Goal: Information Seeking & Learning: Learn about a topic

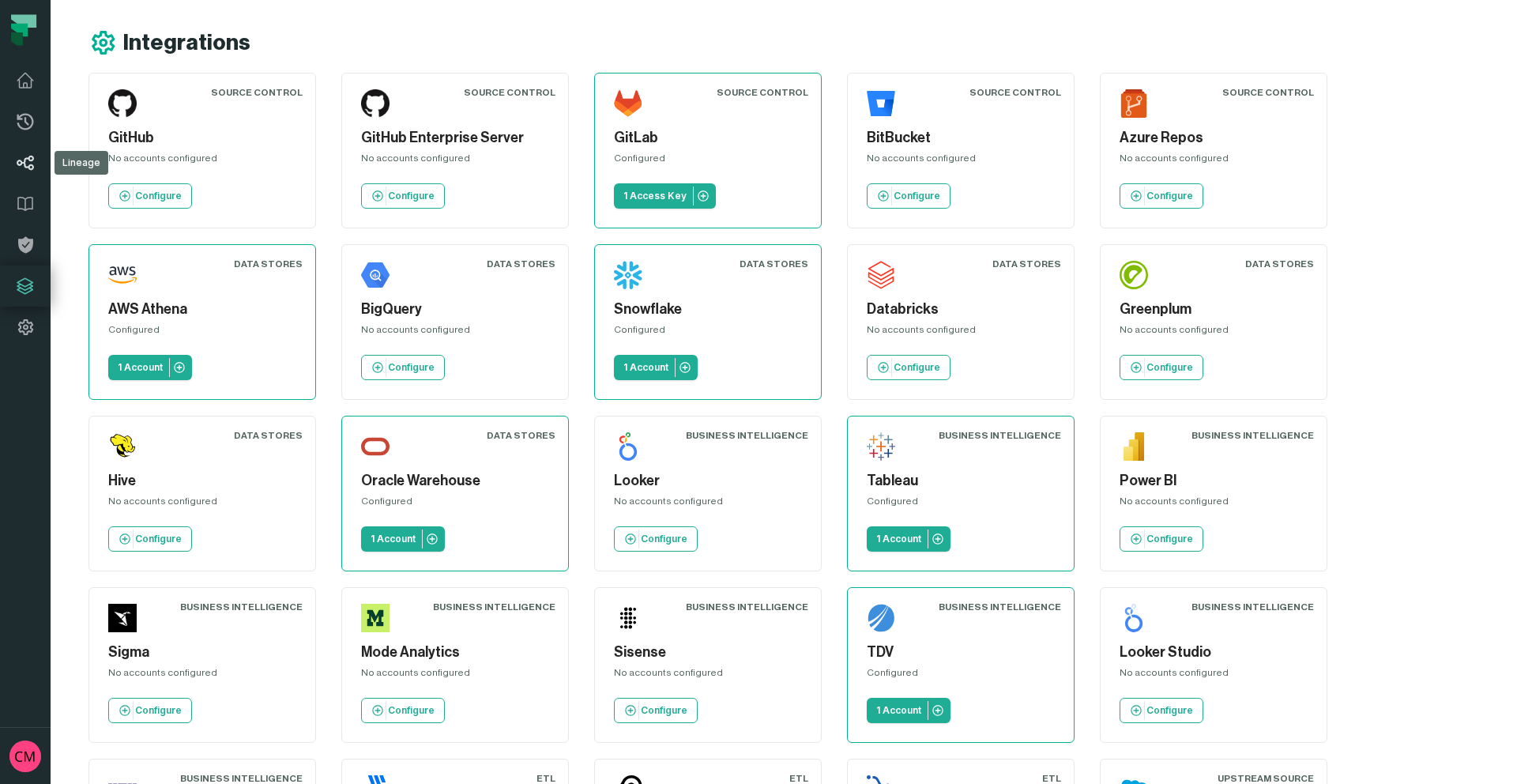
click at [33, 170] on icon at bounding box center [25, 163] width 19 height 19
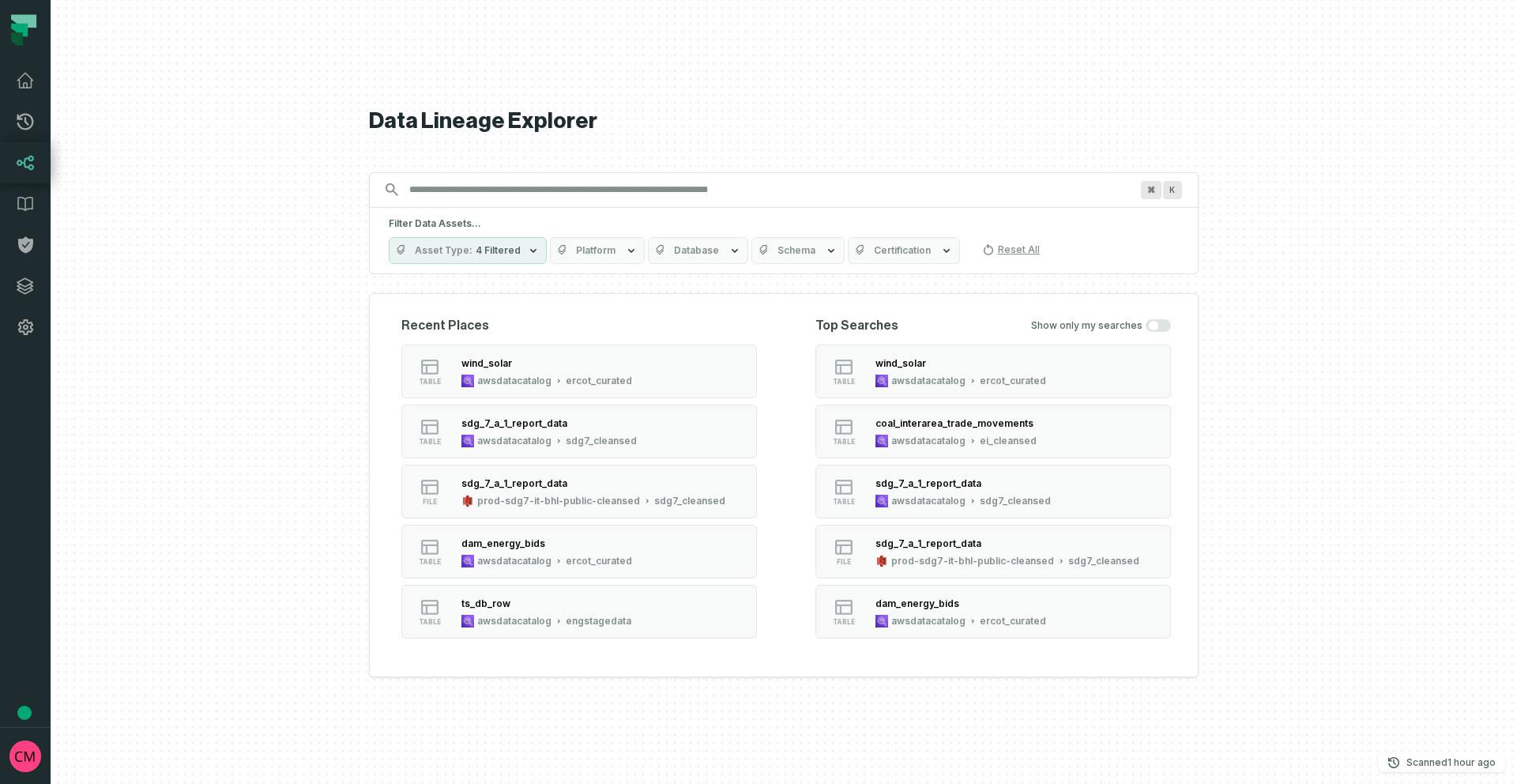
click at [527, 252] on icon "button" at bounding box center [533, 250] width 13 height 13
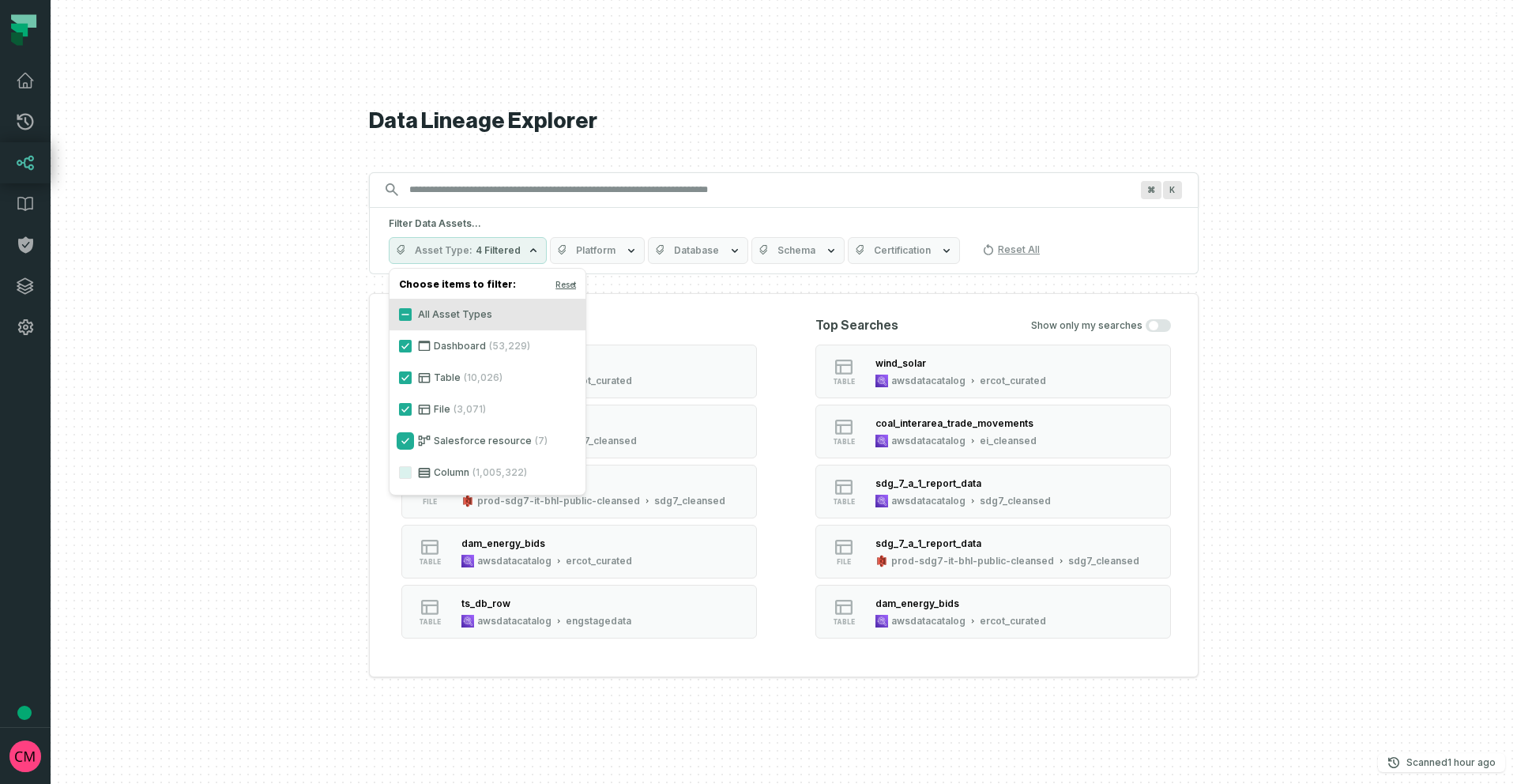
click at [406, 442] on button "Salesforce resource (7)" at bounding box center [405, 440] width 13 height 13
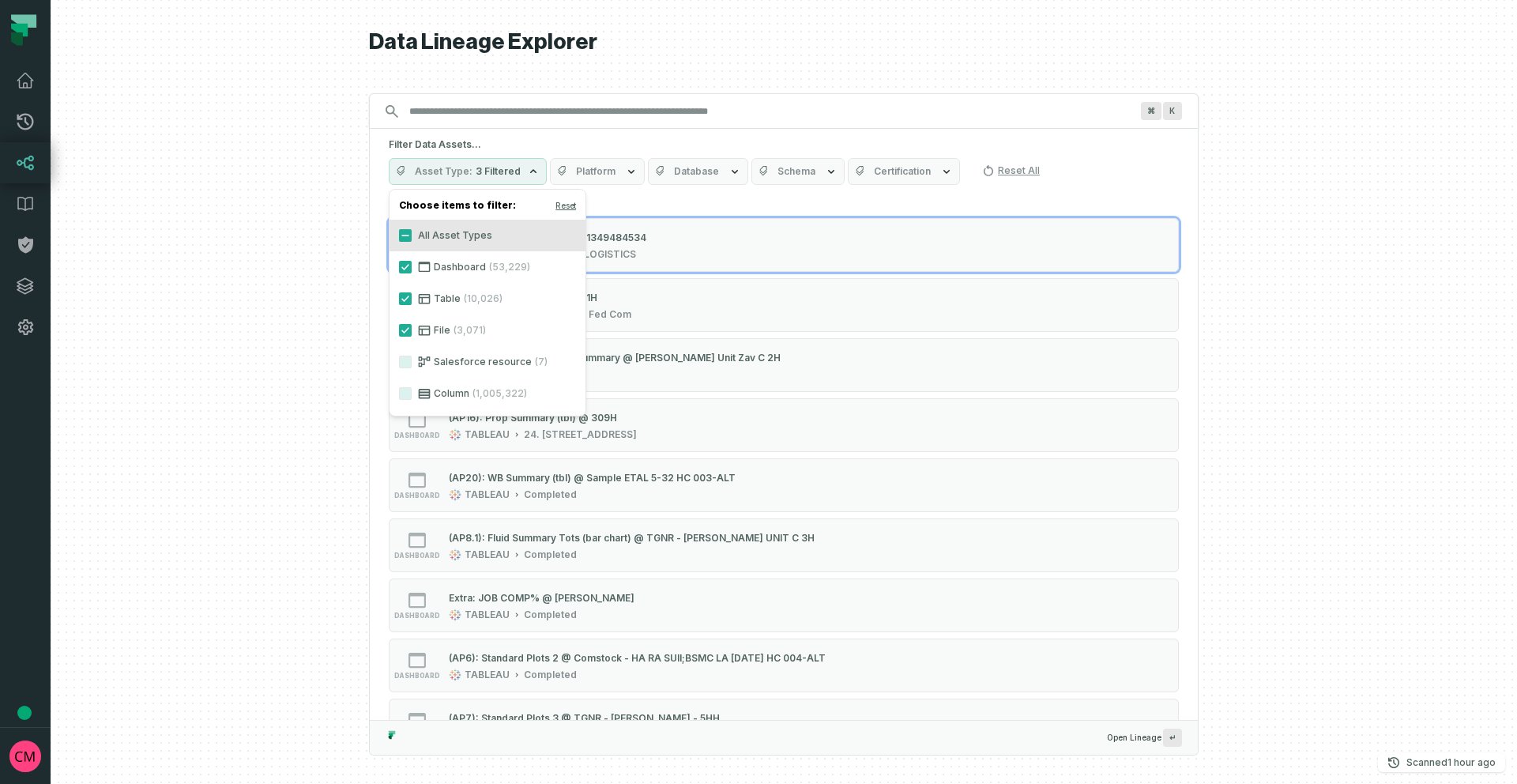
click at [406, 406] on label "Column (1,005,322)" at bounding box center [487, 393] width 196 height 32
click at [406, 400] on button "Column (1,005,322)" at bounding box center [405, 393] width 13 height 13
click at [405, 395] on button "Column (1,005,322)" at bounding box center [405, 393] width 13 height 13
click at [403, 326] on button "File (3,071)" at bounding box center [405, 330] width 13 height 13
click at [403, 302] on button "Table (10,026)" at bounding box center [405, 298] width 13 height 13
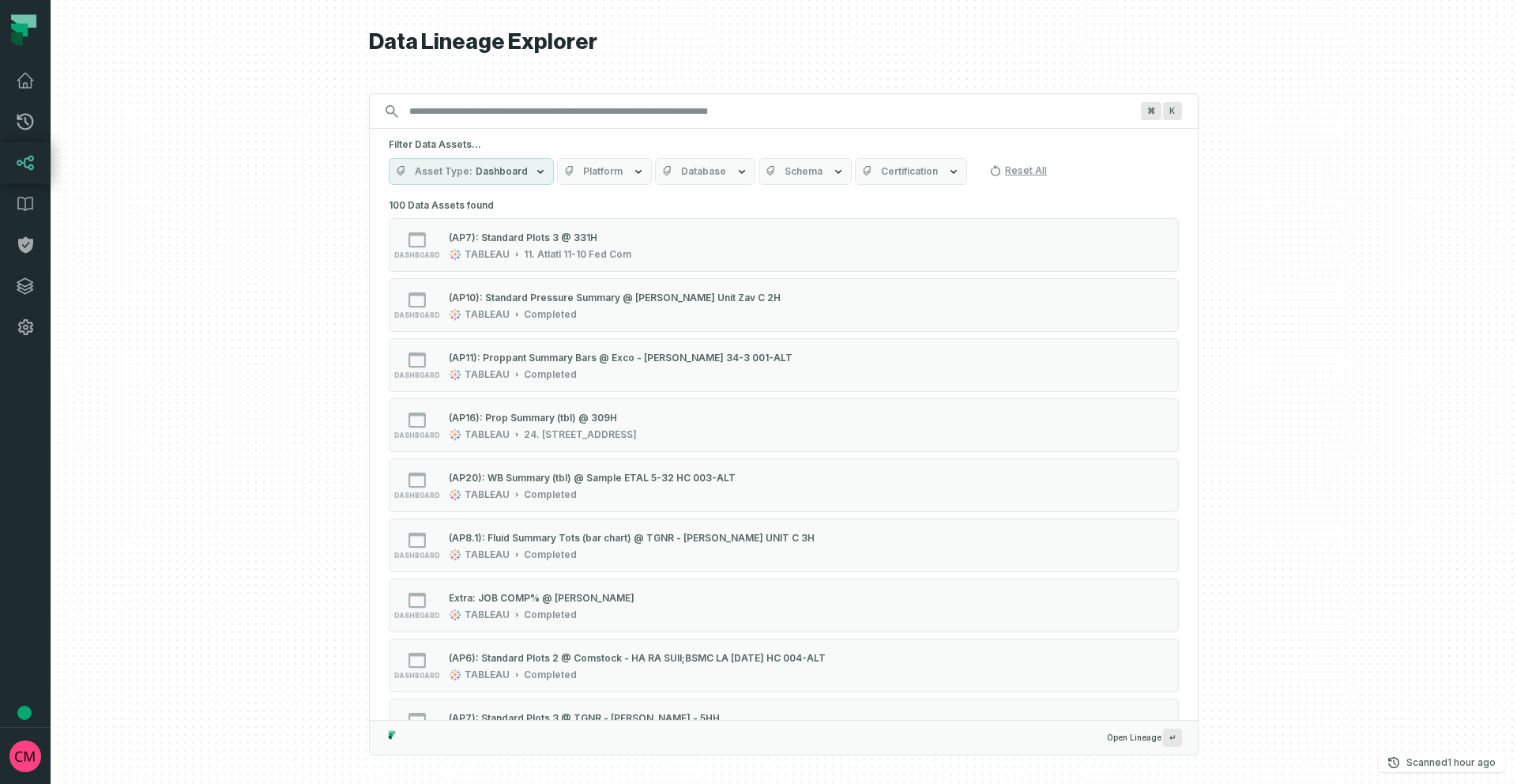
click at [486, 96] on div "⌘ K" at bounding box center [783, 111] width 829 height 36
click at [483, 110] on input "Discovery Provider cmdk menu" at bounding box center [770, 111] width 740 height 25
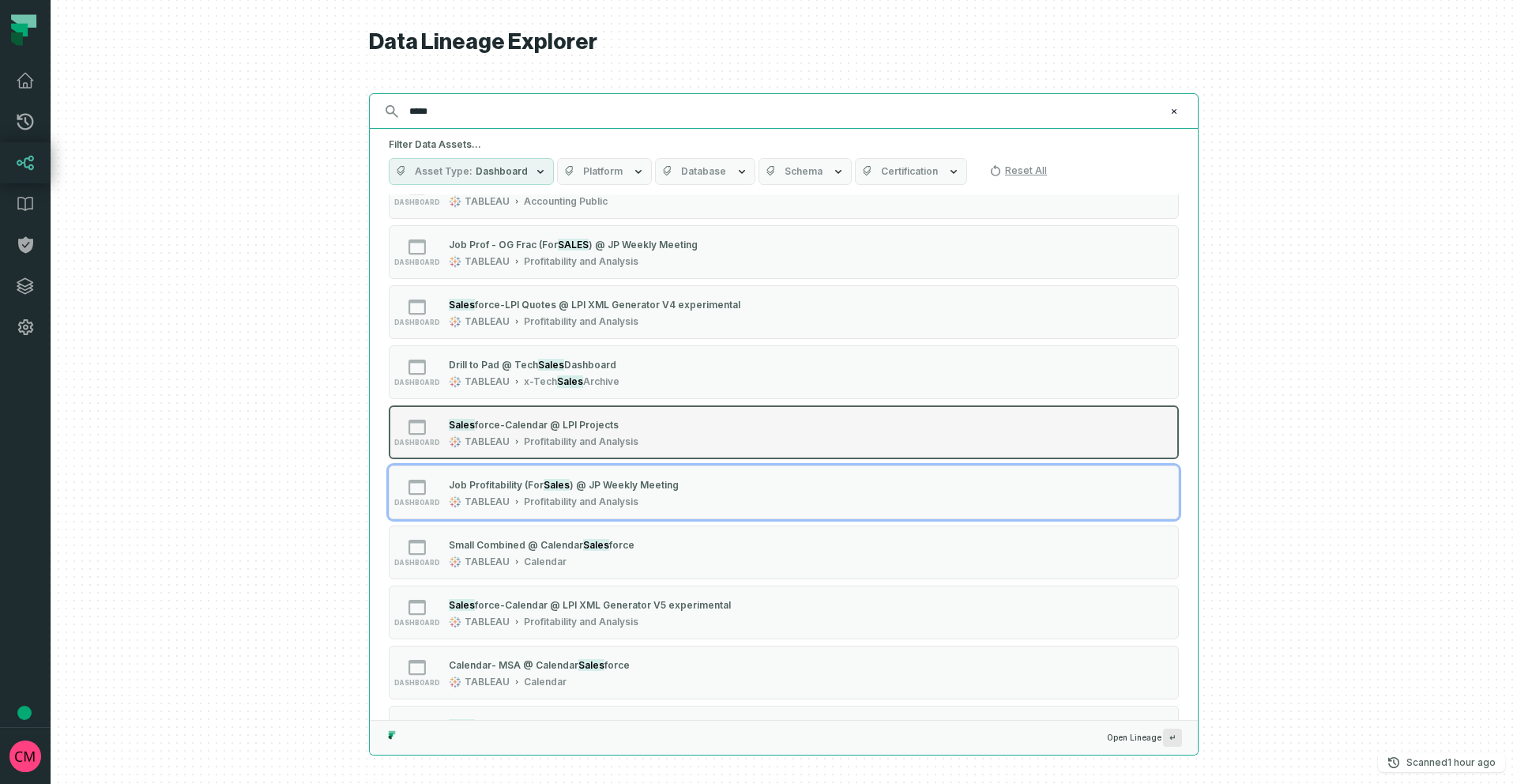
scroll to position [234, 0]
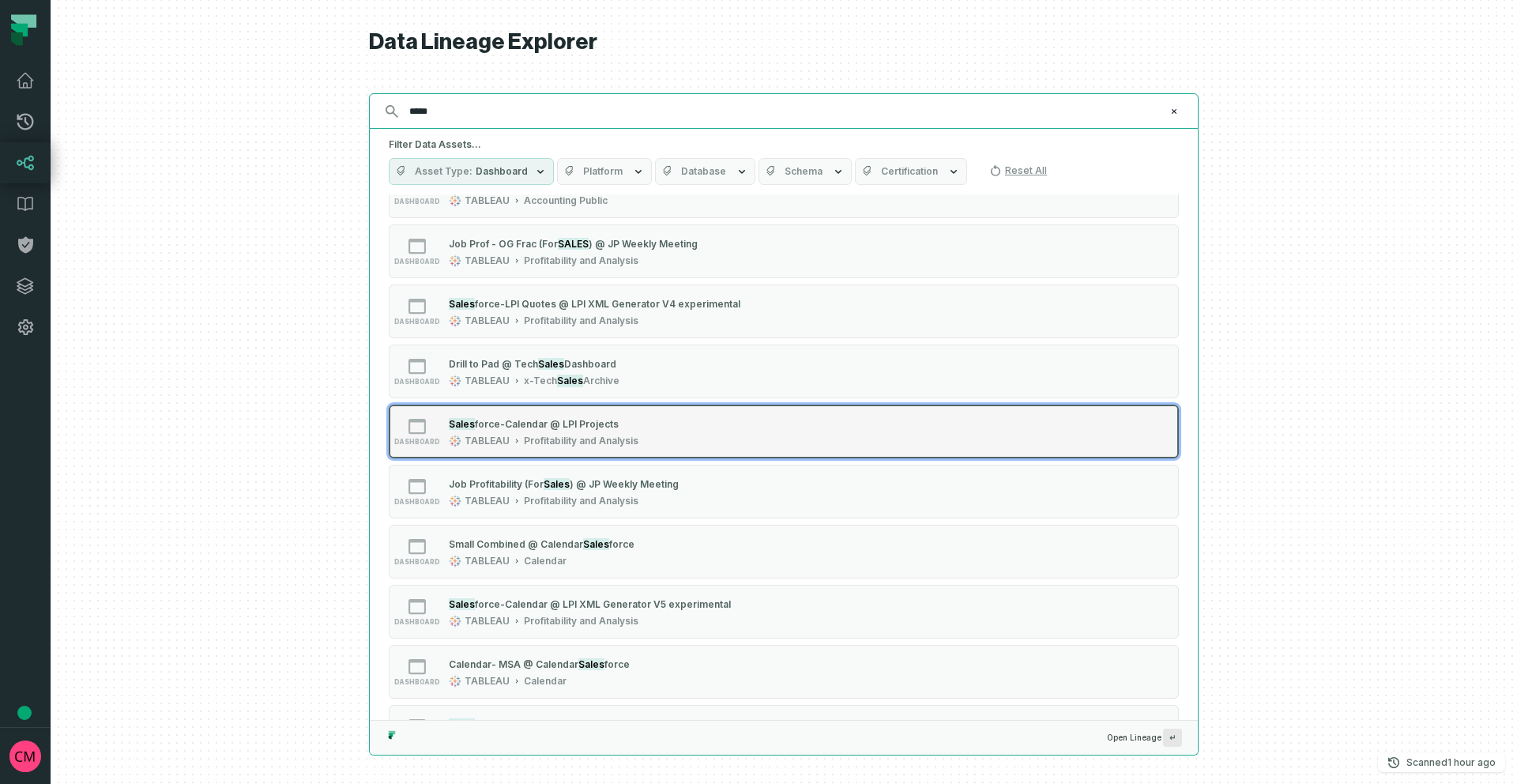
type input "*****"
click at [660, 439] on div "dashboard Sales force-Calendar @ LPI Projects TABLEAU Profitability and Analysis" at bounding box center [589, 431] width 395 height 32
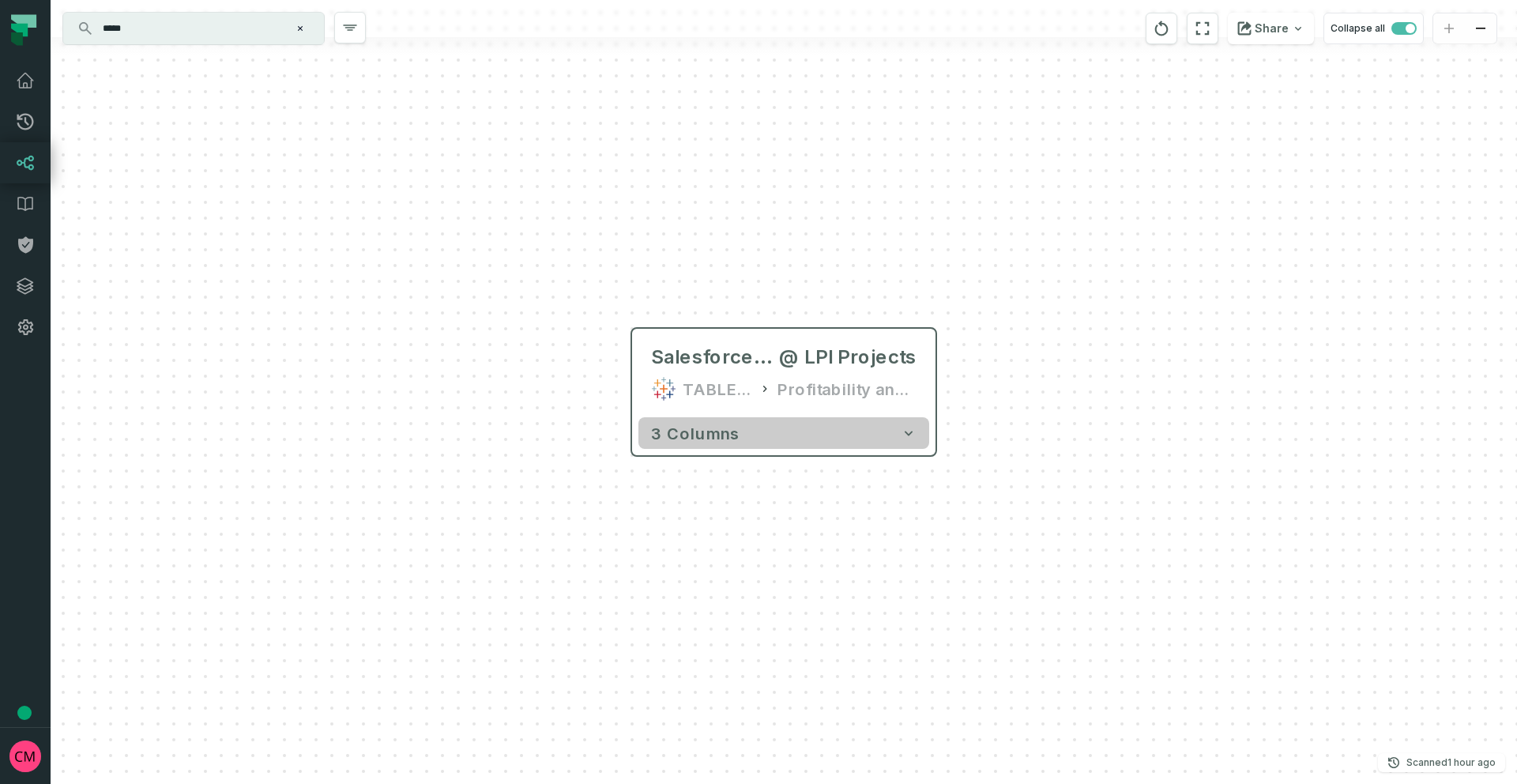
click at [726, 446] on button "3 columns" at bounding box center [783, 433] width 291 height 32
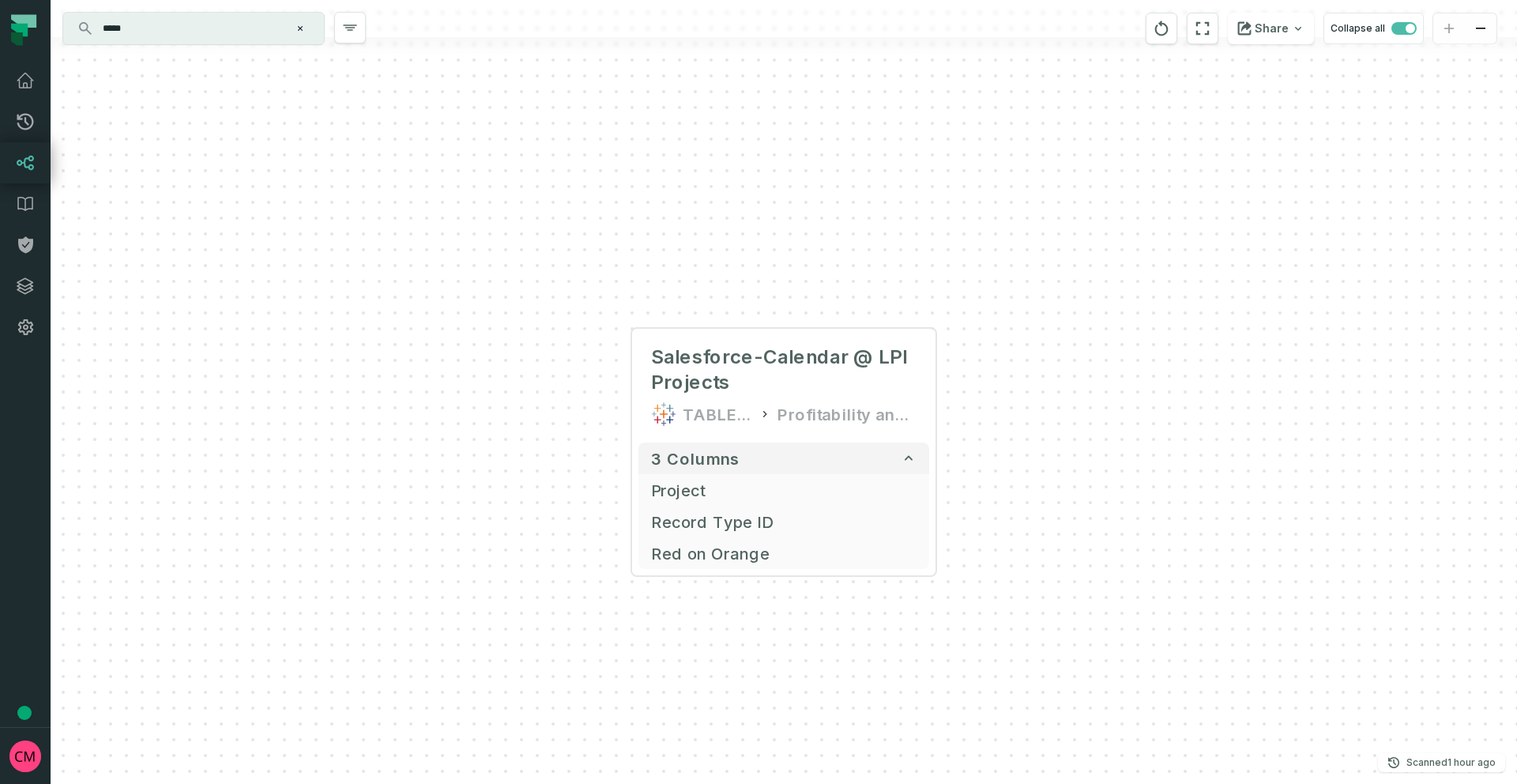
click at [688, 646] on div "Salesforce-Calendar @ LPI Projects TABLEAU Profitability and Analysis 3 columns…" at bounding box center [783, 392] width 1467 height 784
click at [23, 158] on icon at bounding box center [25, 163] width 19 height 19
click at [298, 28] on icon "Clear search query" at bounding box center [300, 29] width 10 height 10
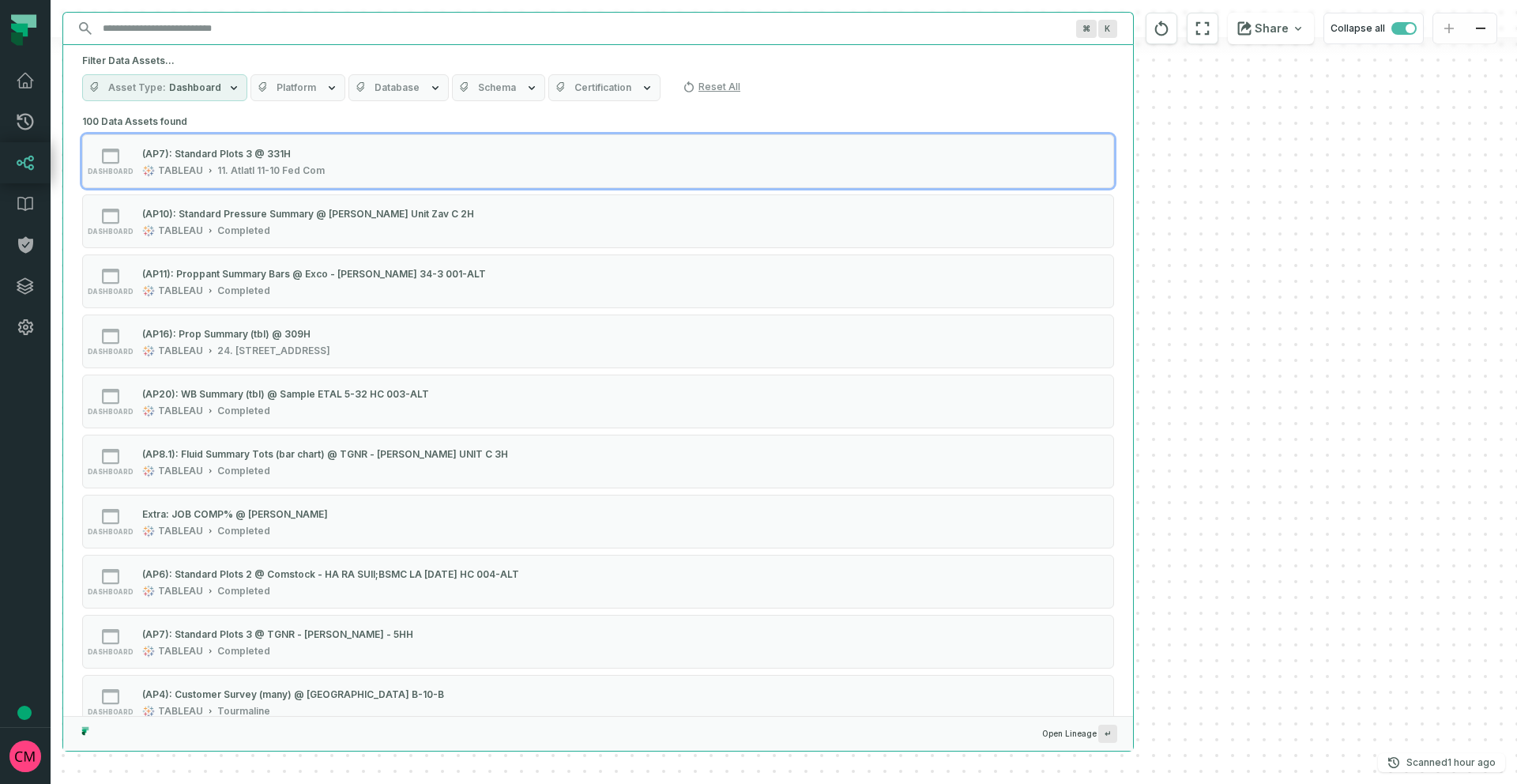
click at [177, 29] on input "Discovery Provider cmdk menu" at bounding box center [584, 28] width 981 height 25
click at [231, 91] on icon "button" at bounding box center [234, 87] width 13 height 13
click at [179, 32] on input "Discovery Provider cmdk menu" at bounding box center [584, 28] width 981 height 25
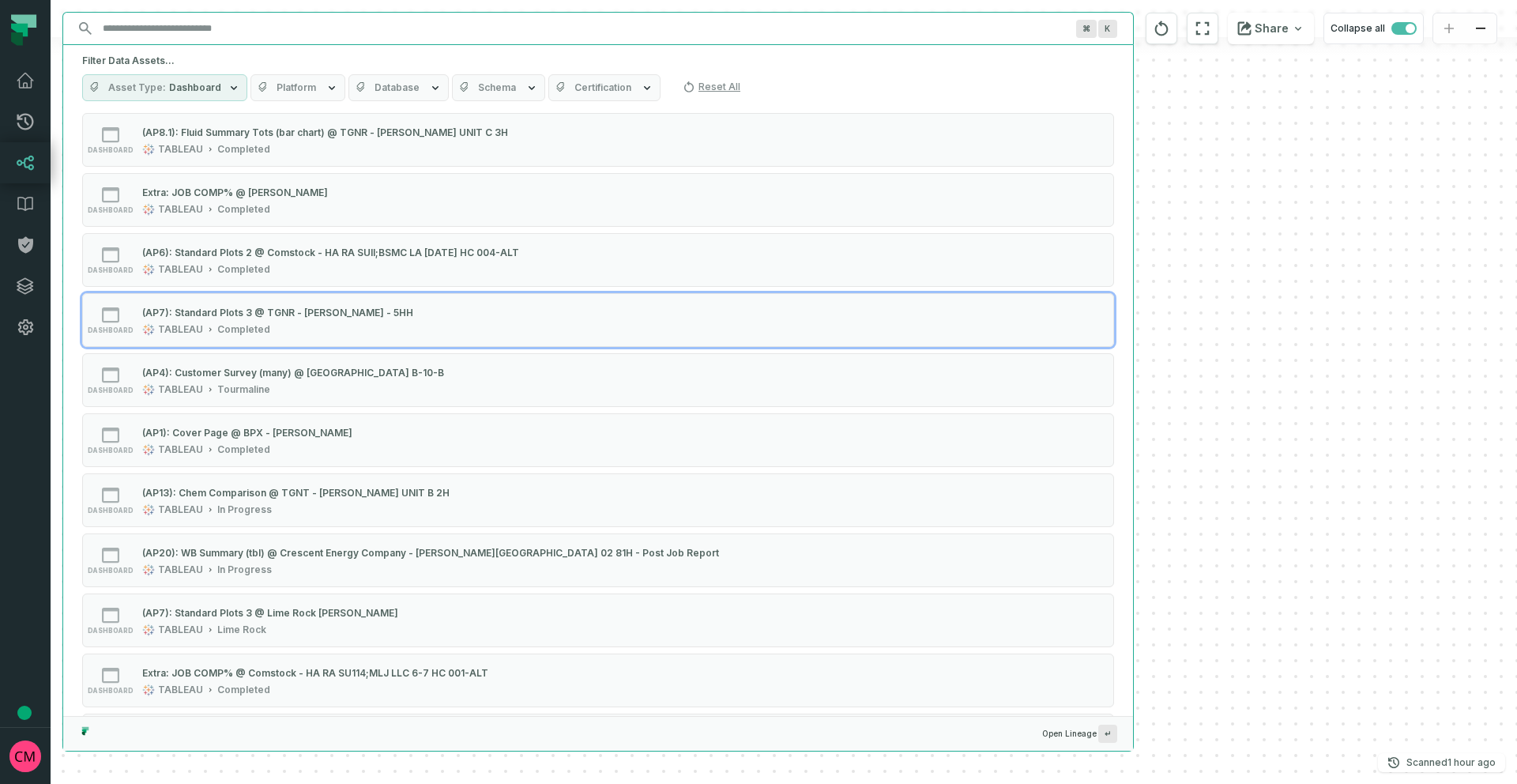
scroll to position [0, 0]
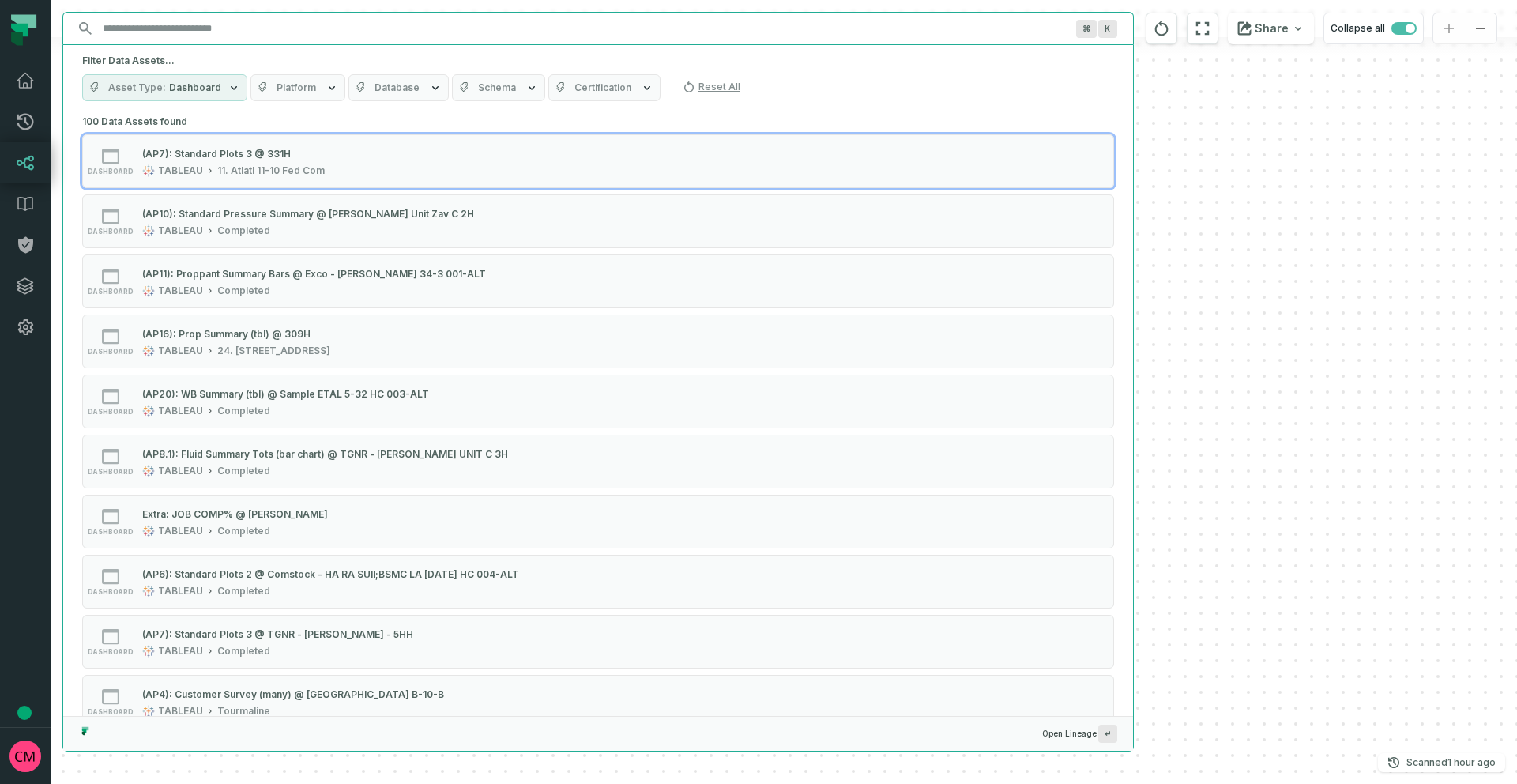
click at [220, 85] on button "Asset Type Dashboard" at bounding box center [164, 88] width 165 height 27
click at [98, 151] on button "All Asset Types" at bounding box center [98, 152] width 13 height 13
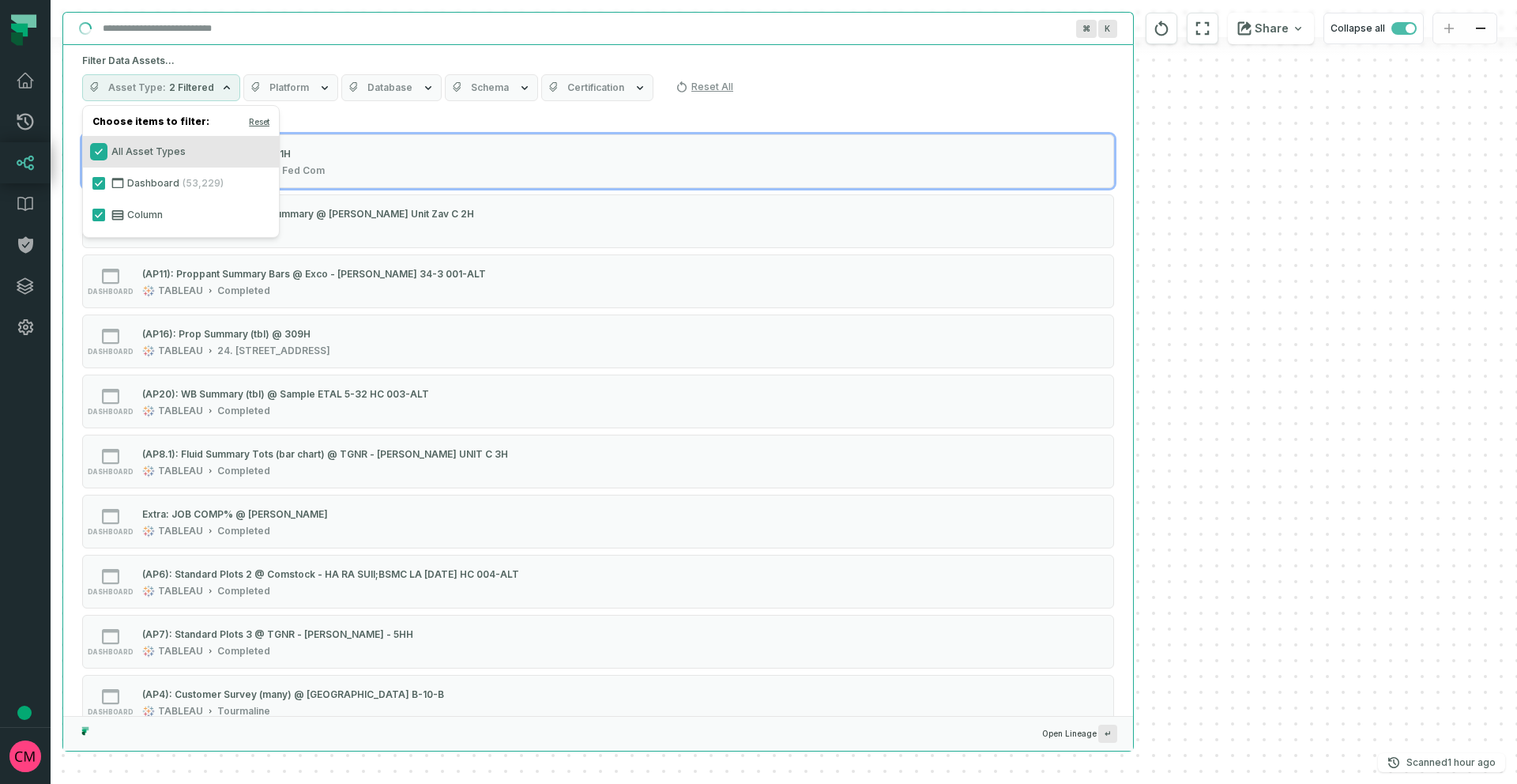
click at [98, 153] on button "All Asset Types" at bounding box center [98, 152] width 13 height 13
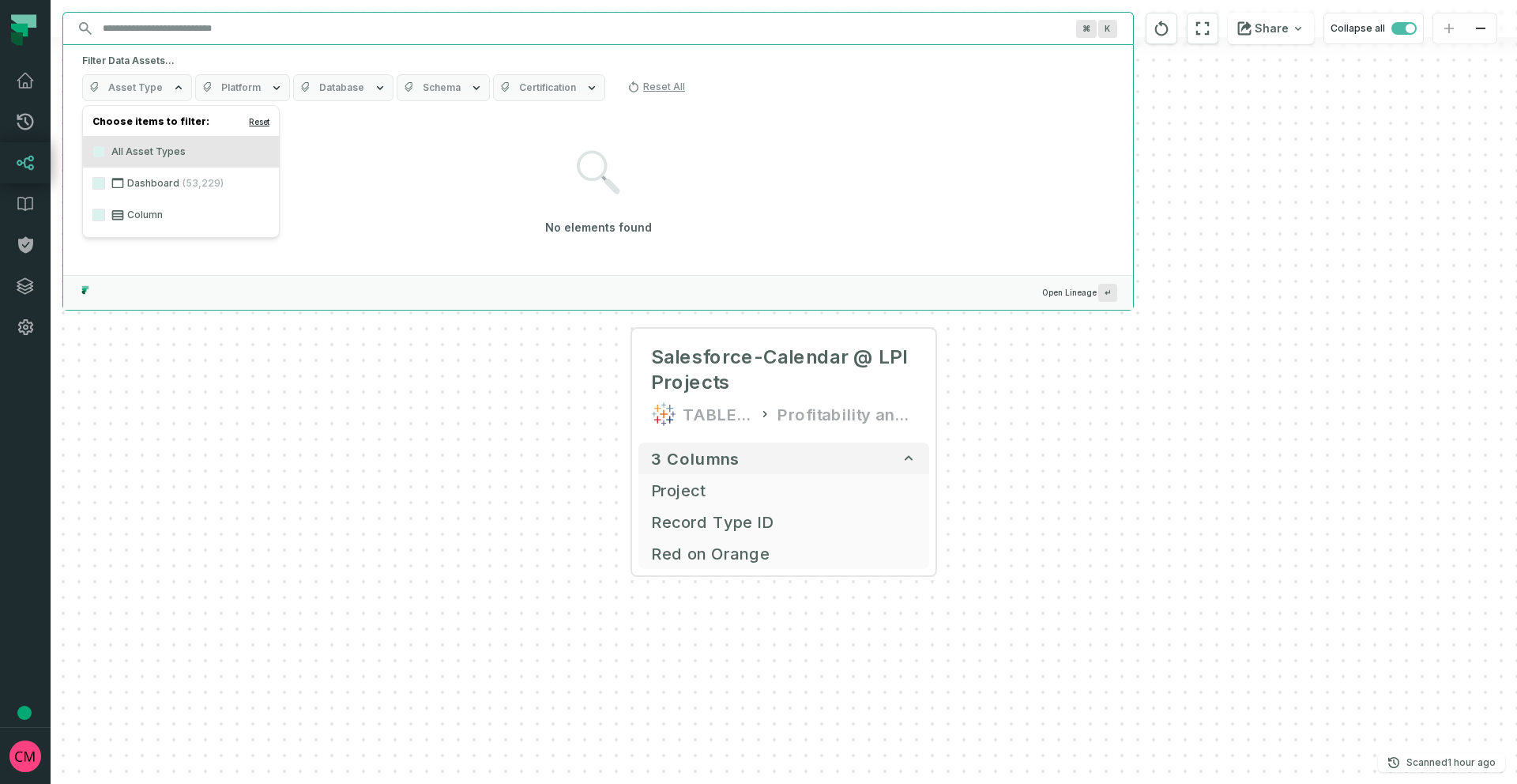
click at [262, 121] on button "Reset" at bounding box center [259, 121] width 20 height 13
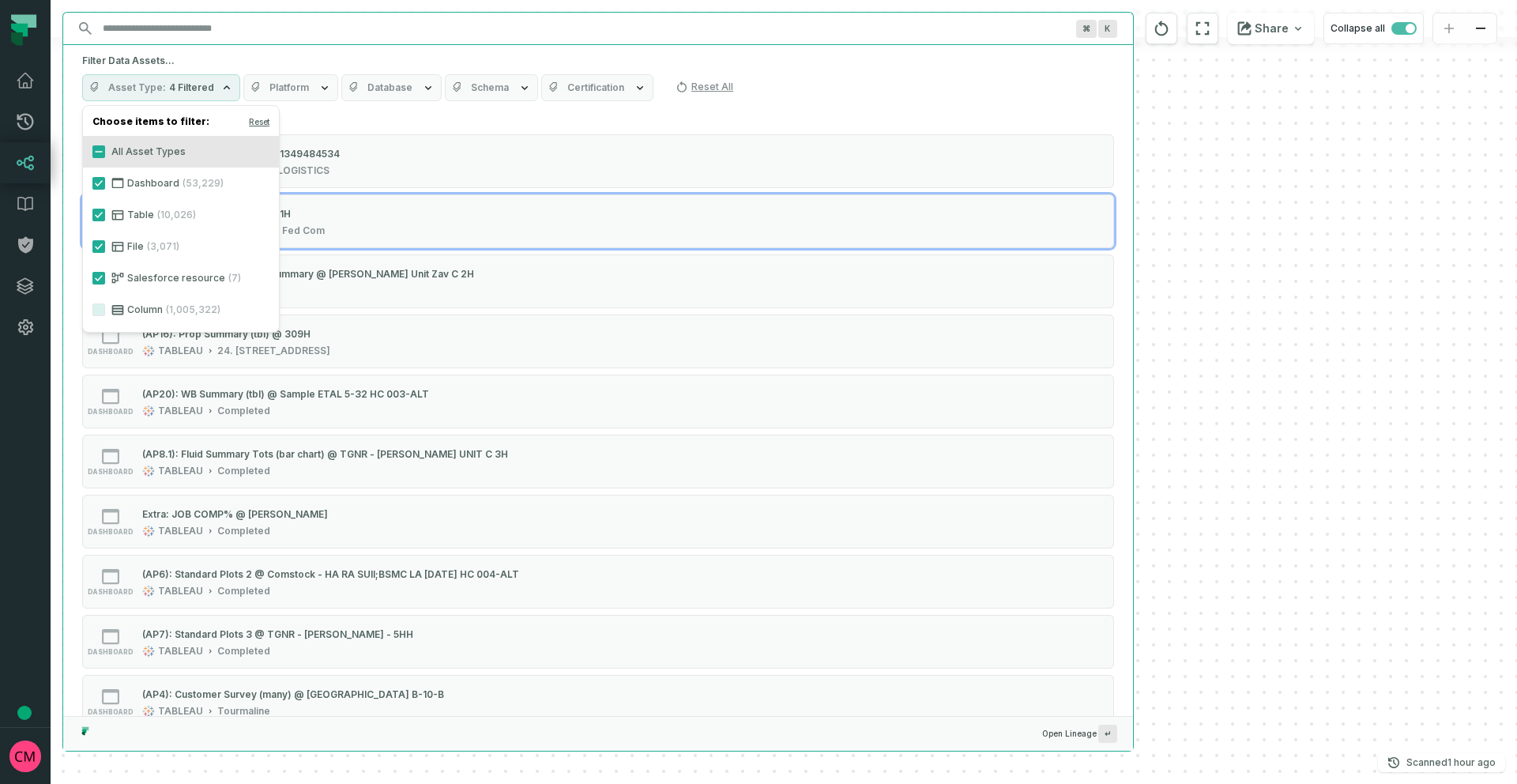
click at [161, 30] on input "Discovery Provider cmdk menu" at bounding box center [584, 28] width 981 height 25
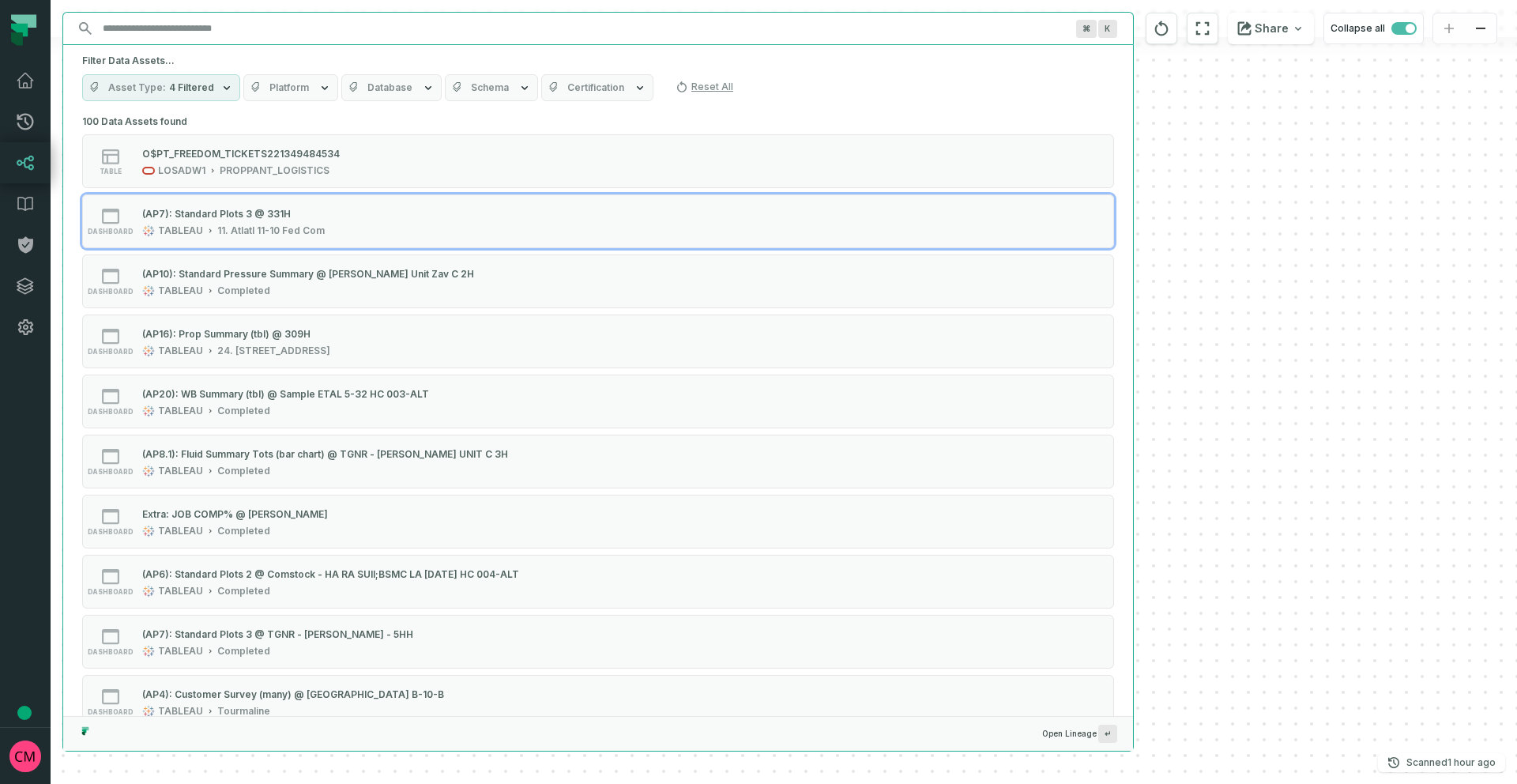
paste input "********"
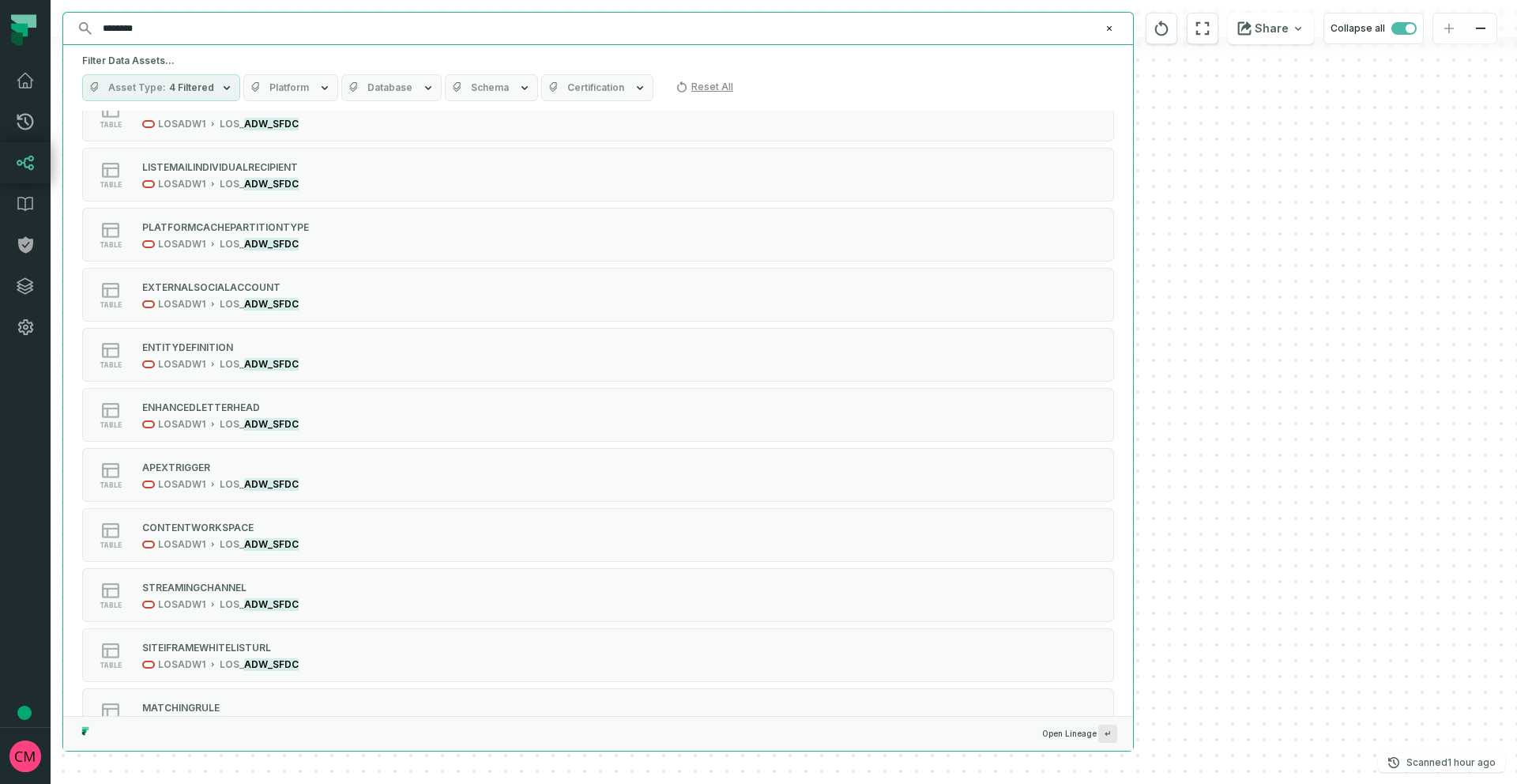
scroll to position [3171, 0]
type input "********"
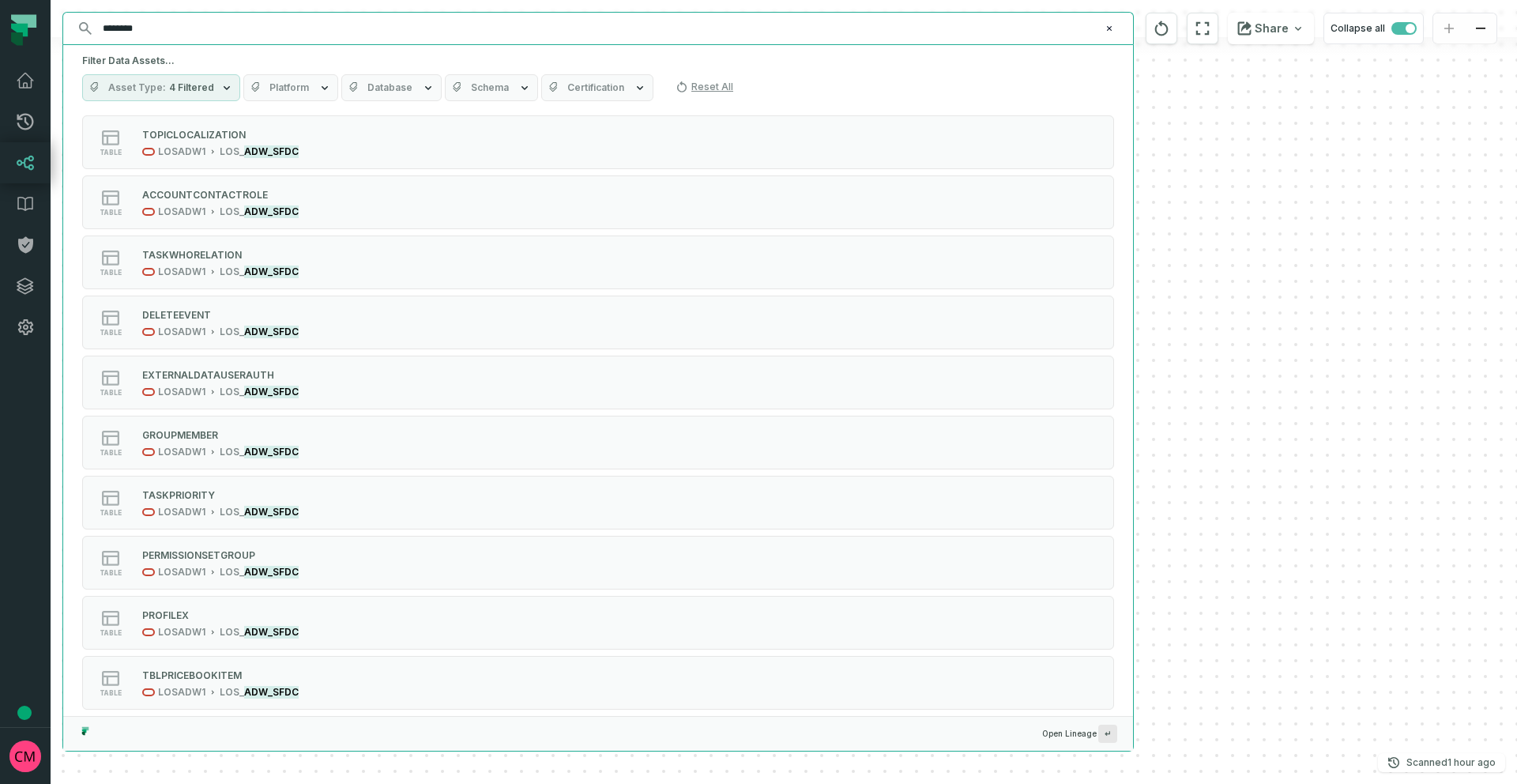
scroll to position [5438, 0]
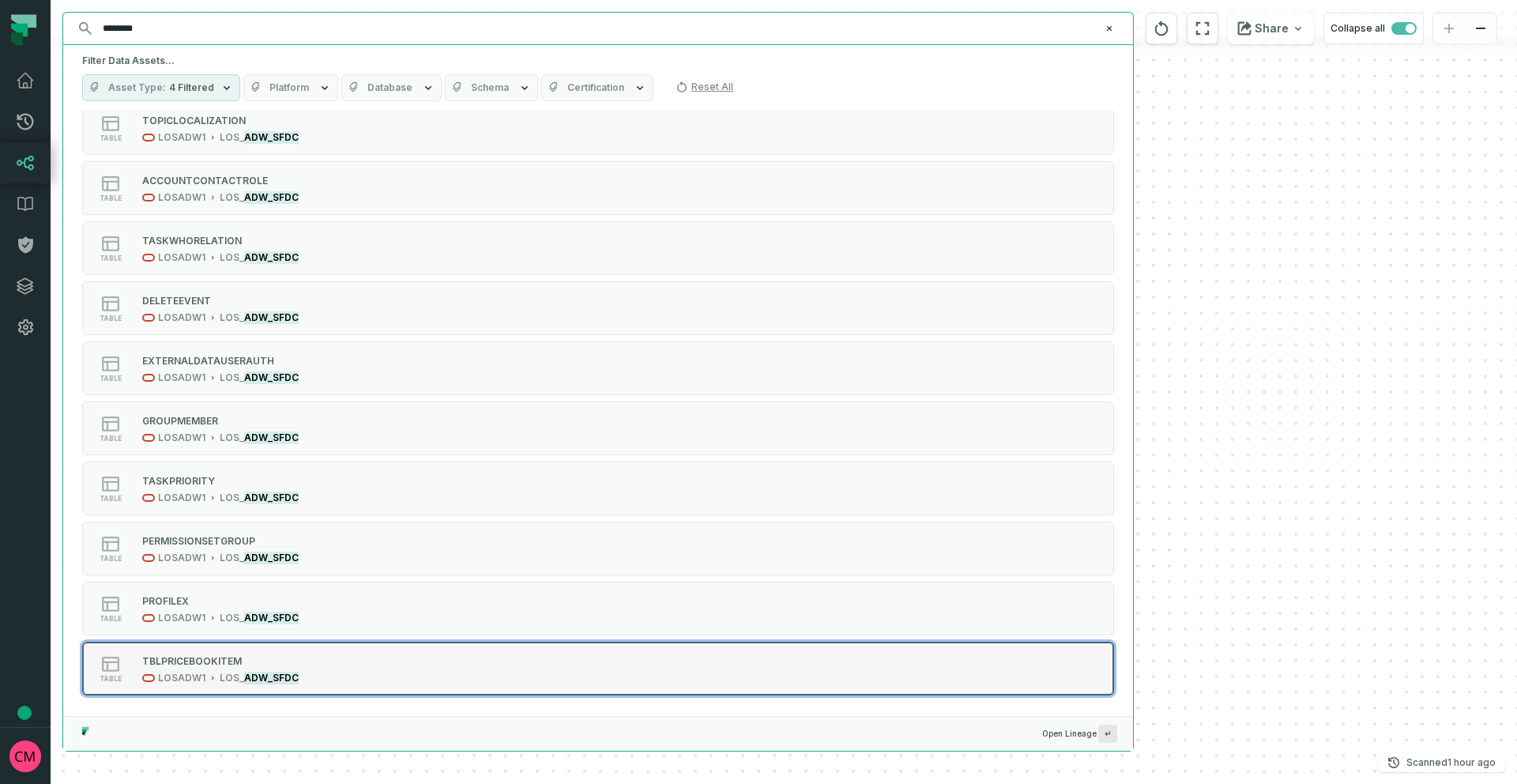
click at [321, 665] on div "table TBLPRICEBOOKITEM LOSADW1 L OS_ ADW_SFDC" at bounding box center [282, 668] width 395 height 32
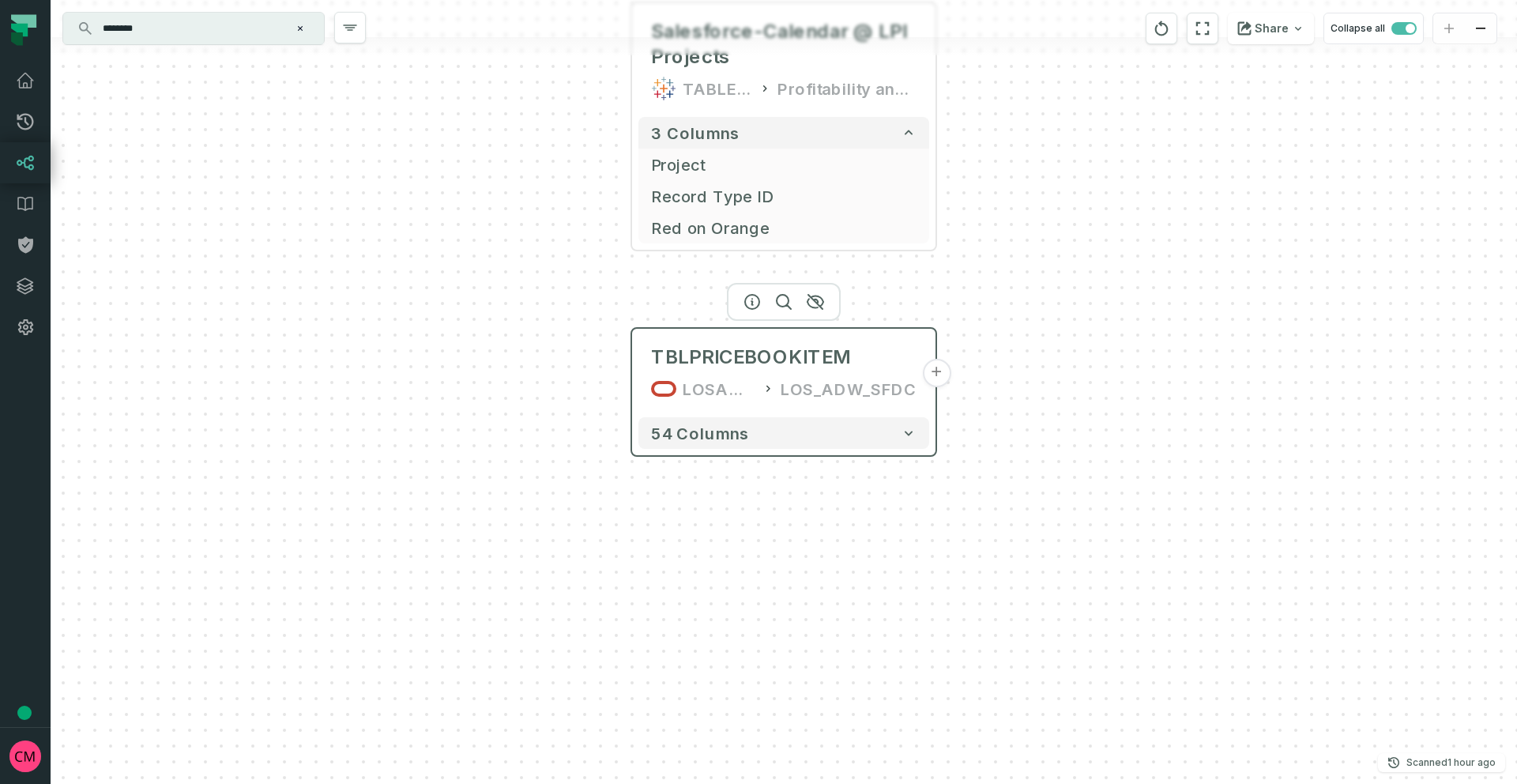
click at [934, 373] on button "+" at bounding box center [936, 373] width 28 height 28
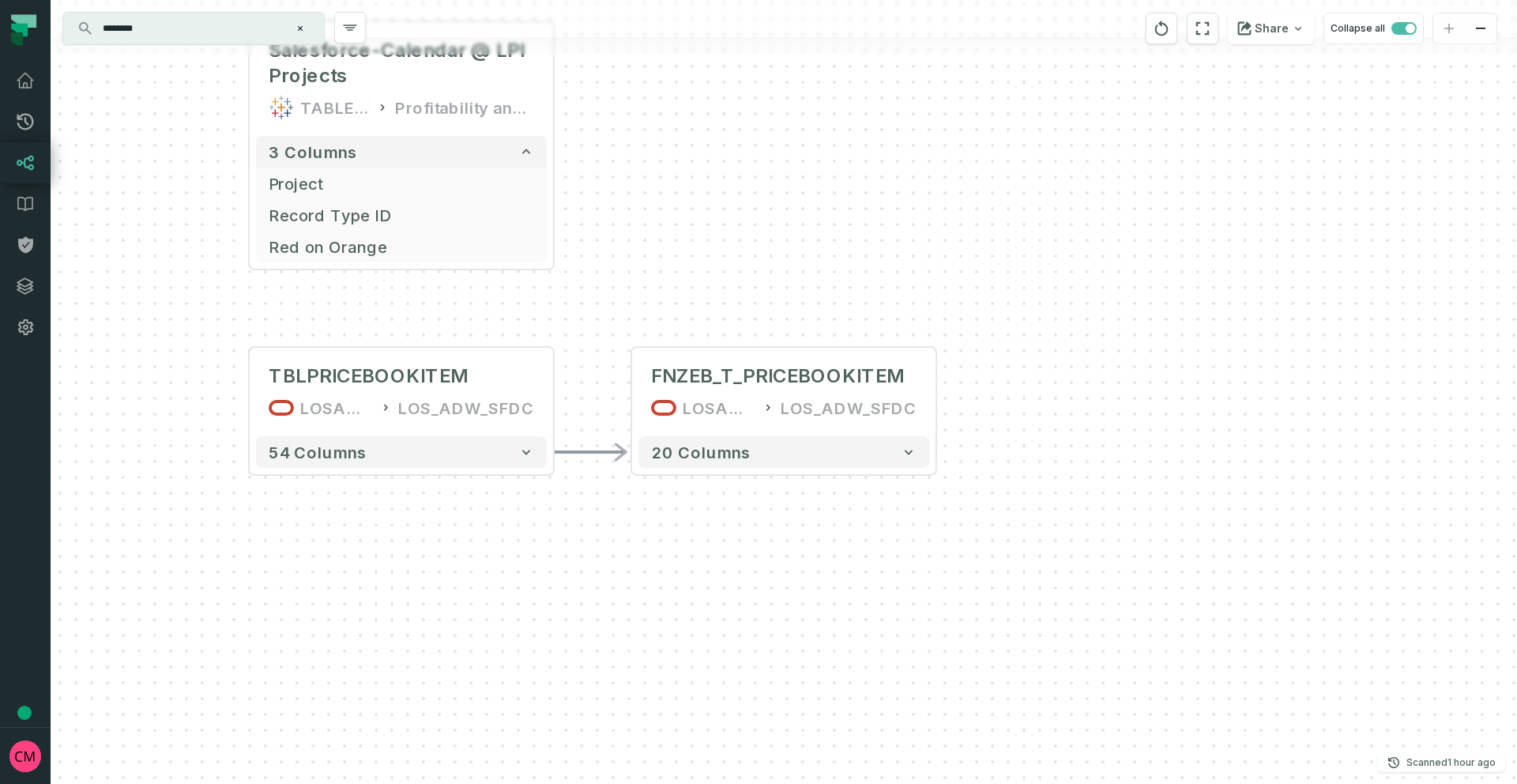
click at [190, 28] on input "********" at bounding box center [192, 28] width 198 height 25
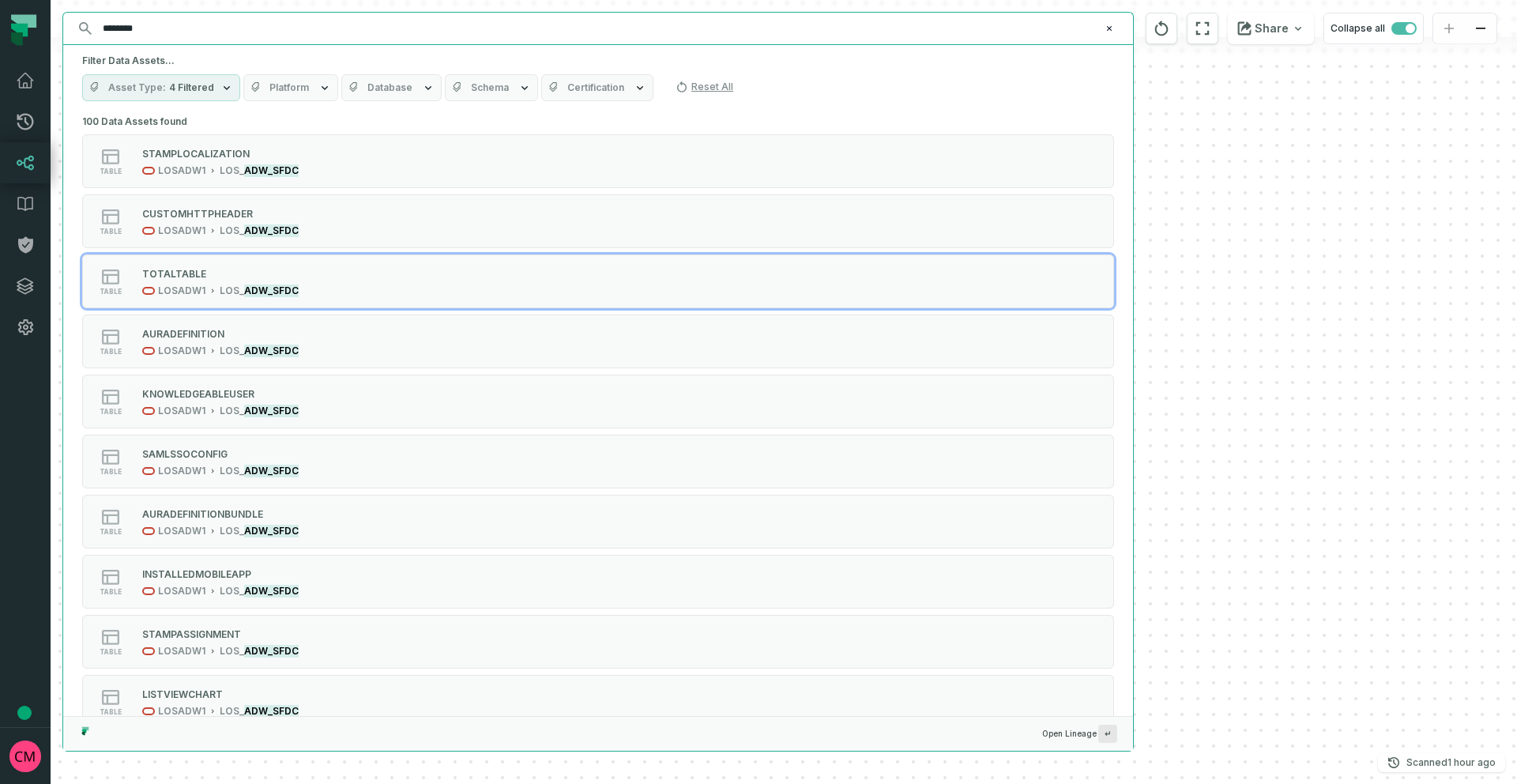
click at [1311, 324] on div "- FNZEB_T_PRICEBOOKITEM LOSADW1 LOS_ADW_SFDC 20 columns Salesforce-Calendar @ L…" at bounding box center [783, 392] width 1467 height 784
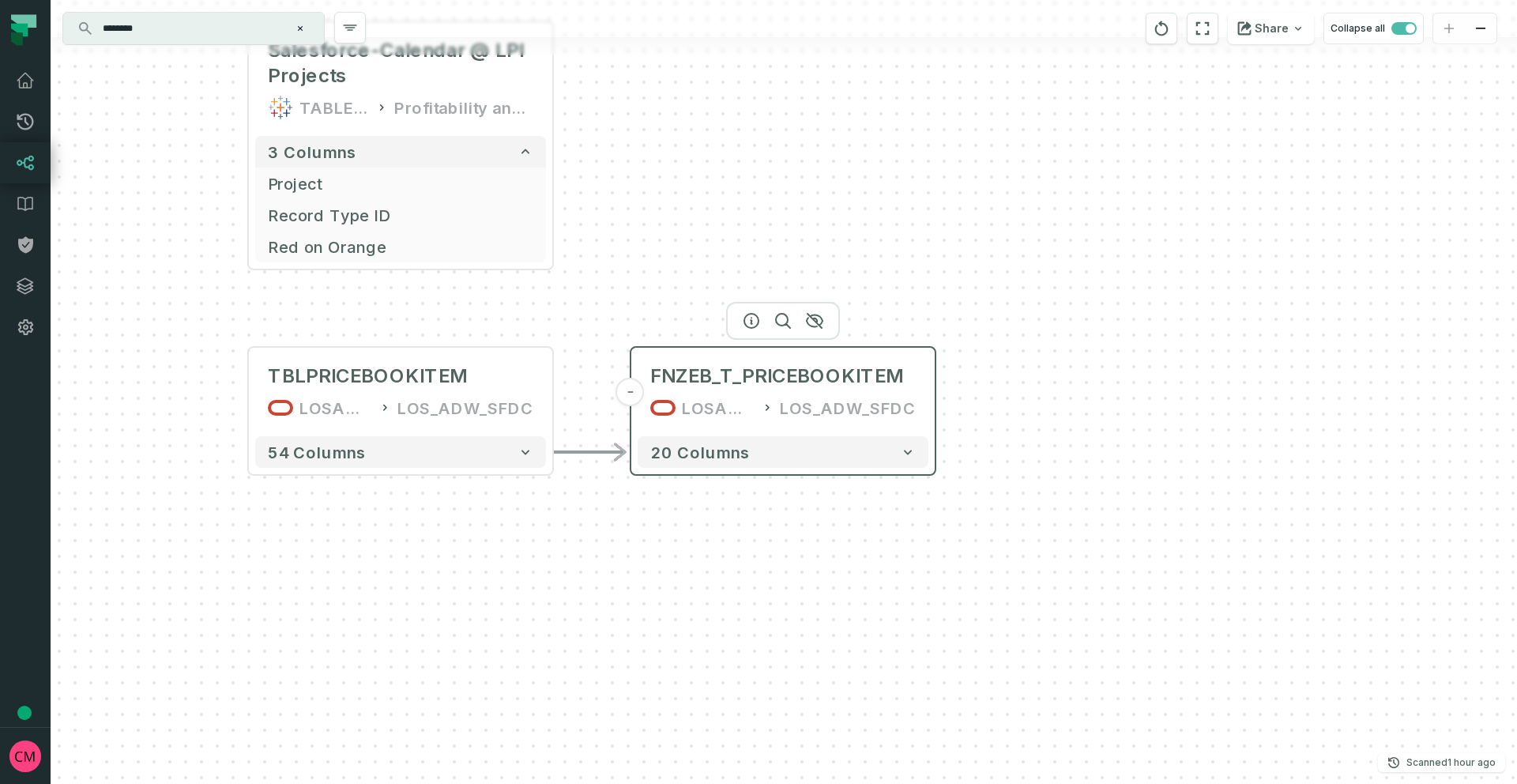
click at [625, 395] on button "-" at bounding box center [630, 391] width 28 height 28
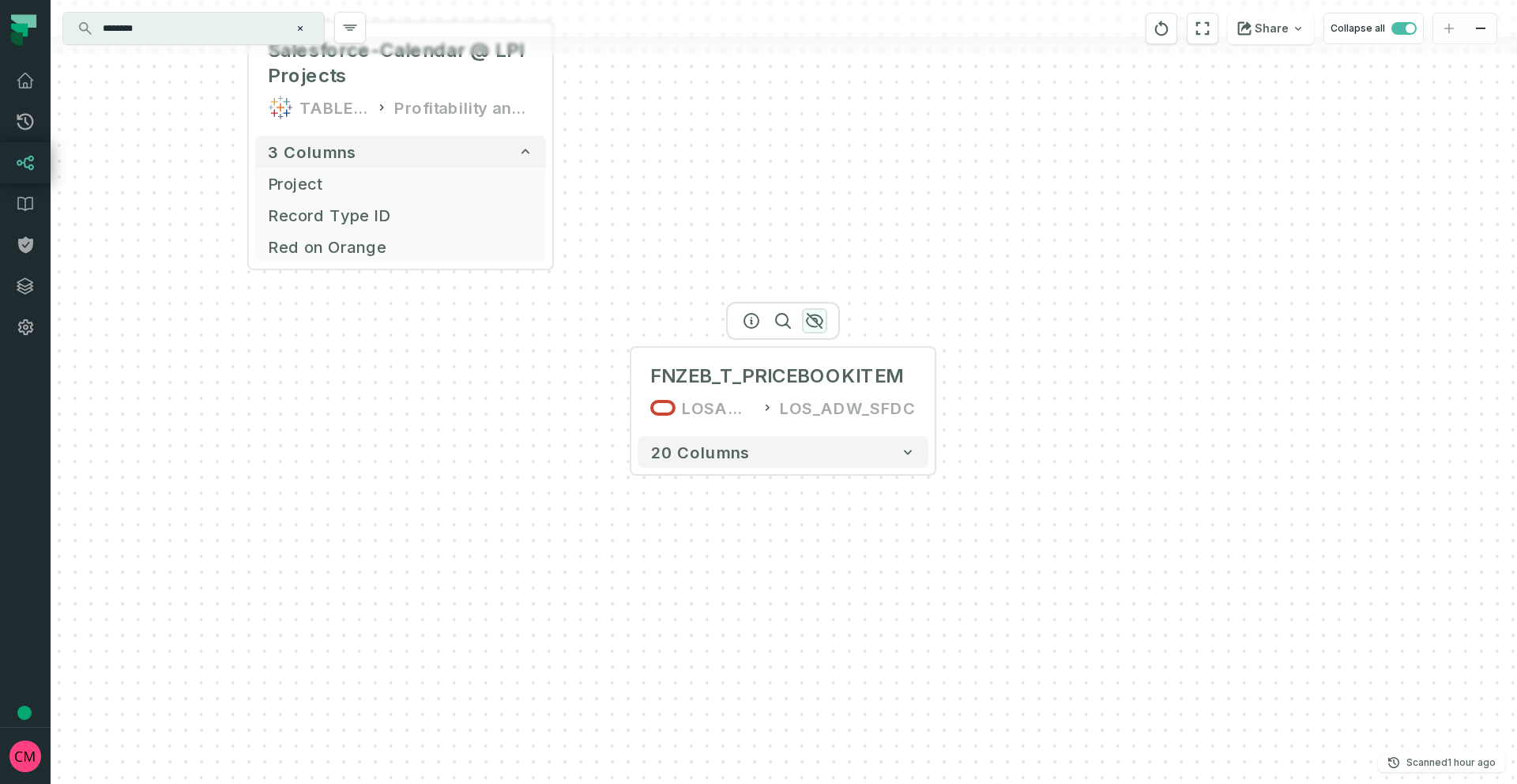
click at [816, 322] on icon "button" at bounding box center [815, 321] width 15 height 14
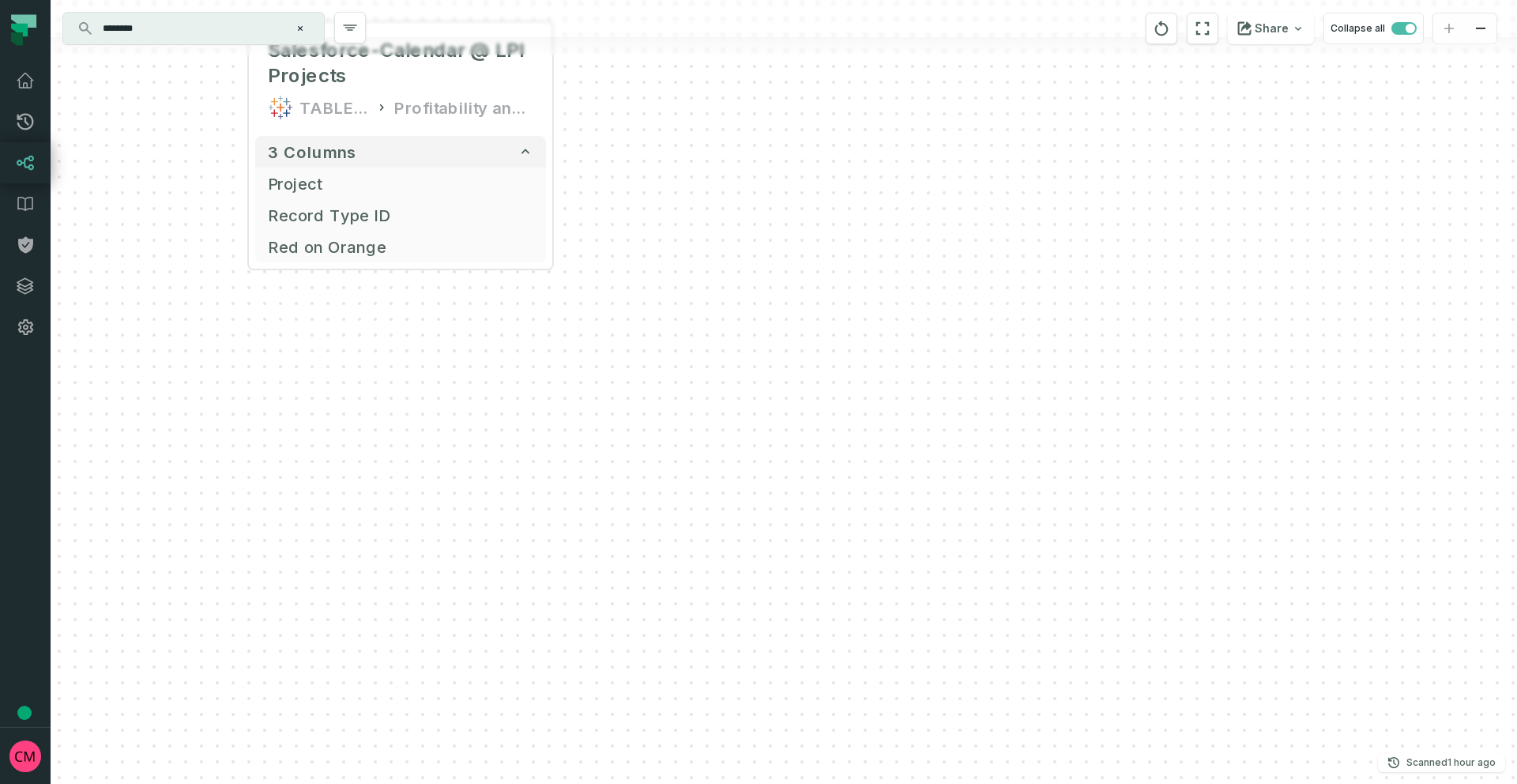
click at [212, 31] on input "********" at bounding box center [192, 28] width 198 height 25
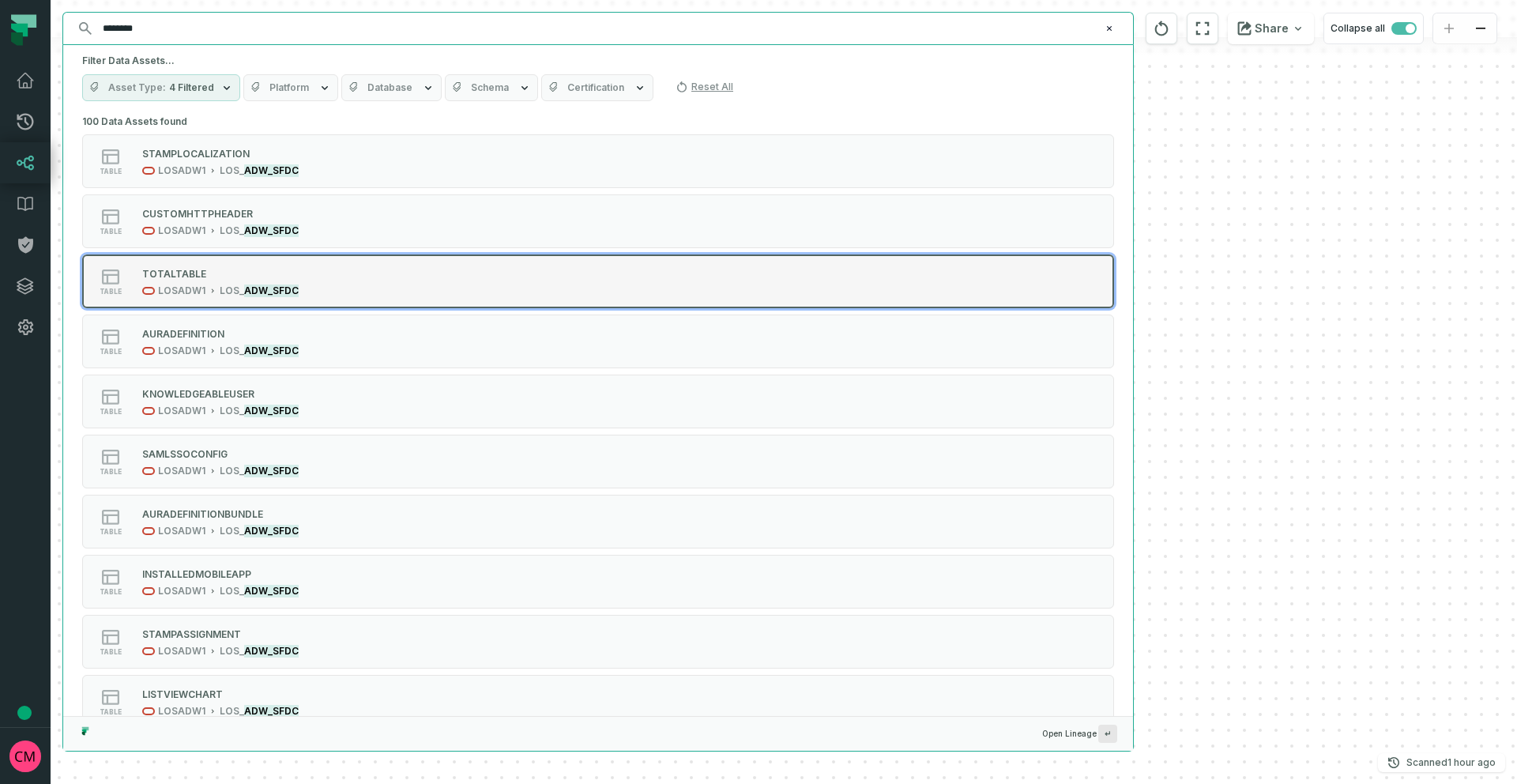
click at [328, 285] on div "table TOTALTABLE LOSADW1 L OS_ ADW_SFDC" at bounding box center [282, 281] width 395 height 32
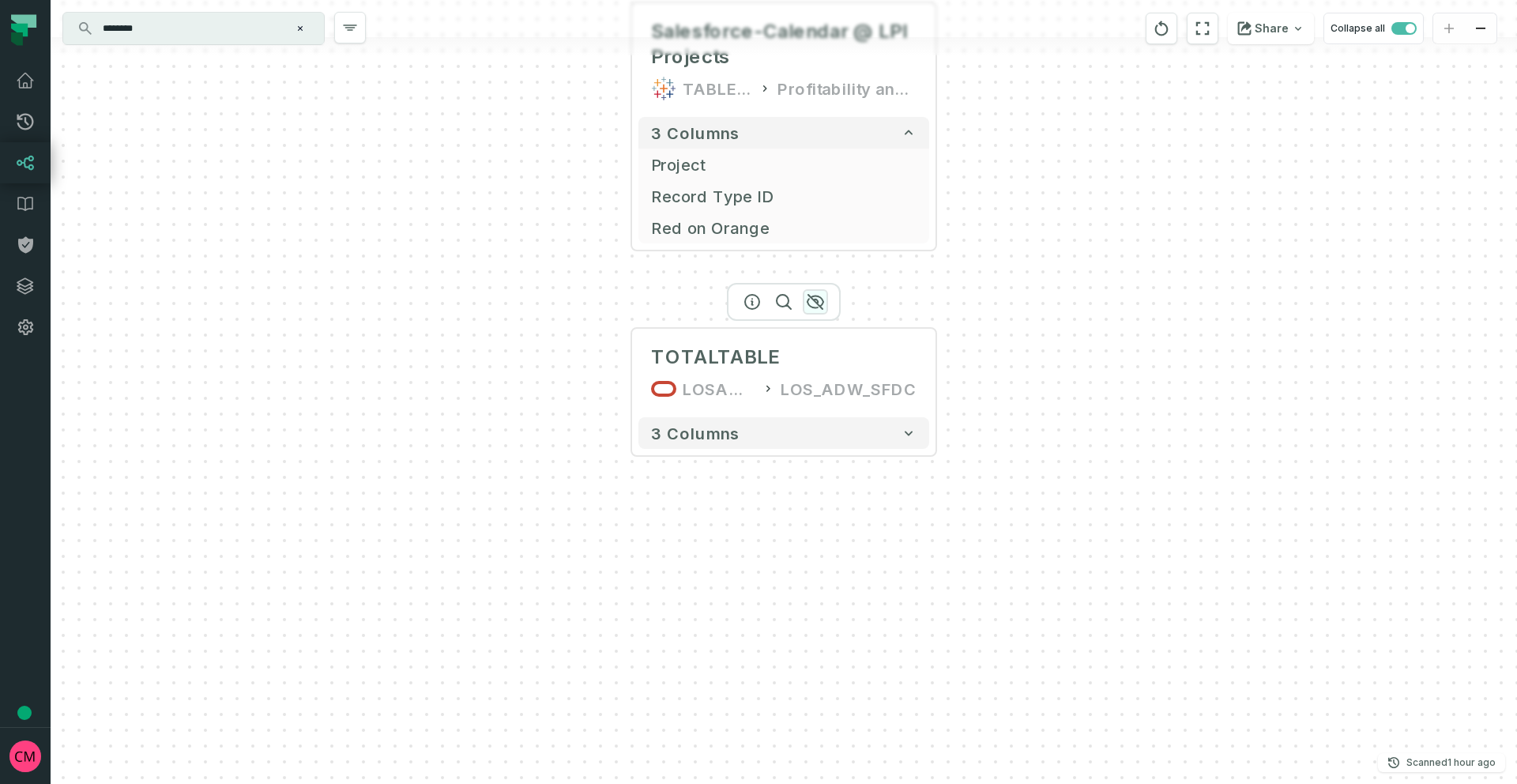
click at [816, 306] on icon "button" at bounding box center [816, 302] width 19 height 19
click at [185, 28] on input "********" at bounding box center [192, 28] width 198 height 25
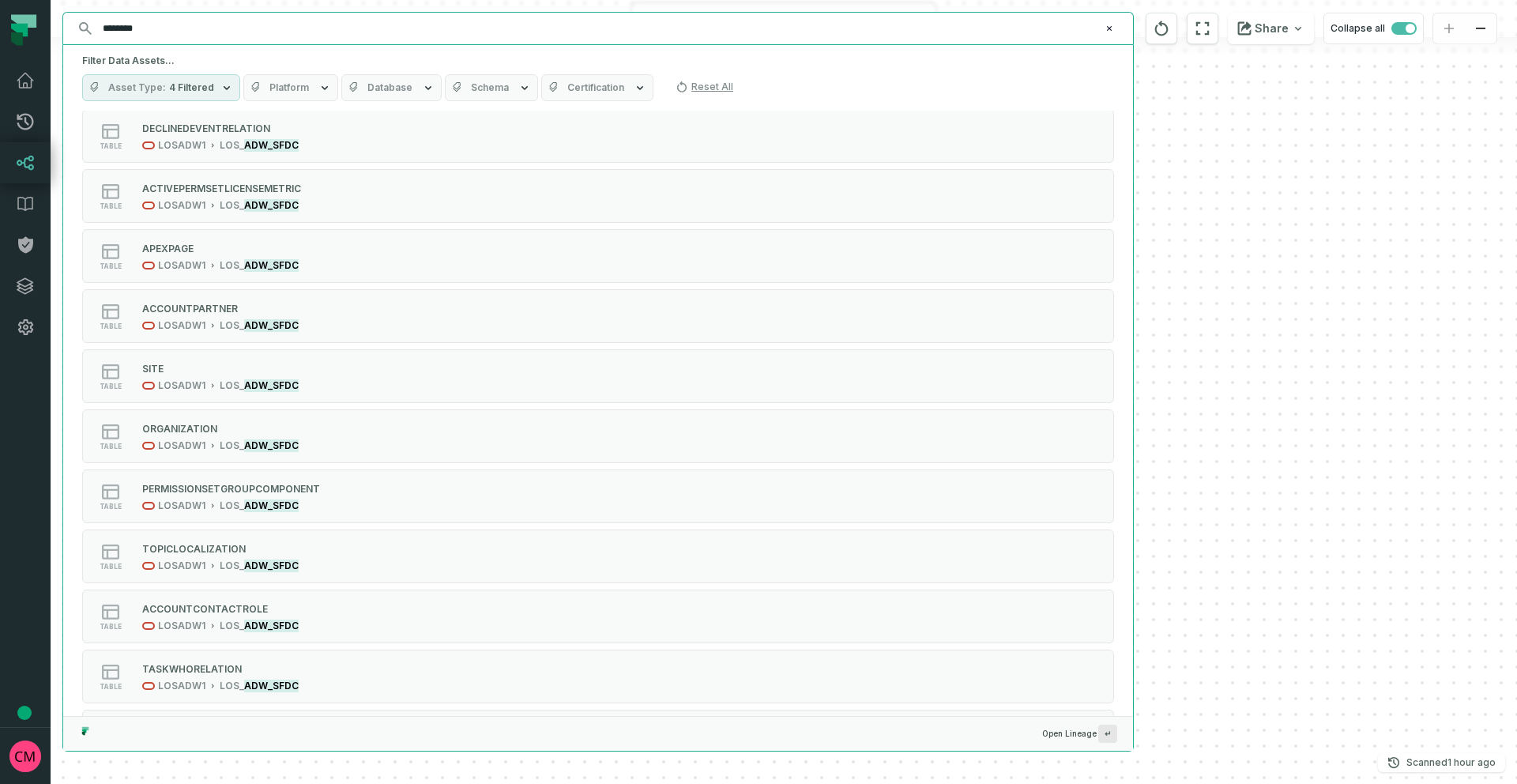
scroll to position [5005, 0]
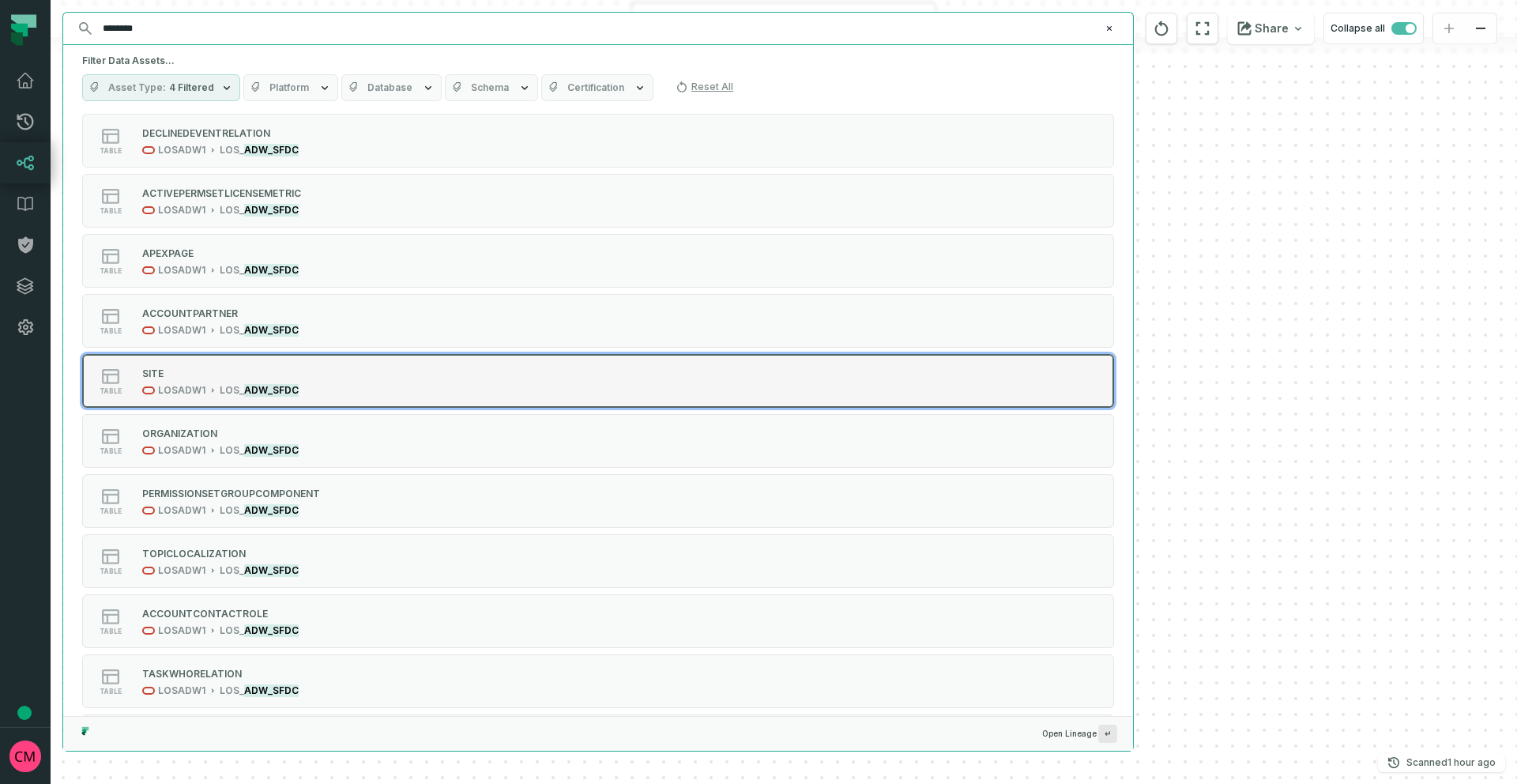
click at [366, 399] on button "table SITE LOSADW1 L OS_ ADW_SFDC" at bounding box center [598, 381] width 1032 height 54
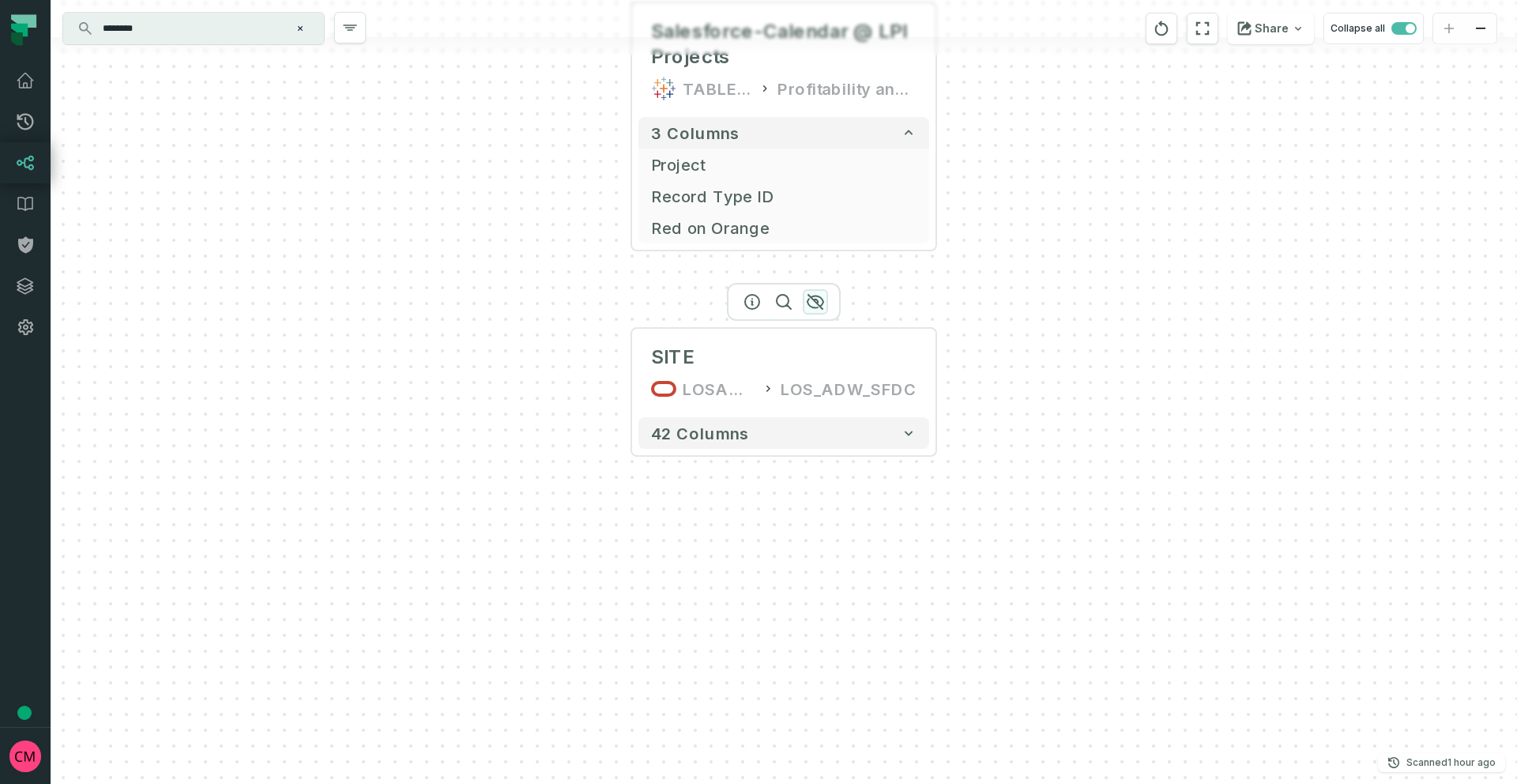
click at [812, 304] on icon "button" at bounding box center [816, 302] width 19 height 19
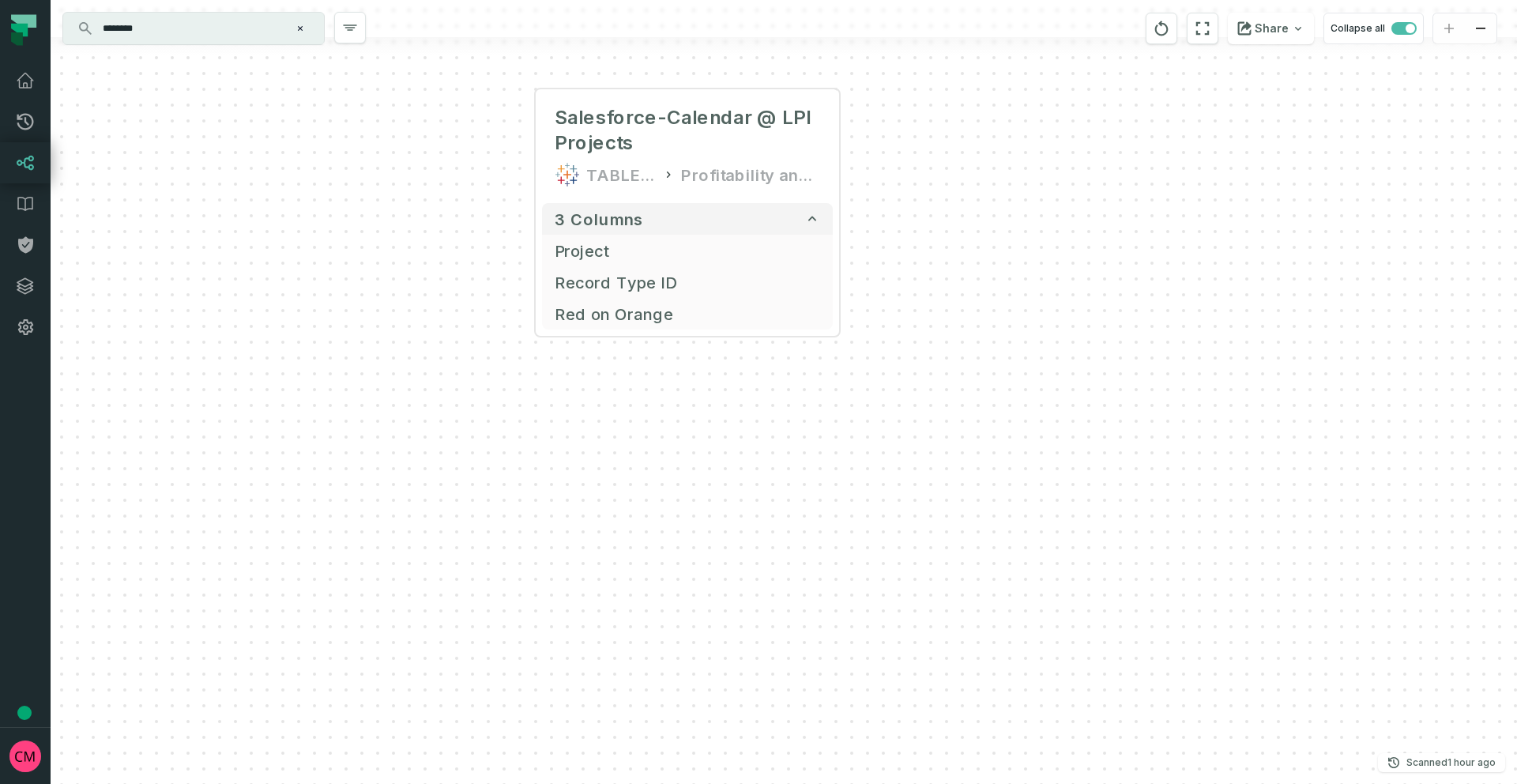
drag, startPoint x: 750, startPoint y: 406, endPoint x: 654, endPoint y: 493, distance: 129.6
click at [654, 493] on div "Salesforce-Calendar @ LPI Projects TABLEAU Profitability and Analysis 3 columns…" at bounding box center [783, 392] width 1467 height 784
click at [217, 35] on input "********" at bounding box center [192, 28] width 198 height 25
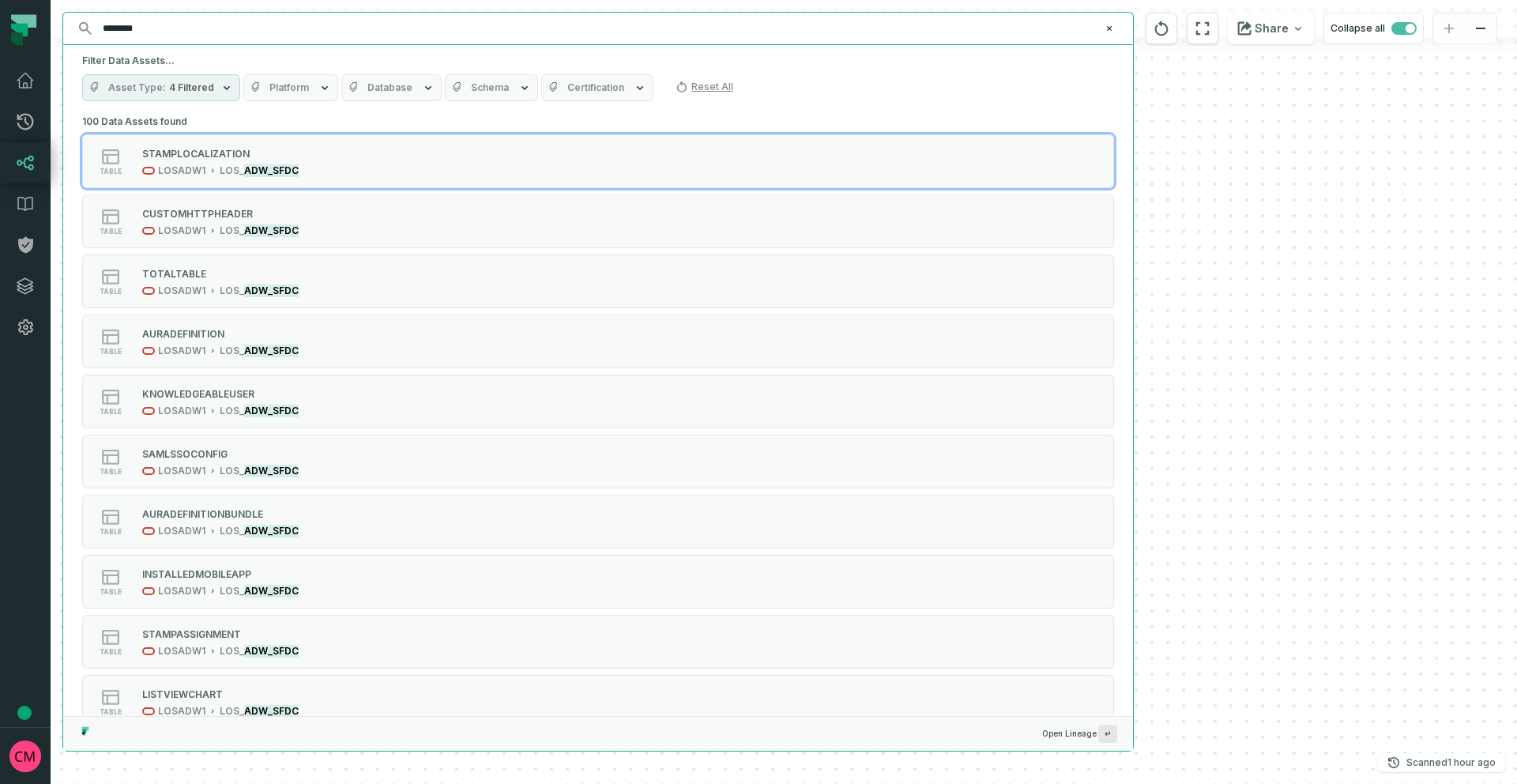
click at [203, 83] on span "4 Filtered" at bounding box center [191, 87] width 45 height 13
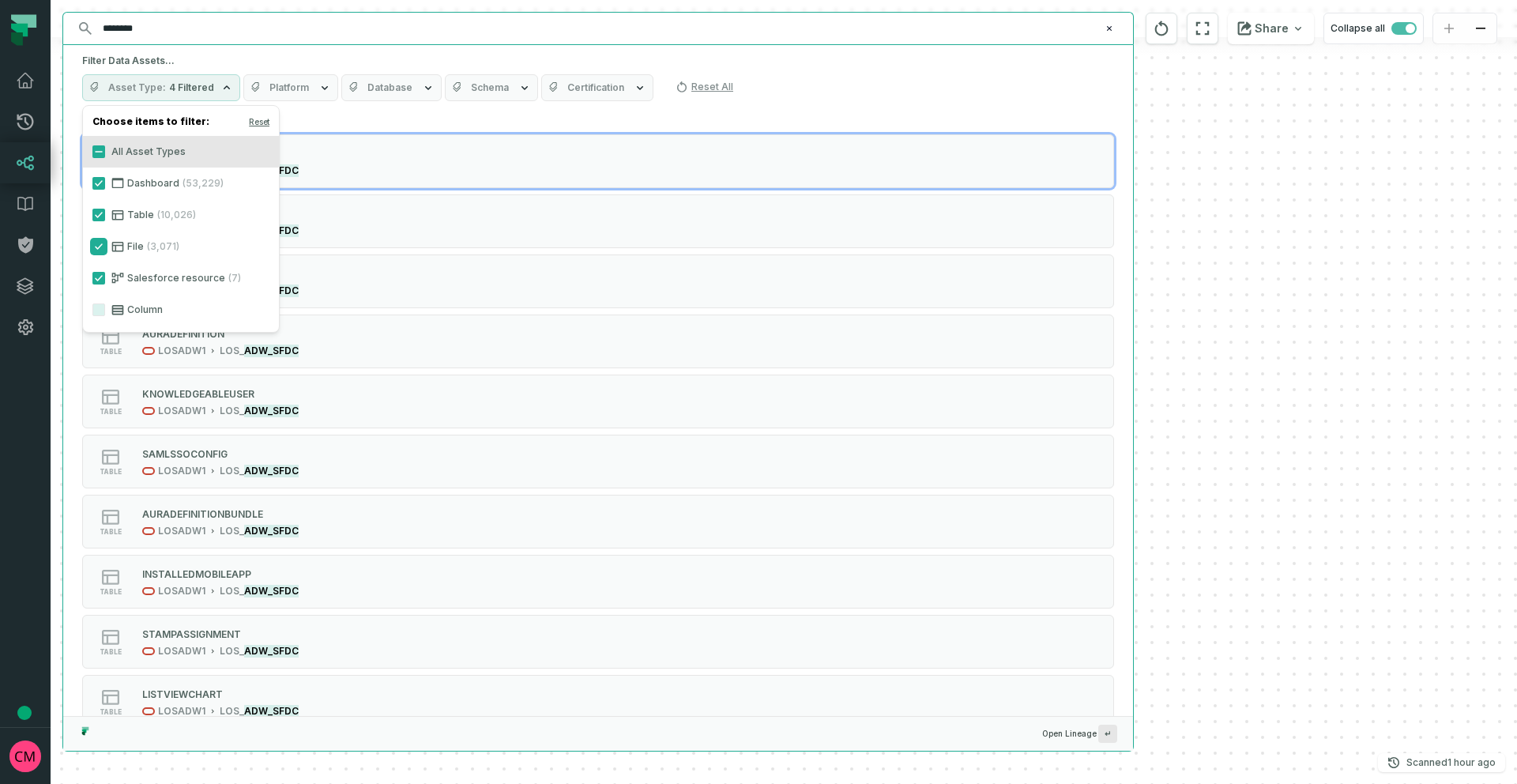
click at [98, 246] on button "File (3,071)" at bounding box center [98, 246] width 13 height 13
click at [98, 215] on button "Table (10,026)" at bounding box center [98, 214] width 13 height 13
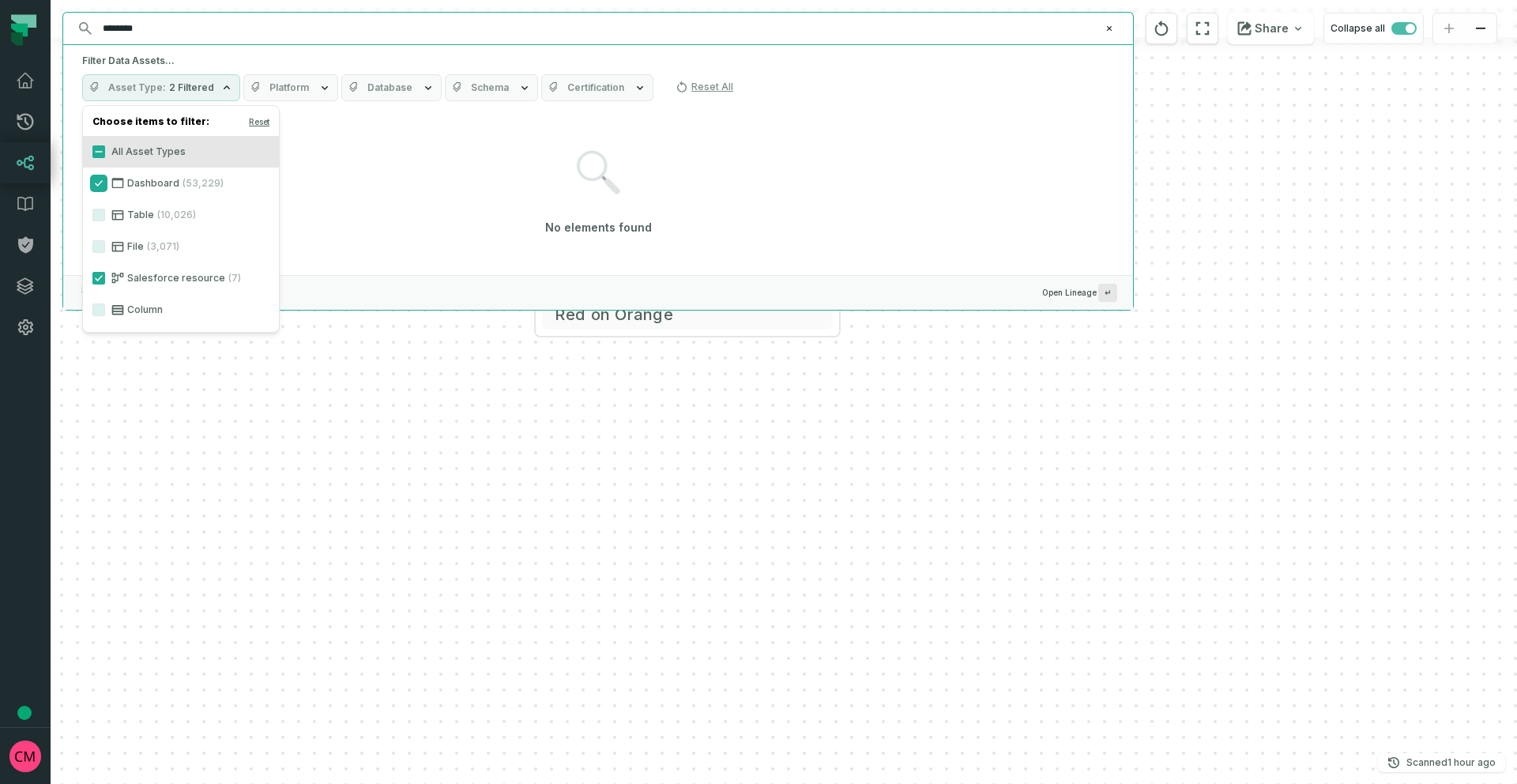
click at [98, 182] on button "Dashboard (53,229)" at bounding box center [98, 182] width 13 height 13
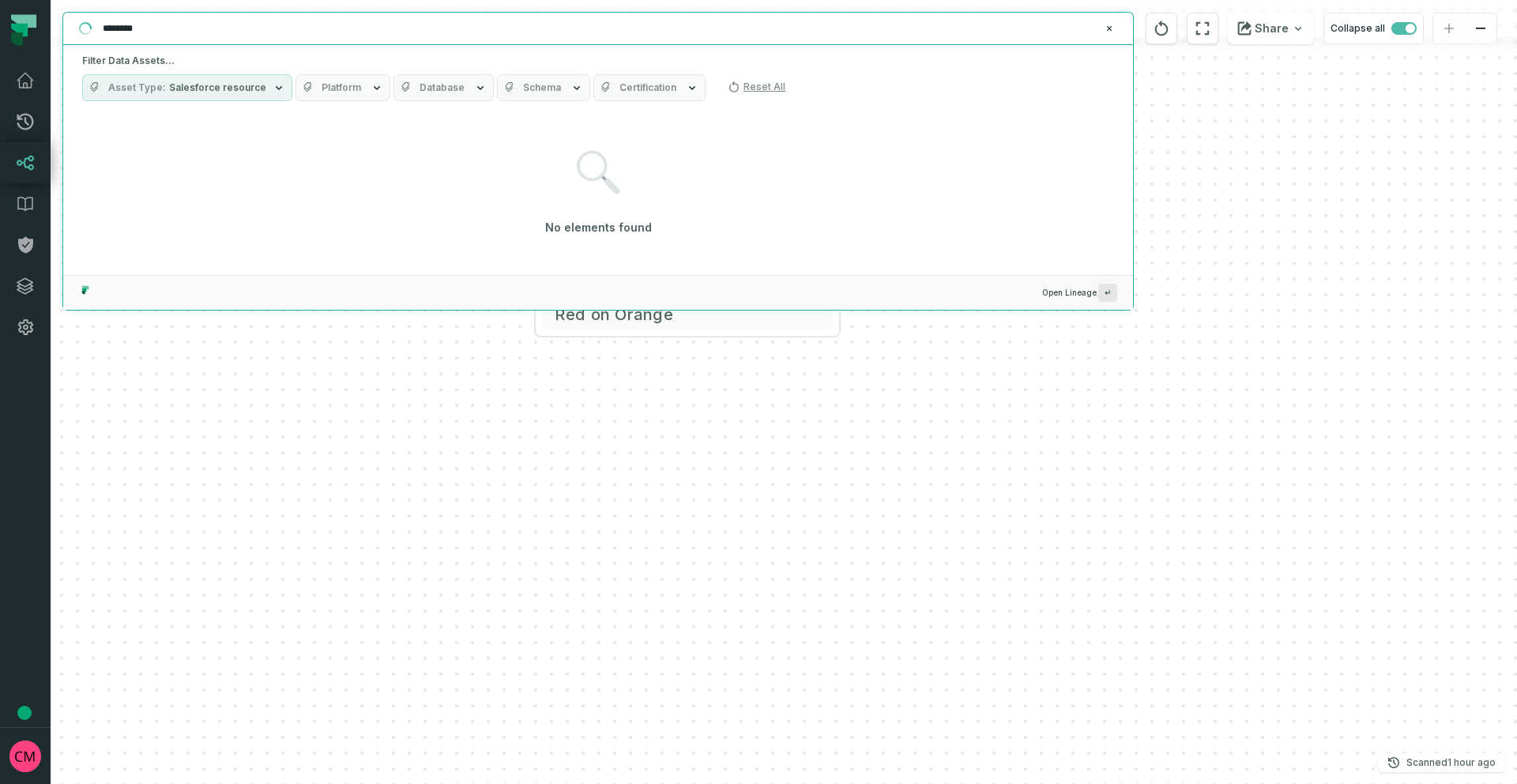
click at [185, 26] on input "********" at bounding box center [597, 28] width 1007 height 25
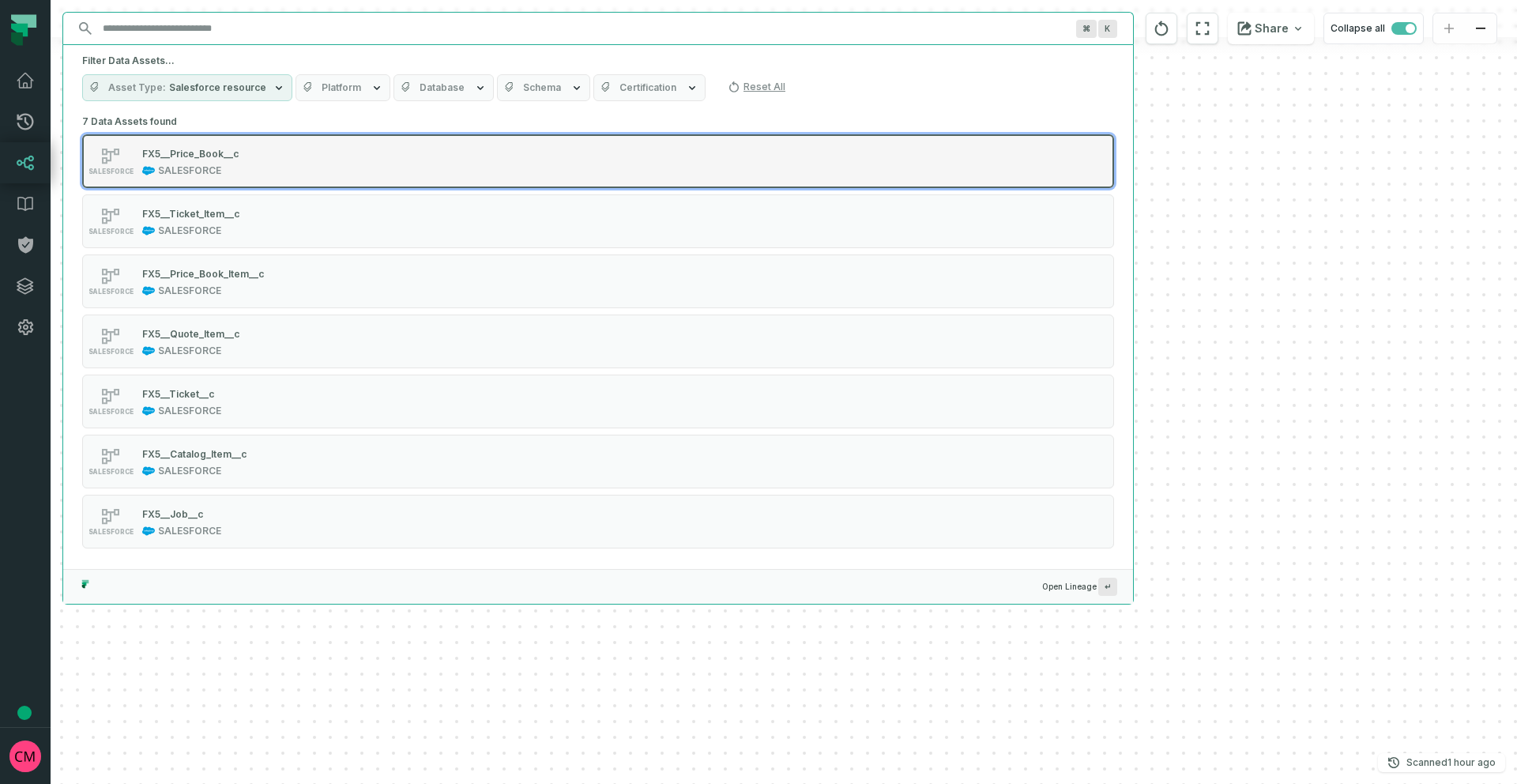
click at [262, 171] on div "SALESFORCE FX5__Price_Book__c SALESFORCE" at bounding box center [282, 161] width 395 height 32
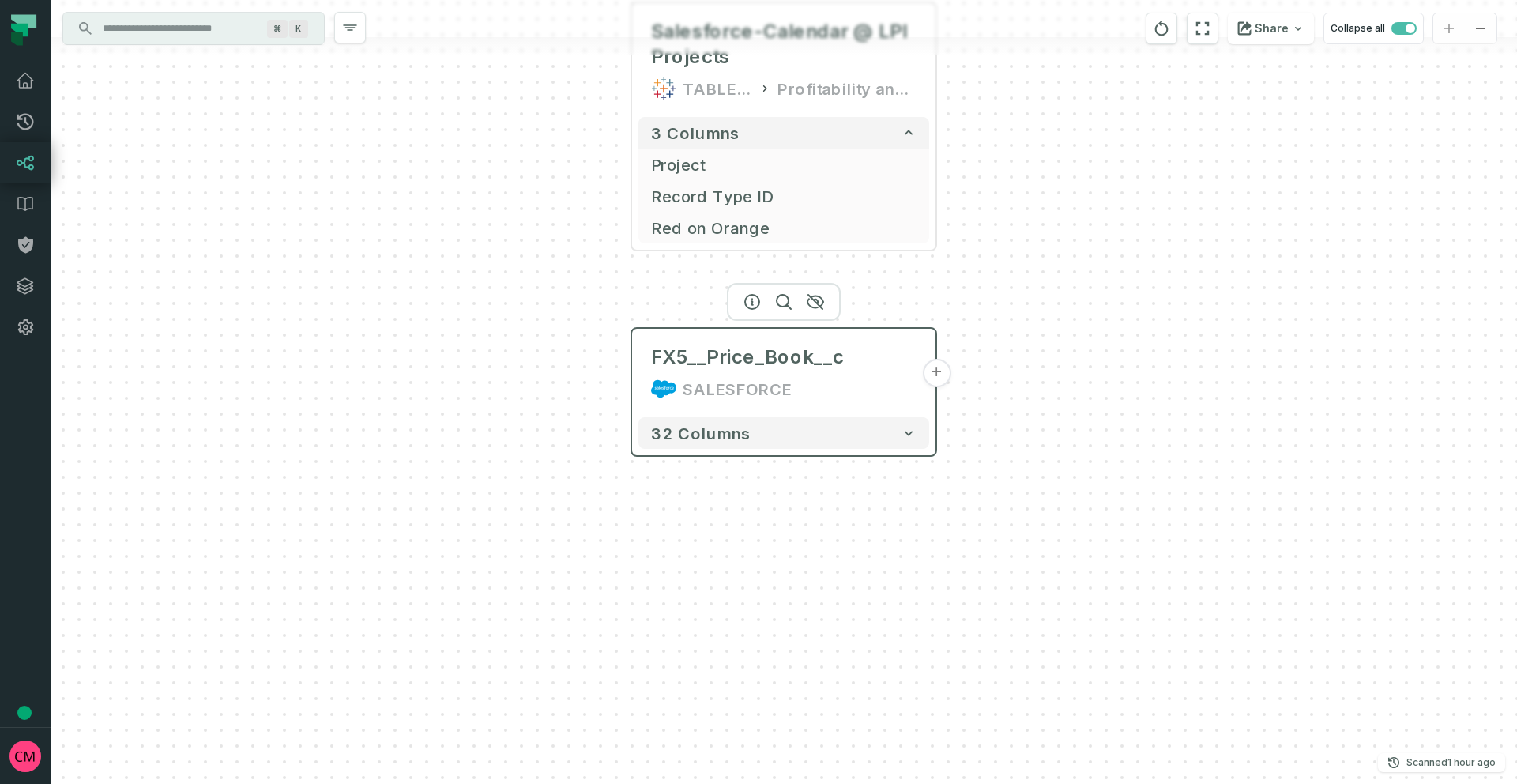
click at [939, 377] on button "+" at bounding box center [936, 373] width 28 height 28
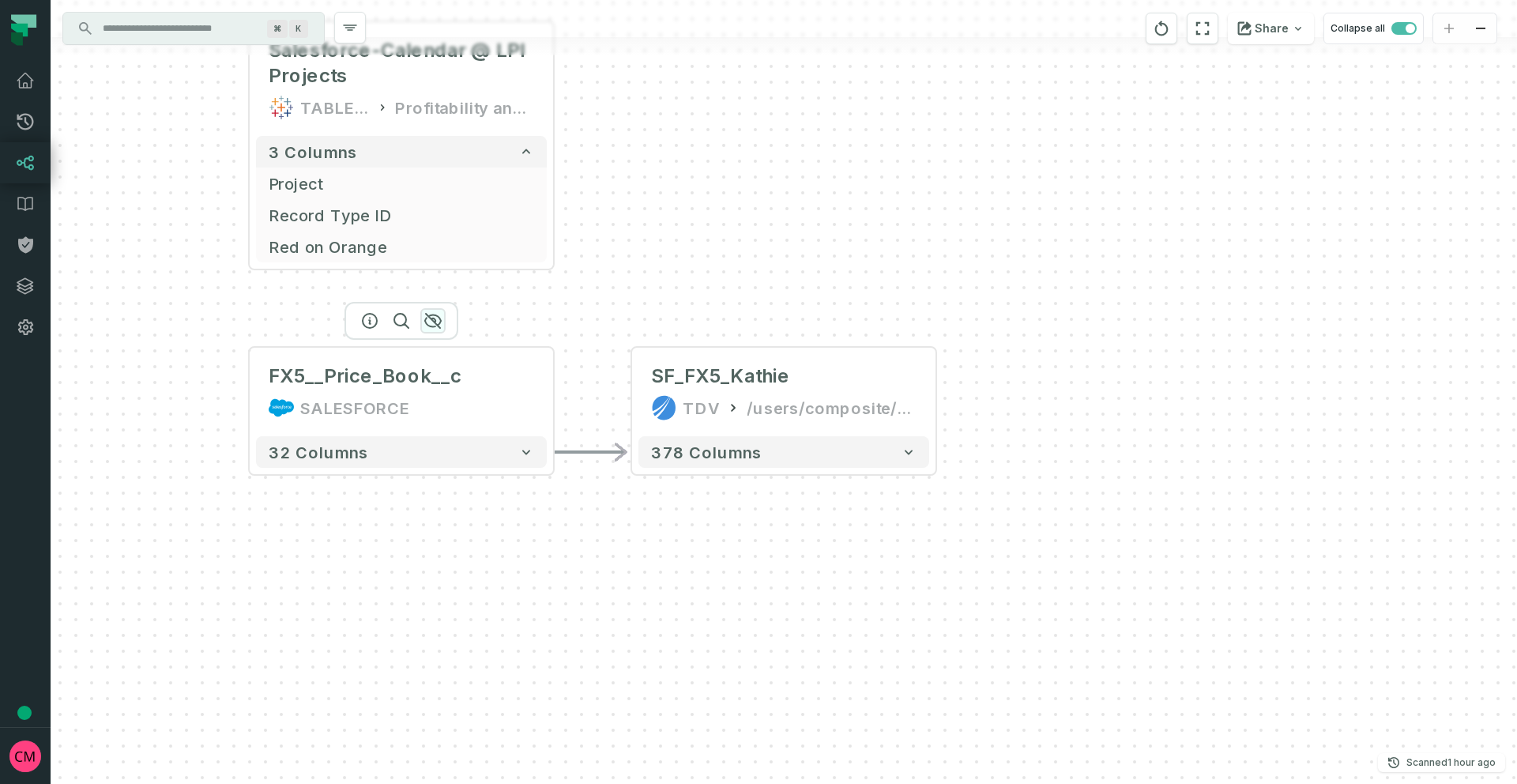
click at [434, 317] on icon "button" at bounding box center [434, 321] width 19 height 19
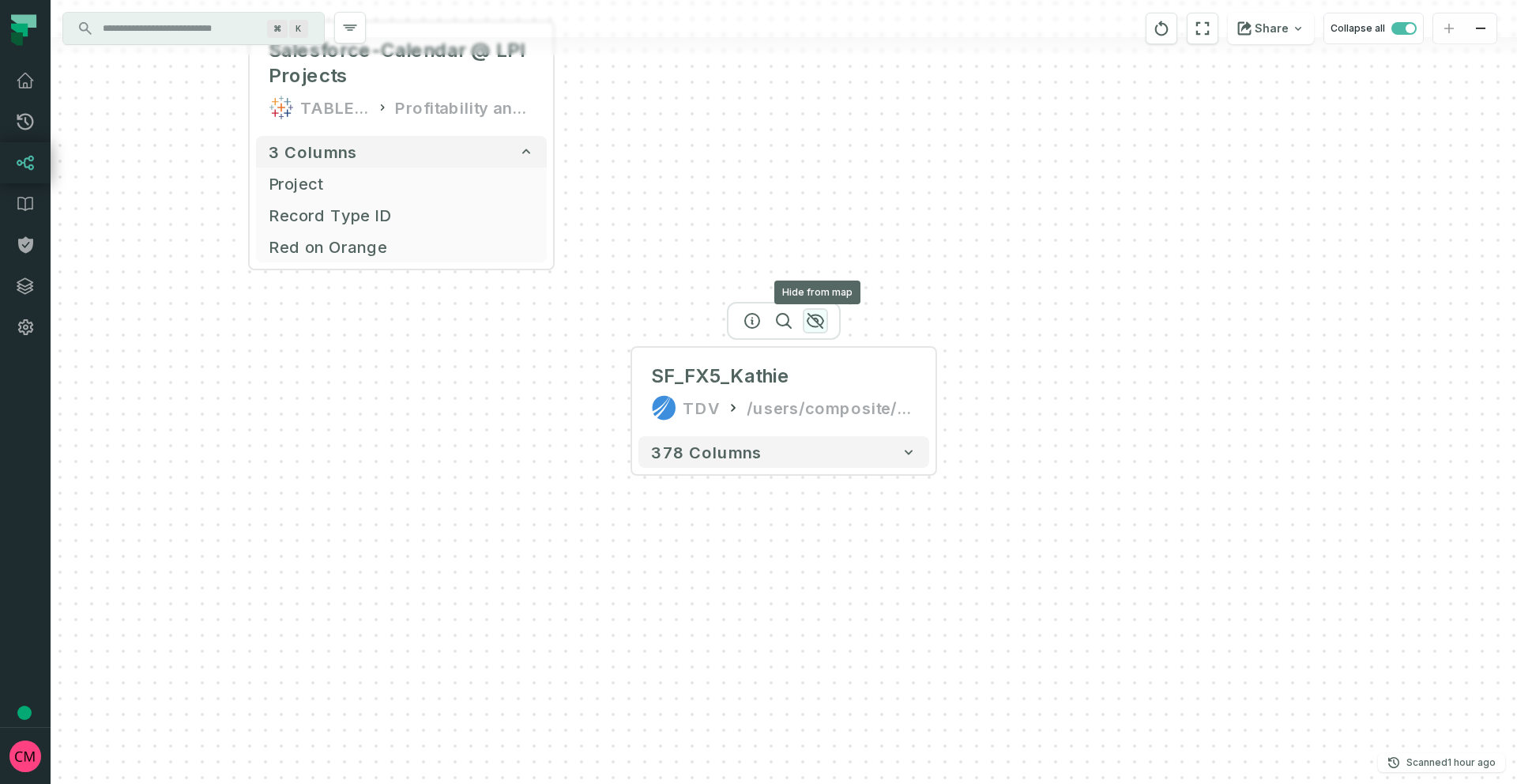
click at [816, 321] on icon "button" at bounding box center [815, 321] width 15 height 14
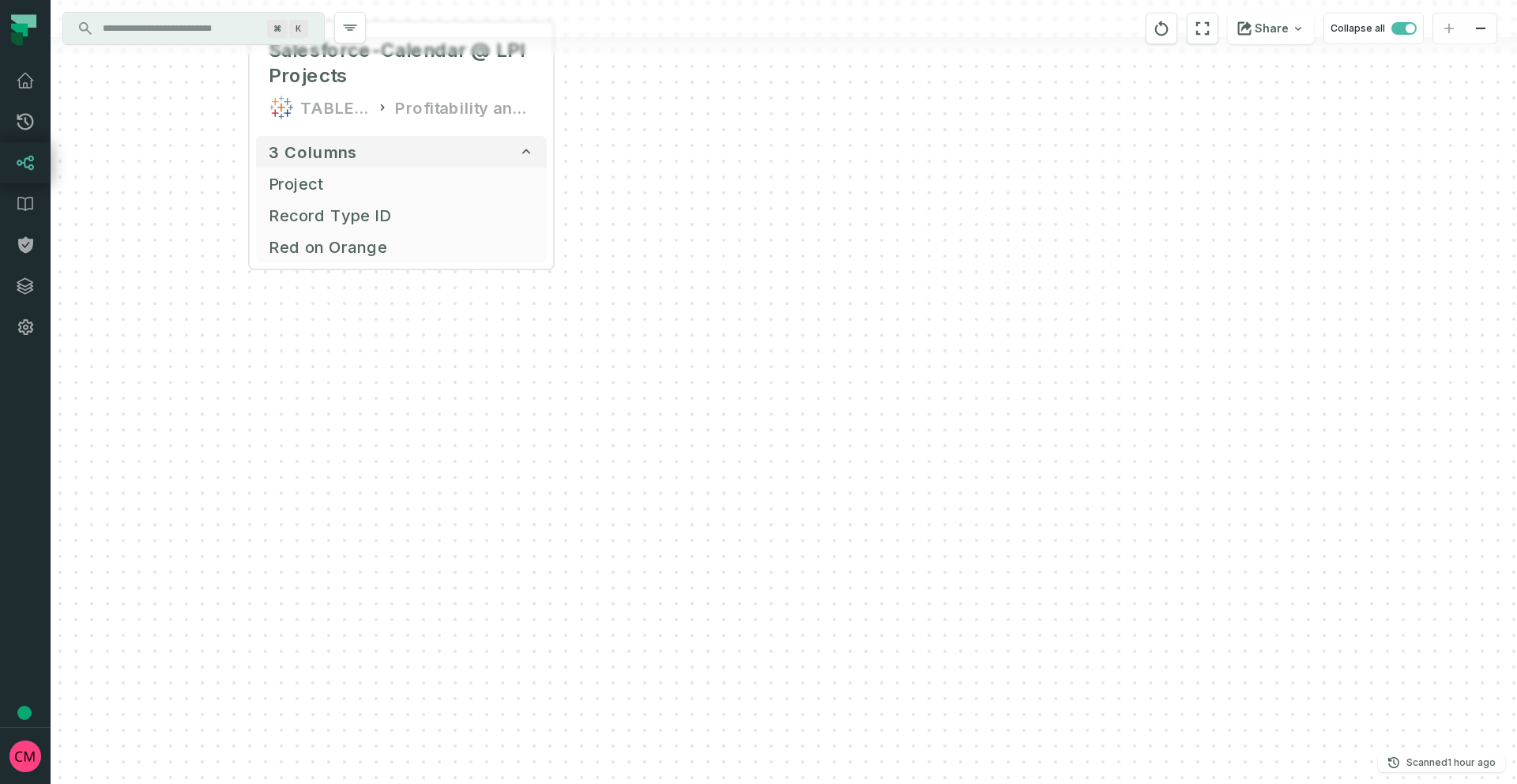
click at [182, 30] on input "Discovery Provider cmdk menu" at bounding box center [180, 28] width 172 height 25
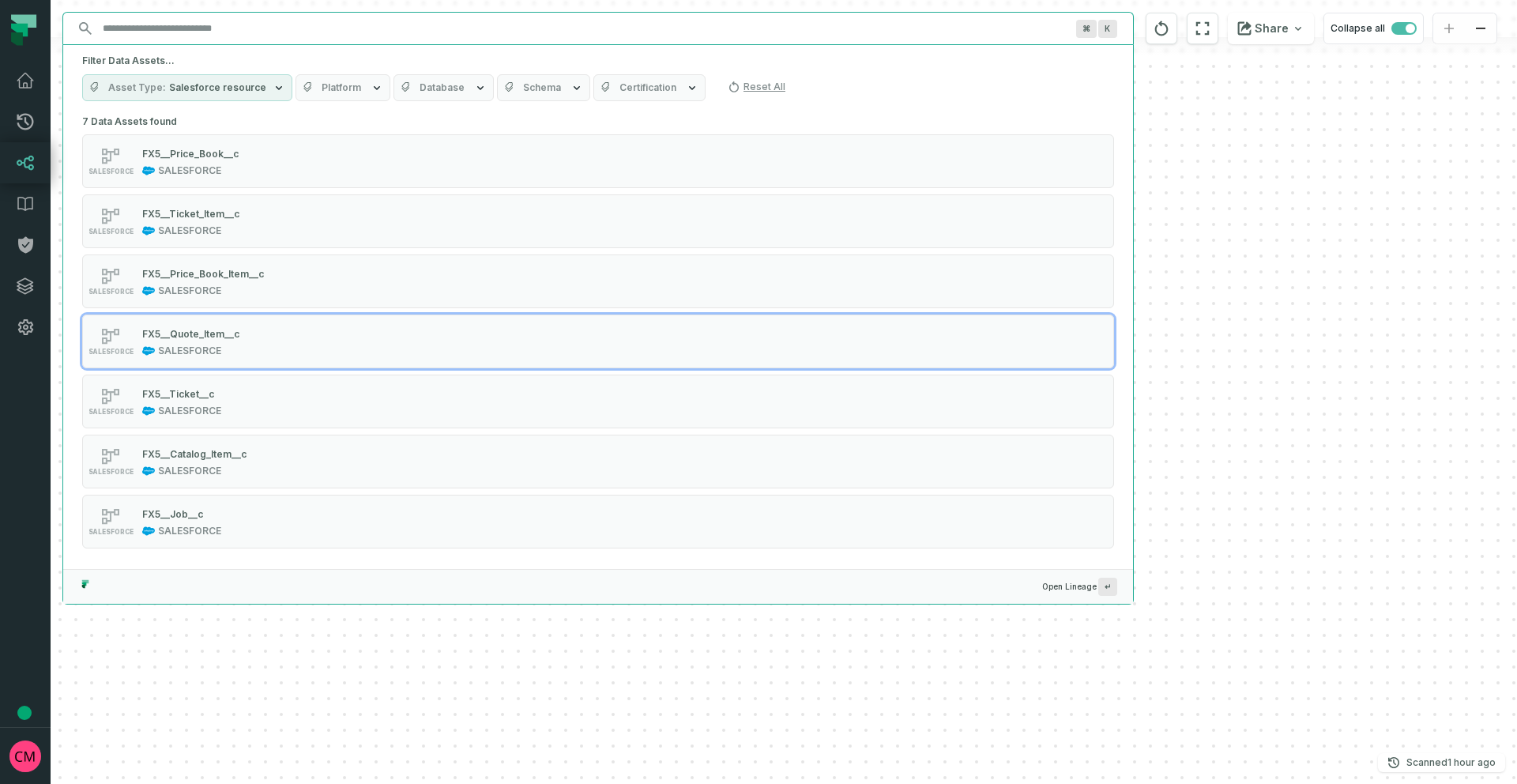
click at [211, 91] on span "Salesforce resource" at bounding box center [217, 87] width 98 height 13
click at [265, 124] on button "Reset" at bounding box center [259, 121] width 20 height 13
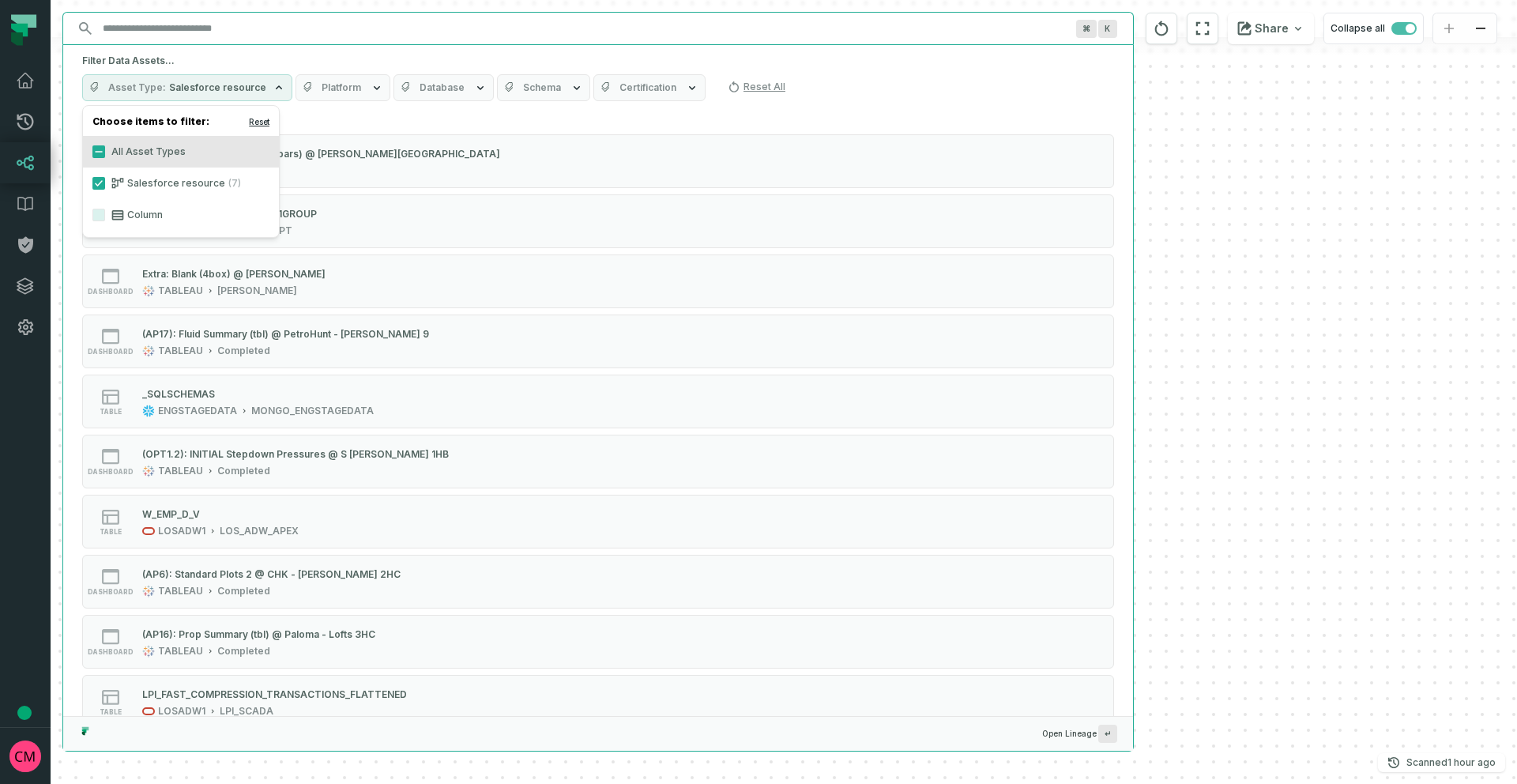
click at [264, 124] on button "Reset" at bounding box center [259, 121] width 20 height 13
click at [99, 246] on button "File (3,071)" at bounding box center [98, 246] width 13 height 13
click at [99, 218] on button "Table (10,026)" at bounding box center [98, 214] width 13 height 13
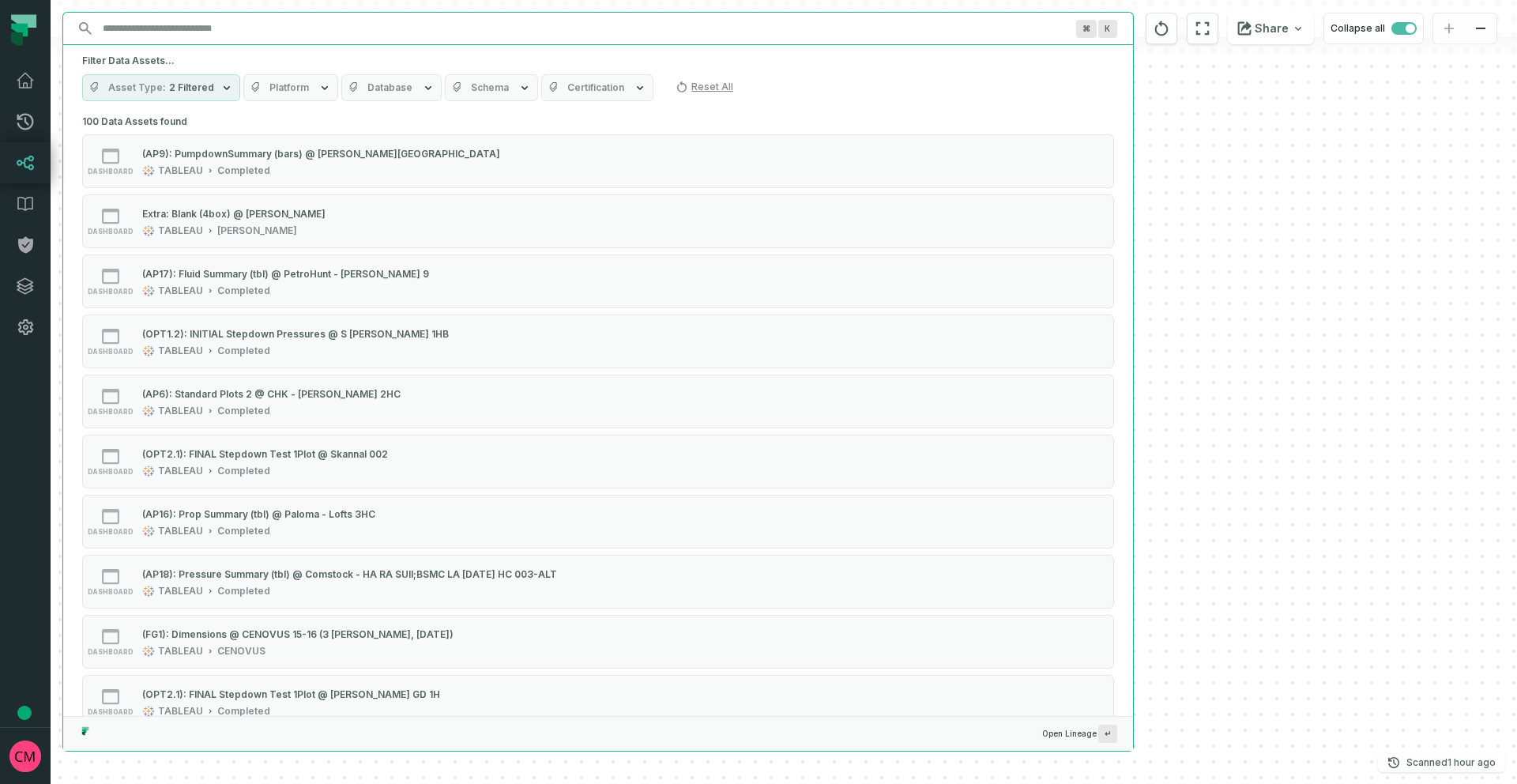
click at [155, 31] on input "Discovery Provider cmdk menu" at bounding box center [584, 28] width 981 height 25
paste input "**********"
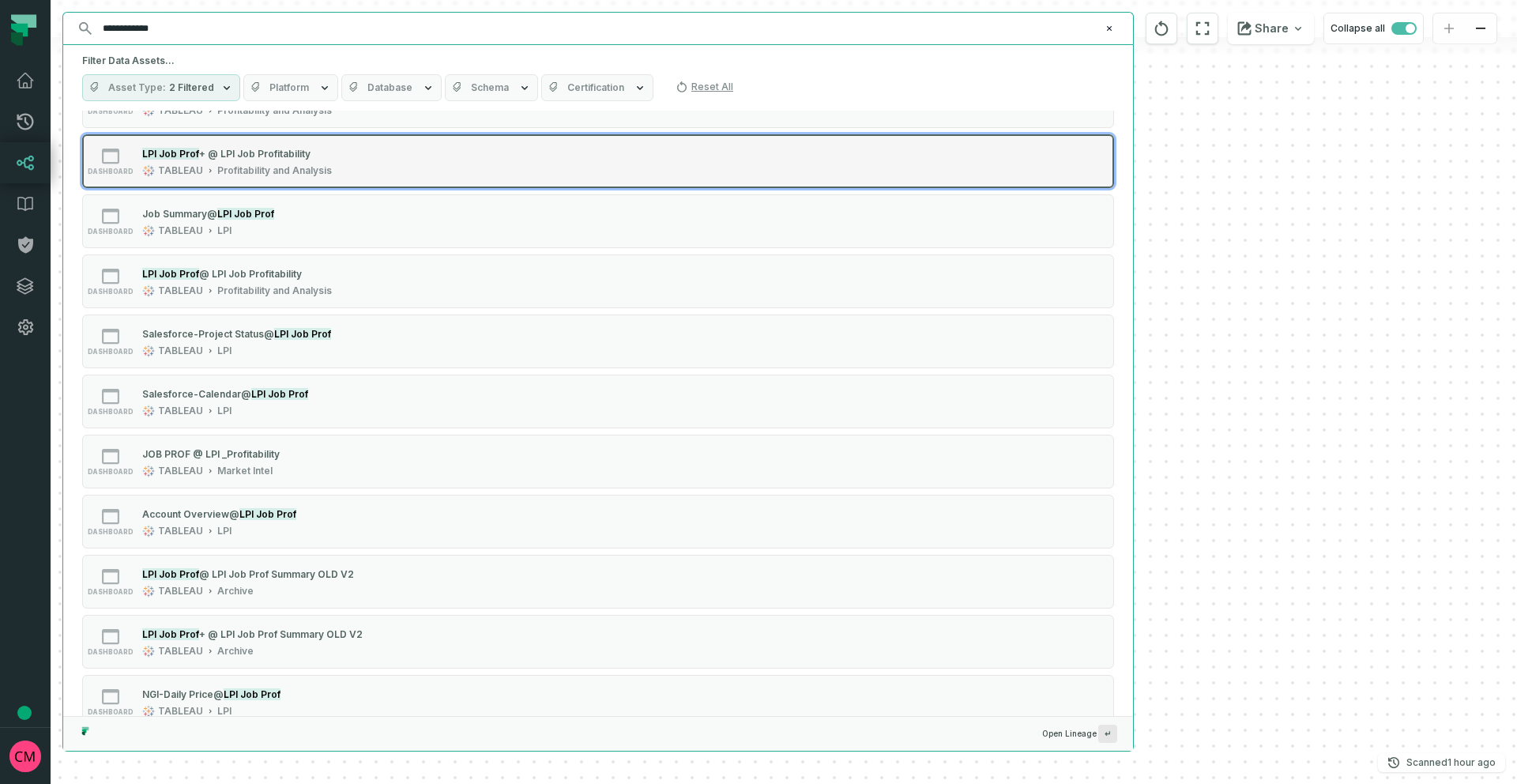
scroll to position [421, 0]
type input "**********"
click at [372, 278] on div "dashboard LPI Job Prof @ LPI Job Profitability TABLEAU Profitability and Analys…" at bounding box center [282, 280] width 395 height 32
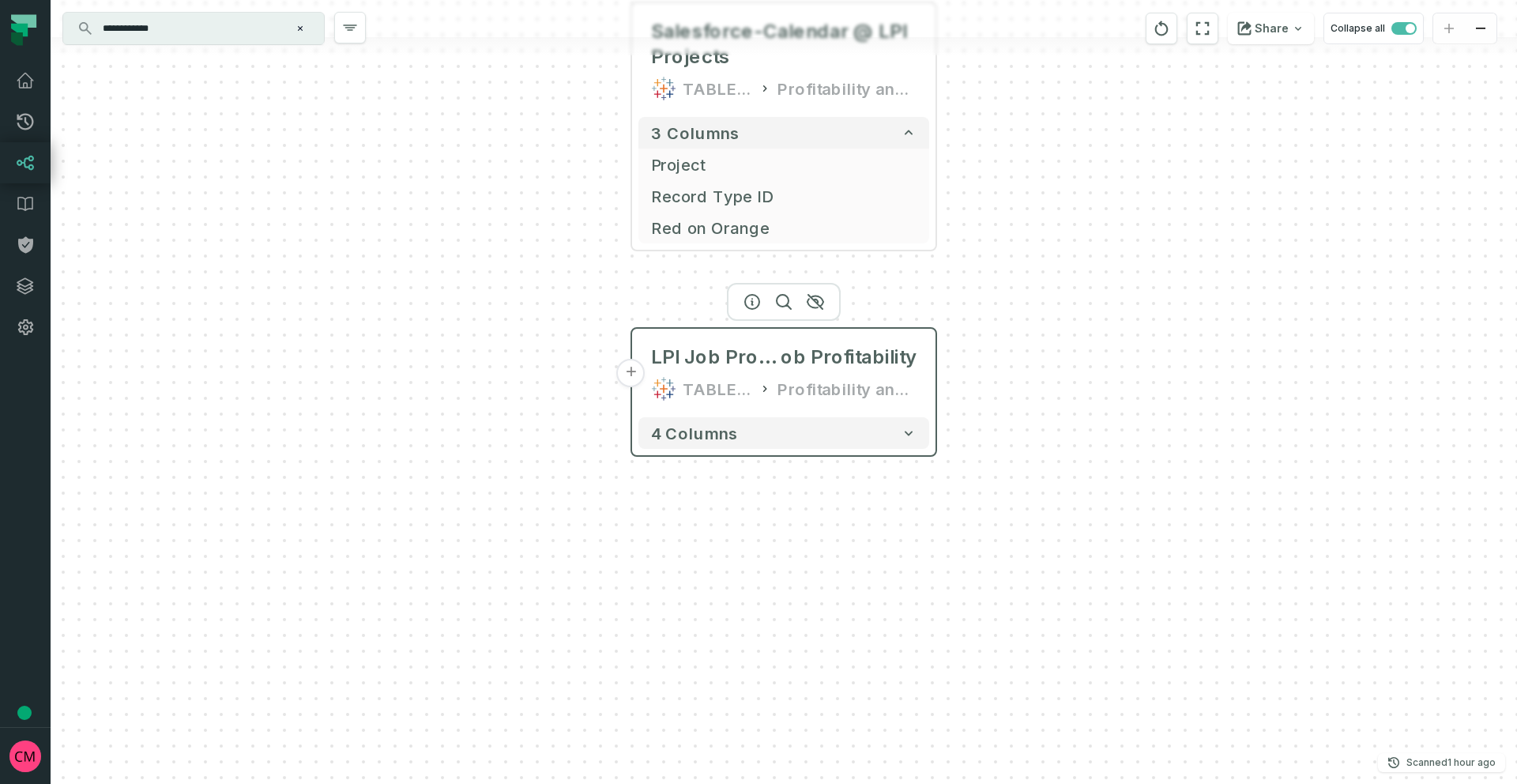
click at [627, 376] on button "+" at bounding box center [631, 373] width 28 height 28
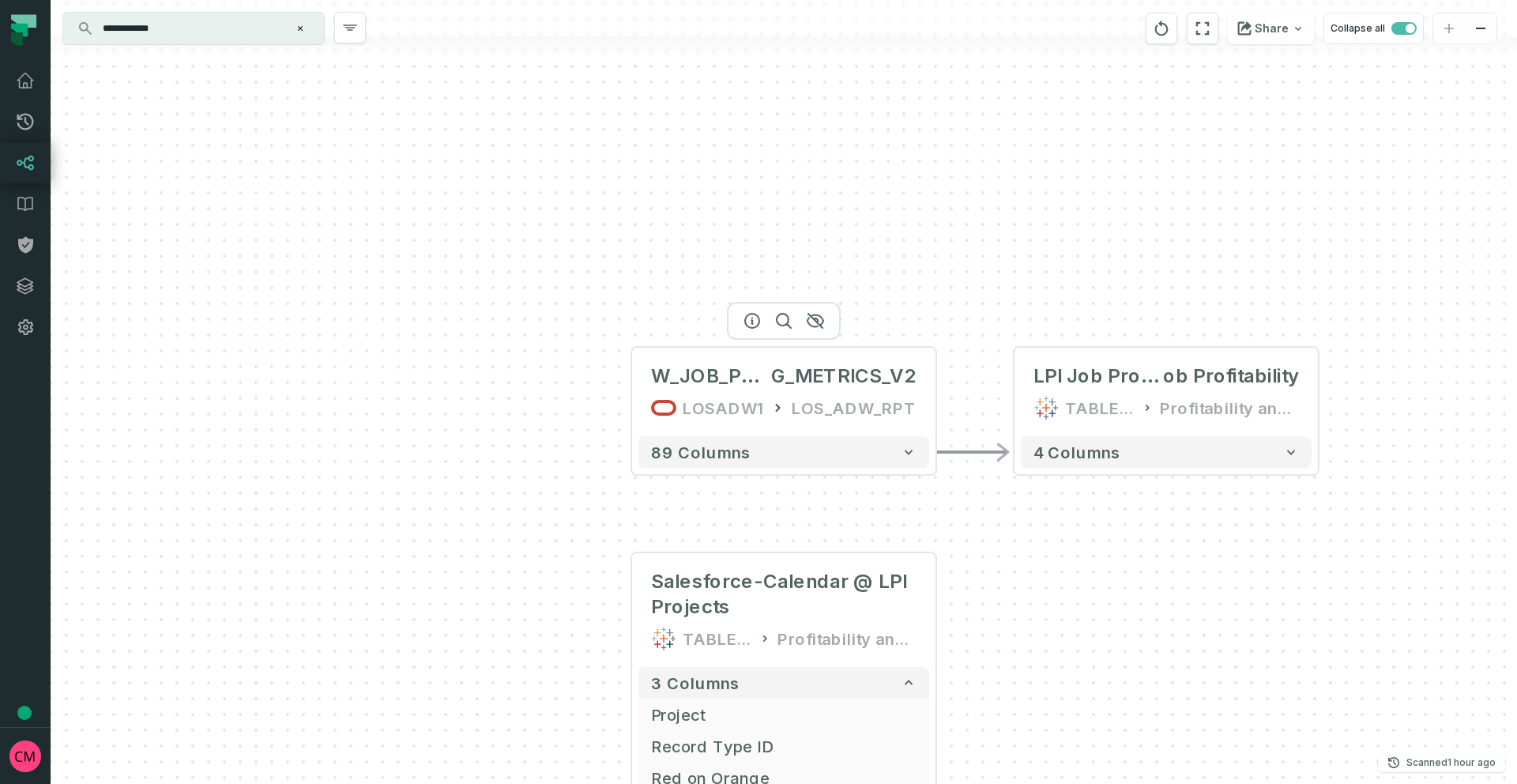
click at [634, 397] on header "W_JOB_PROF_TRACKIN G_METRICS_V2 LOSADW1 LOS_ADW_RPT +" at bounding box center [784, 388] width 303 height 82
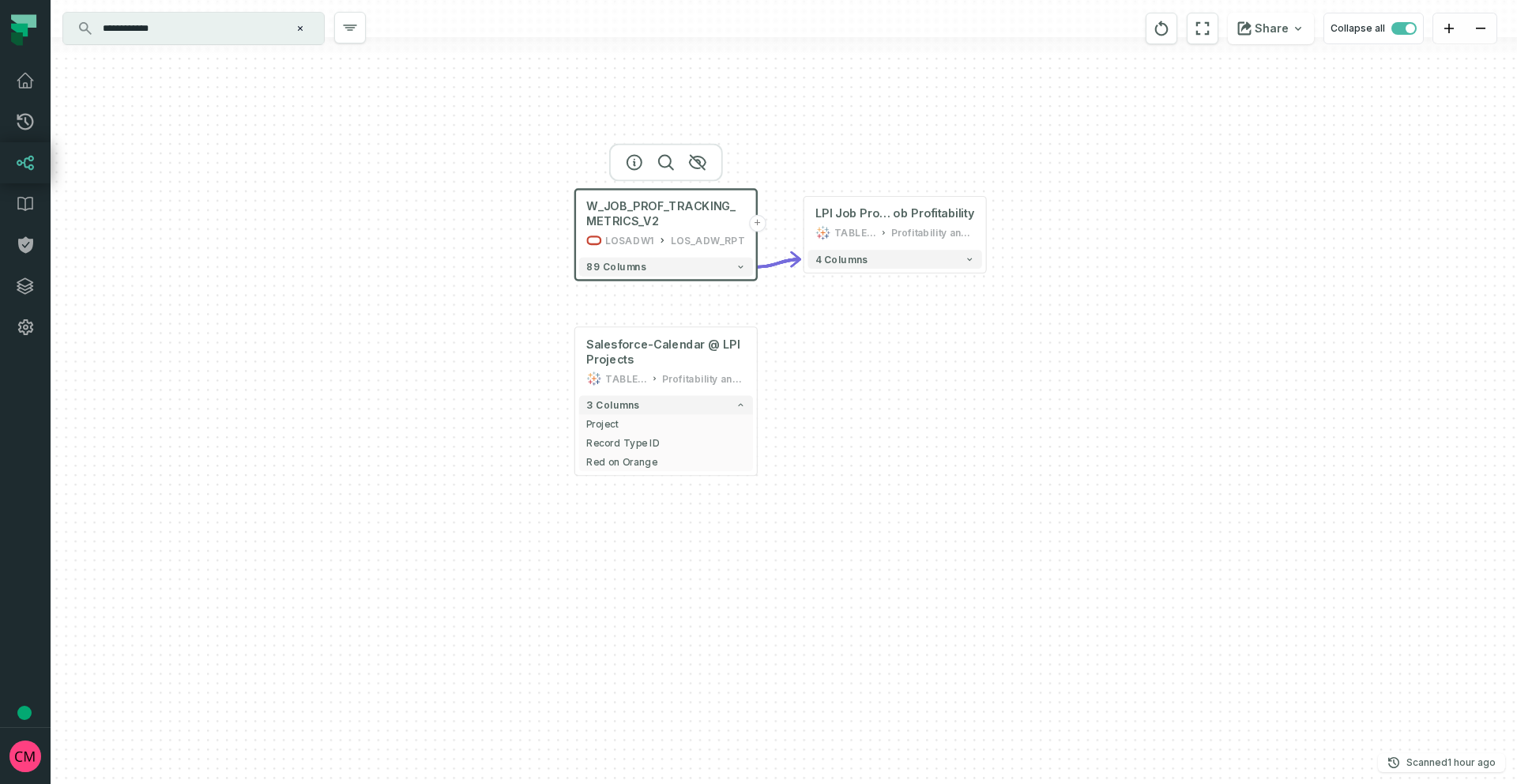
drag, startPoint x: 1074, startPoint y: 594, endPoint x: 877, endPoint y: 354, distance: 310.5
click at [877, 354] on div "W_JOB_PROF_TRACKING_METRICS_V2 LOSADW1 LOS_ADW_RPT + 89 columns Salesforce-Cale…" at bounding box center [783, 392] width 1467 height 784
click at [720, 406] on button "3 columns" at bounding box center [663, 403] width 174 height 19
drag, startPoint x: 720, startPoint y: 406, endPoint x: 715, endPoint y: 396, distance: 11.2
click at [720, 406] on div "W_JOB_PROF_TRACKING_METRICS_V2 LOSADW1 LOS_ADW_RPT + 89 columns Salesforce-Cale…" at bounding box center [783, 392] width 1467 height 784
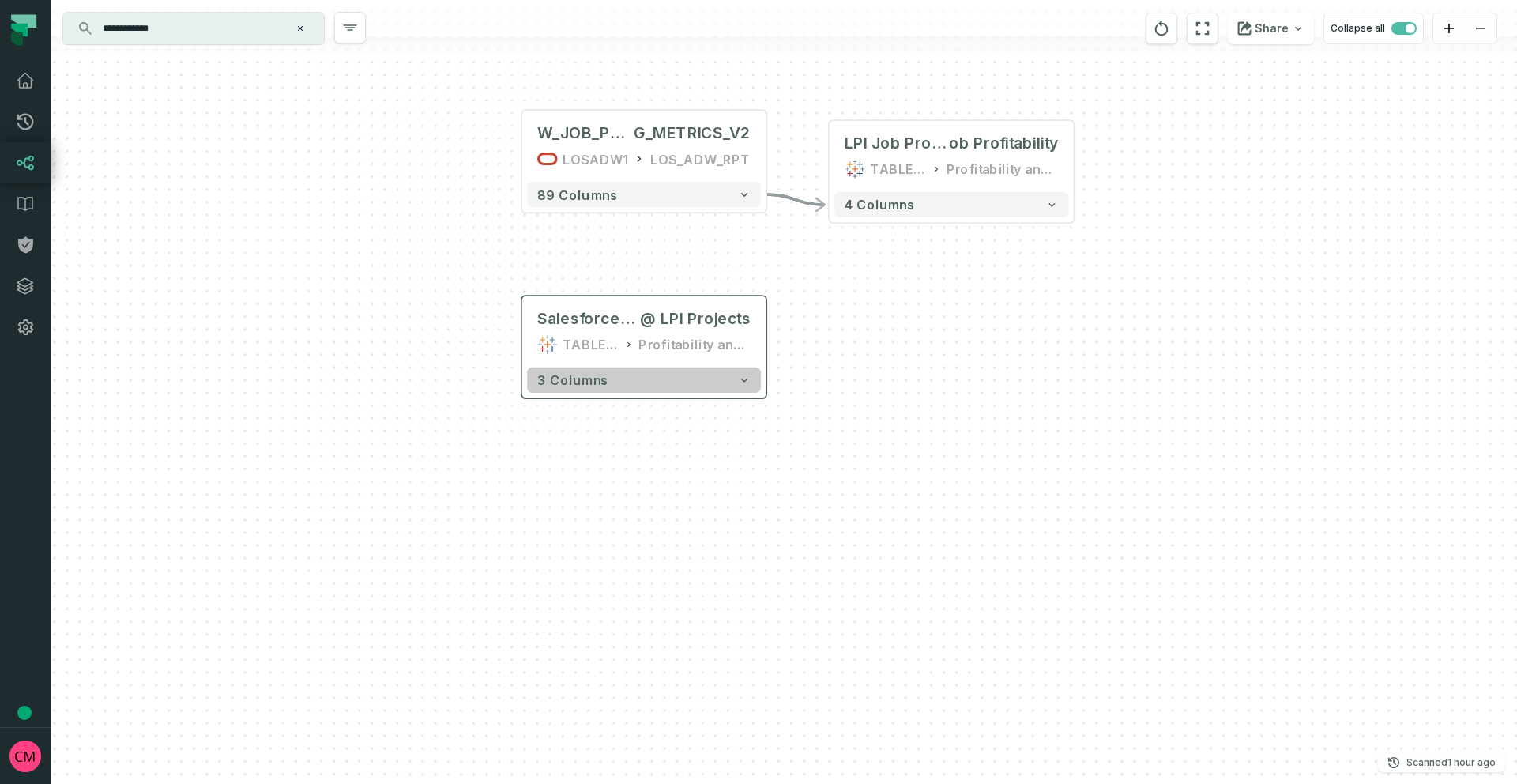
click at [712, 389] on div "3 columns" at bounding box center [644, 379] width 244 height 36
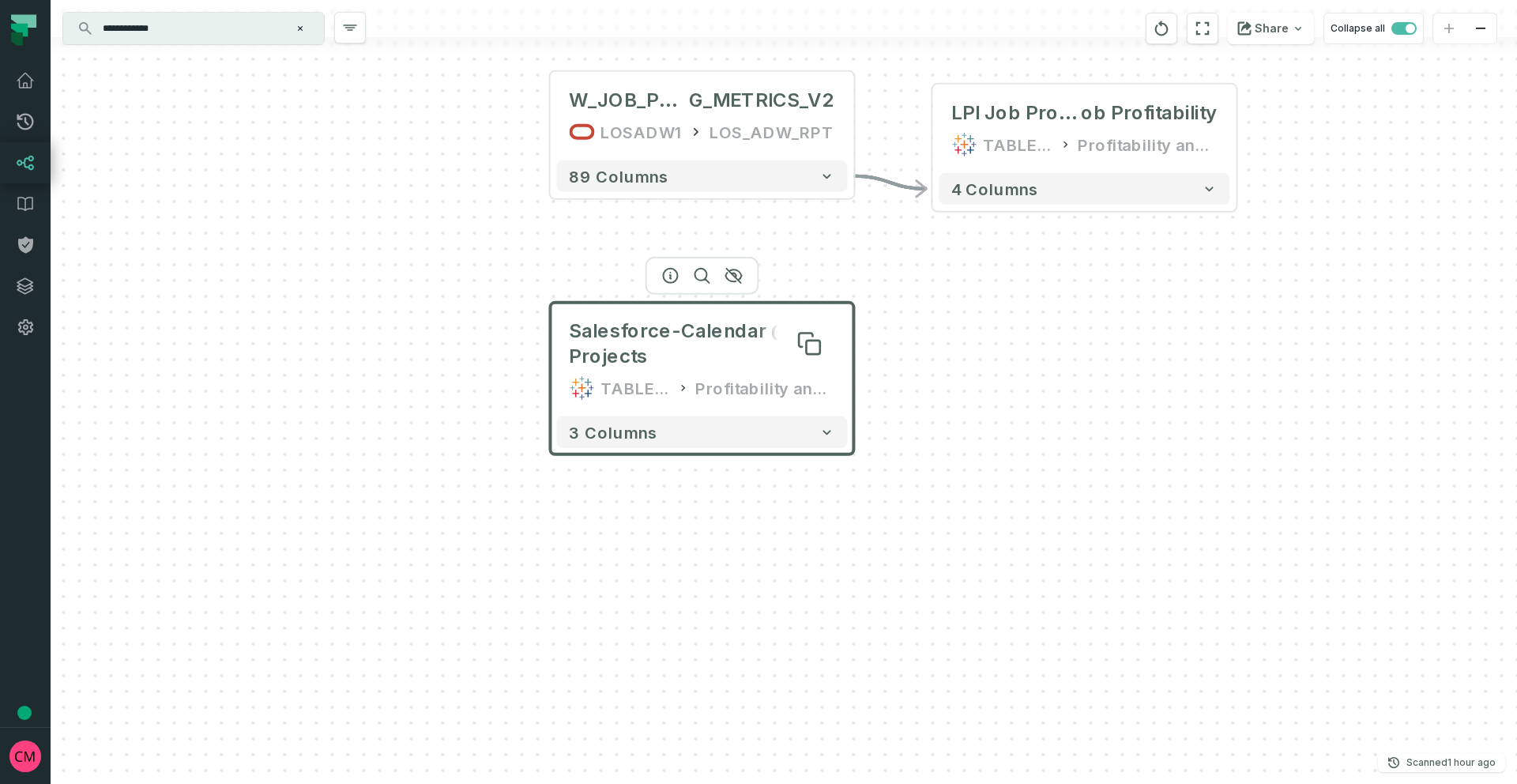
drag, startPoint x: 633, startPoint y: 288, endPoint x: 710, endPoint y: 320, distance: 83.4
click at [710, 320] on span "Salesforce-Calendar @ LPI Projects" at bounding box center [701, 344] width 266 height 50
click at [1000, 426] on div "W_JOB_PROF_TRACKIN G_METRICS_V2 LOSADW1 LOS_ADW_RPT + 89 columns Salesforce-Cal…" at bounding box center [783, 392] width 1467 height 784
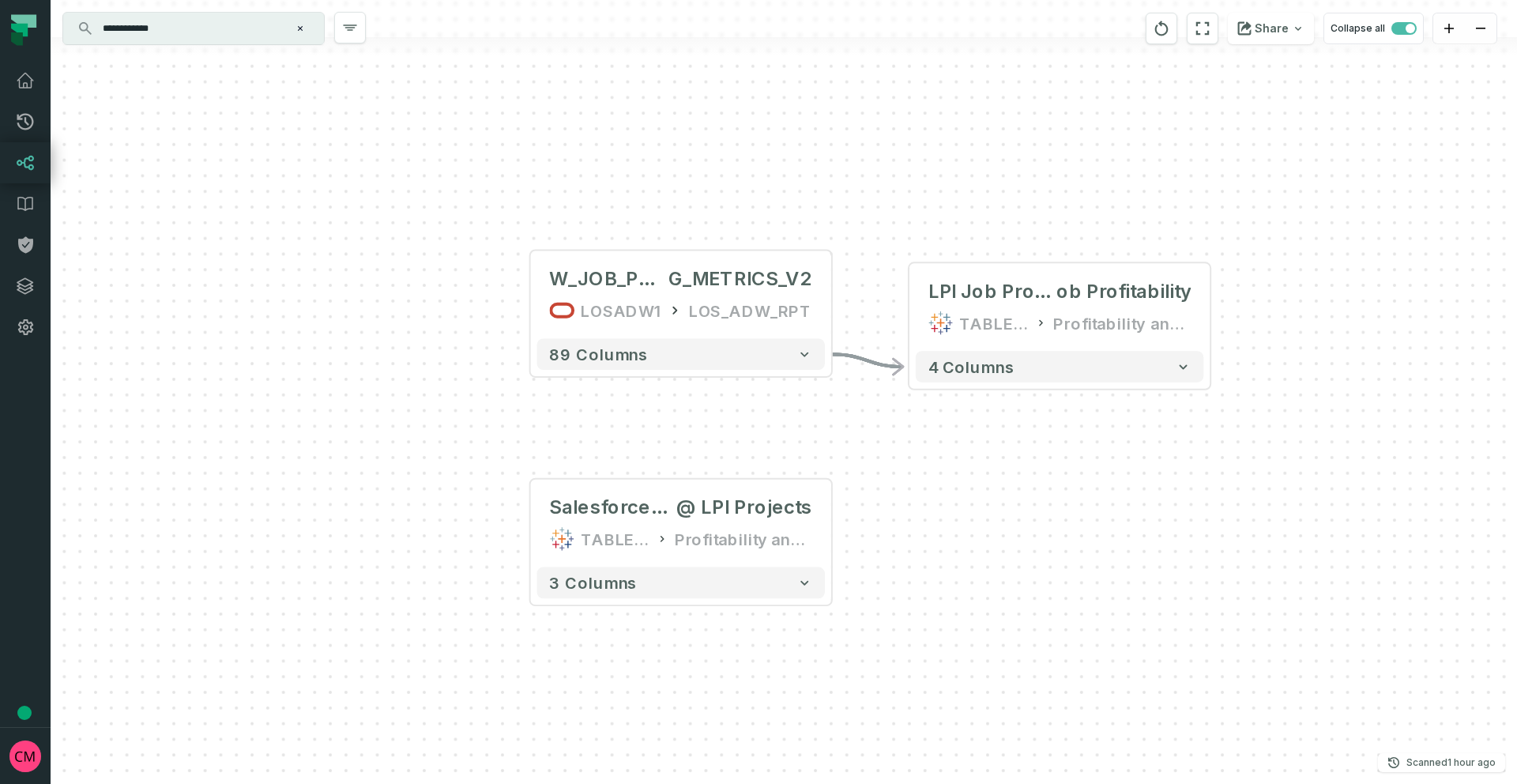
drag, startPoint x: 1032, startPoint y: 288, endPoint x: 1006, endPoint y: 463, distance: 176.9
click at [1007, 463] on div "W_JOB_PROF_TRACKIN G_METRICS_V2 LOSADW1 LOS_ADW_RPT + 89 columns Salesforce-Cal…" at bounding box center [783, 392] width 1467 height 784
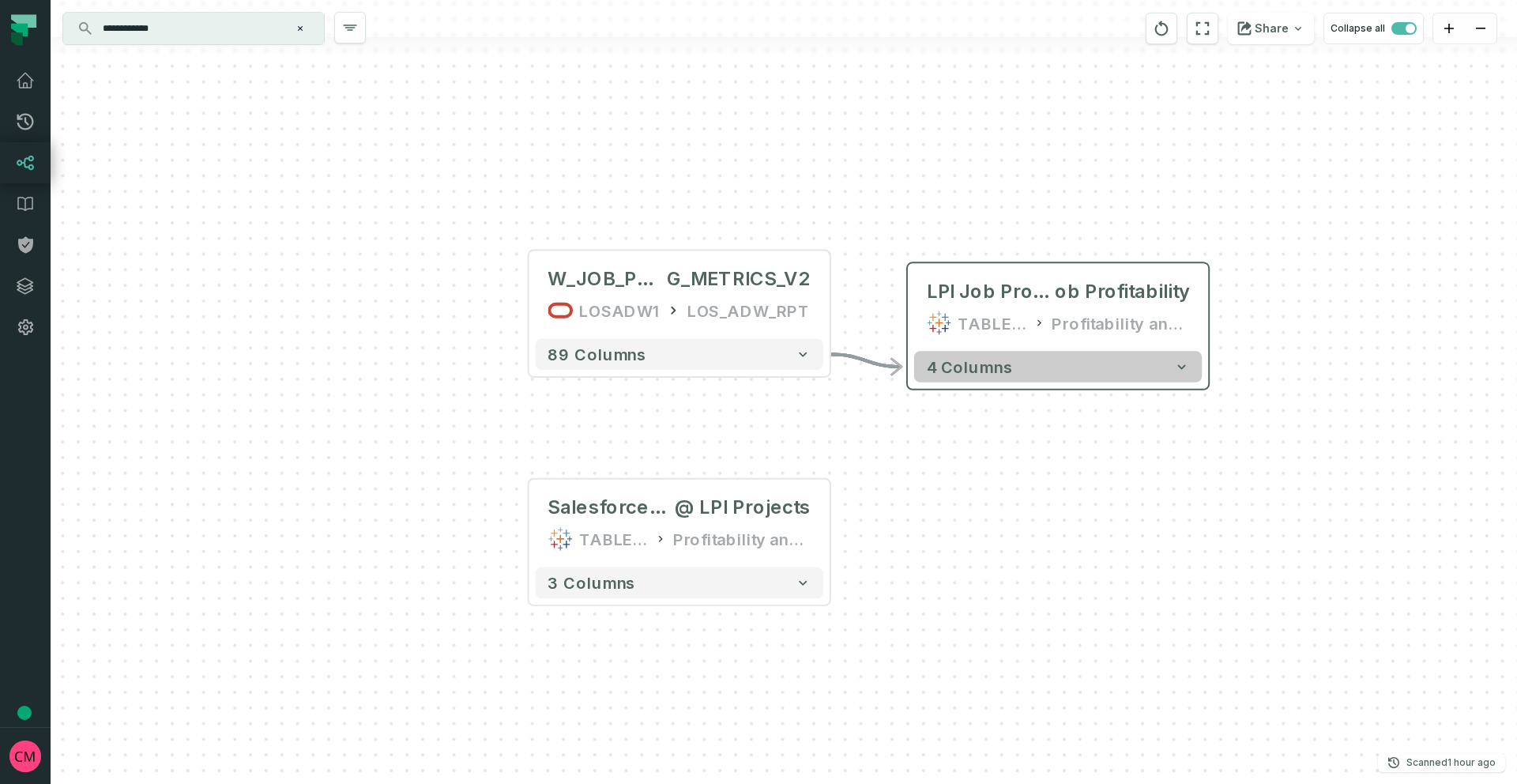
click at [1055, 372] on button "4 columns" at bounding box center [1058, 366] width 288 height 32
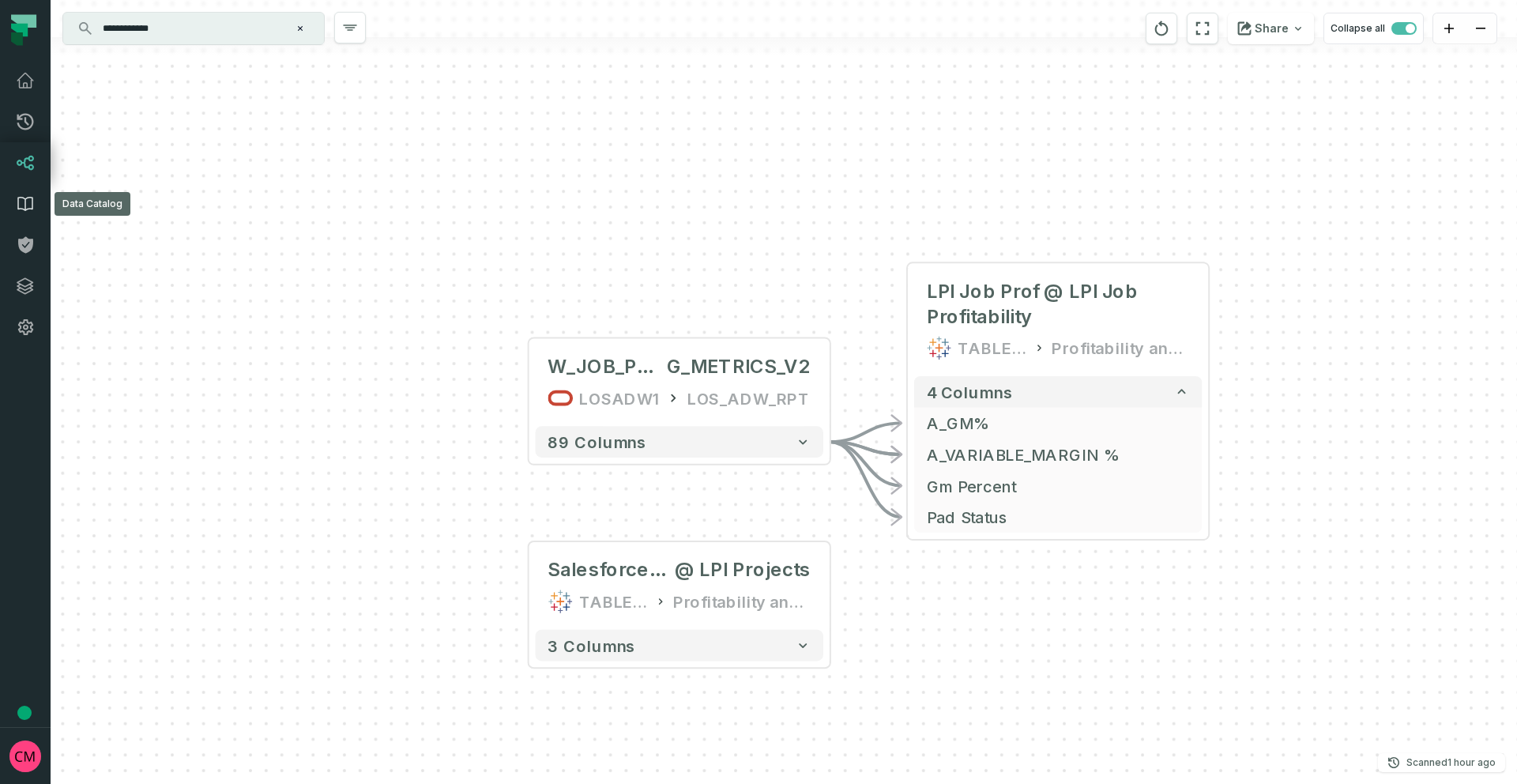
click at [29, 212] on icon at bounding box center [25, 204] width 19 height 19
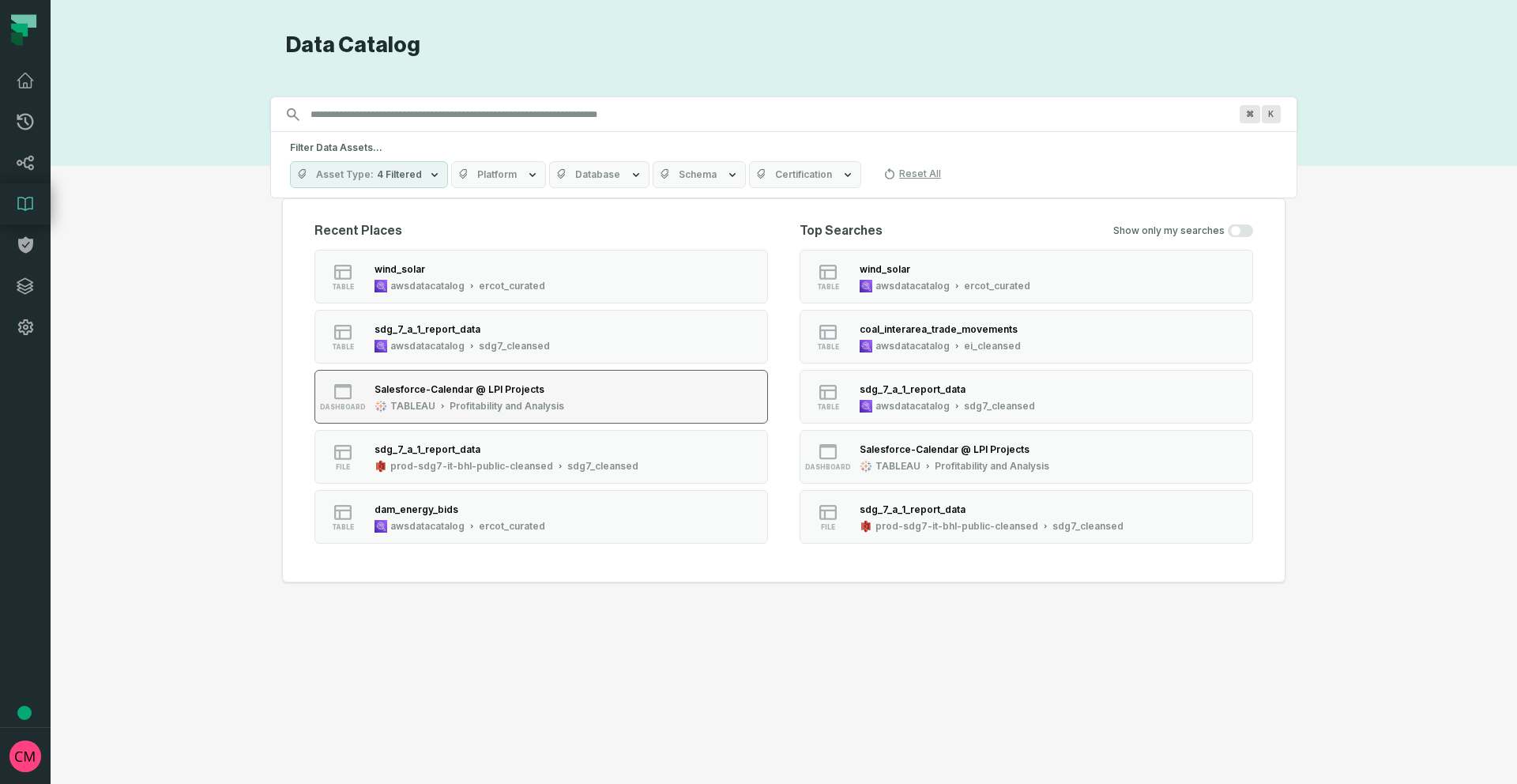
click at [486, 398] on div "Salesforce-Calendar @ LPI Projects TABLEAU Profitability and Analysis" at bounding box center [469, 396] width 203 height 32
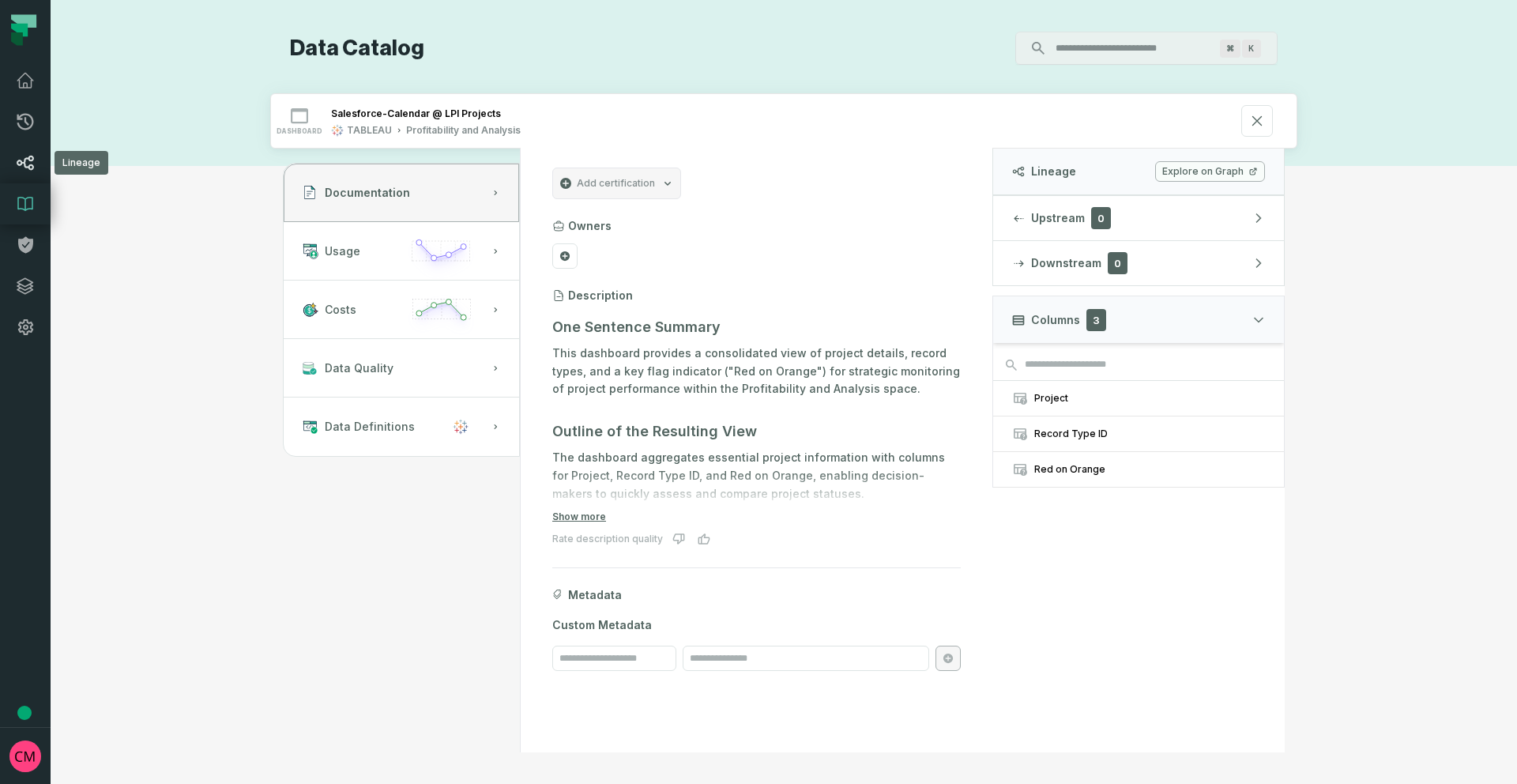
click at [34, 170] on icon at bounding box center [25, 163] width 19 height 19
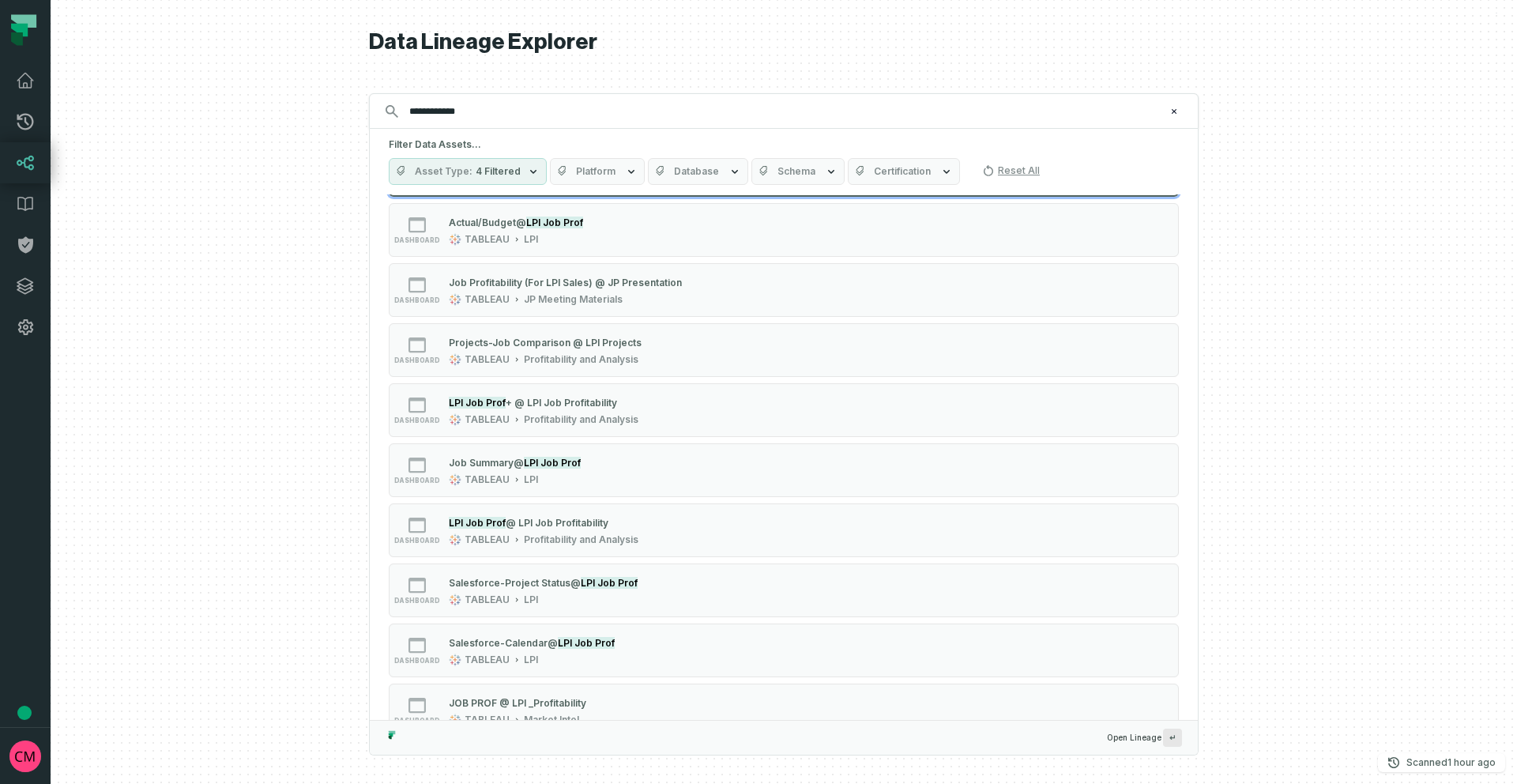
scroll to position [302, 0]
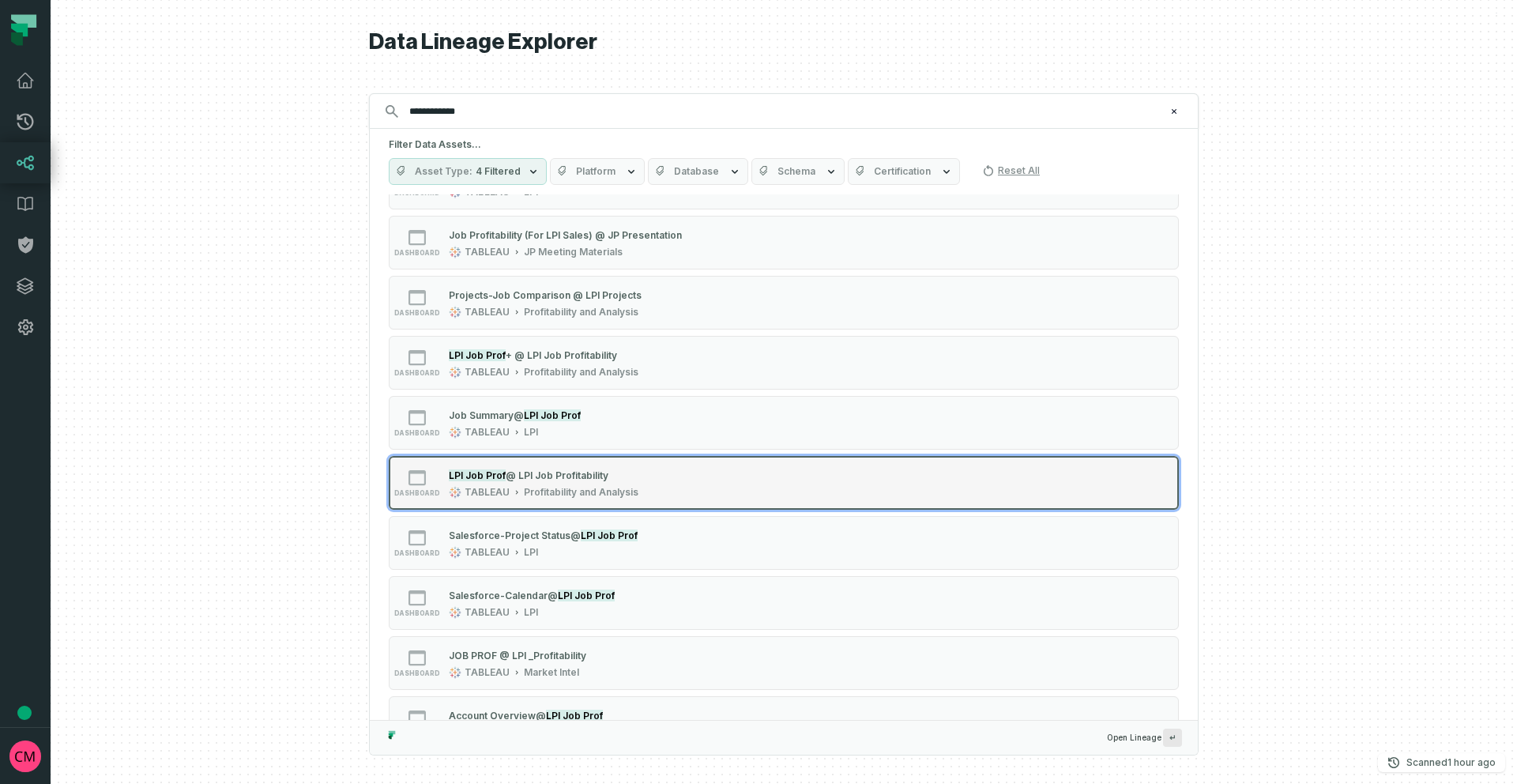
type input "**********"
click at [609, 482] on div "LPI Job Prof @ LPI Job Profitability" at bounding box center [544, 475] width 189 height 15
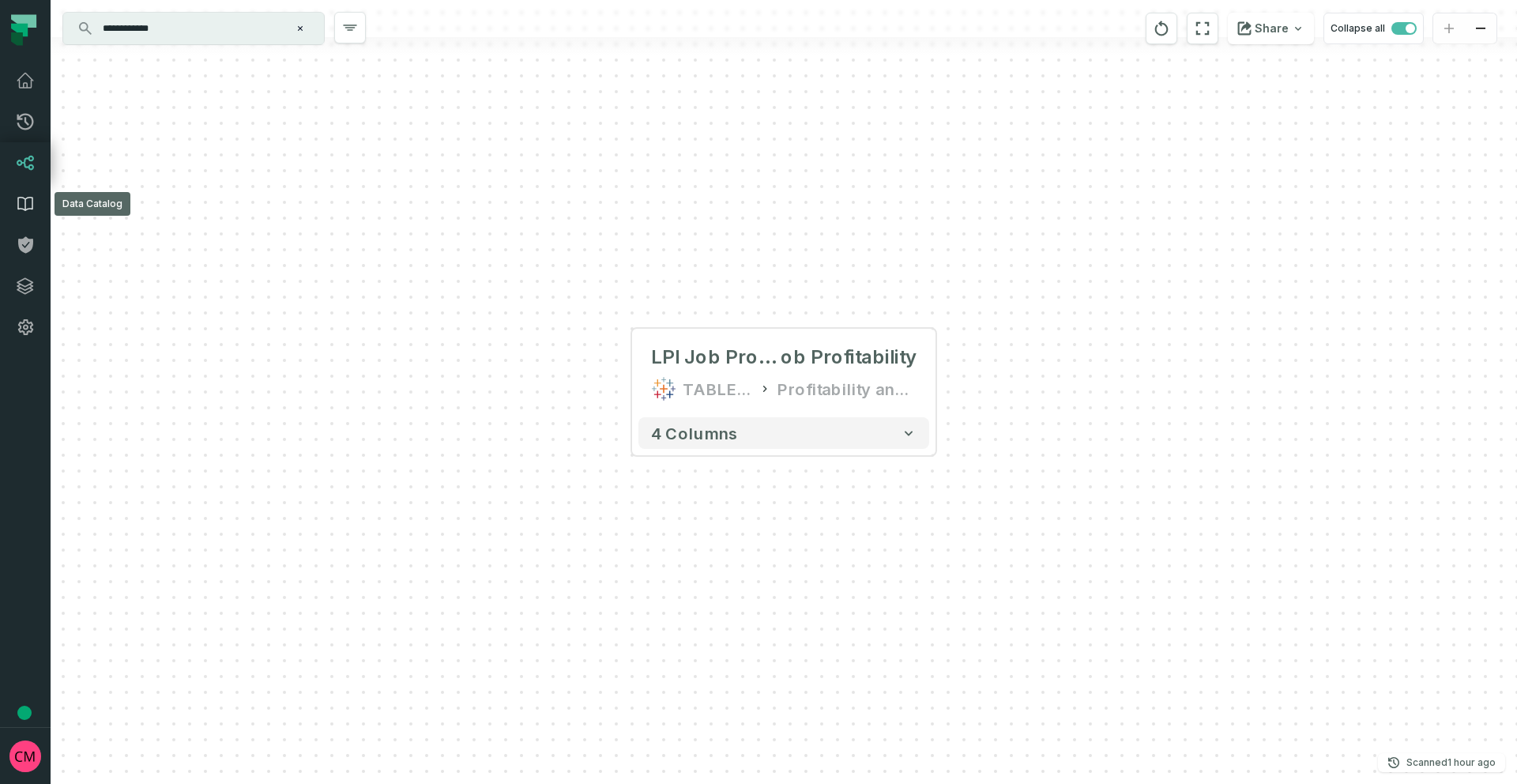
click at [30, 203] on icon at bounding box center [25, 204] width 19 height 19
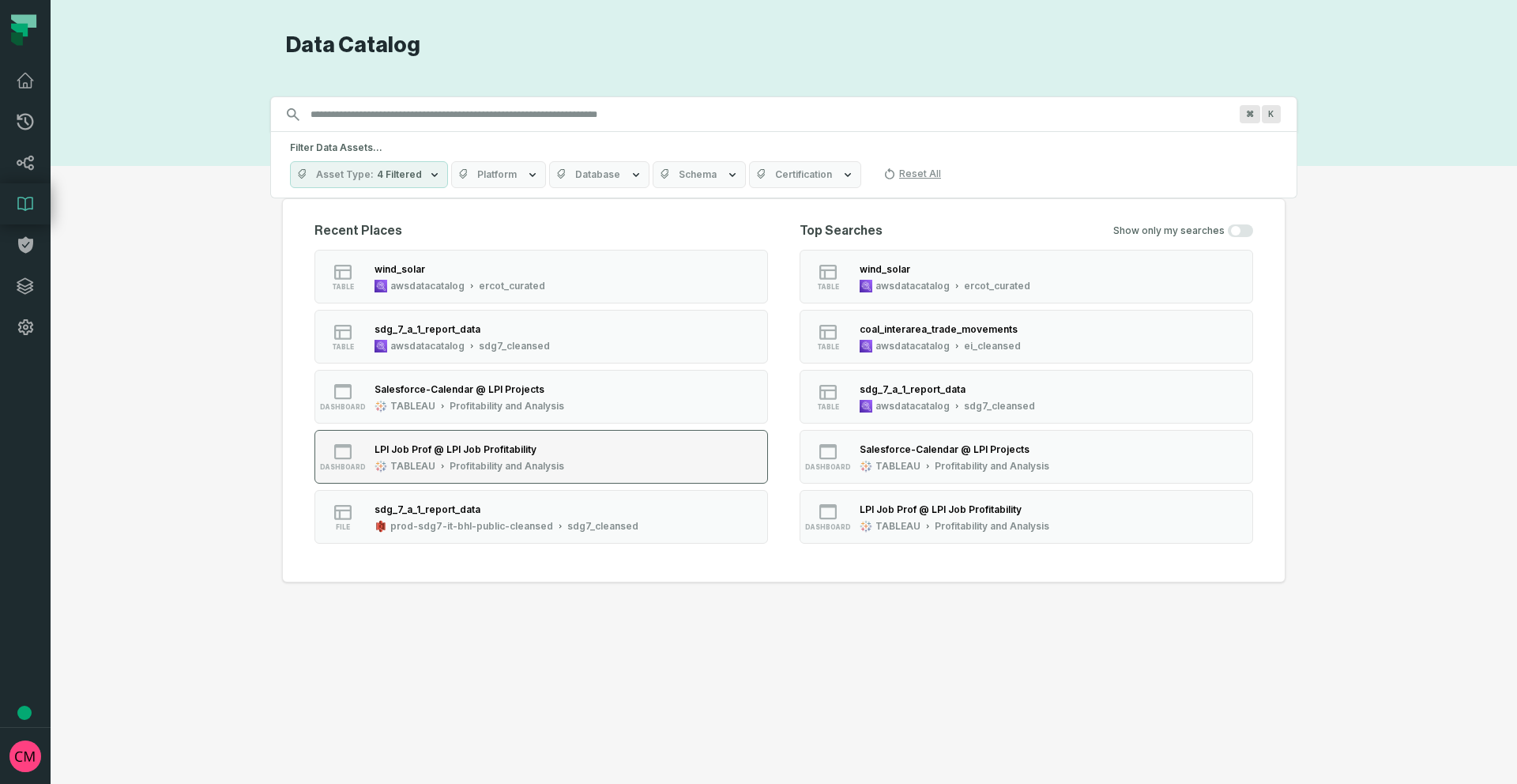
click at [493, 464] on div "Profitability and Analysis" at bounding box center [507, 465] width 115 height 13
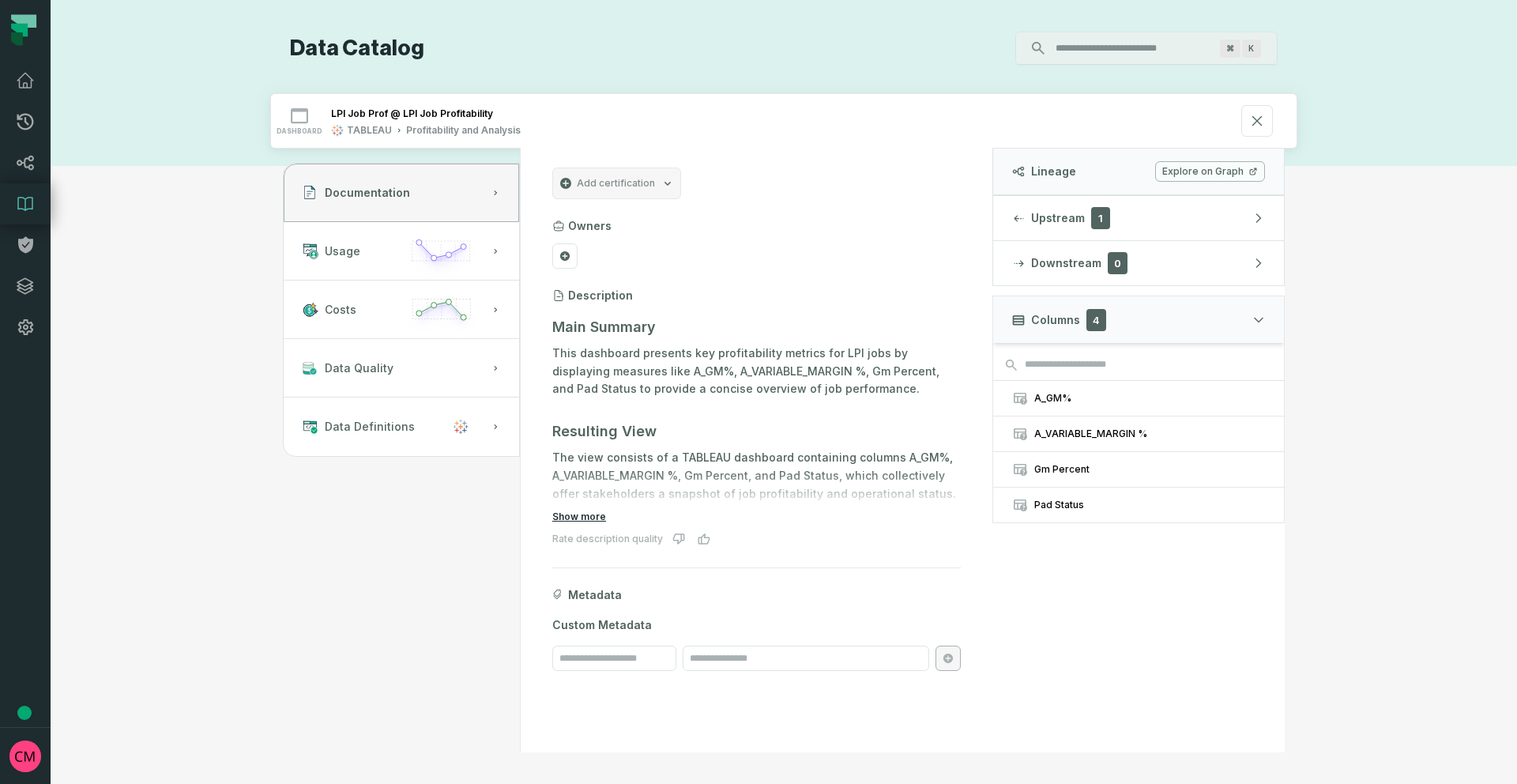
click at [585, 514] on button "Show more" at bounding box center [579, 517] width 54 height 13
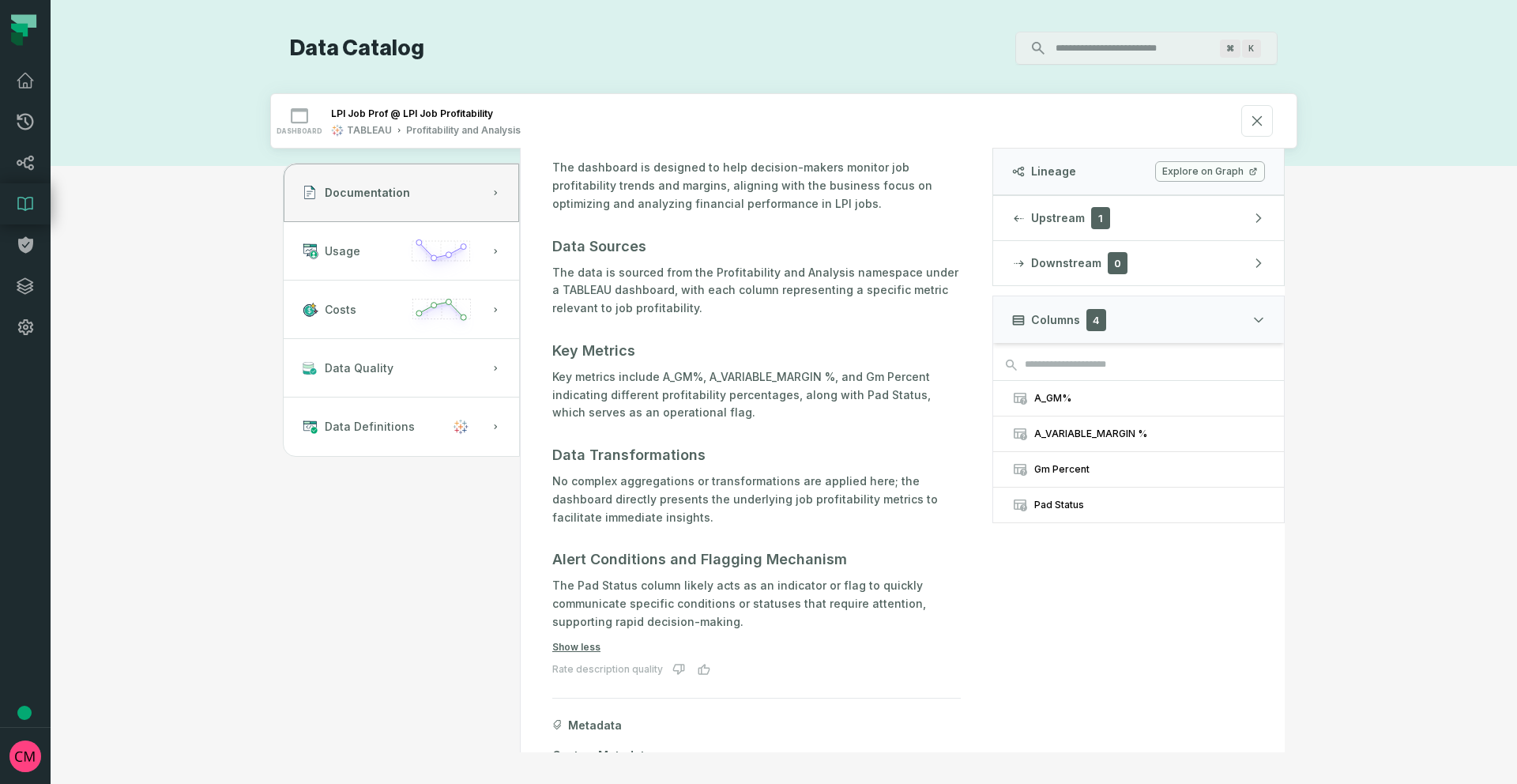
scroll to position [394, 0]
click at [26, 203] on icon at bounding box center [25, 204] width 19 height 19
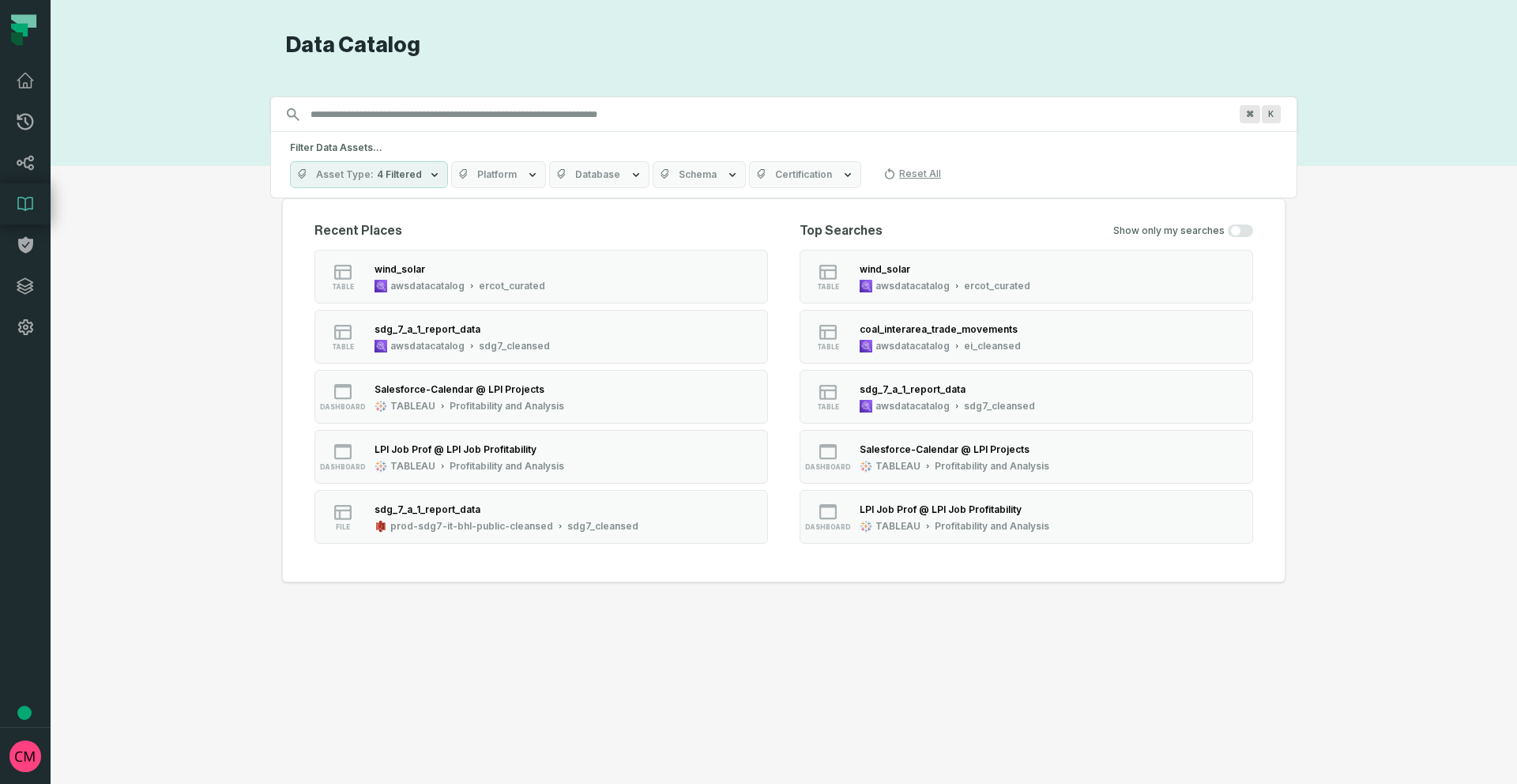
click at [387, 113] on input "Discovery Provider cmdk menu" at bounding box center [770, 115] width 938 height 25
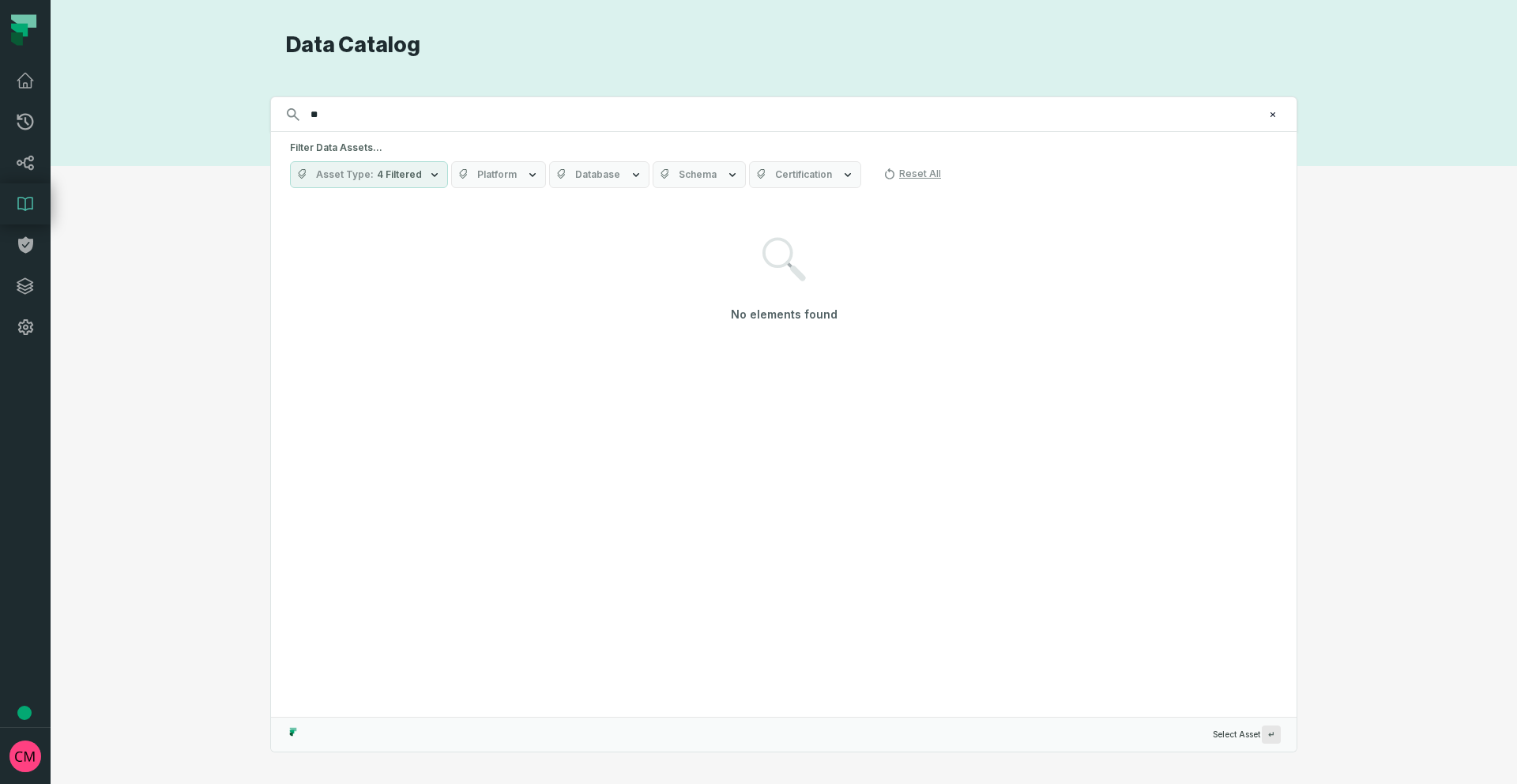
type input "*"
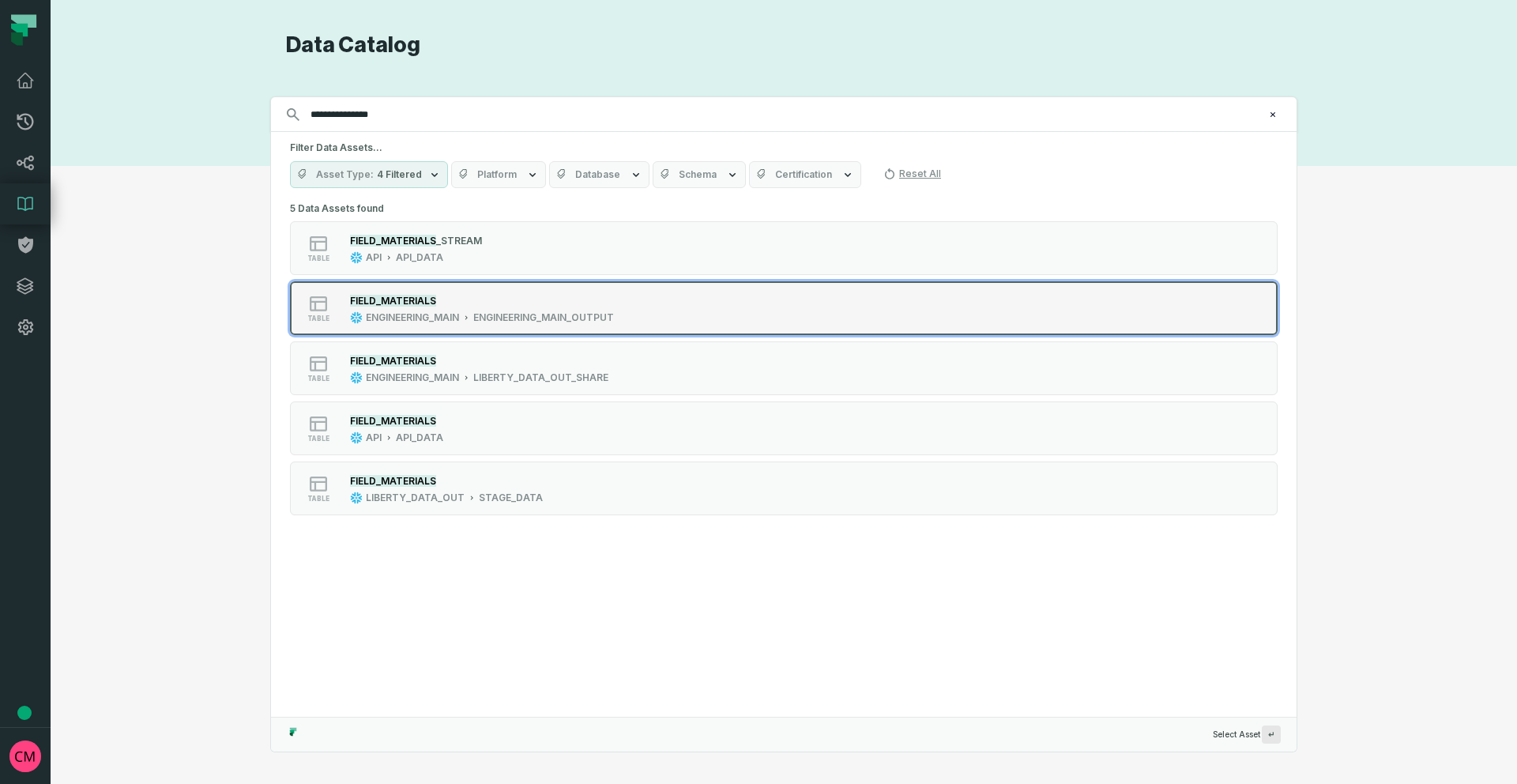
type input "**********"
click at [502, 301] on div "FIELD_MATERIALS" at bounding box center [482, 300] width 264 height 15
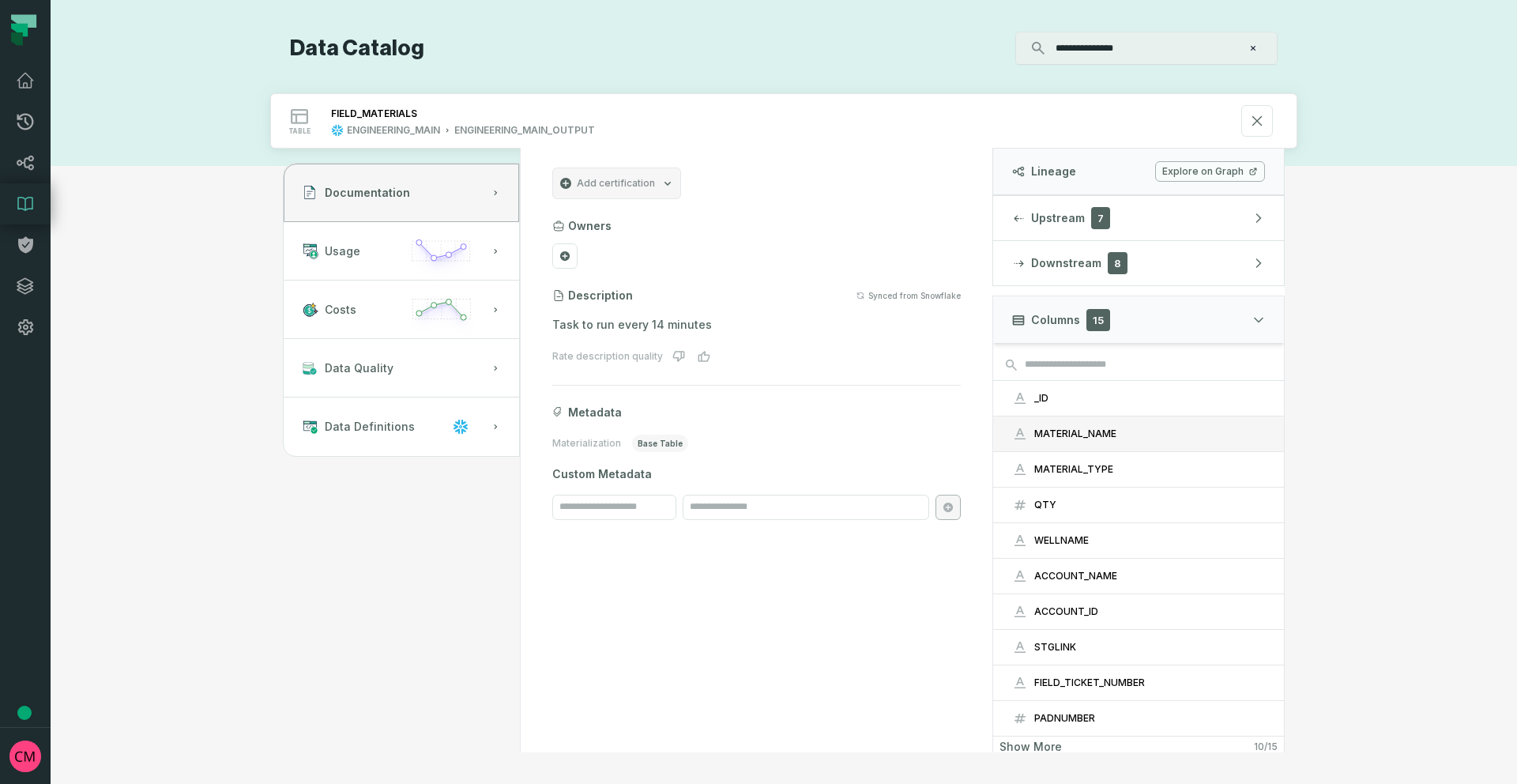
click at [1137, 437] on div "MATERIAL_NAME" at bounding box center [1149, 434] width 231 height 13
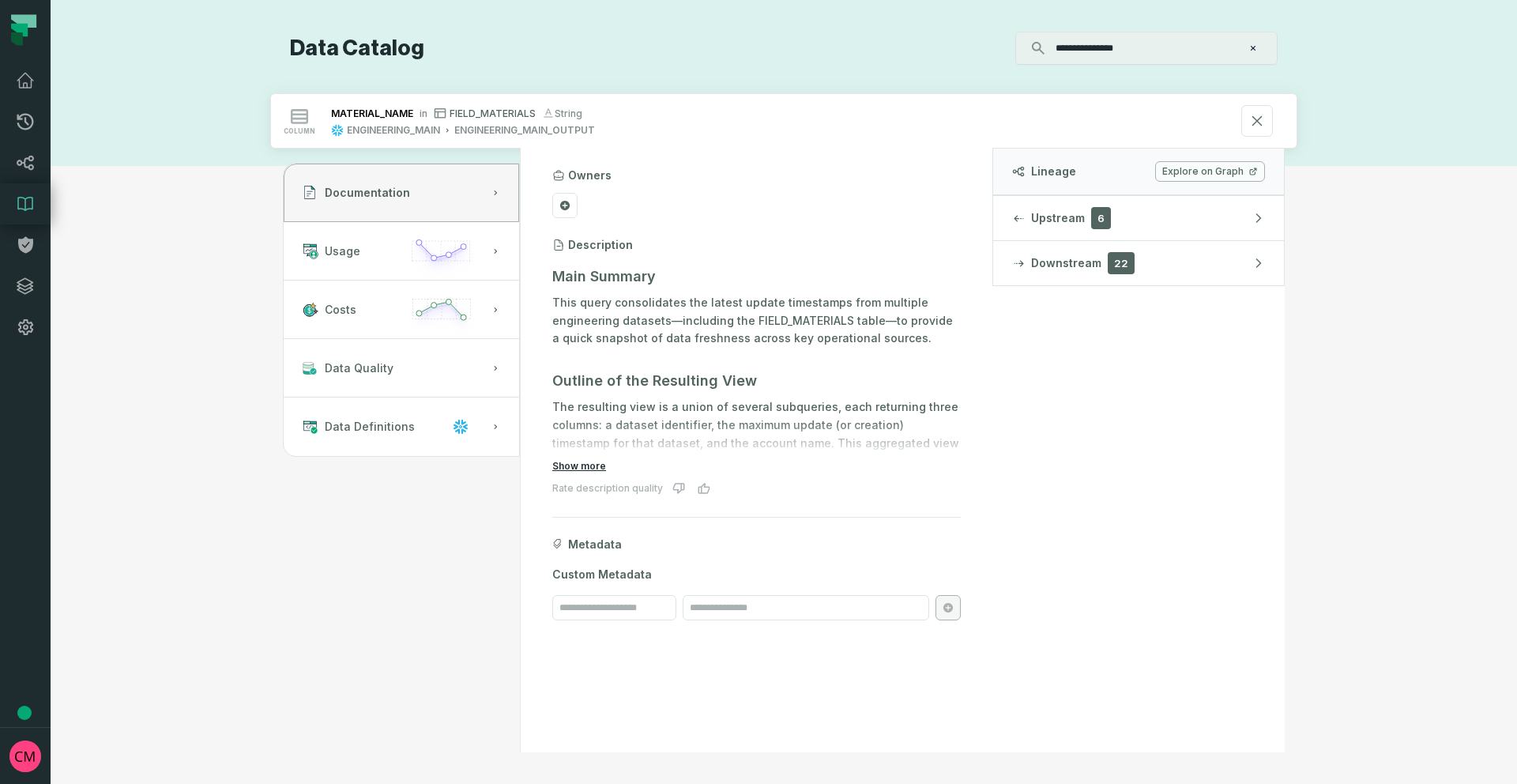
click at [590, 468] on button "Show more" at bounding box center [579, 465] width 54 height 13
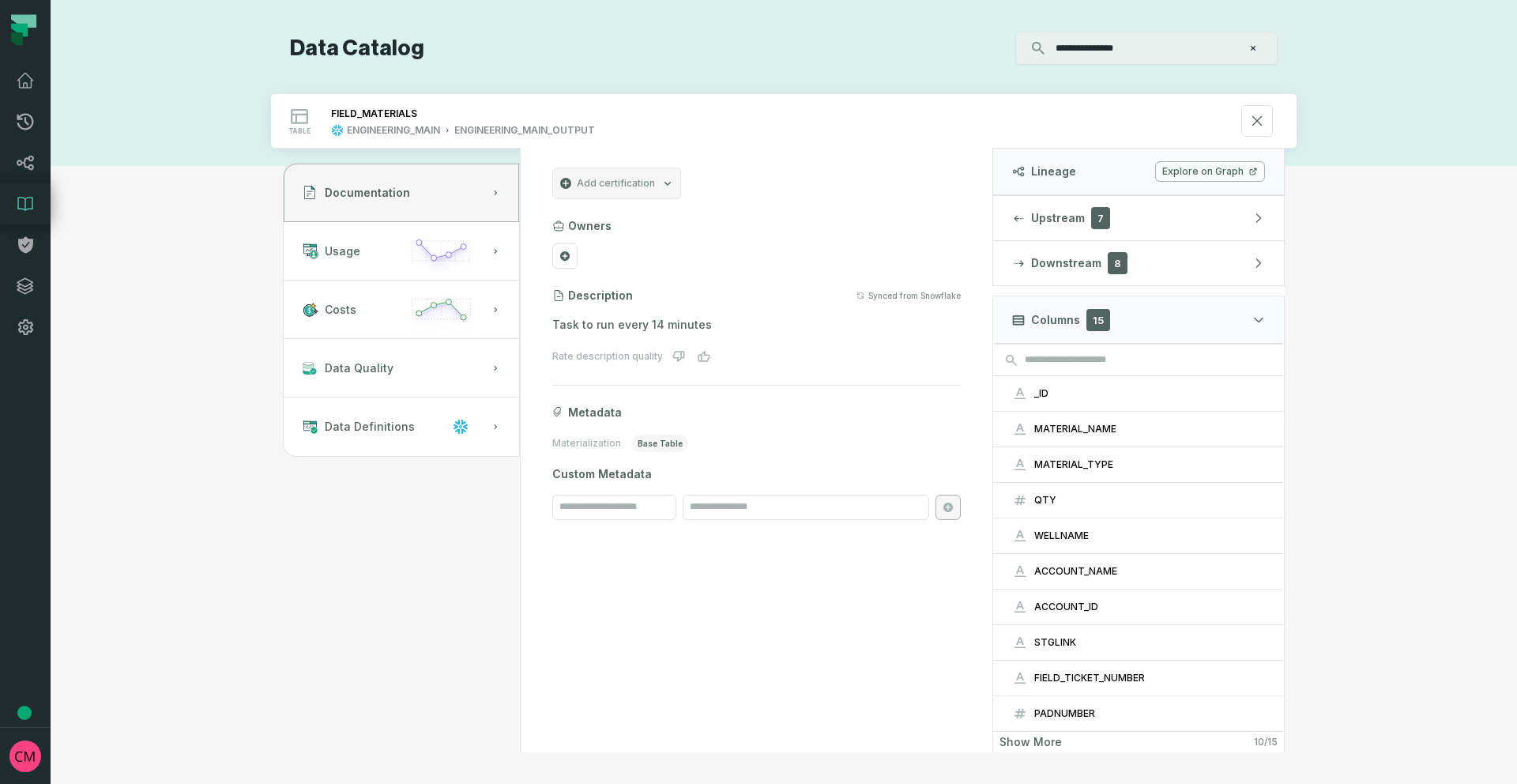
scroll to position [5, 0]
click at [25, 203] on icon at bounding box center [25, 204] width 19 height 19
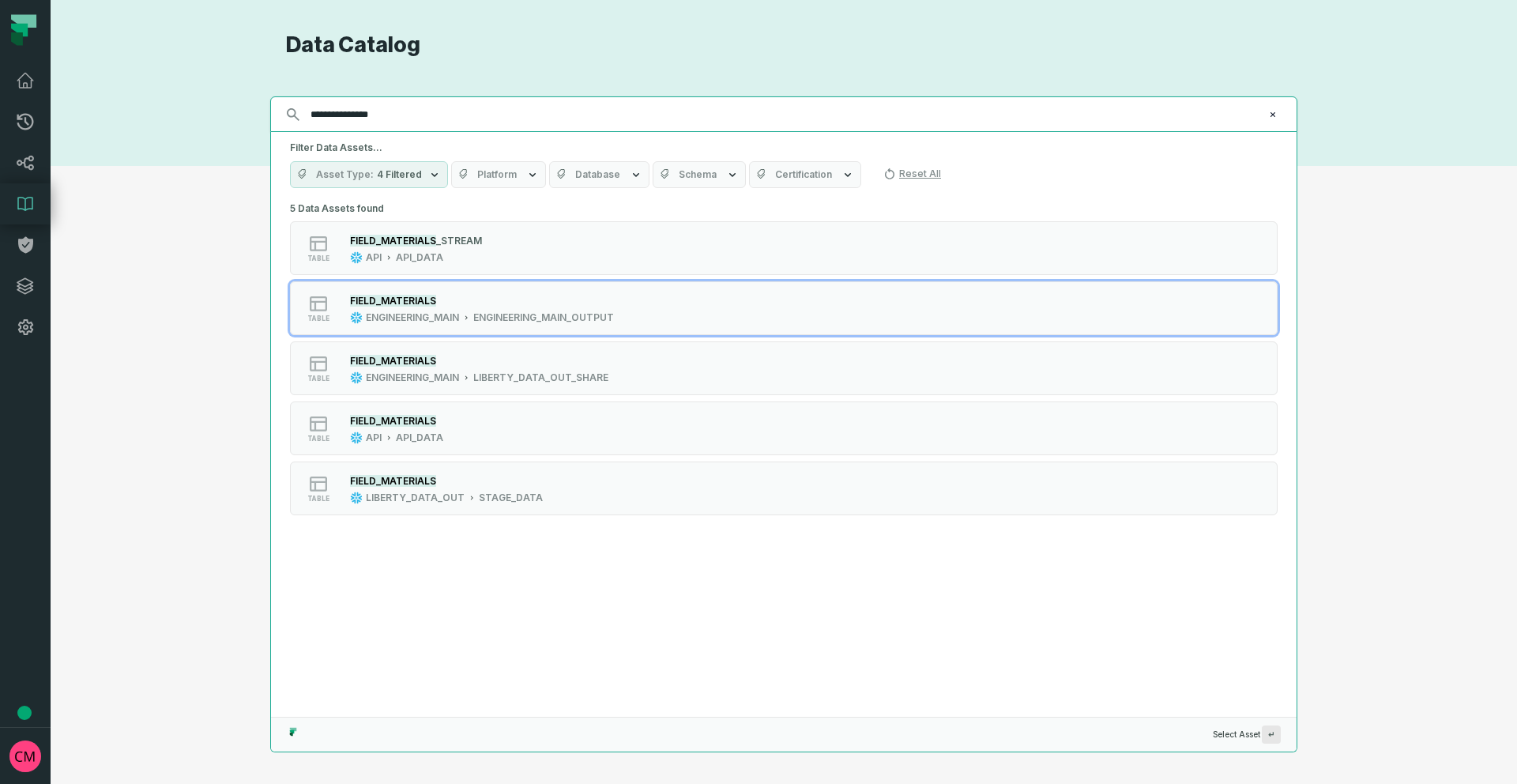
click at [1278, 116] on button "Clear search query" at bounding box center [1273, 114] width 15 height 15
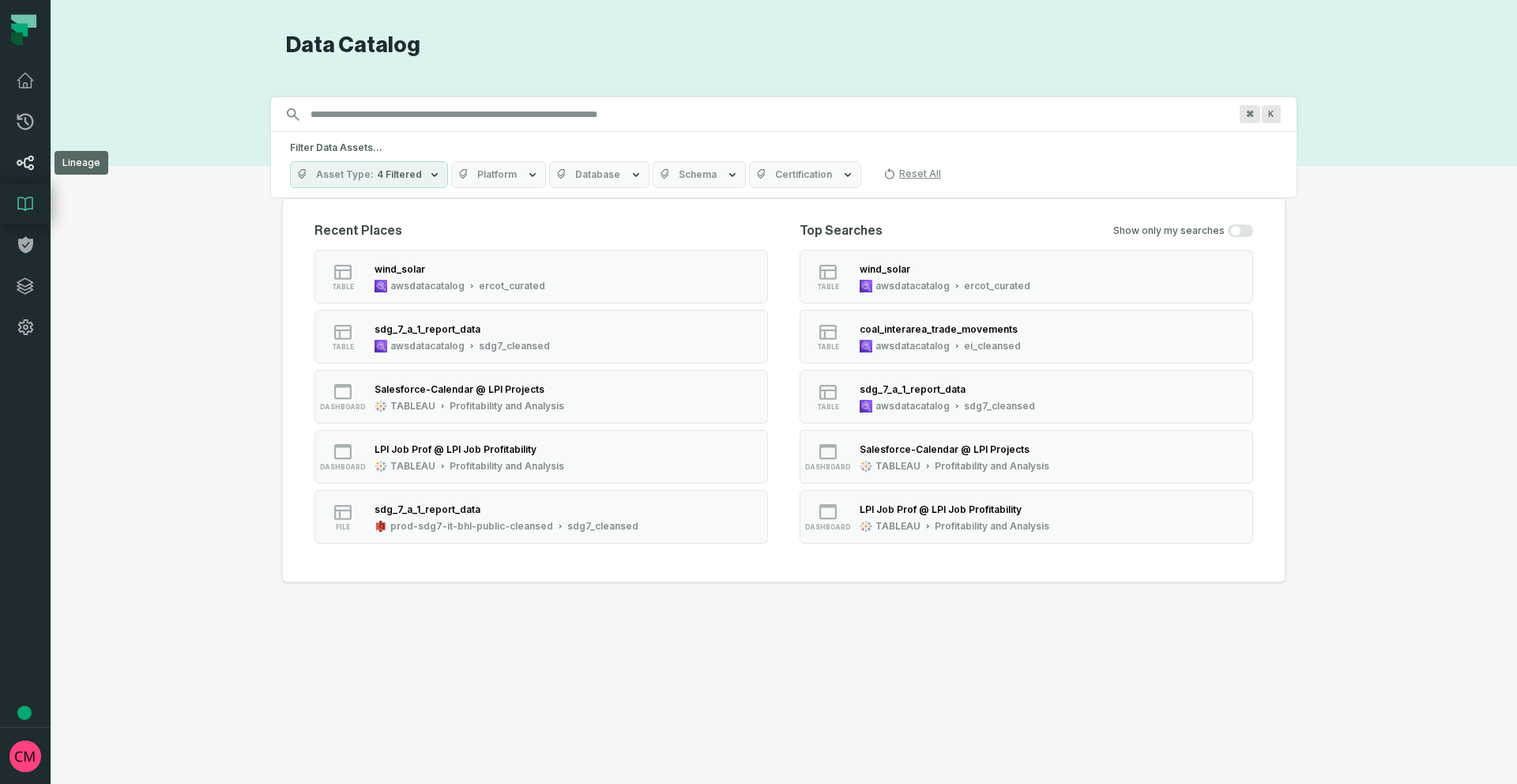
click at [25, 163] on icon at bounding box center [25, 163] width 19 height 19
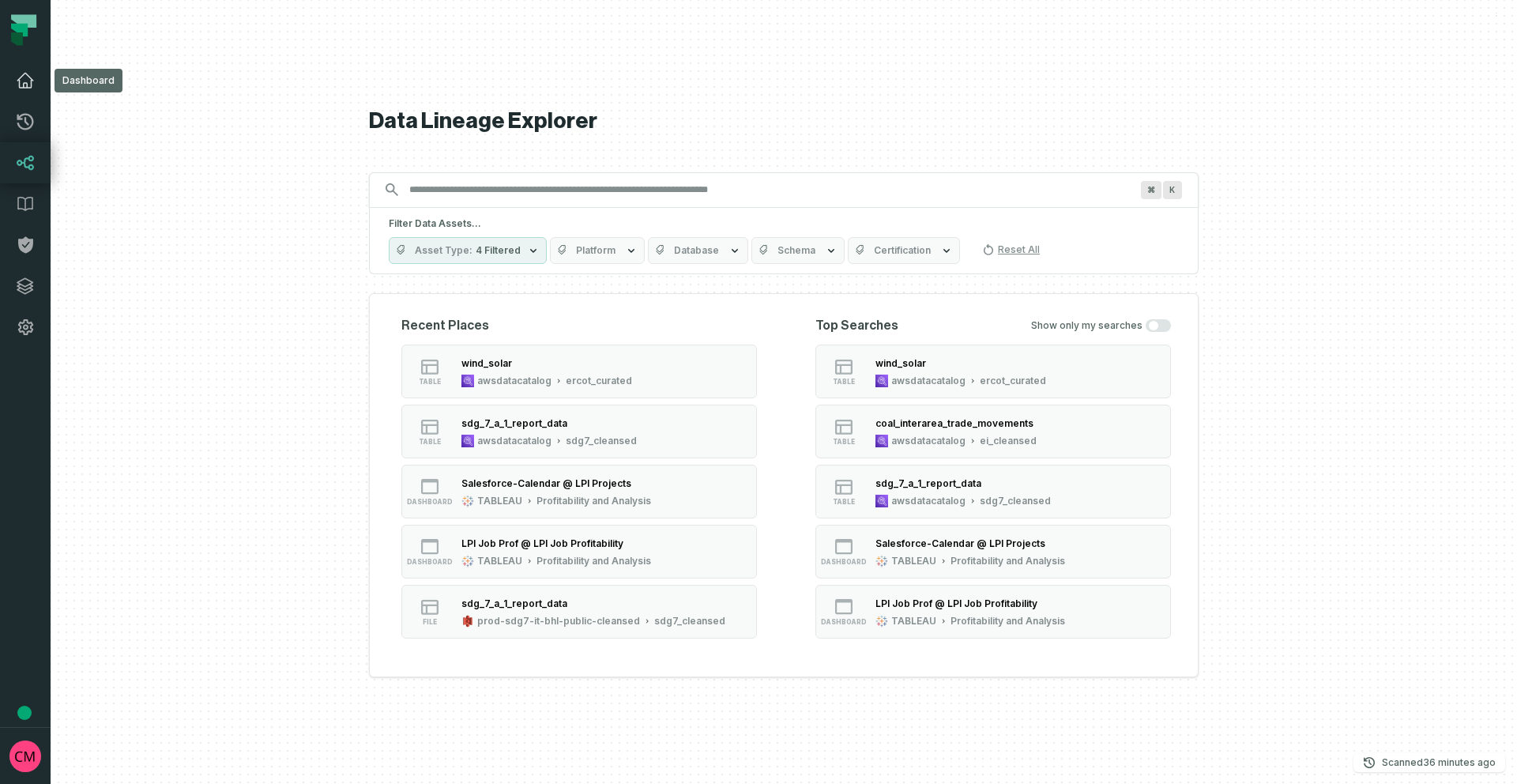
click at [33, 85] on icon at bounding box center [25, 81] width 19 height 19
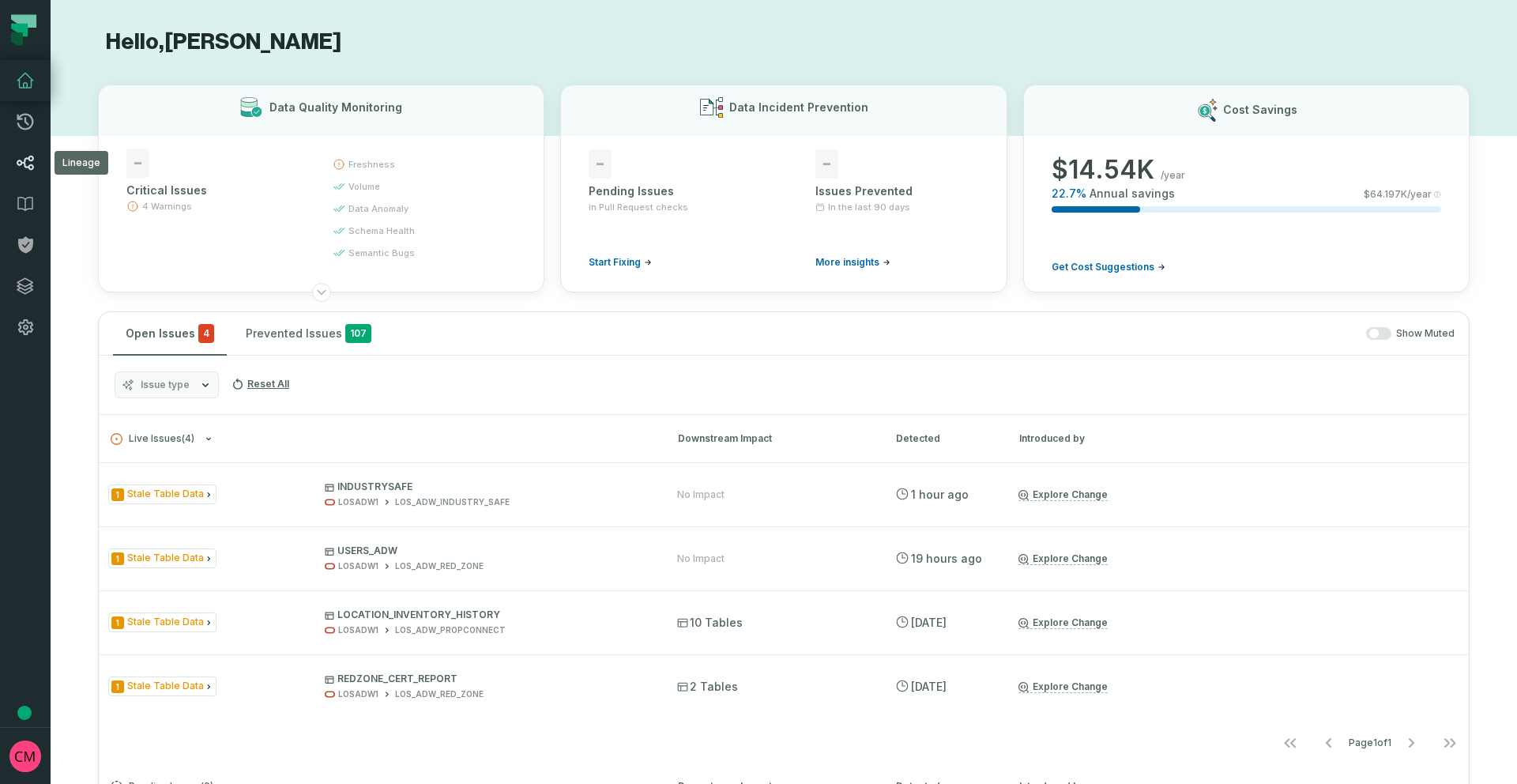
click at [19, 164] on icon at bounding box center [25, 162] width 16 height 14
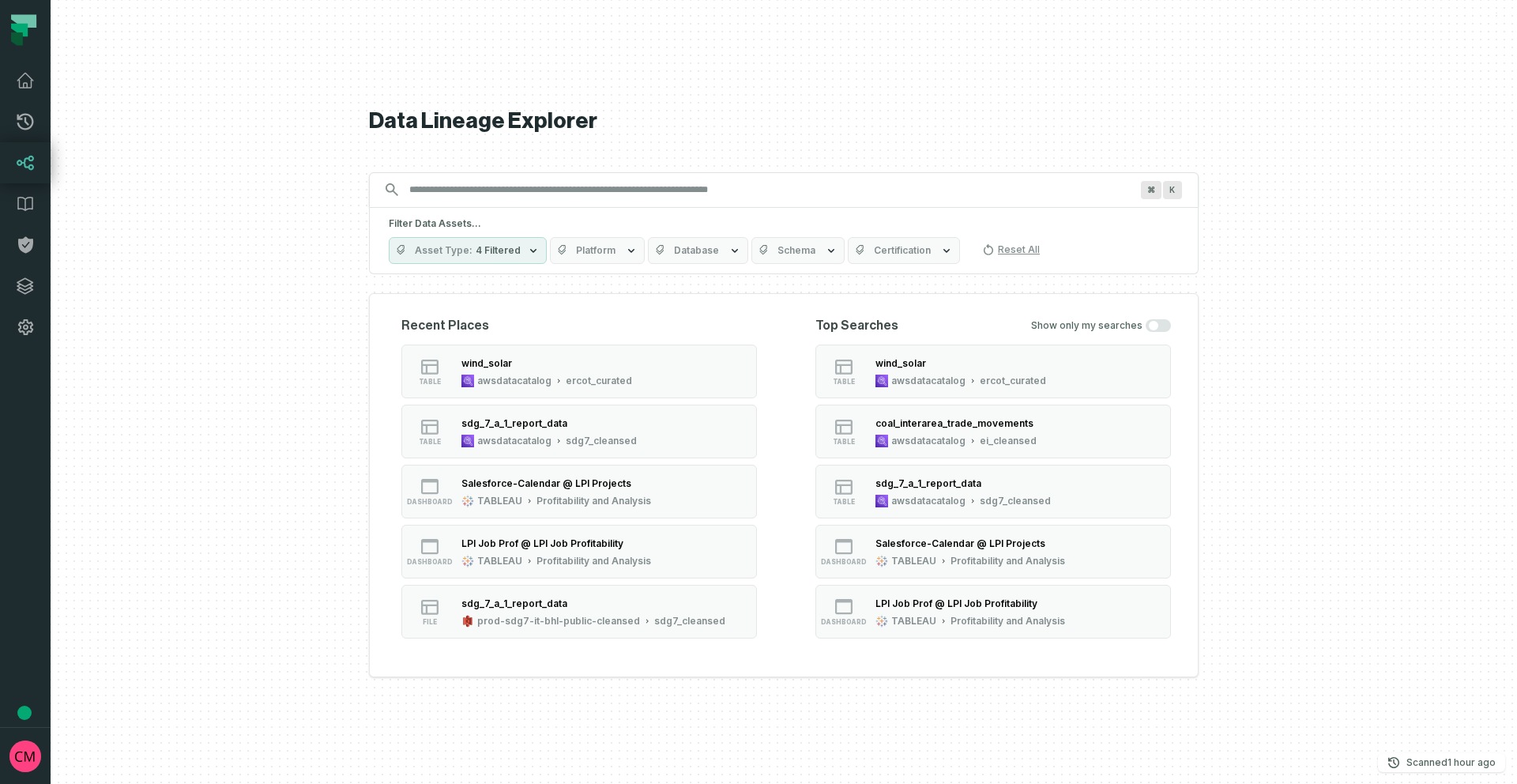
click at [481, 194] on input "Discovery Provider cmdk menu" at bounding box center [770, 189] width 740 height 25
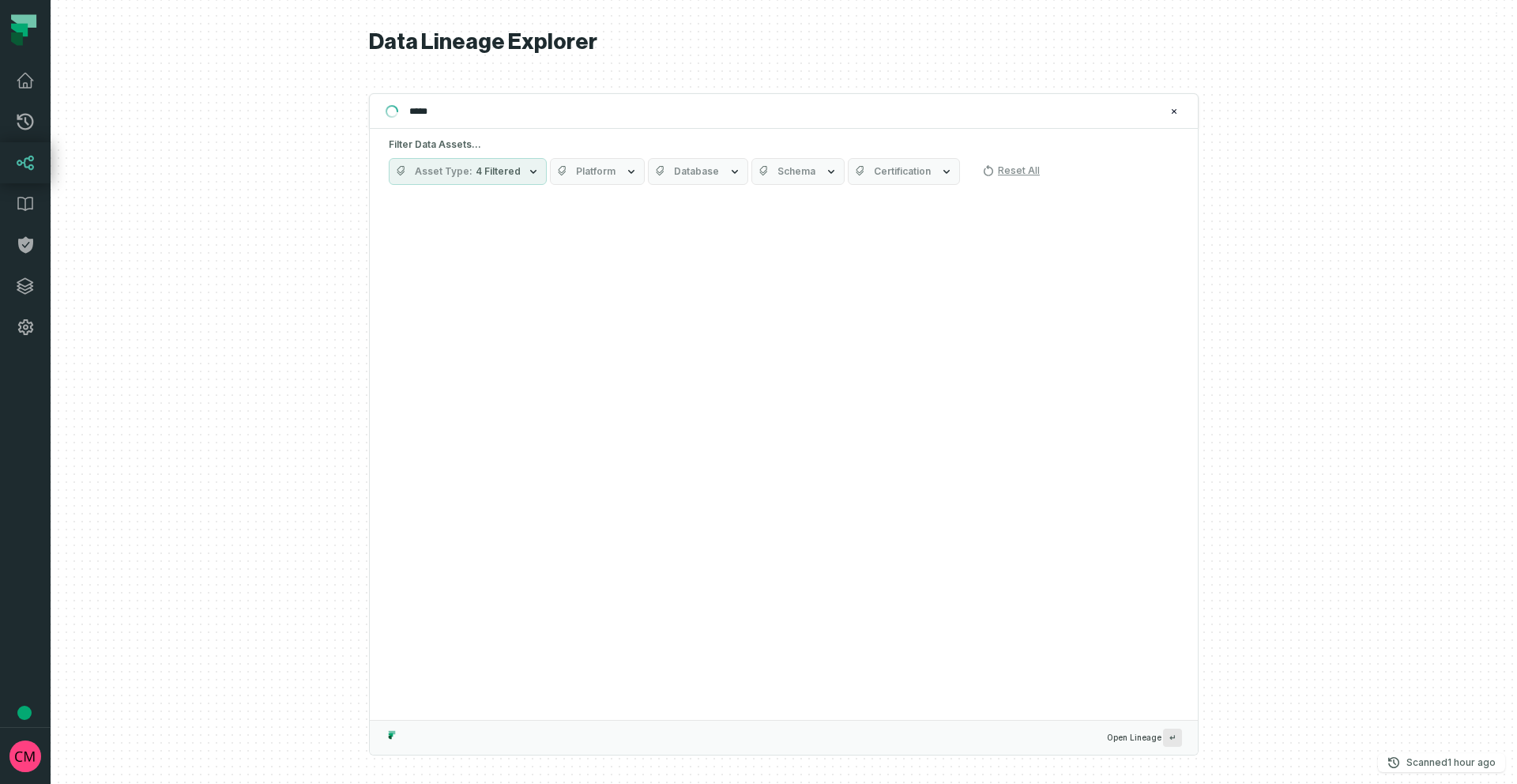
type input "*****"
click at [527, 175] on icon "button" at bounding box center [533, 171] width 13 height 13
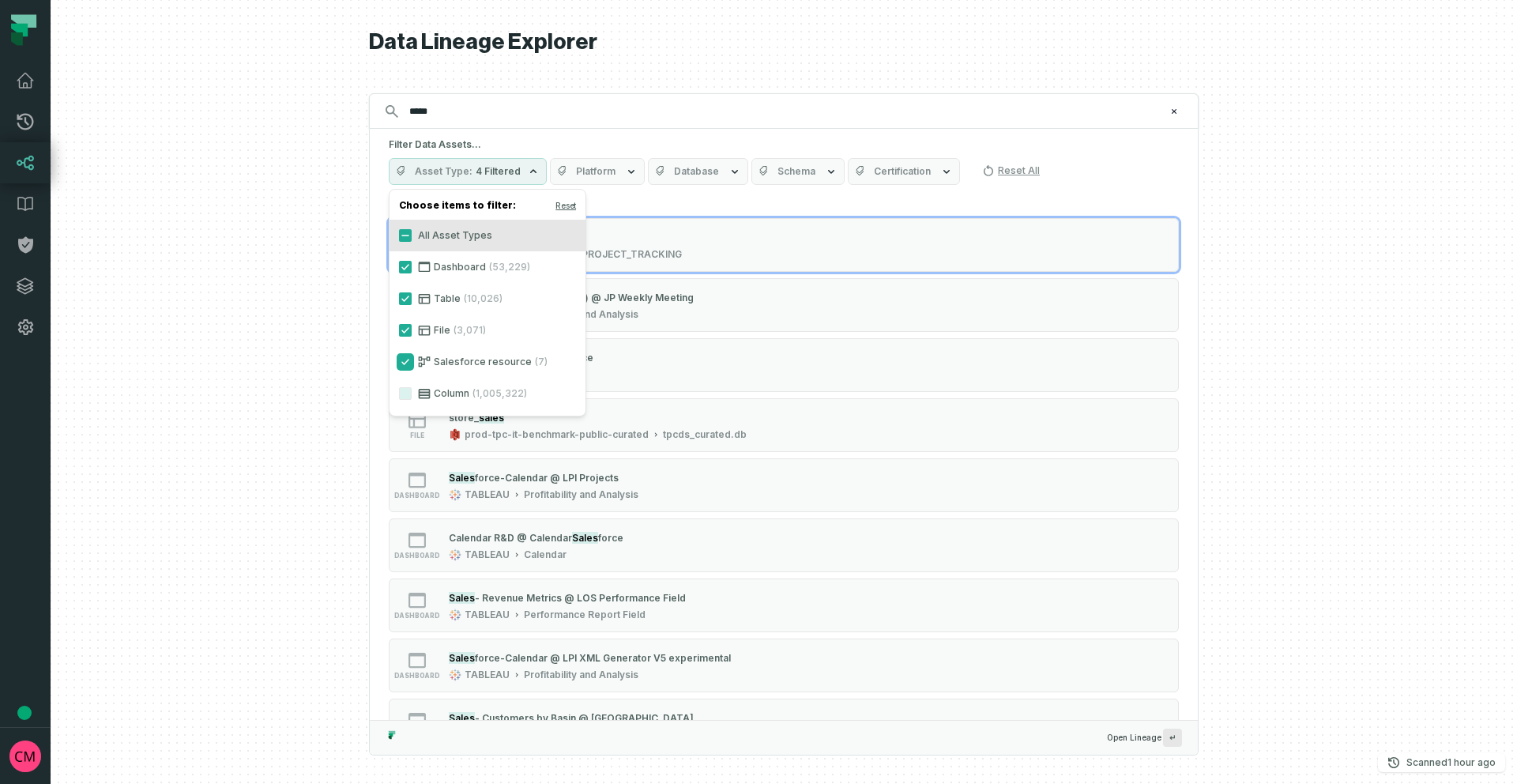
click at [406, 362] on button "Salesforce resource (7)" at bounding box center [405, 361] width 13 height 13
drag, startPoint x: 403, startPoint y: 332, endPoint x: 404, endPoint y: 322, distance: 10.0
click at [403, 332] on button "File (3,071)" at bounding box center [405, 330] width 13 height 13
click at [406, 300] on button "Table (10,026)" at bounding box center [405, 298] width 13 height 13
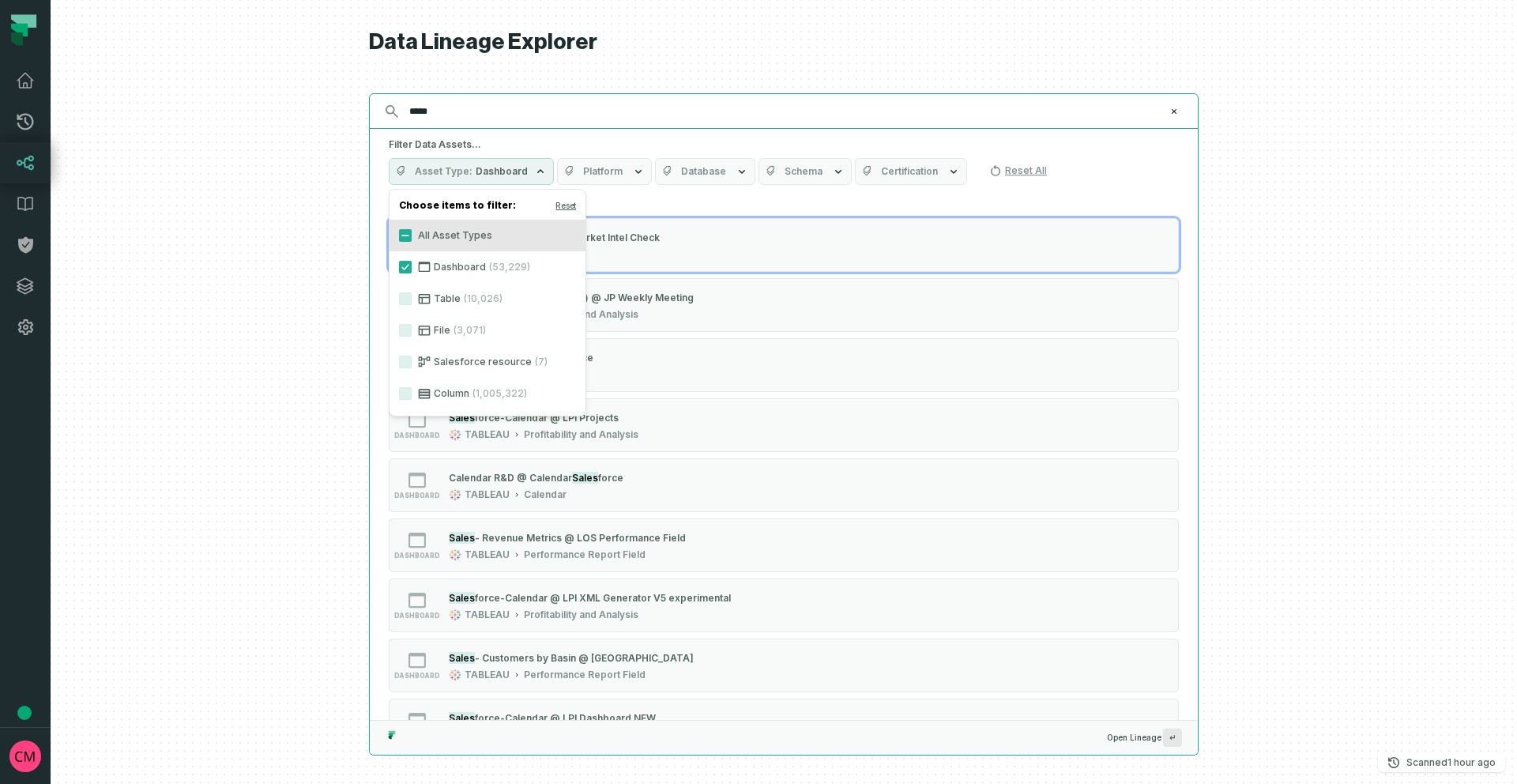
click at [982, 106] on input "*****" at bounding box center [782, 111] width 765 height 25
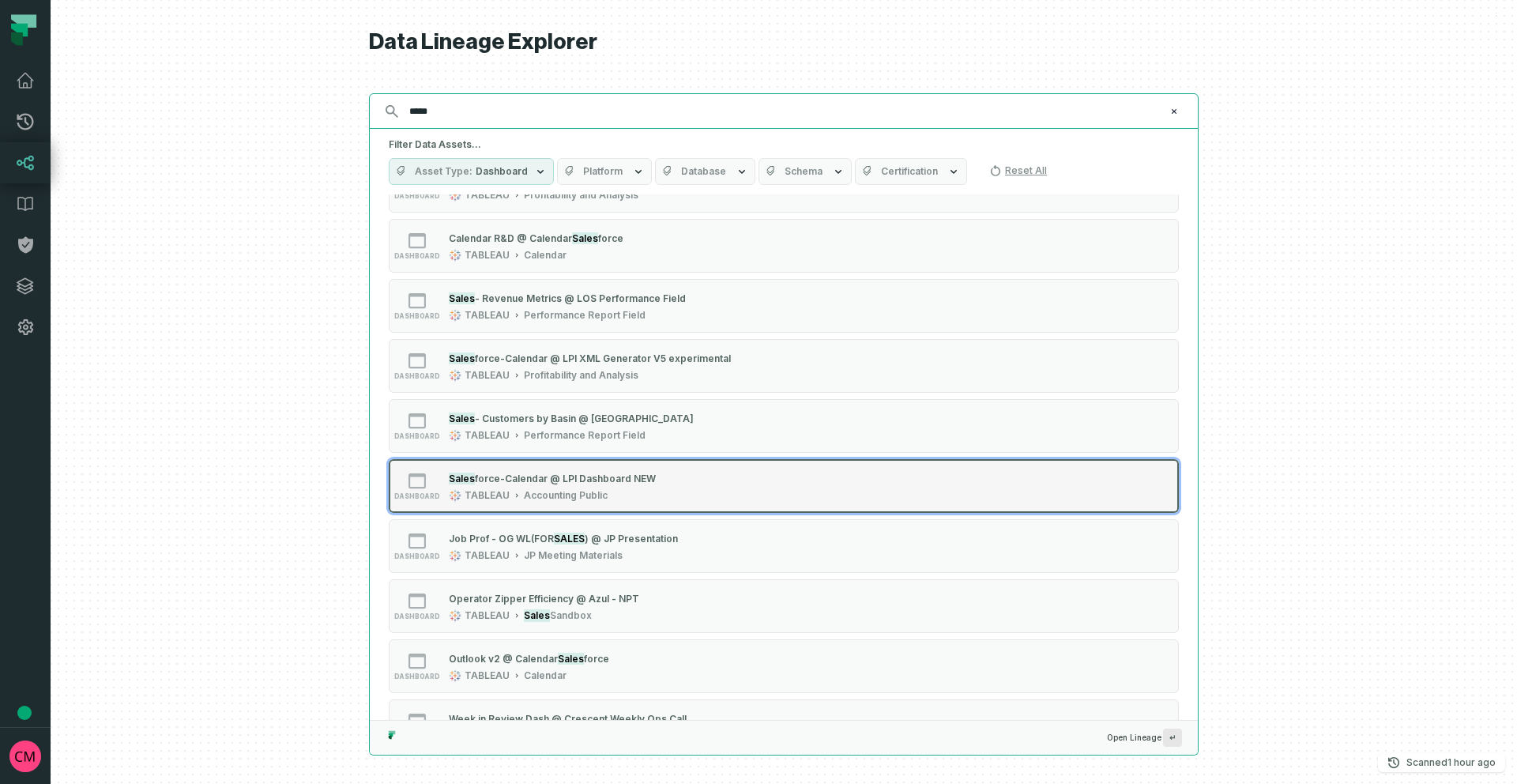
scroll to position [241, 0]
click at [681, 483] on div "dashboard Sales force-Calendar @ LPI Dashboard NEW TABLEAU Accounting Public" at bounding box center [589, 484] width 395 height 32
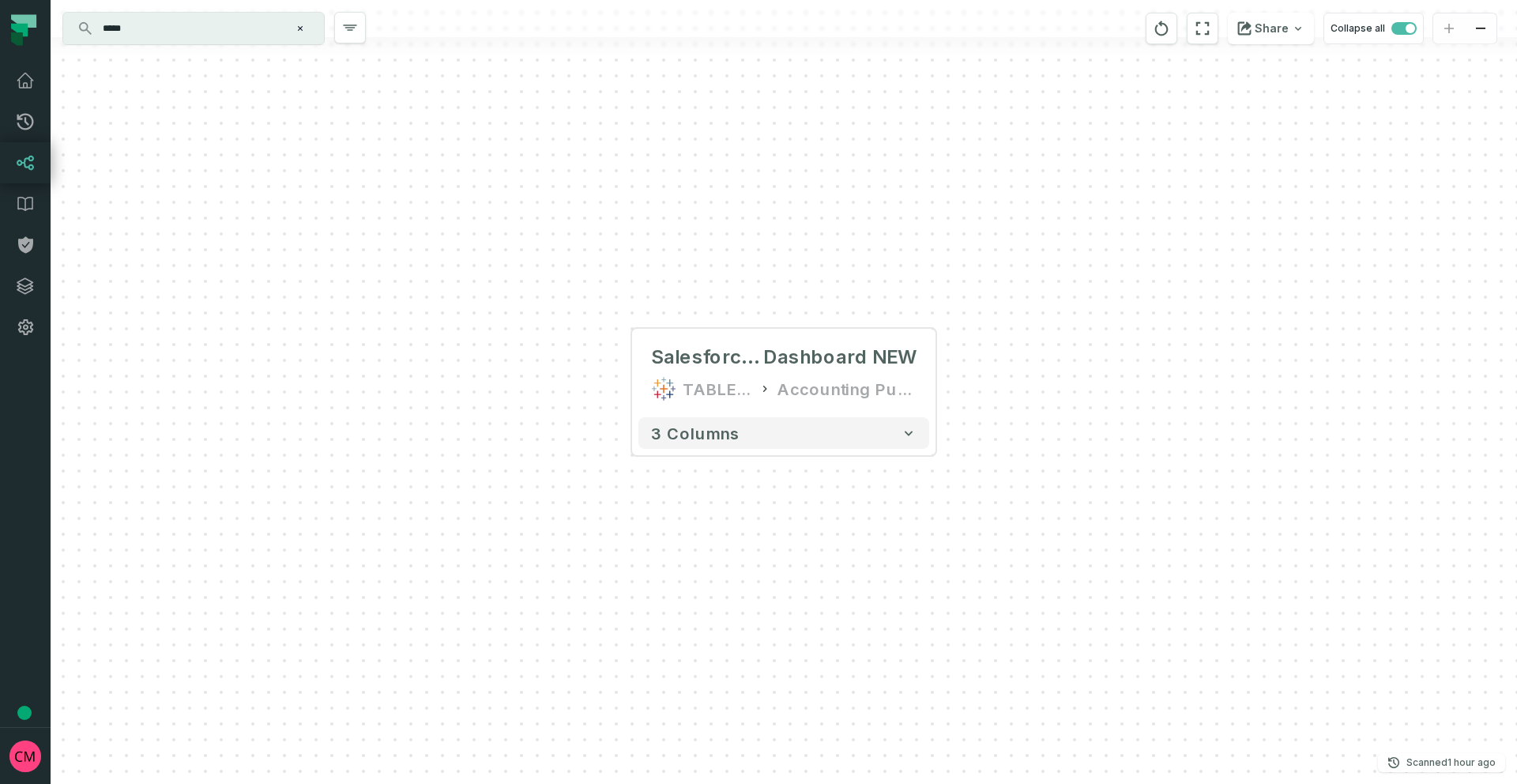
click at [185, 33] on input "*****" at bounding box center [192, 28] width 198 height 25
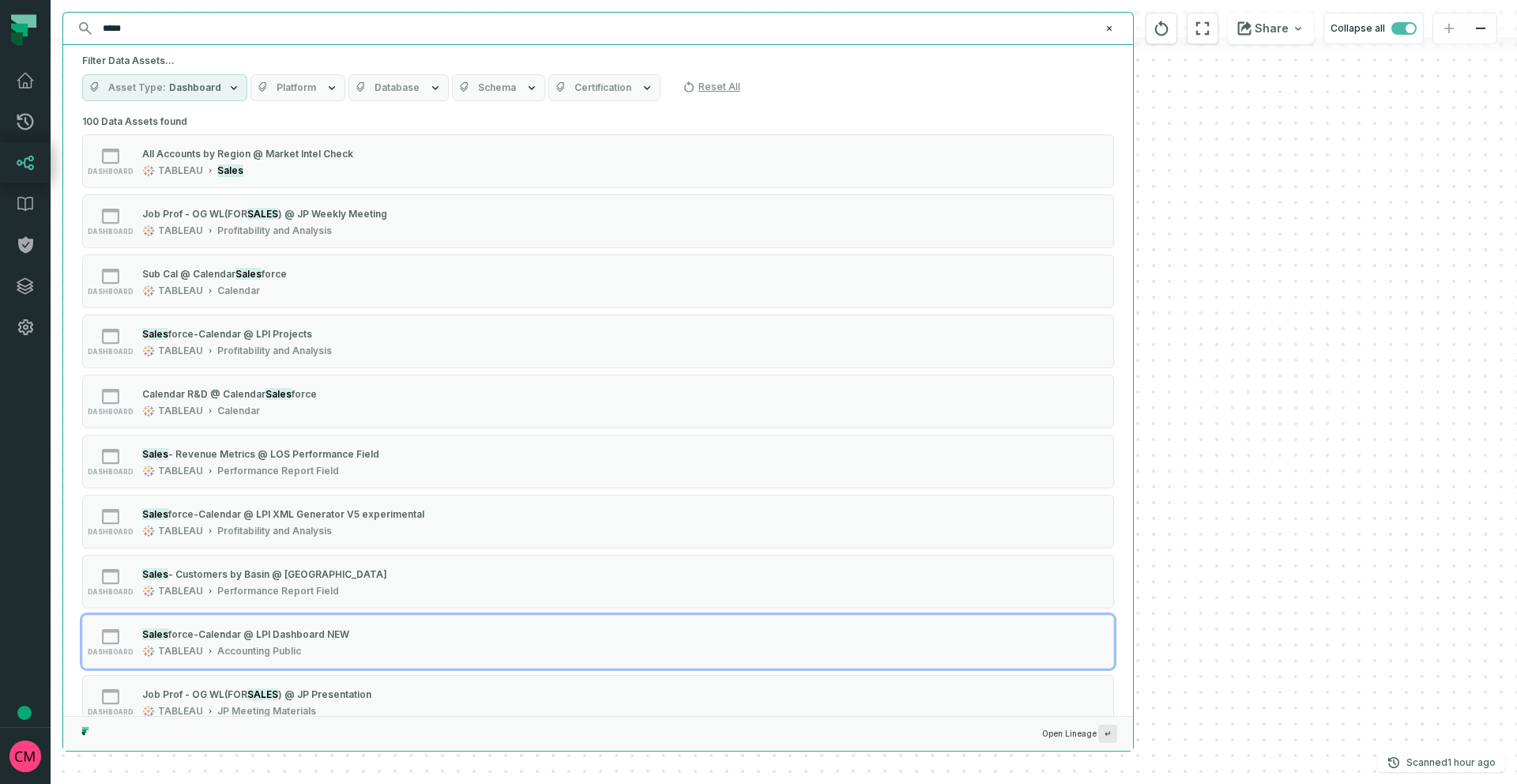
click at [185, 33] on input "*****" at bounding box center [597, 28] width 1007 height 25
paste input "**********"
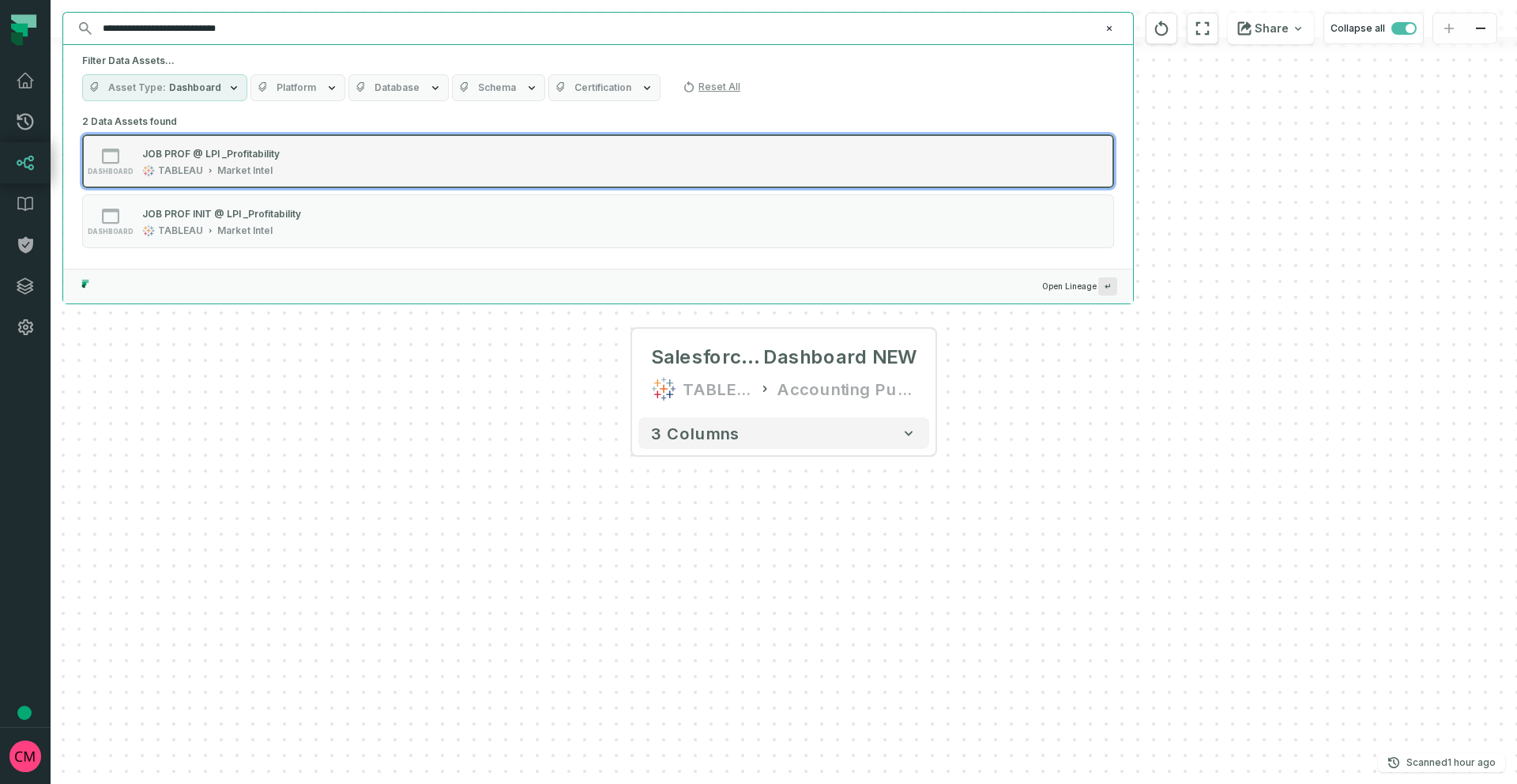
click at [335, 165] on div "dashboard JOB PROF @ LPI _Profitability TABLEAU Market Intel" at bounding box center [282, 161] width 395 height 32
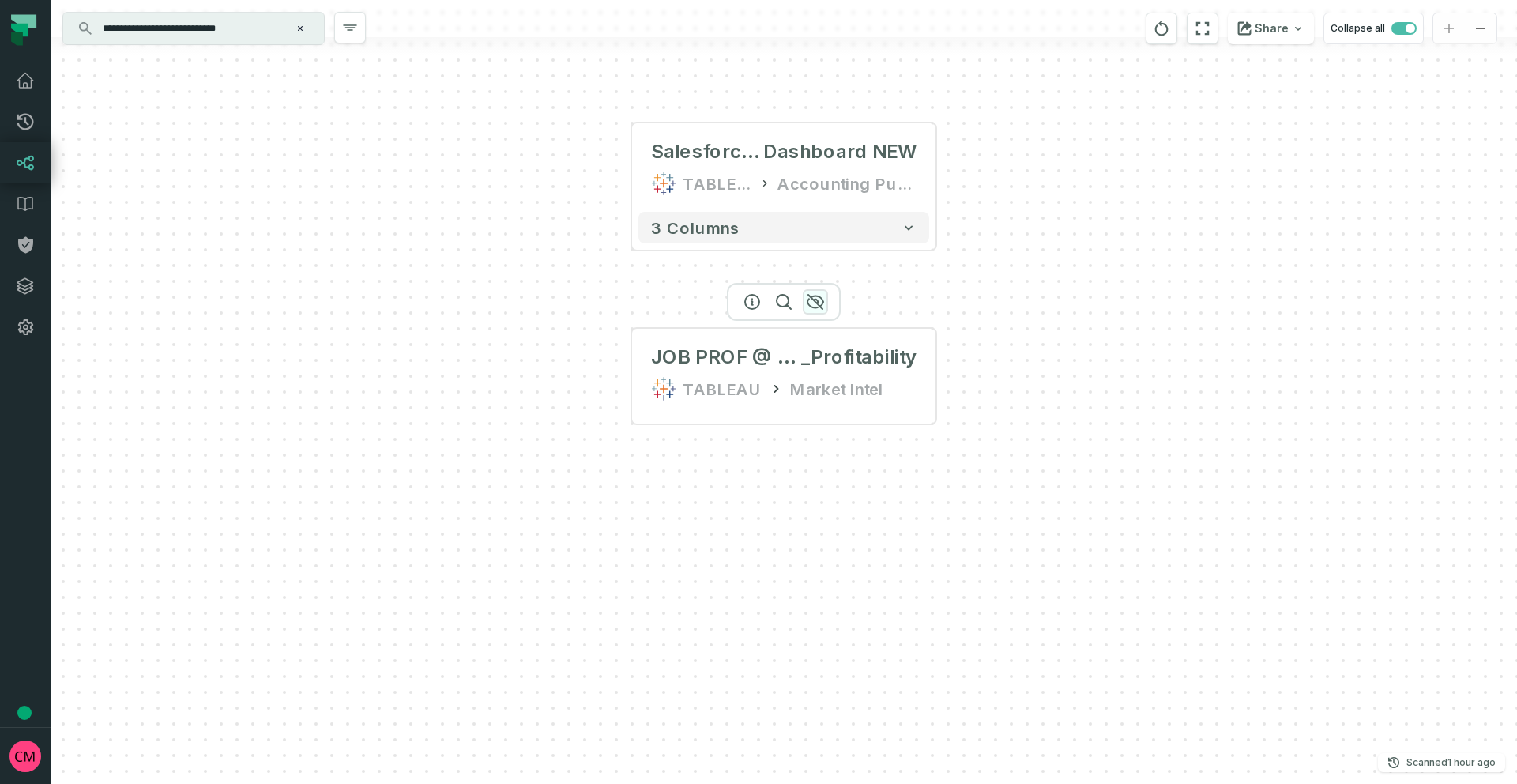
click at [820, 302] on icon "button" at bounding box center [816, 302] width 19 height 19
click at [254, 27] on input "**********" at bounding box center [192, 28] width 198 height 25
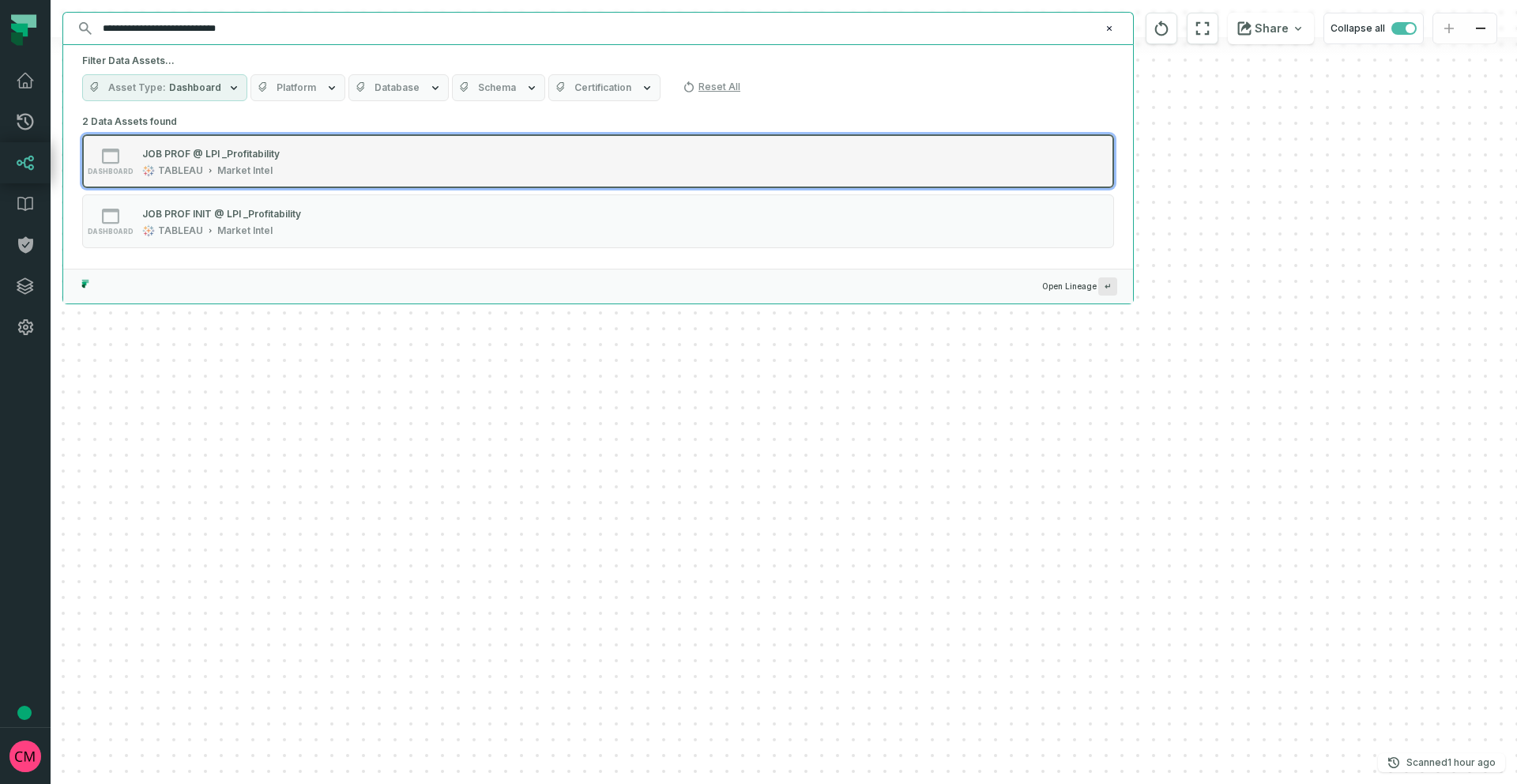
click at [269, 158] on div "JOB PROF @ LPI _Profitability" at bounding box center [211, 154] width 137 height 12
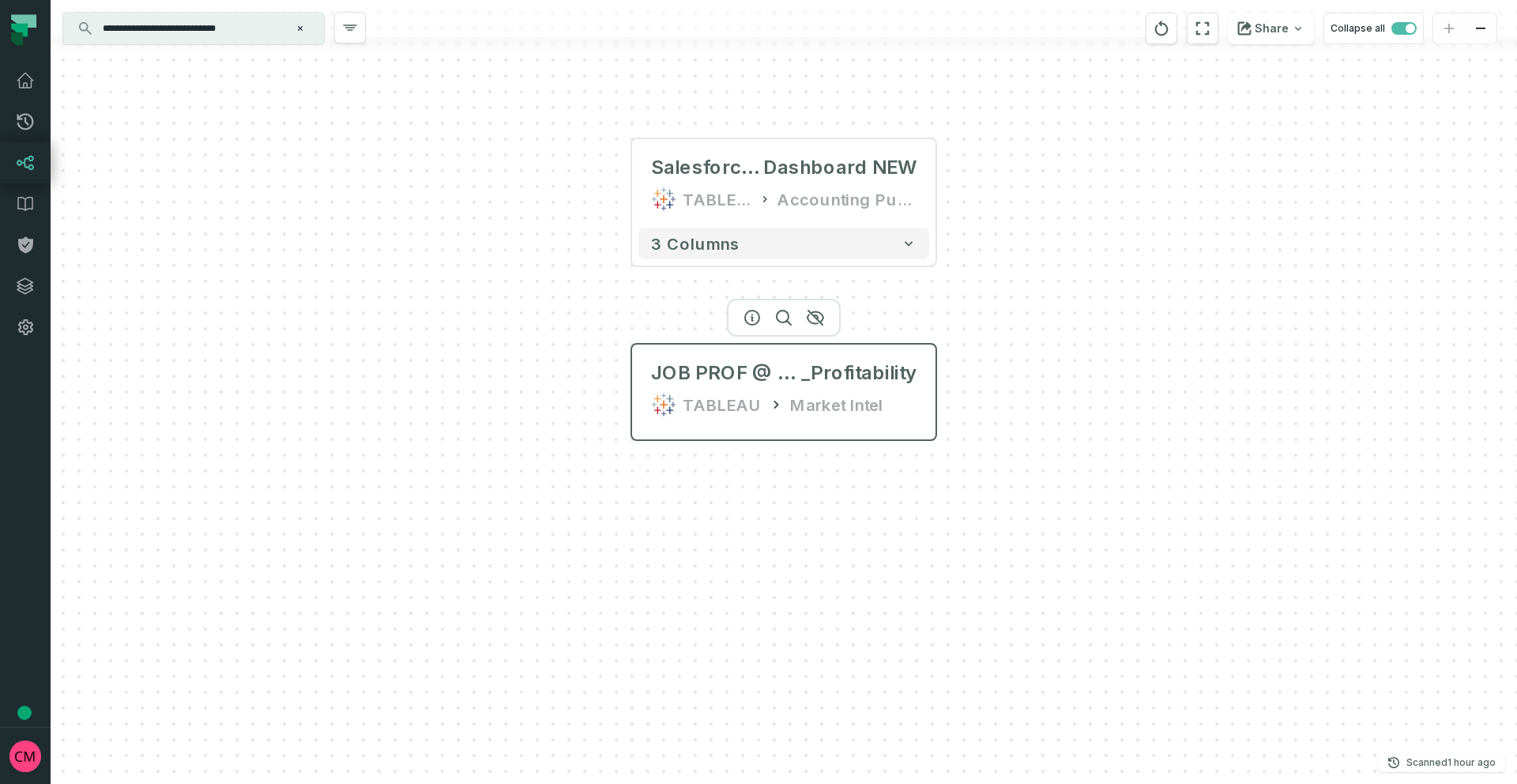
click at [712, 398] on div "TABLEAU" at bounding box center [722, 405] width 79 height 25
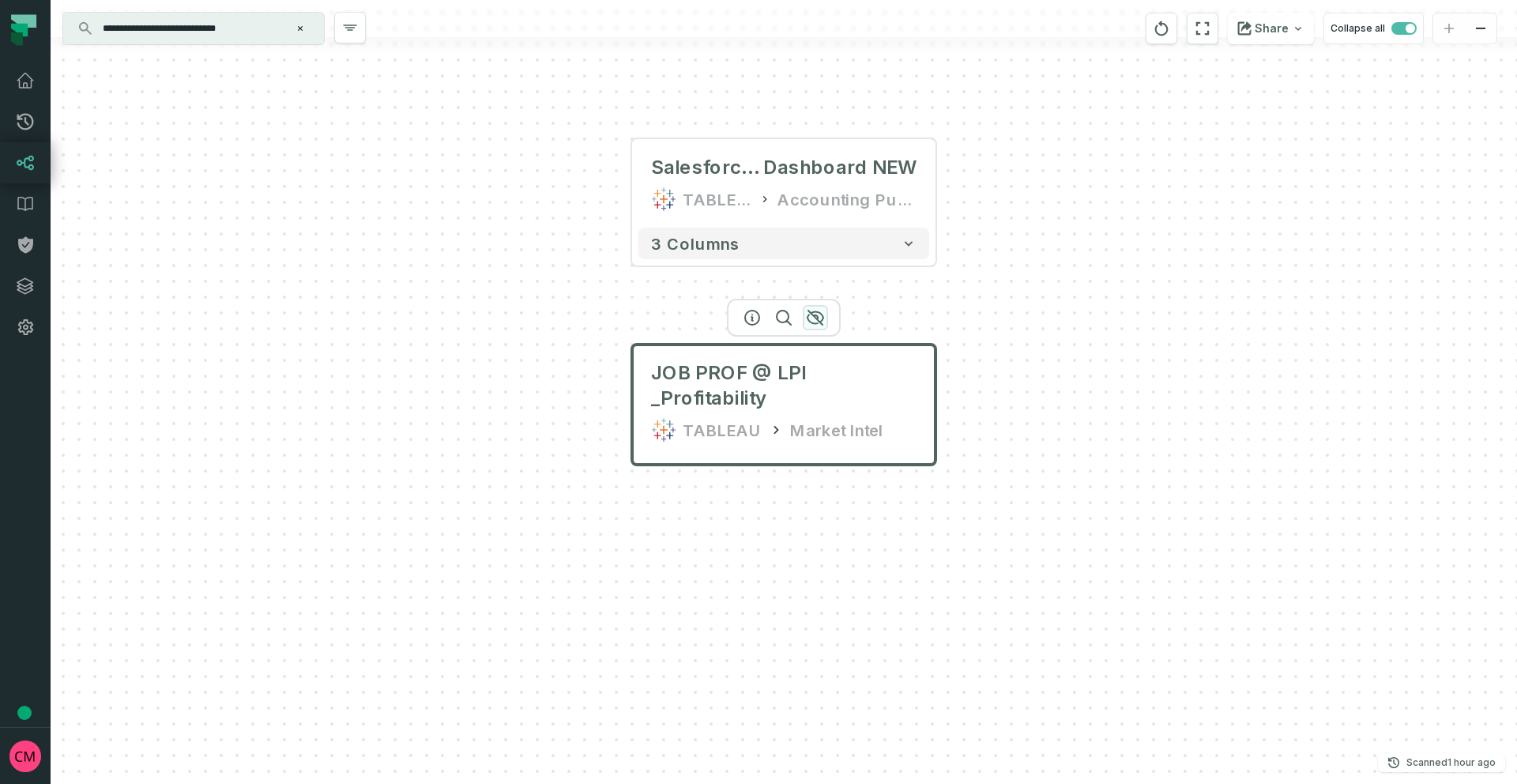
click at [814, 320] on icon "button" at bounding box center [816, 318] width 19 height 19
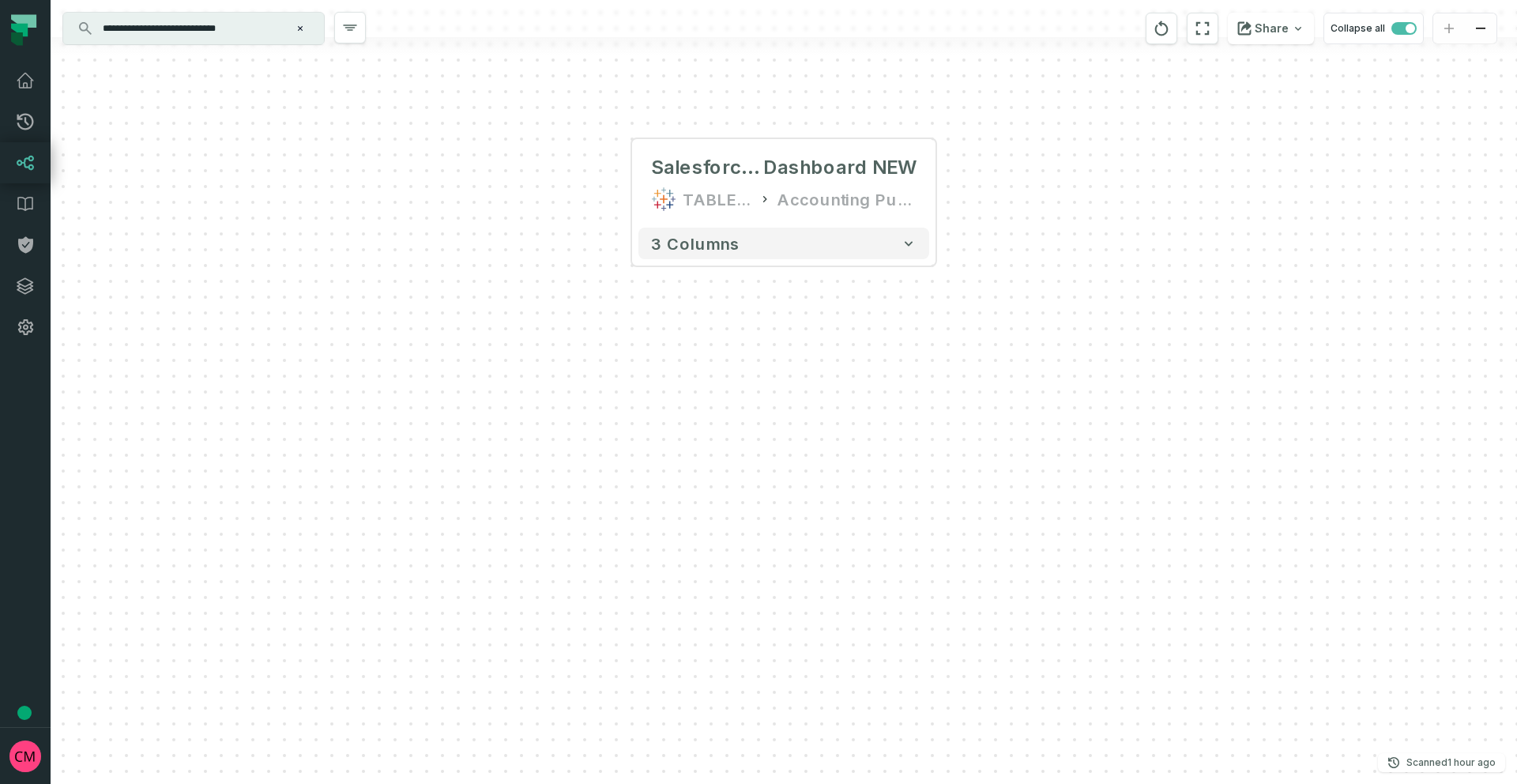
click at [220, 25] on input "**********" at bounding box center [192, 28] width 198 height 25
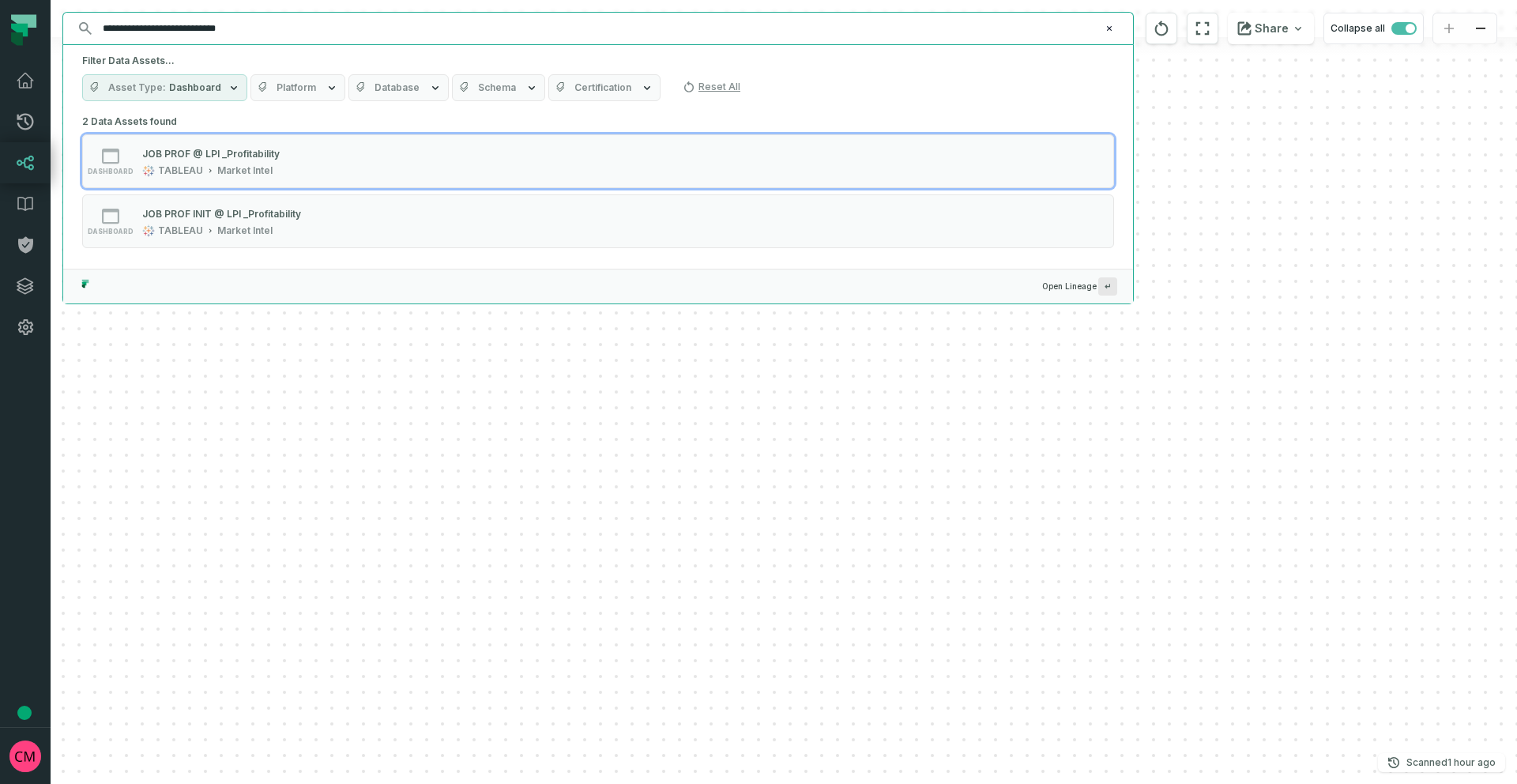
click at [199, 27] on input "**********" at bounding box center [597, 28] width 1007 height 25
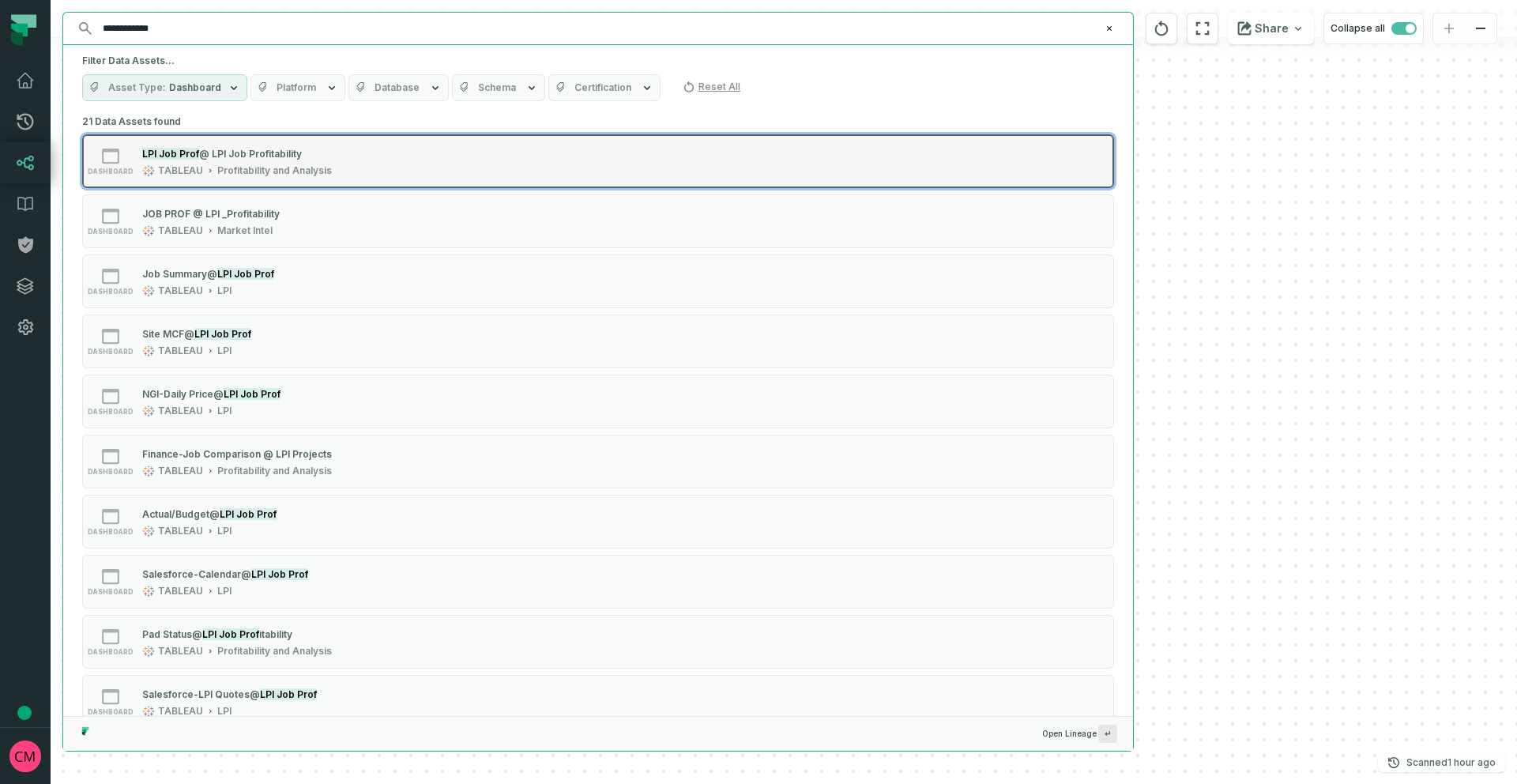
type input "**********"
click at [350, 163] on div "dashboard LPI Job Prof @ LPI Job Profitability TABLEAU Profitability and Analys…" at bounding box center [282, 161] width 395 height 32
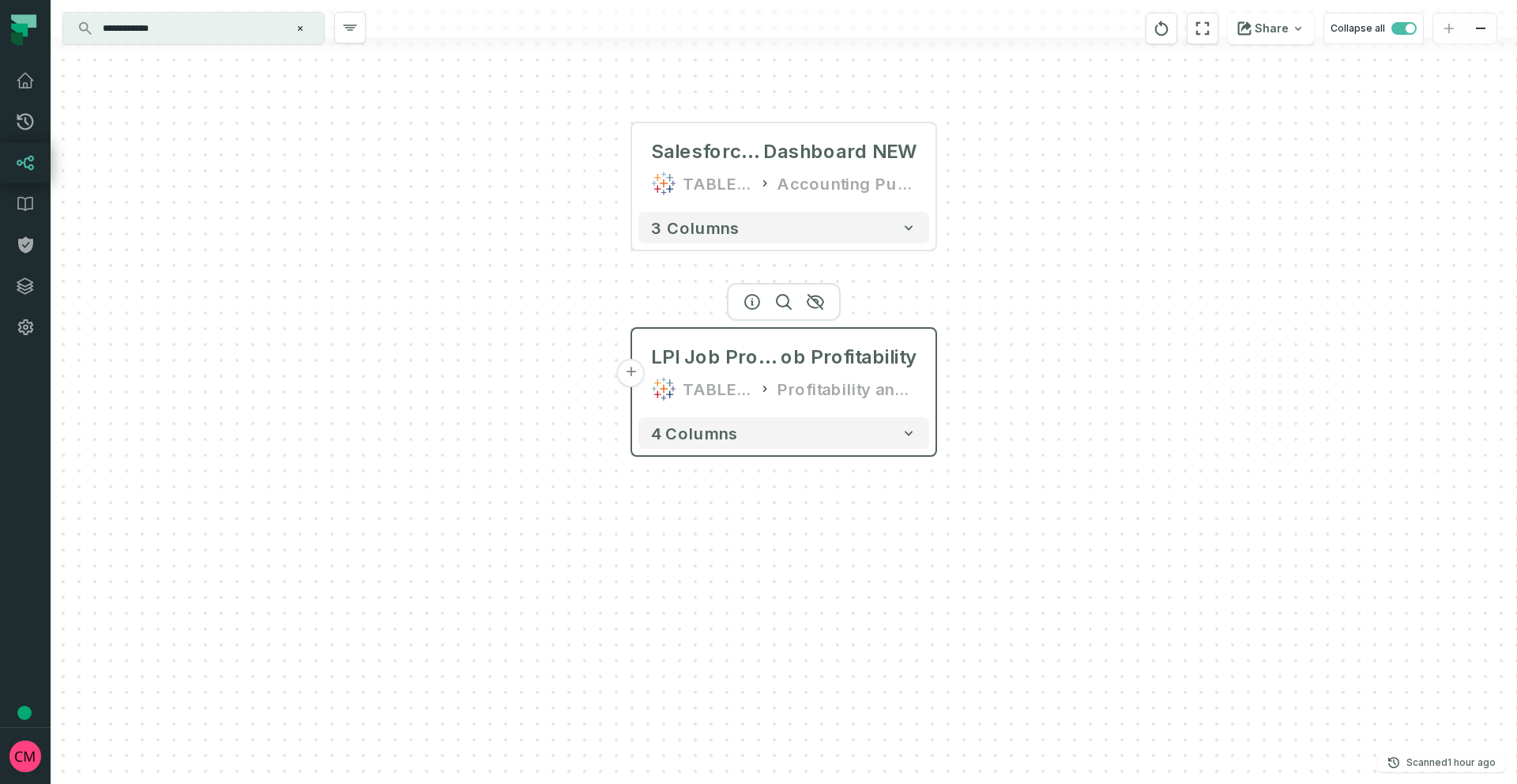
click at [657, 393] on icon at bounding box center [658, 393] width 7 height 7
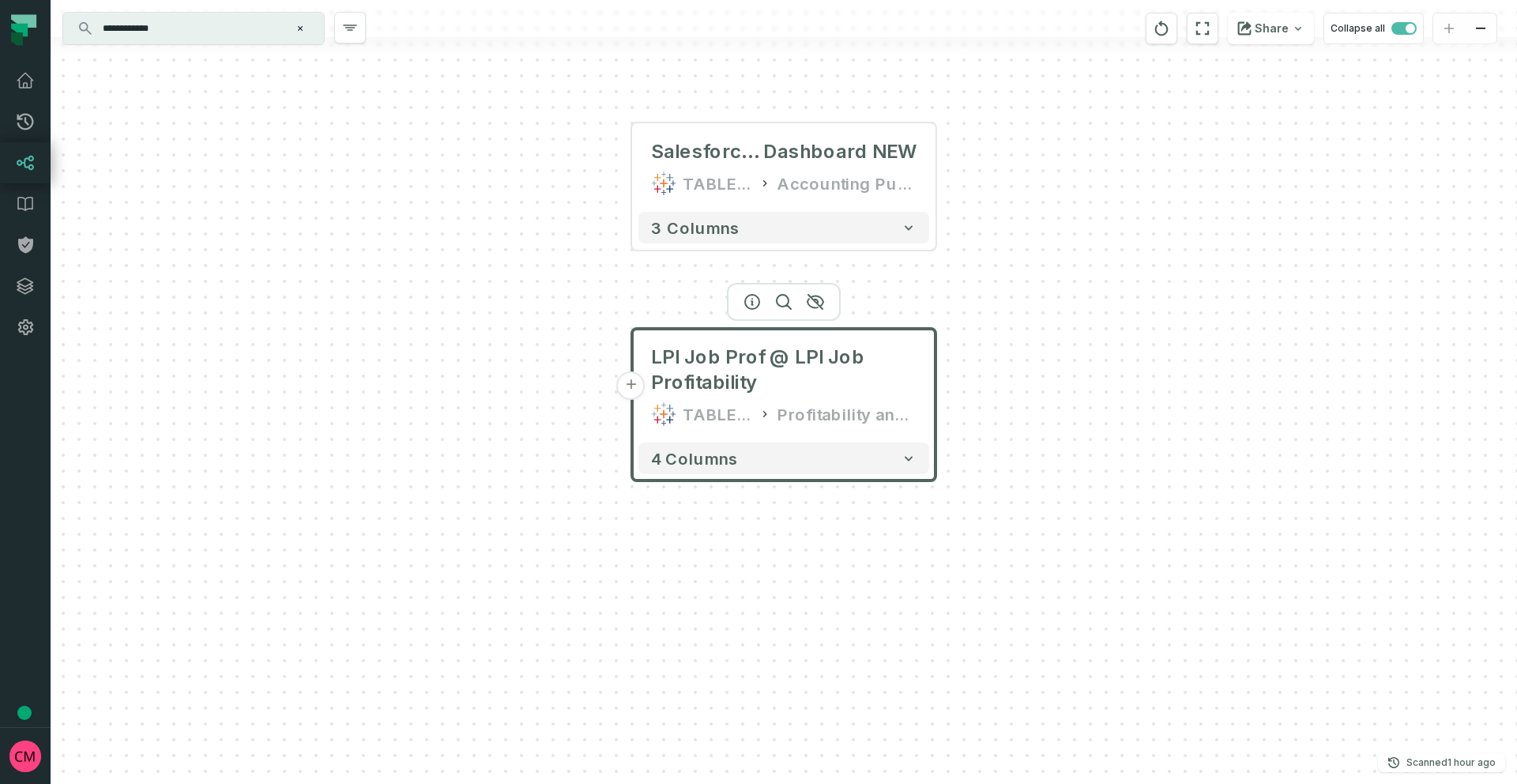
click at [630, 389] on button "+" at bounding box center [631, 385] width 28 height 28
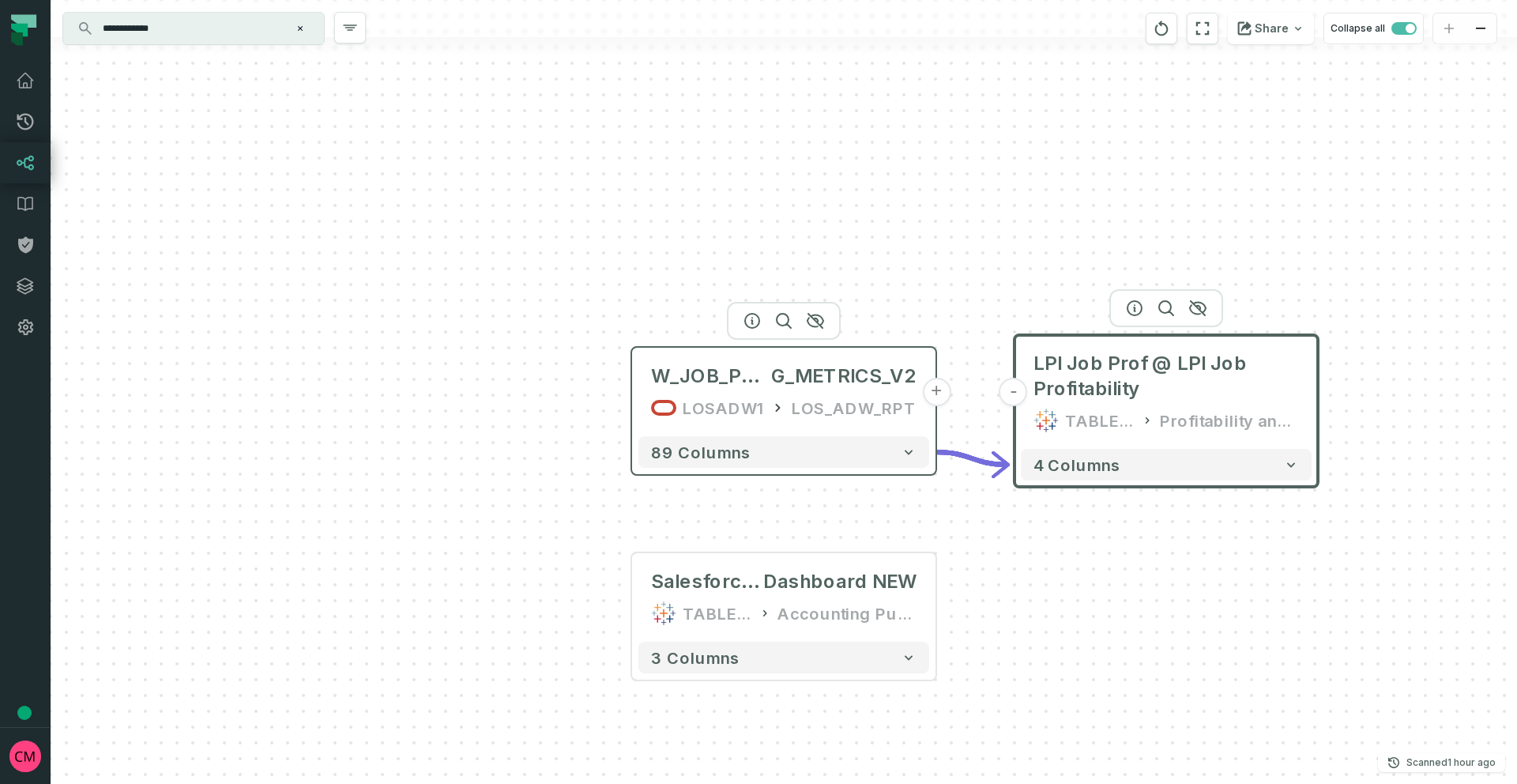
click at [742, 406] on div "LOSADW1" at bounding box center [722, 407] width 80 height 25
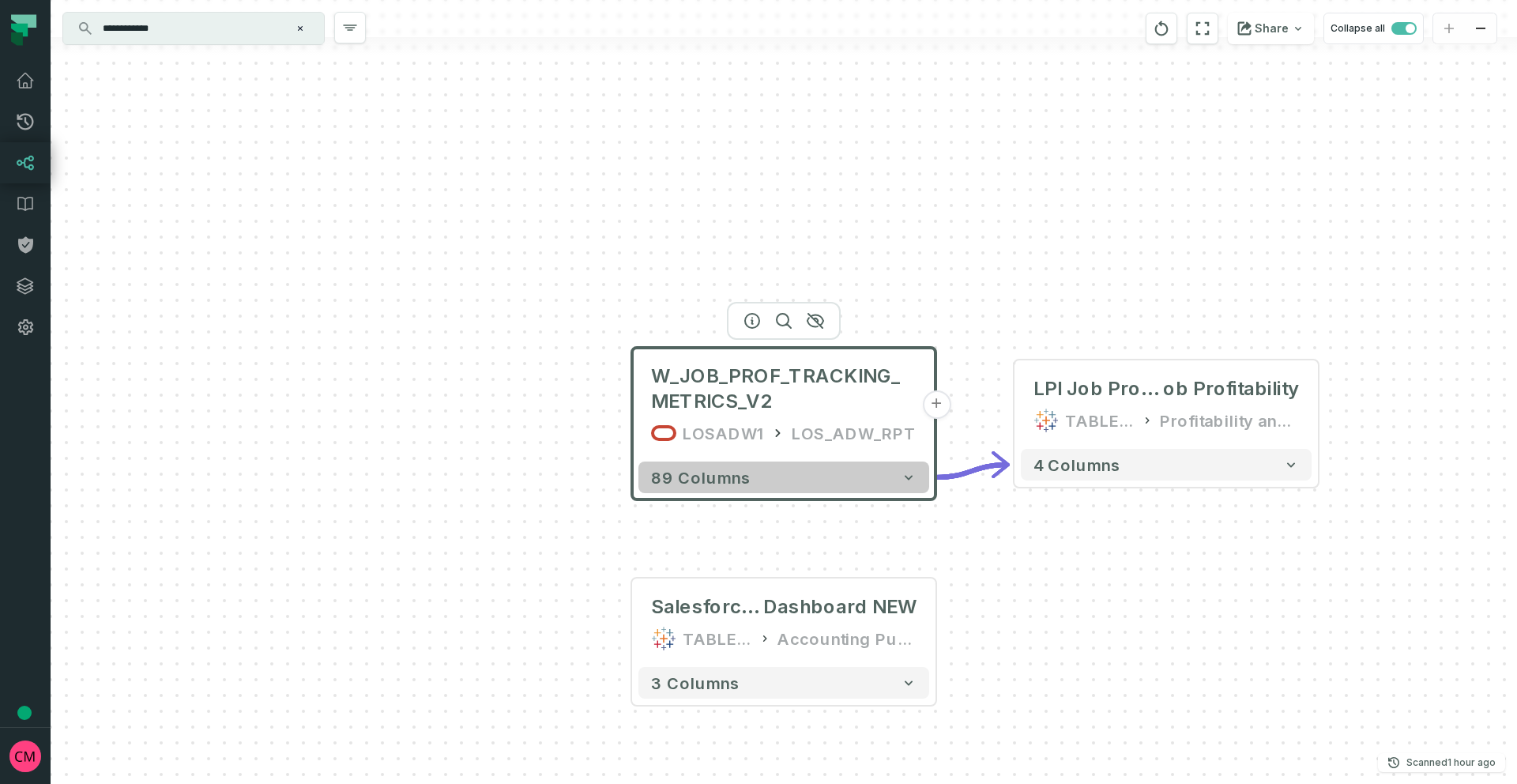
click at [758, 473] on button "89 columns" at bounding box center [783, 477] width 291 height 32
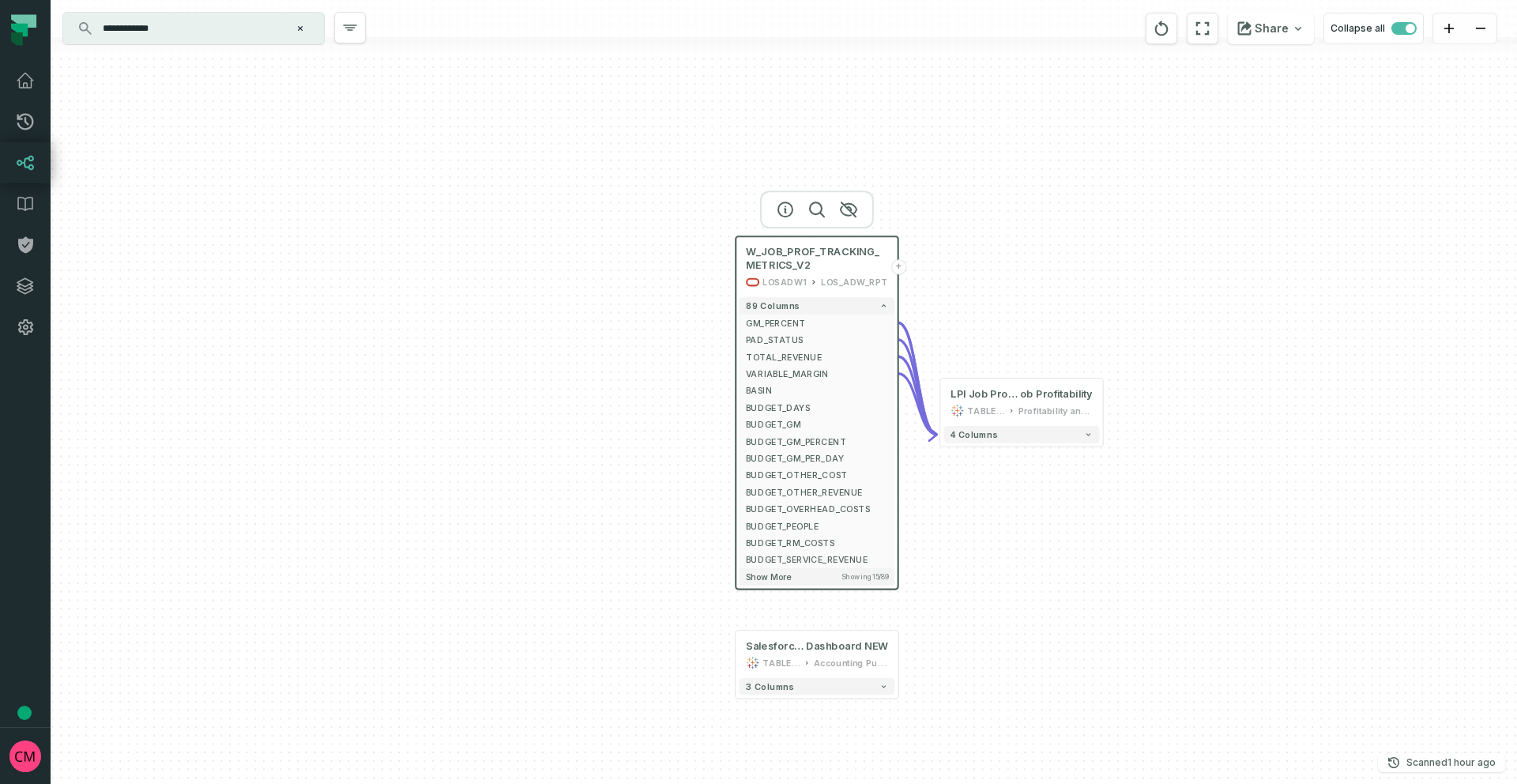
drag, startPoint x: 1116, startPoint y: 416, endPoint x: 995, endPoint y: 290, distance: 174.7
click at [1002, 279] on div "W_JOB_PROF_TRACKING_METRICS_V2 LOSADW1 LOS_ADW_RPT + 89 columns GM_PERCENT + PA…" at bounding box center [783, 392] width 1467 height 784
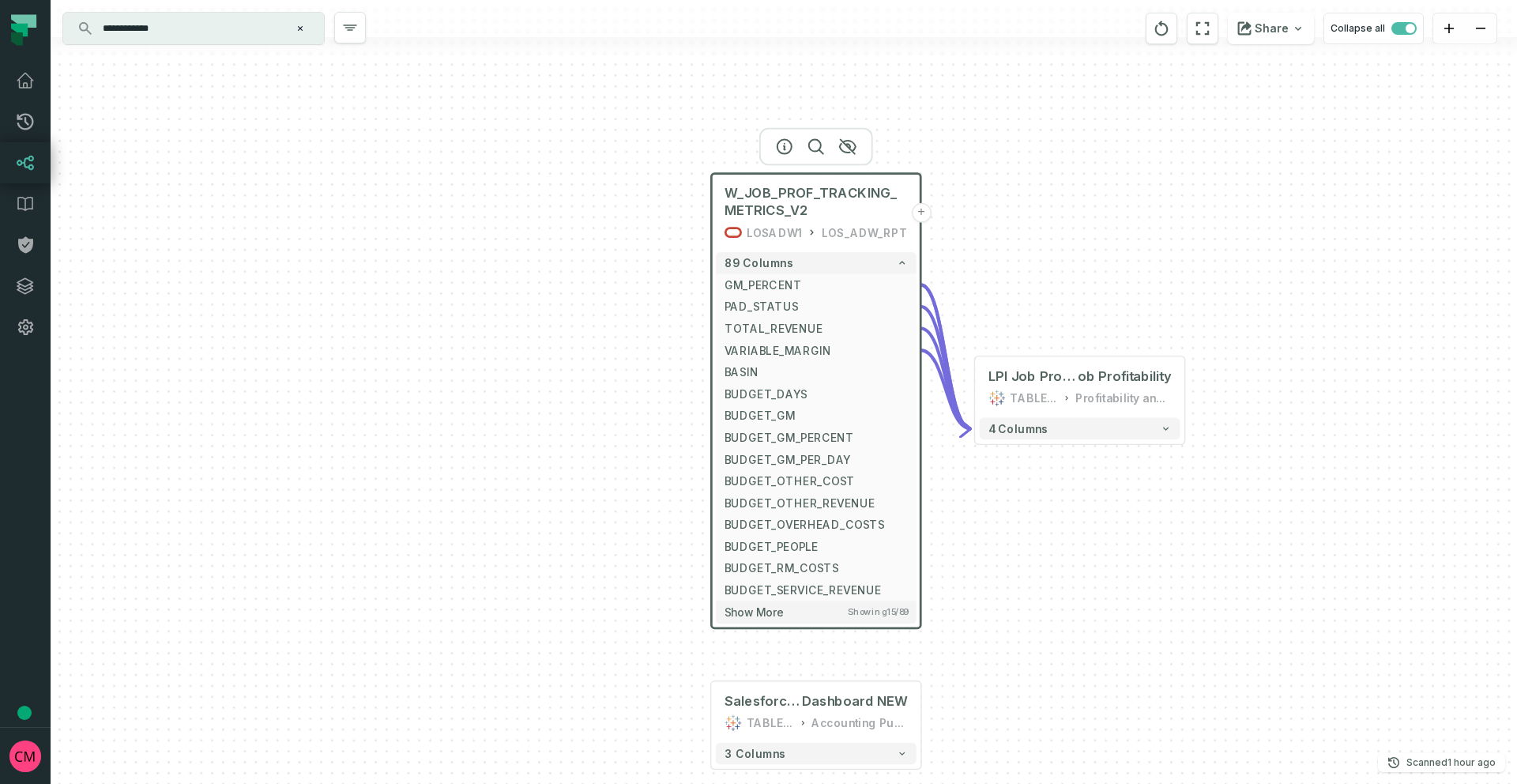
click at [298, 30] on icon "Clear search query" at bounding box center [300, 29] width 10 height 10
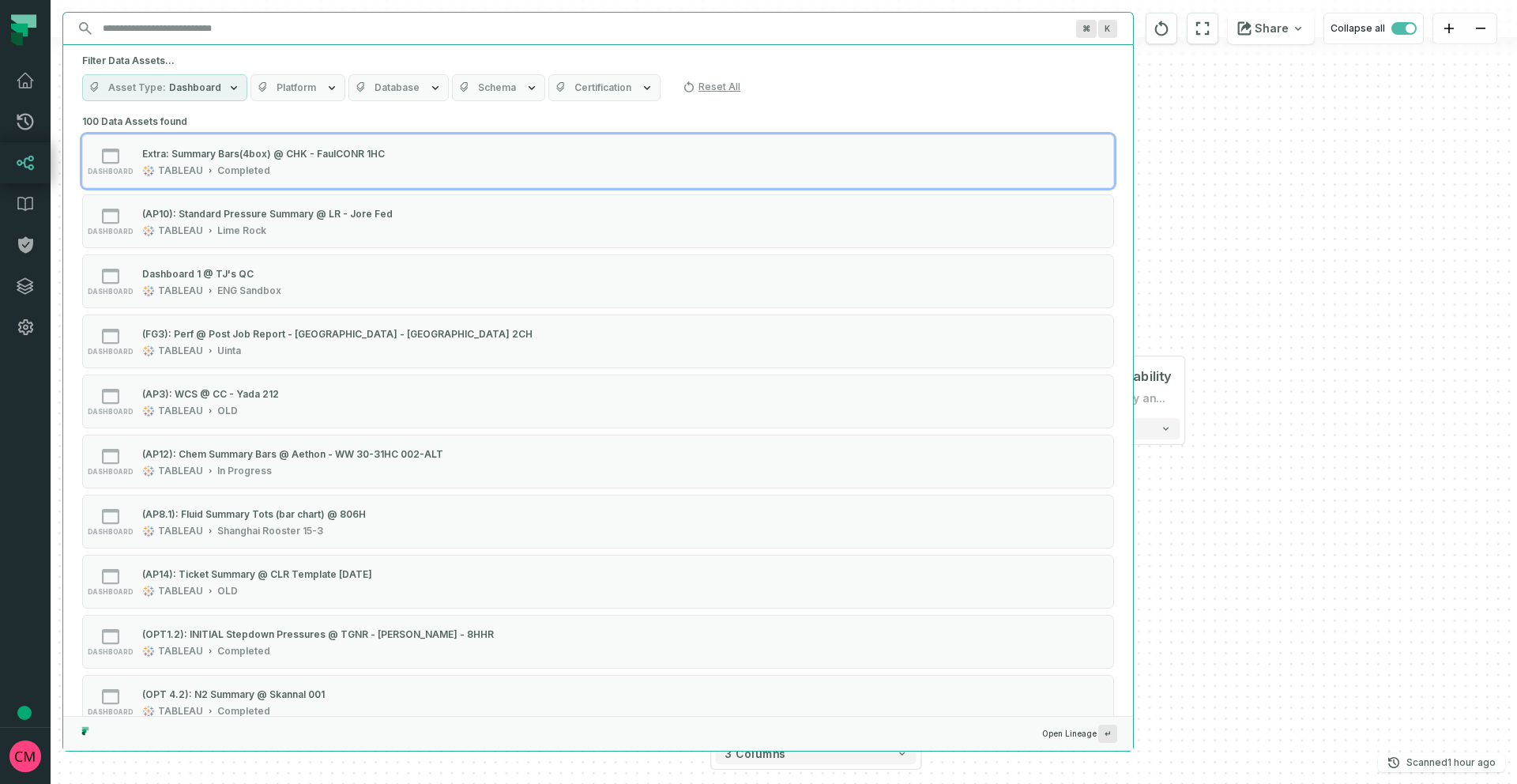
click at [220, 28] on input "Discovery Provider cmdk menu" at bounding box center [584, 28] width 981 height 25
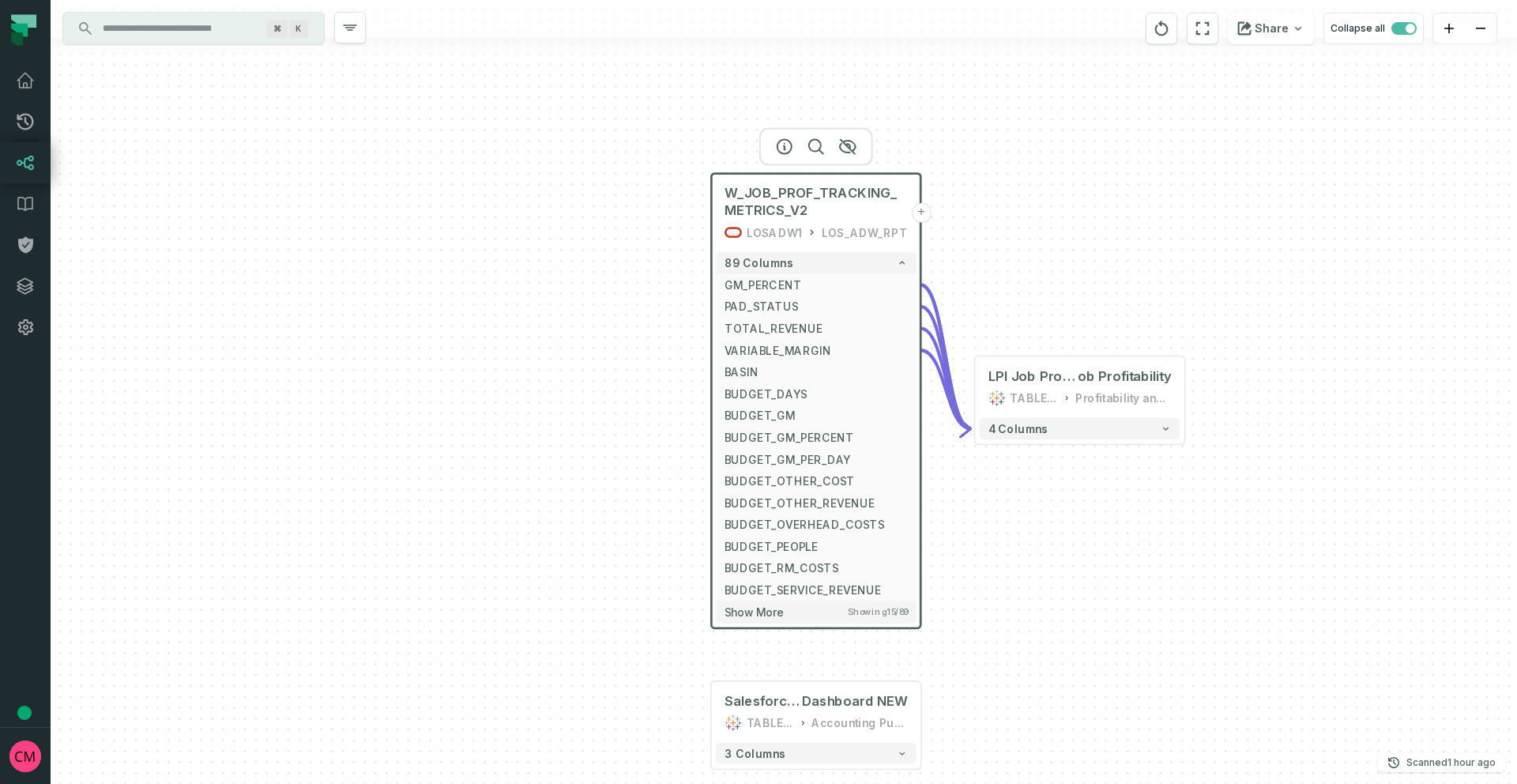
click at [38, 166] on link "Lineage" at bounding box center [25, 162] width 50 height 42
click at [24, 156] on icon at bounding box center [25, 163] width 19 height 19
click at [317, 31] on div "⌘ K" at bounding box center [193, 28] width 261 height 32
click at [28, 203] on icon at bounding box center [25, 204] width 19 height 19
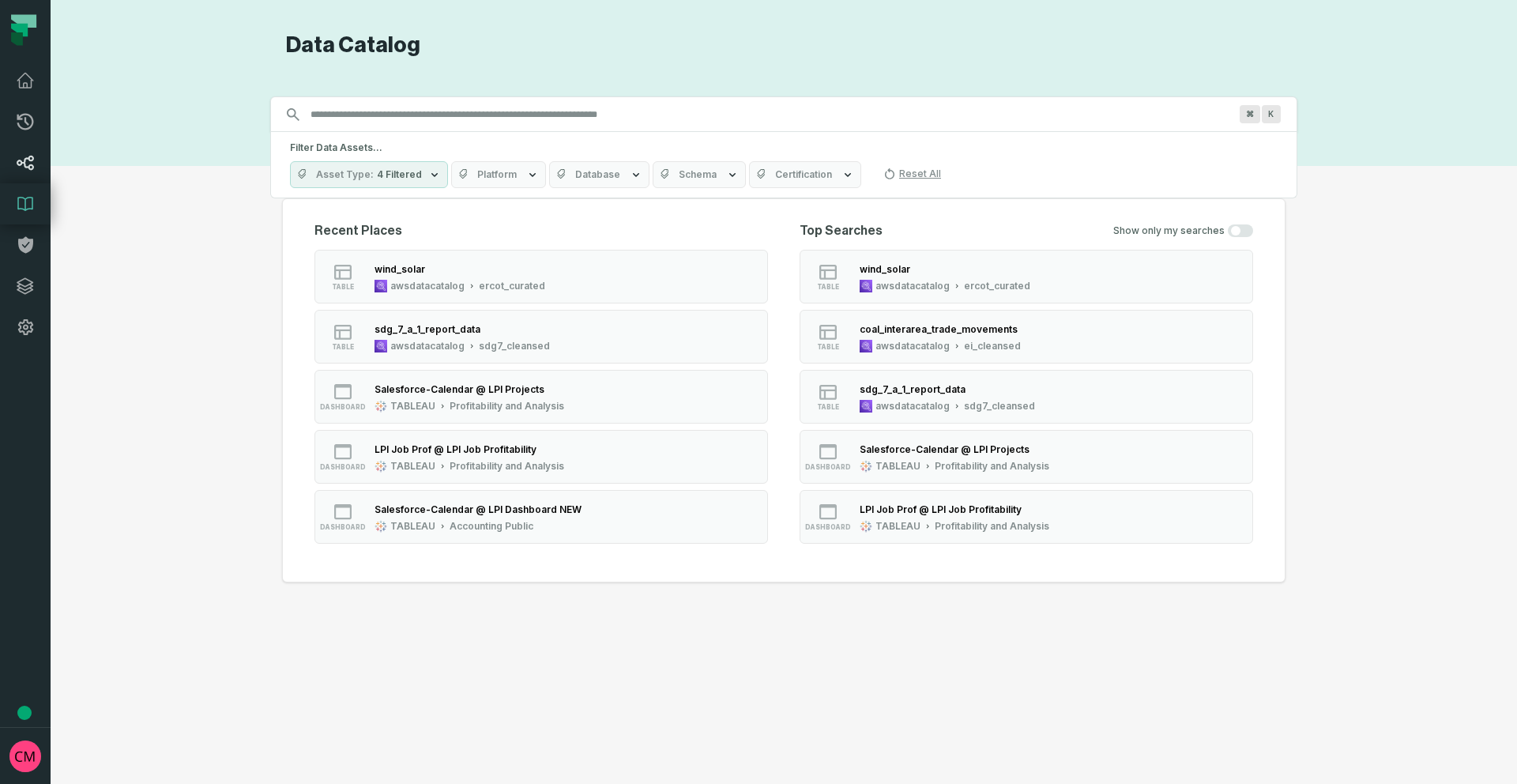
click at [20, 163] on icon at bounding box center [25, 163] width 17 height 15
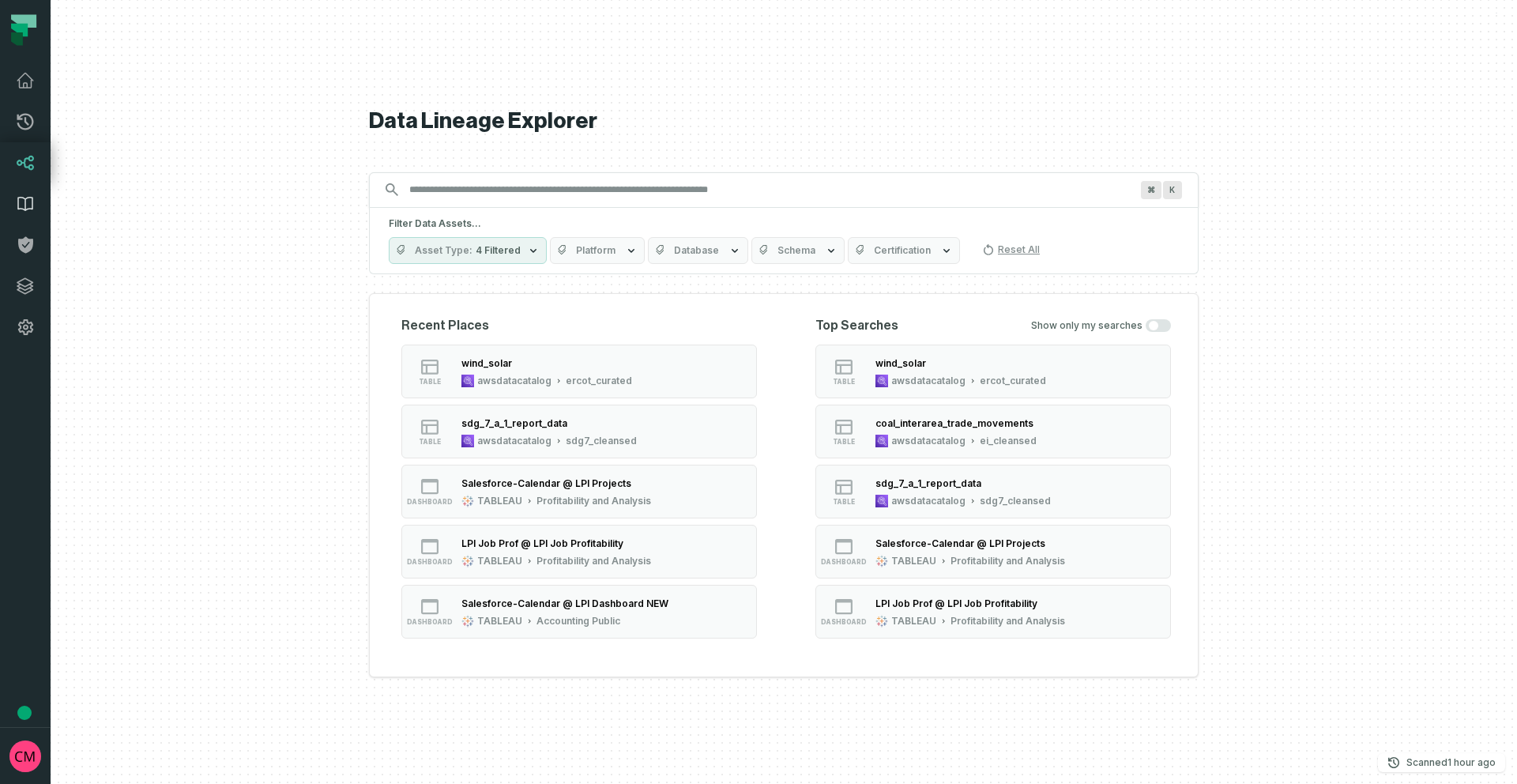
click at [28, 206] on icon at bounding box center [25, 204] width 19 height 19
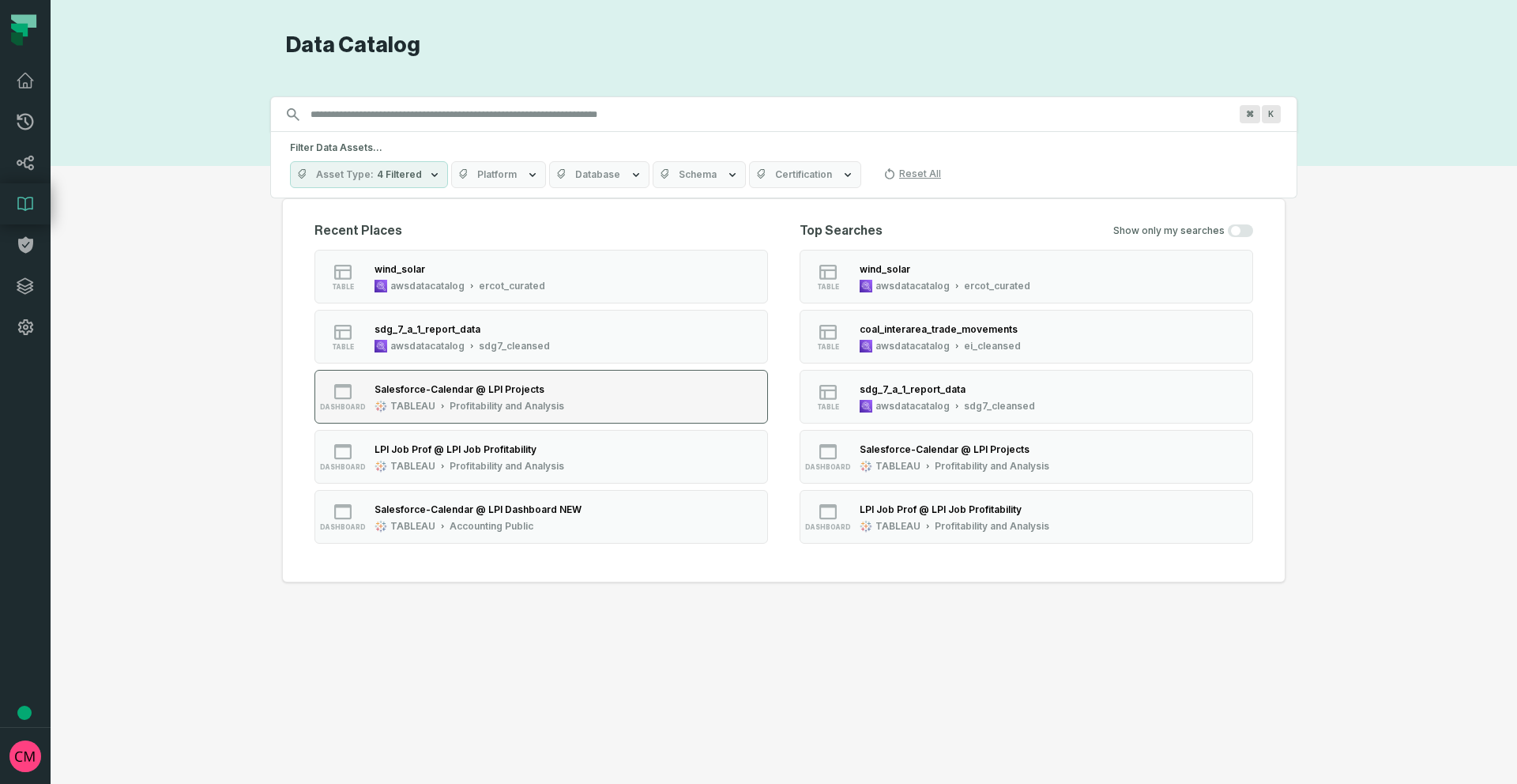
click at [541, 396] on div "Salesforce-Calendar @ LPI Projects" at bounding box center [469, 388] width 189 height 15
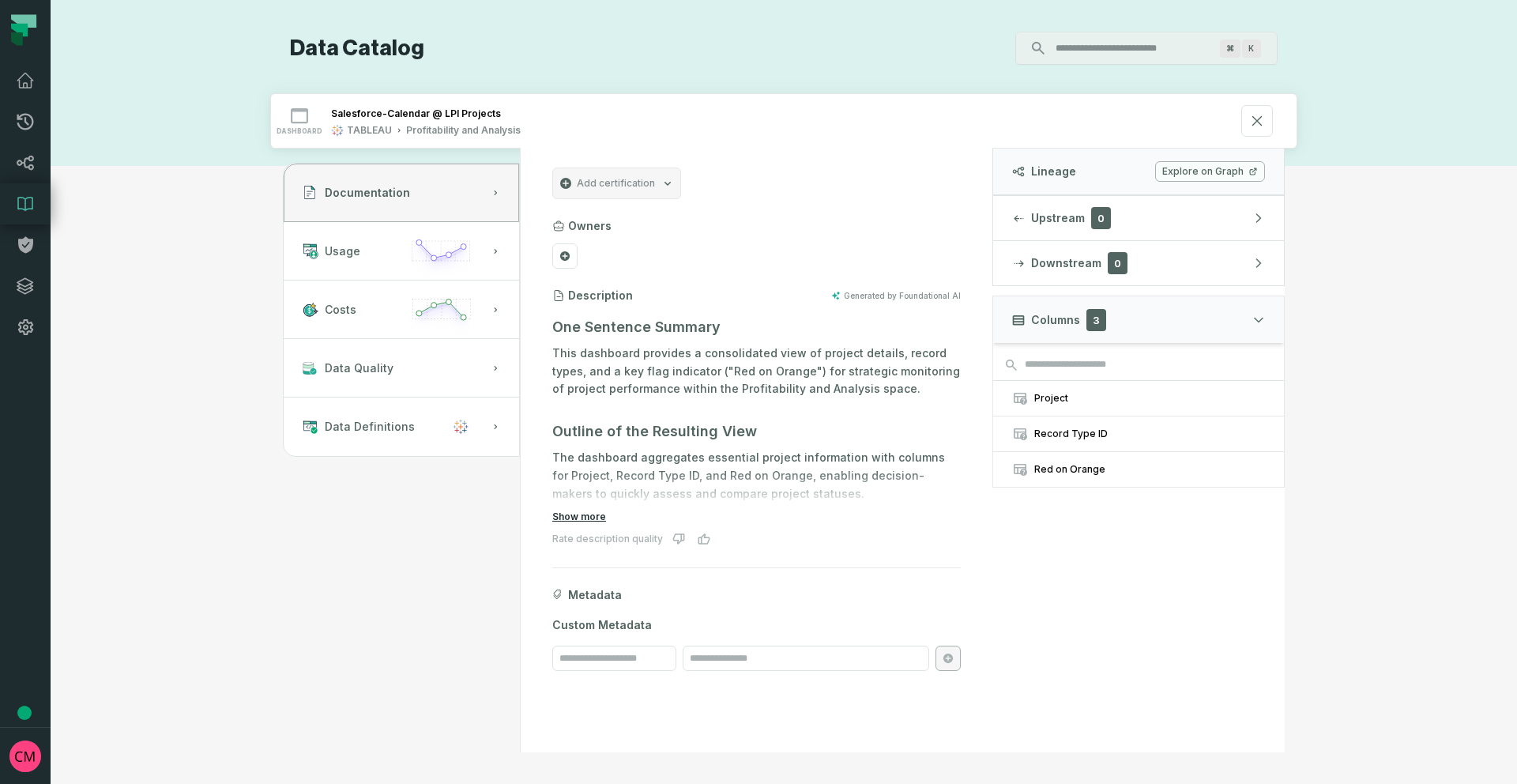
click at [587, 511] on button "Show more" at bounding box center [579, 517] width 54 height 13
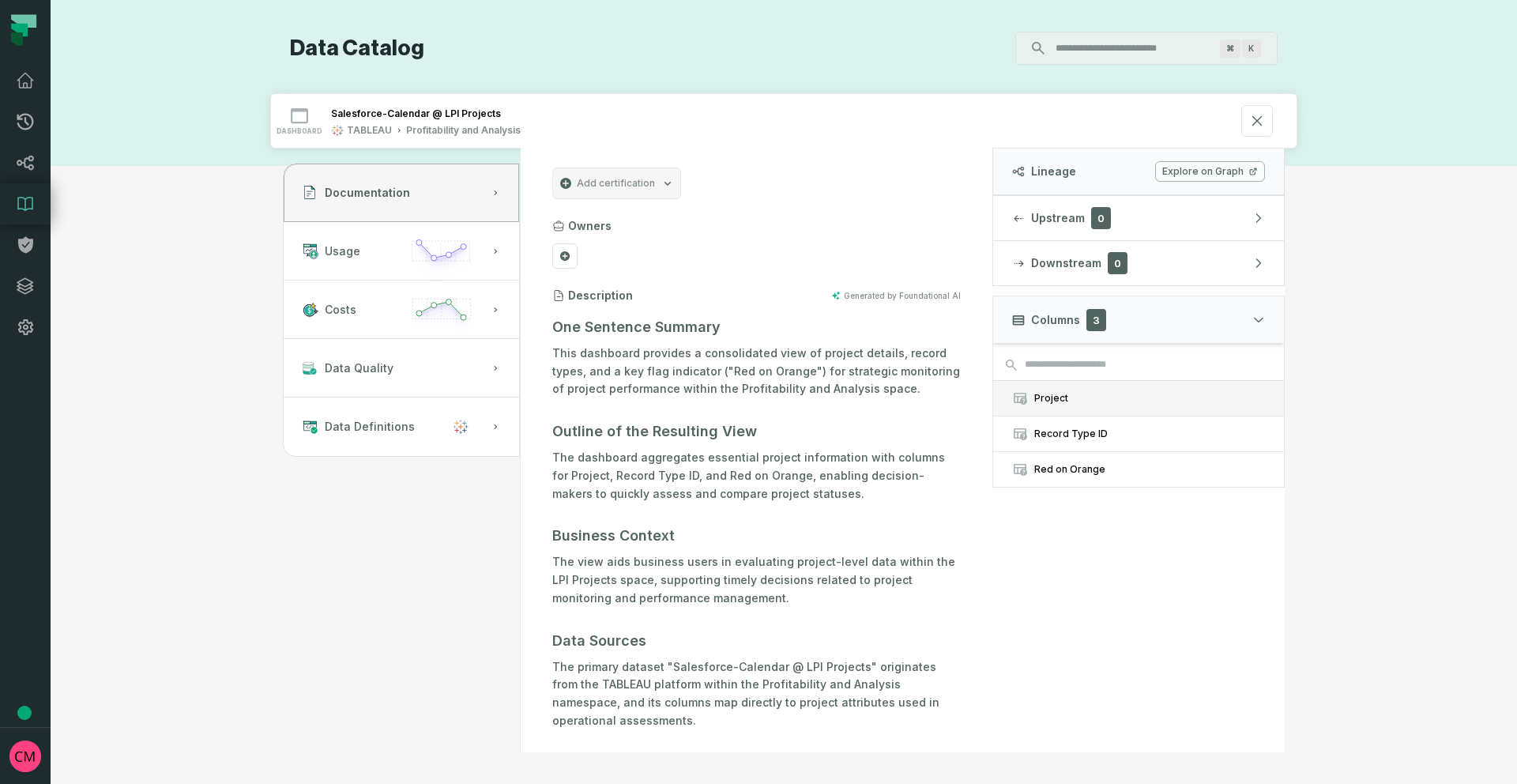
click at [1088, 393] on div "Project" at bounding box center [1149, 398] width 231 height 13
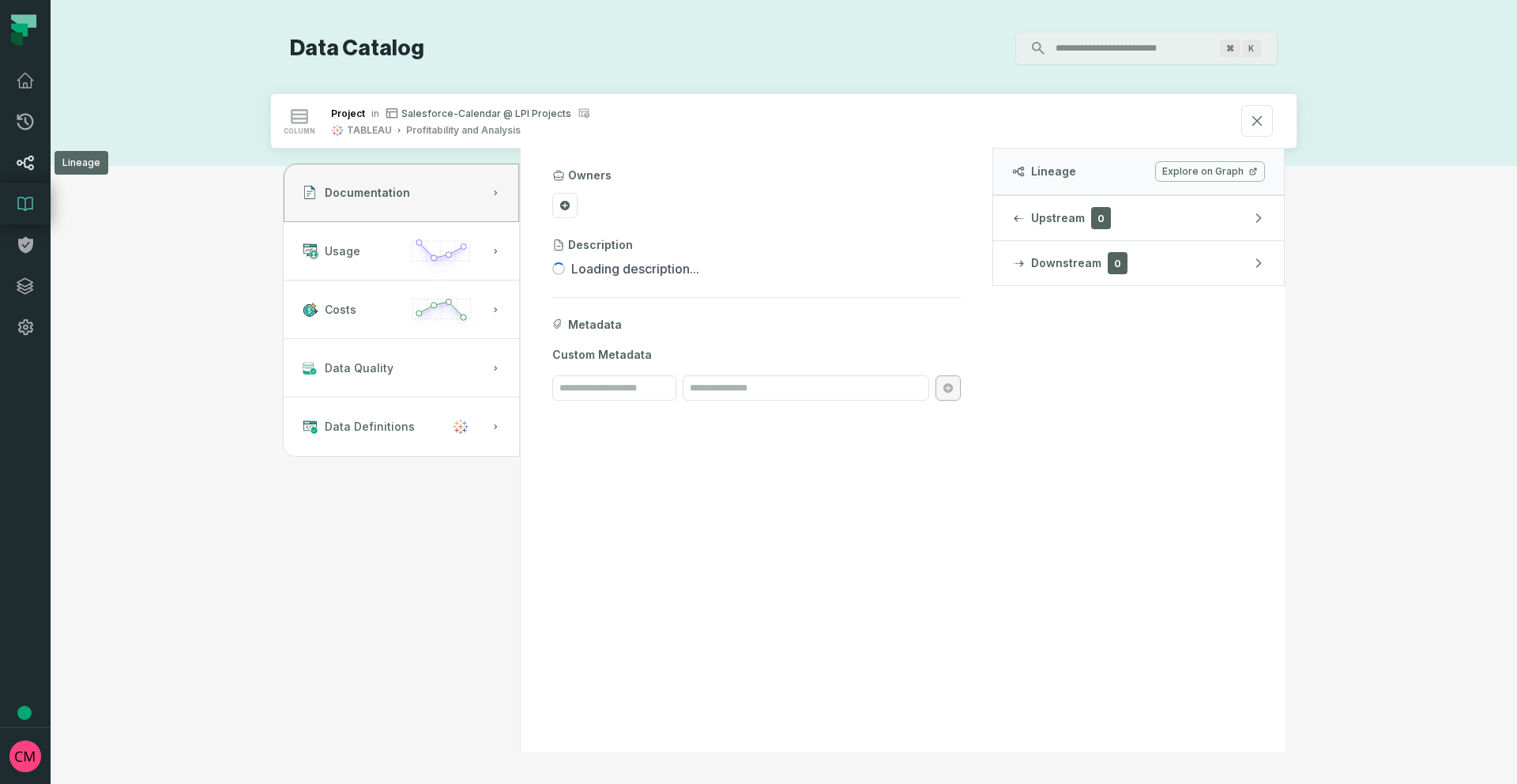
click at [23, 163] on icon at bounding box center [25, 162] width 16 height 14
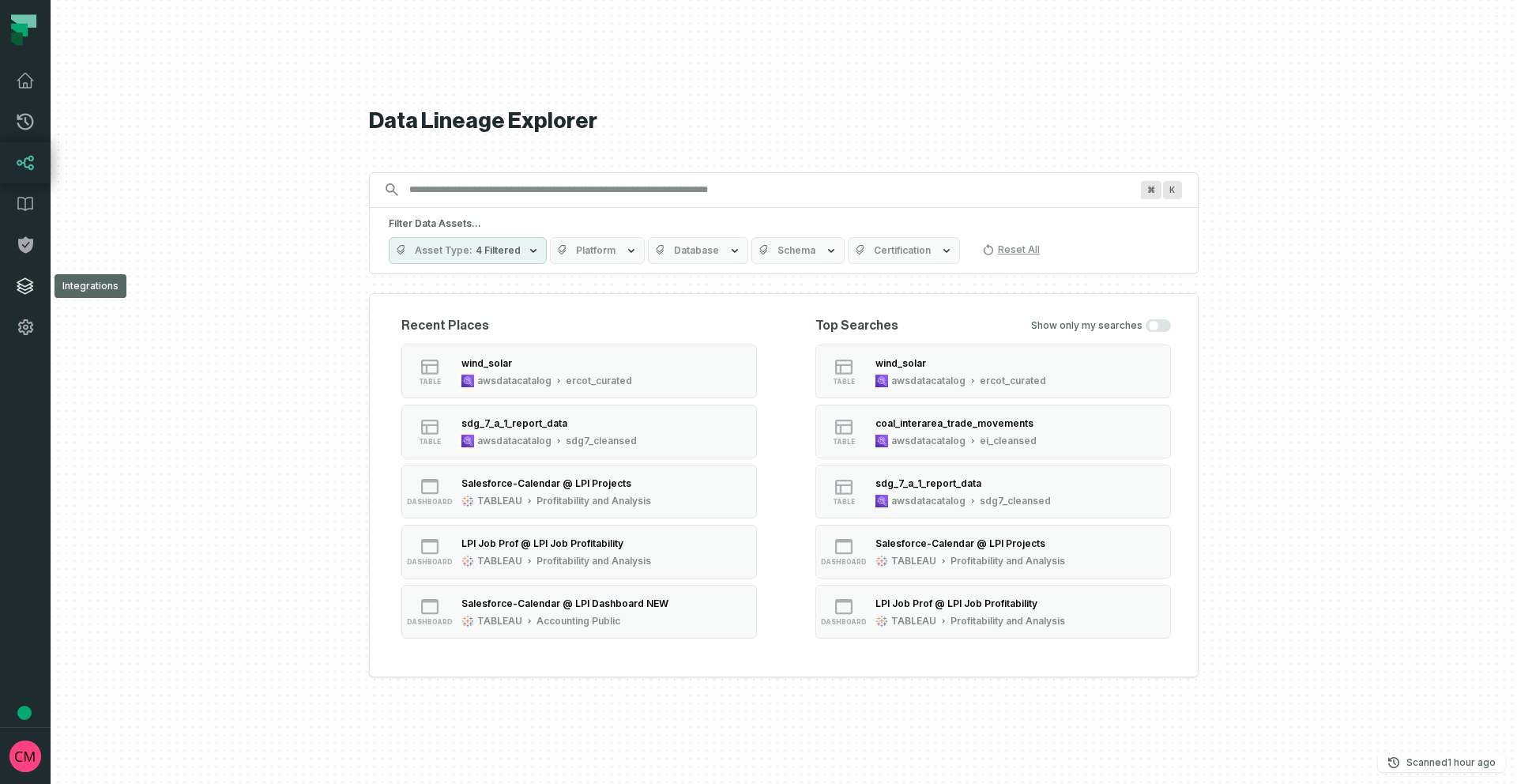
click at [33, 288] on icon at bounding box center [25, 286] width 19 height 19
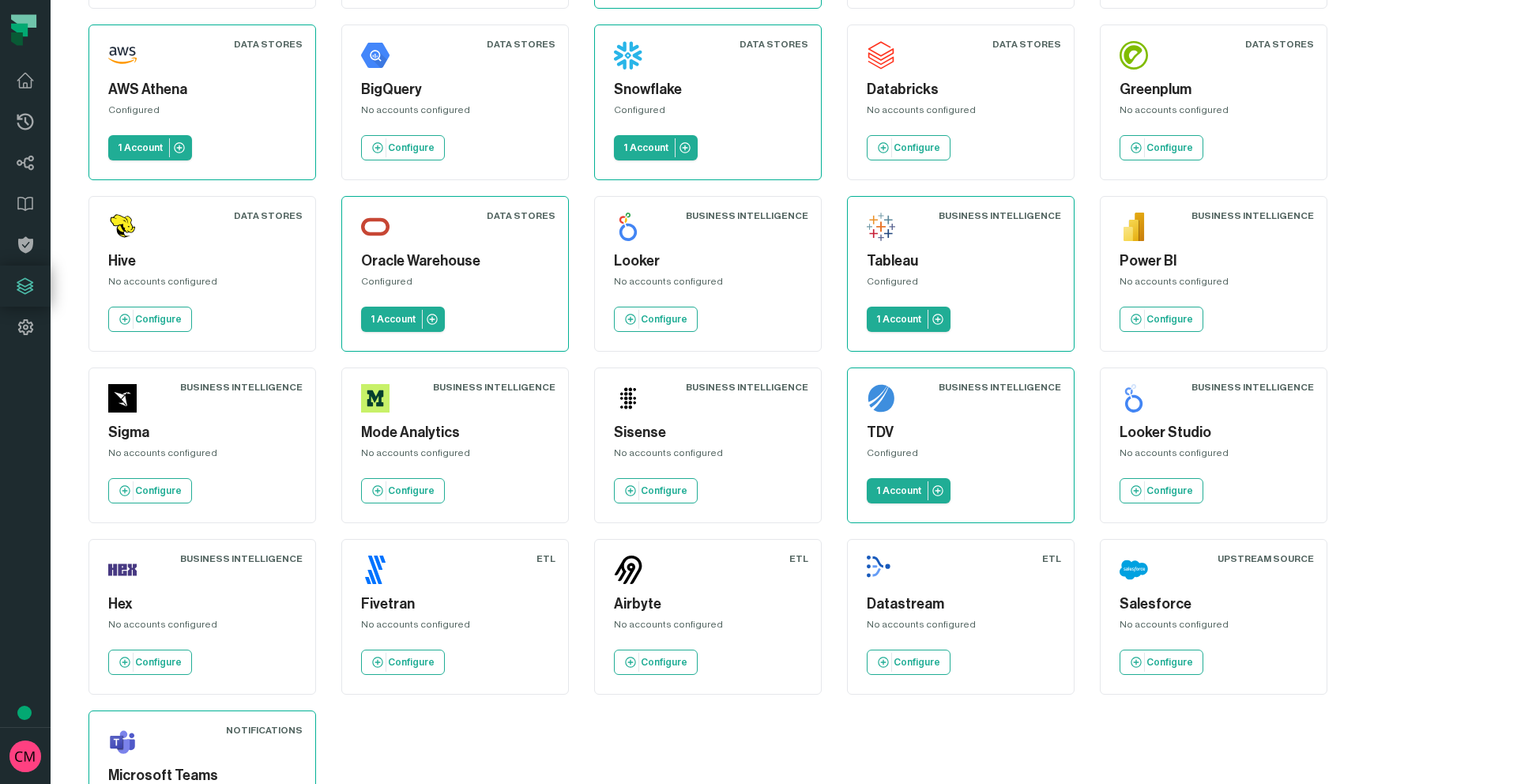
scroll to position [222, 0]
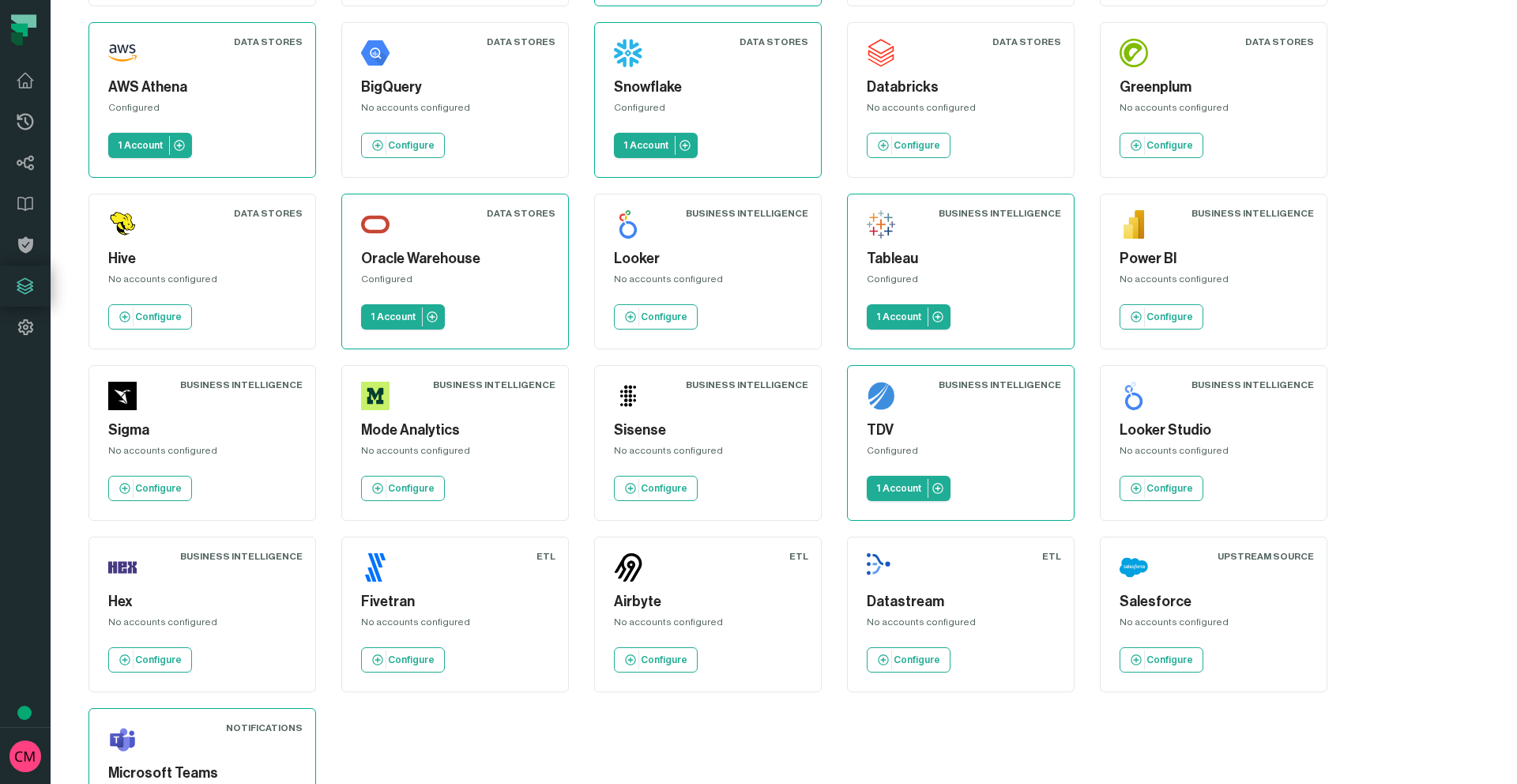
click at [1417, 651] on div "Source Control GitHub No accounts configured Configure Source Control GitHub En…" at bounding box center [794, 356] width 1410 height 1013
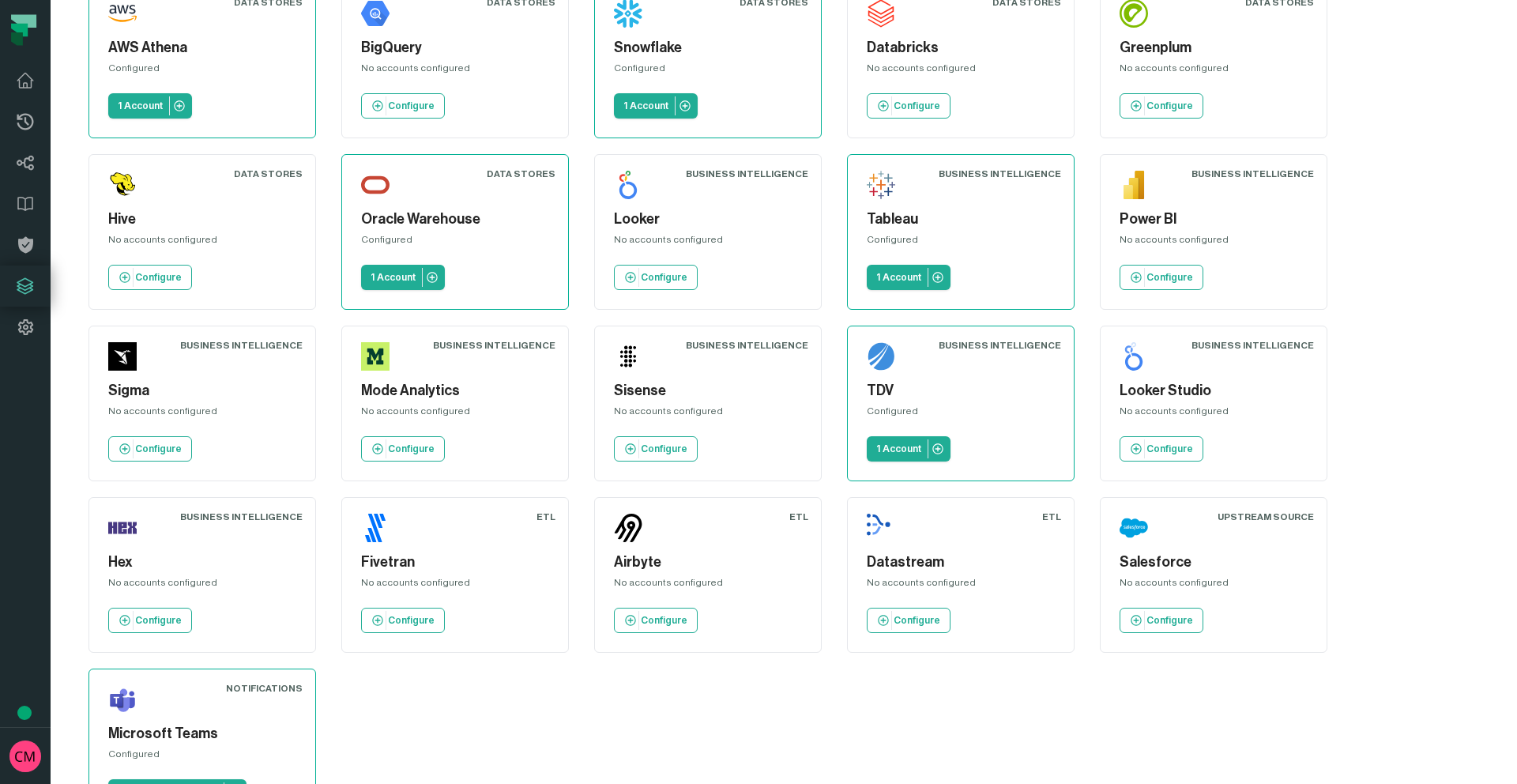
scroll to position [264, 0]
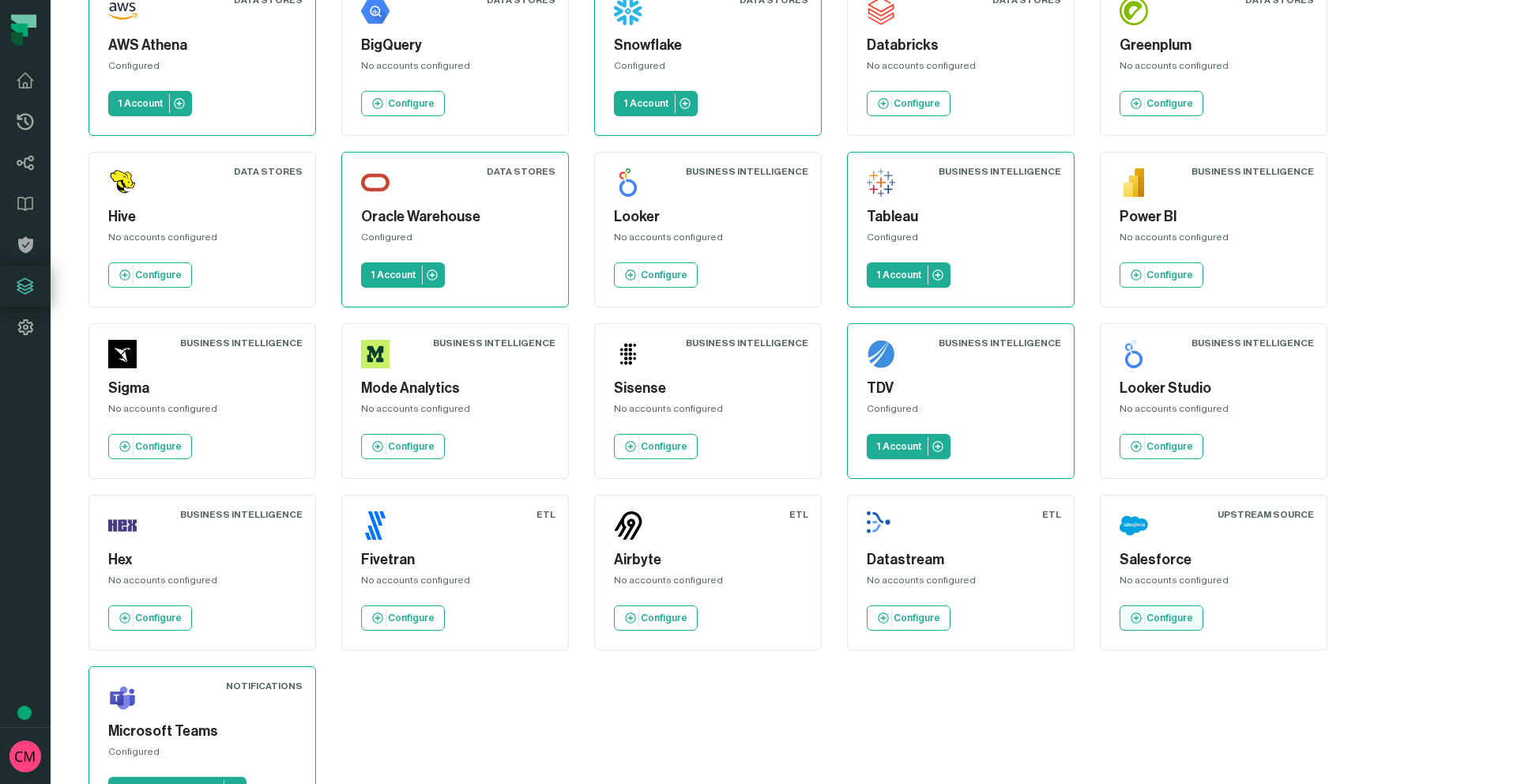
click at [1171, 622] on p "Configure" at bounding box center [1169, 617] width 46 height 13
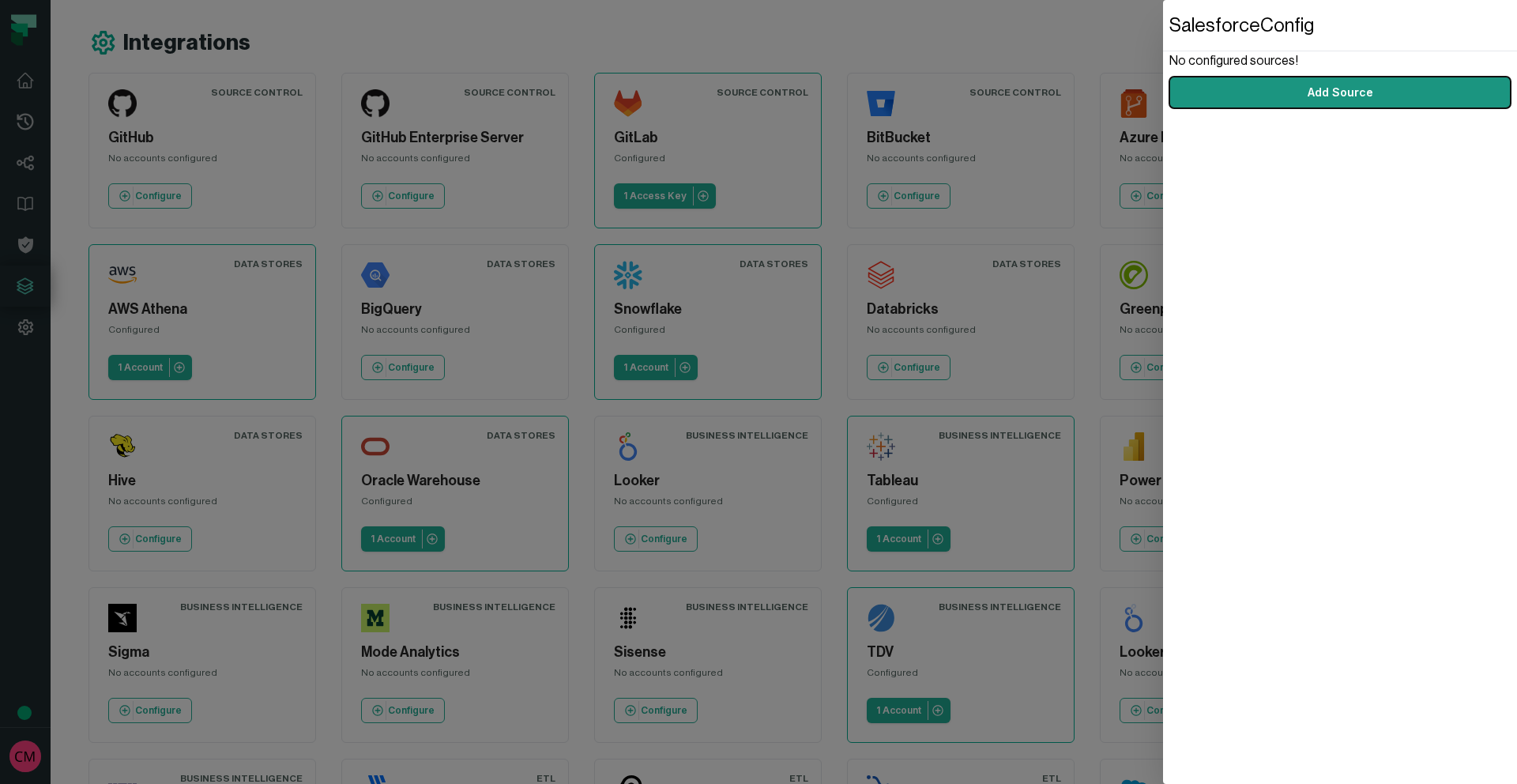
click at [1359, 92] on button "Add Source" at bounding box center [1340, 92] width 342 height 32
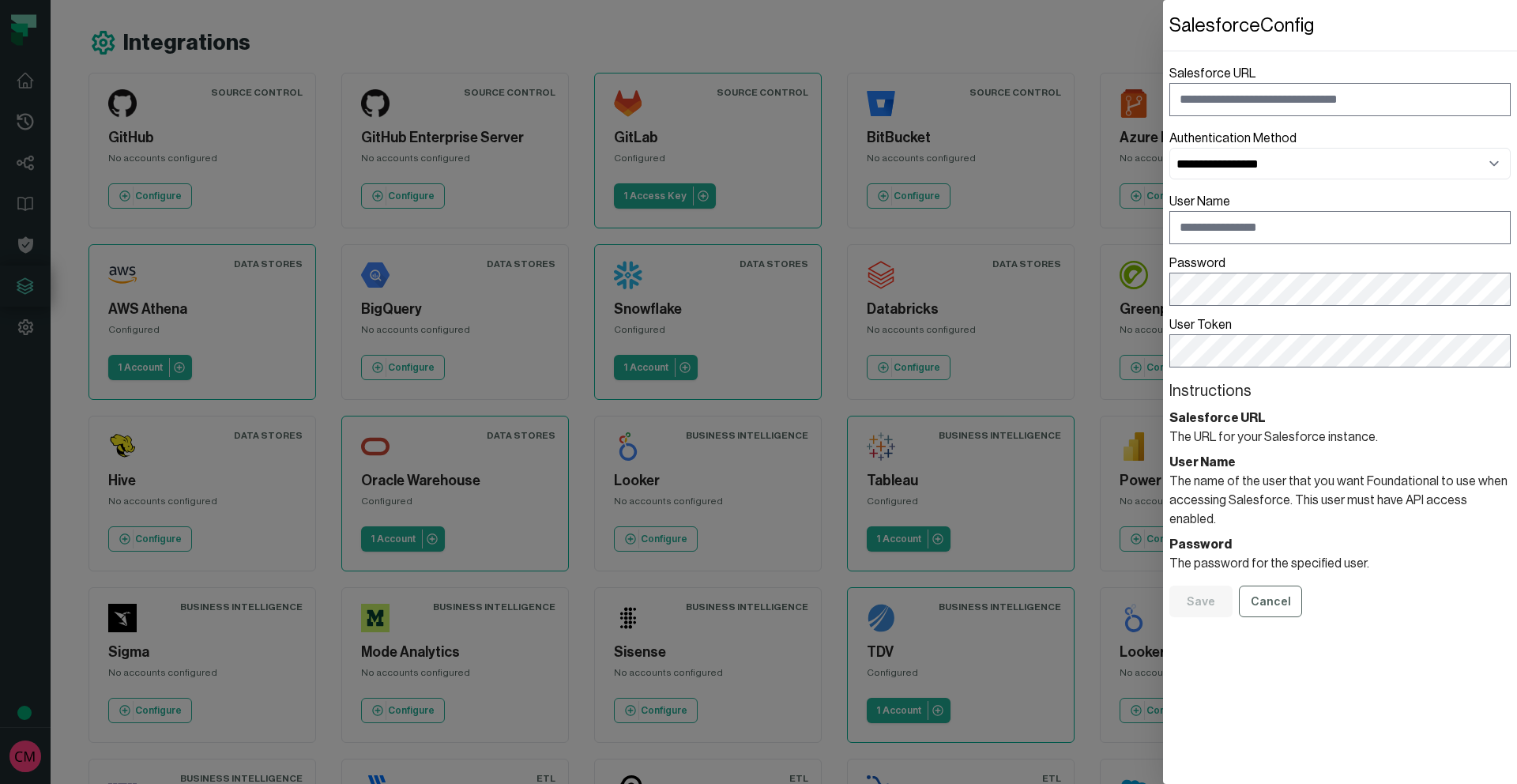
click at [1164, 42] on dialog "**********" at bounding box center [1340, 392] width 354 height 784
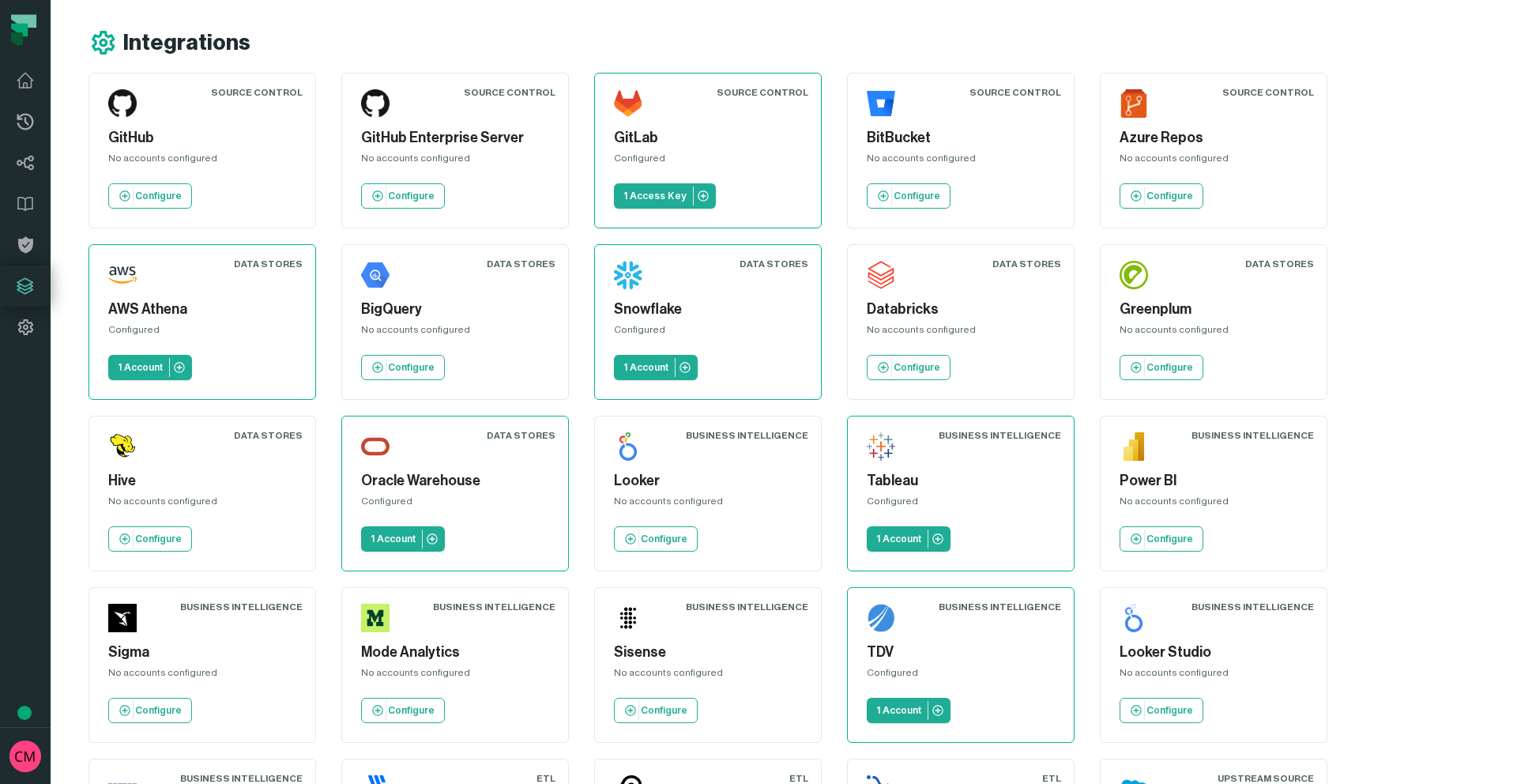
click at [960, 24] on div "Integrations Source Control GitHub No accounts configured Configure Source Cont…" at bounding box center [783, 557] width 1467 height 1114
click at [22, 335] on icon at bounding box center [25, 327] width 19 height 19
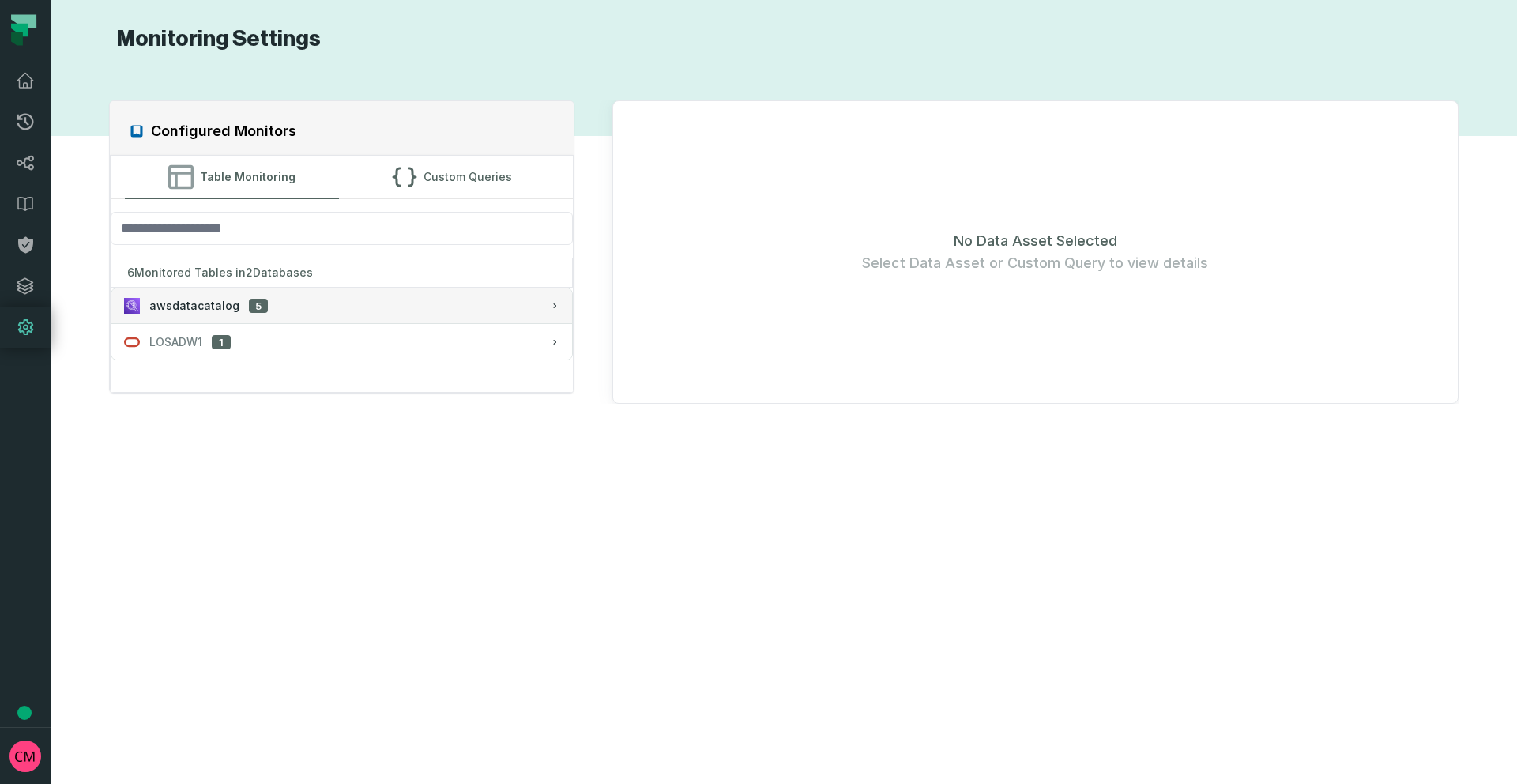
click at [198, 308] on span "awsdatacatalog" at bounding box center [194, 306] width 90 height 15
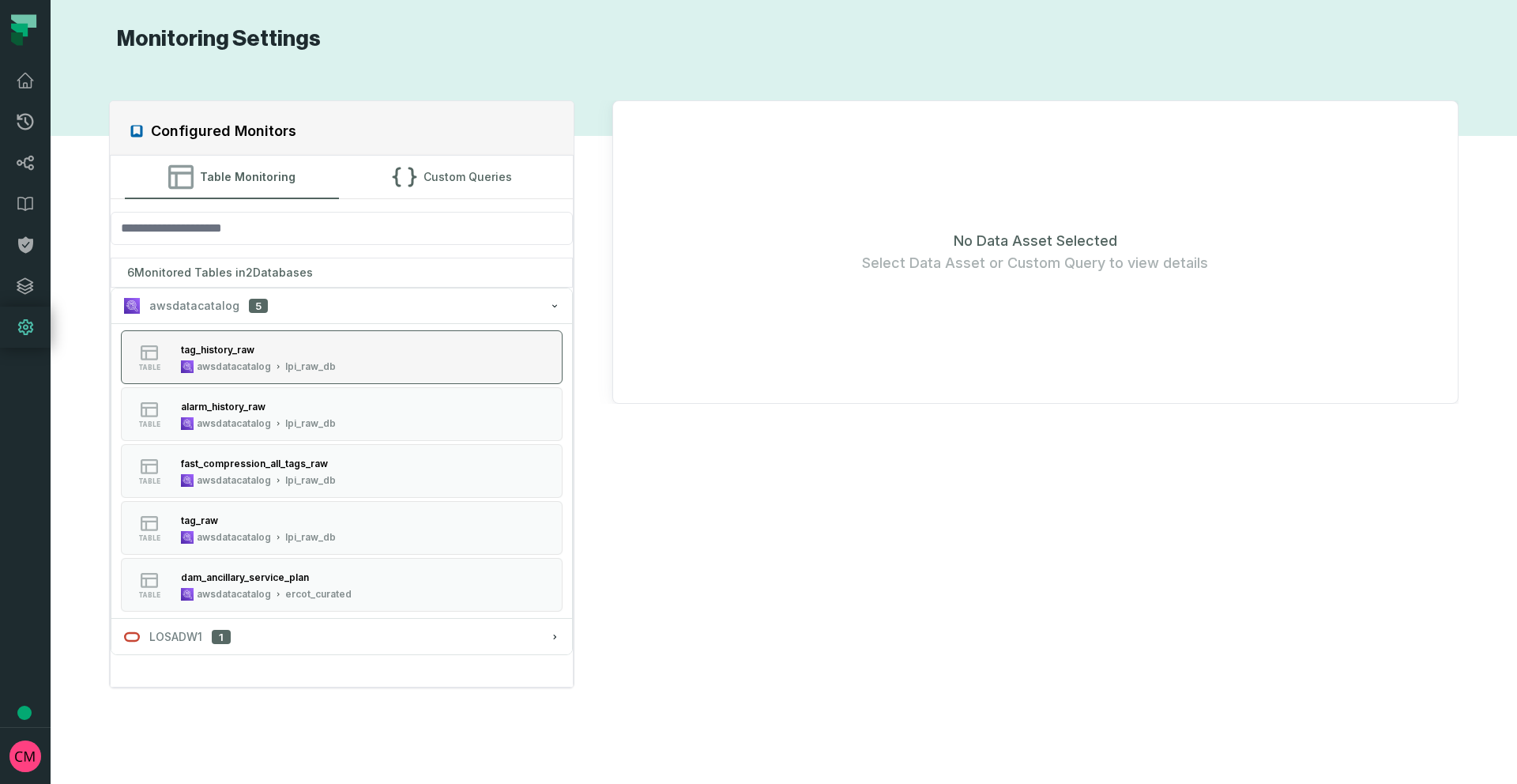
click at [255, 357] on div "tag_history_raw awsdatacatalog lpi_raw_db" at bounding box center [258, 357] width 167 height 32
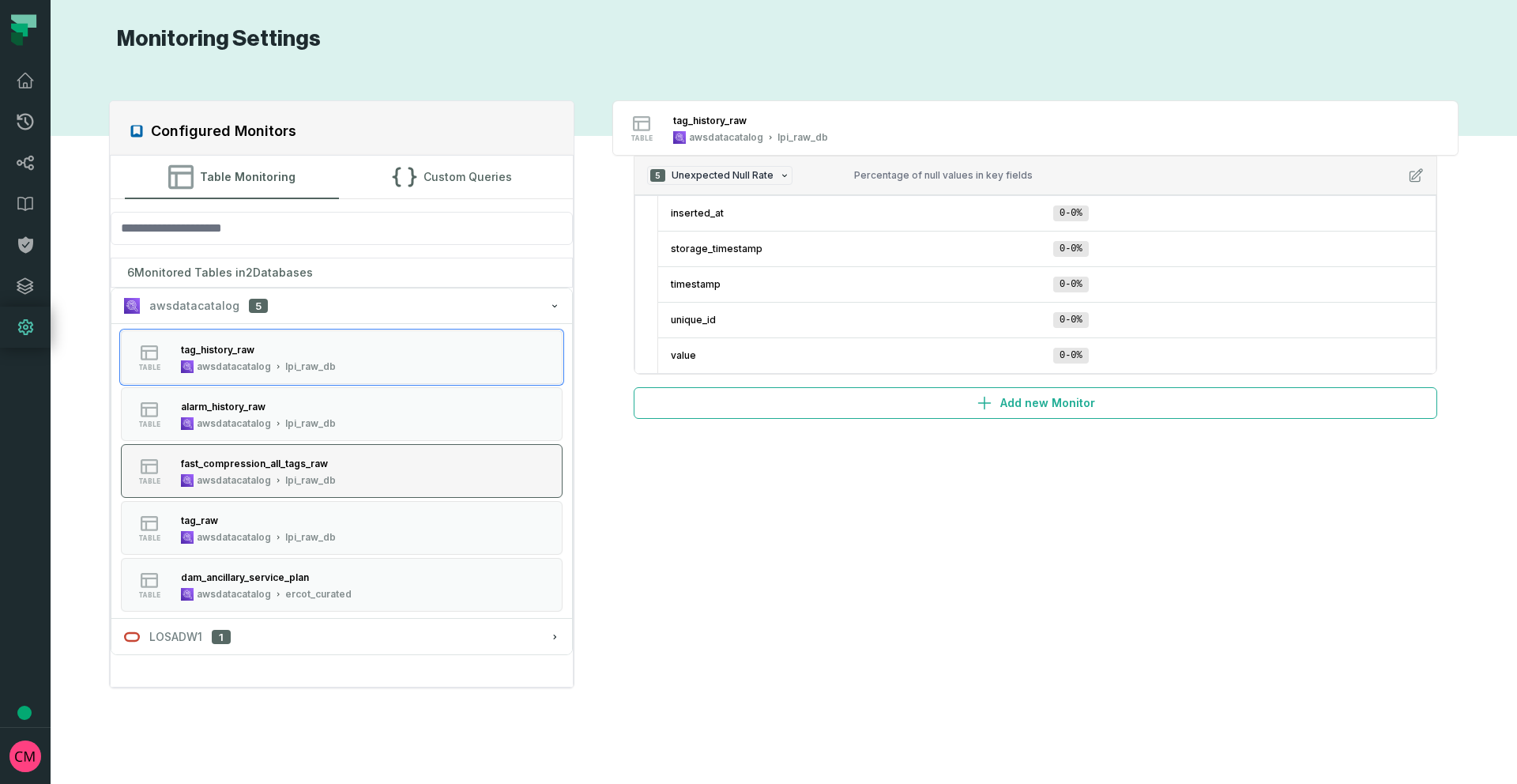
click at [346, 461] on button "table fast_compression_all_tags_raw awsdatacatalog lpi_raw_db" at bounding box center [341, 471] width 441 height 54
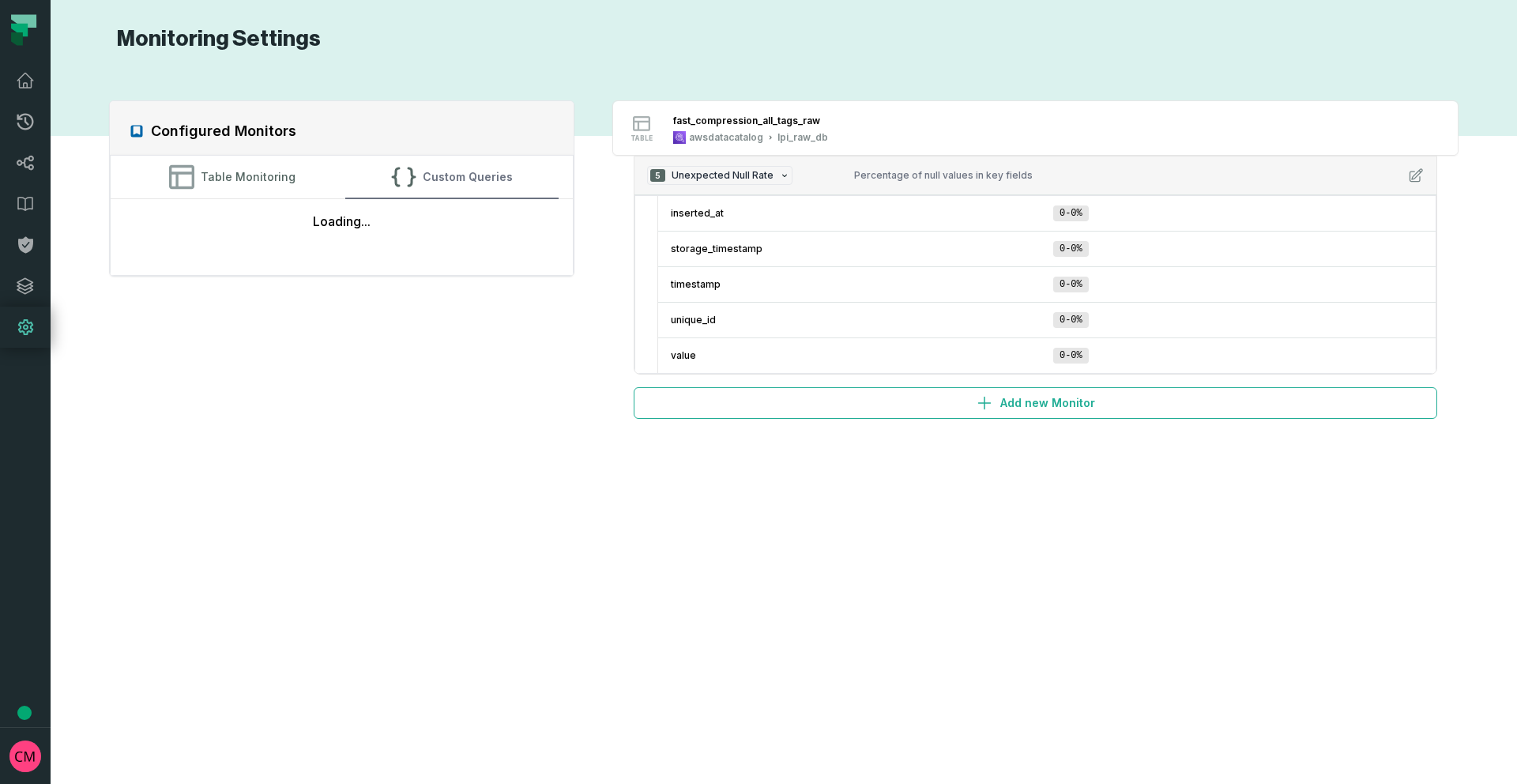
click at [483, 174] on button "Custom Queries" at bounding box center [452, 177] width 213 height 42
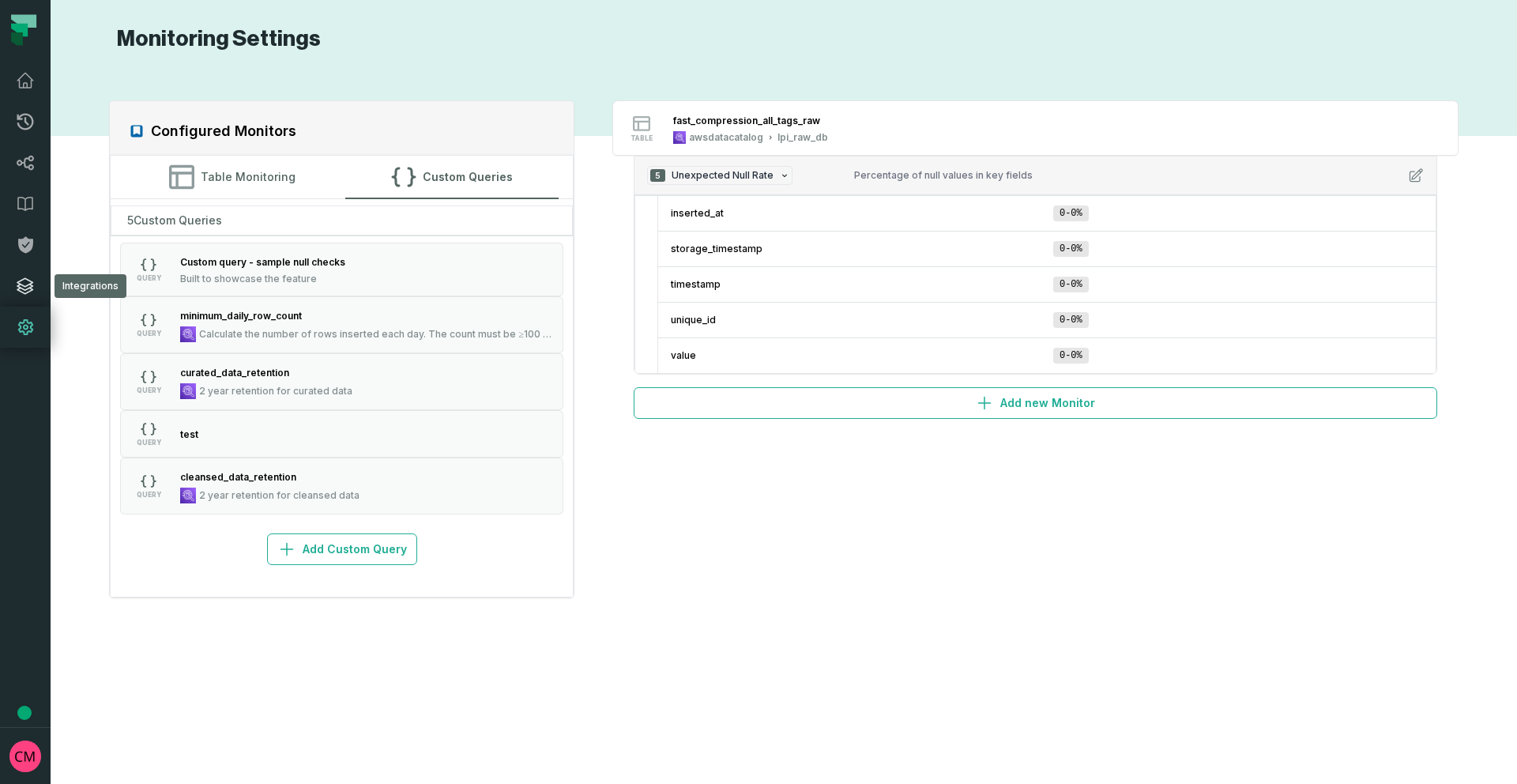
click at [21, 278] on icon at bounding box center [25, 286] width 19 height 19
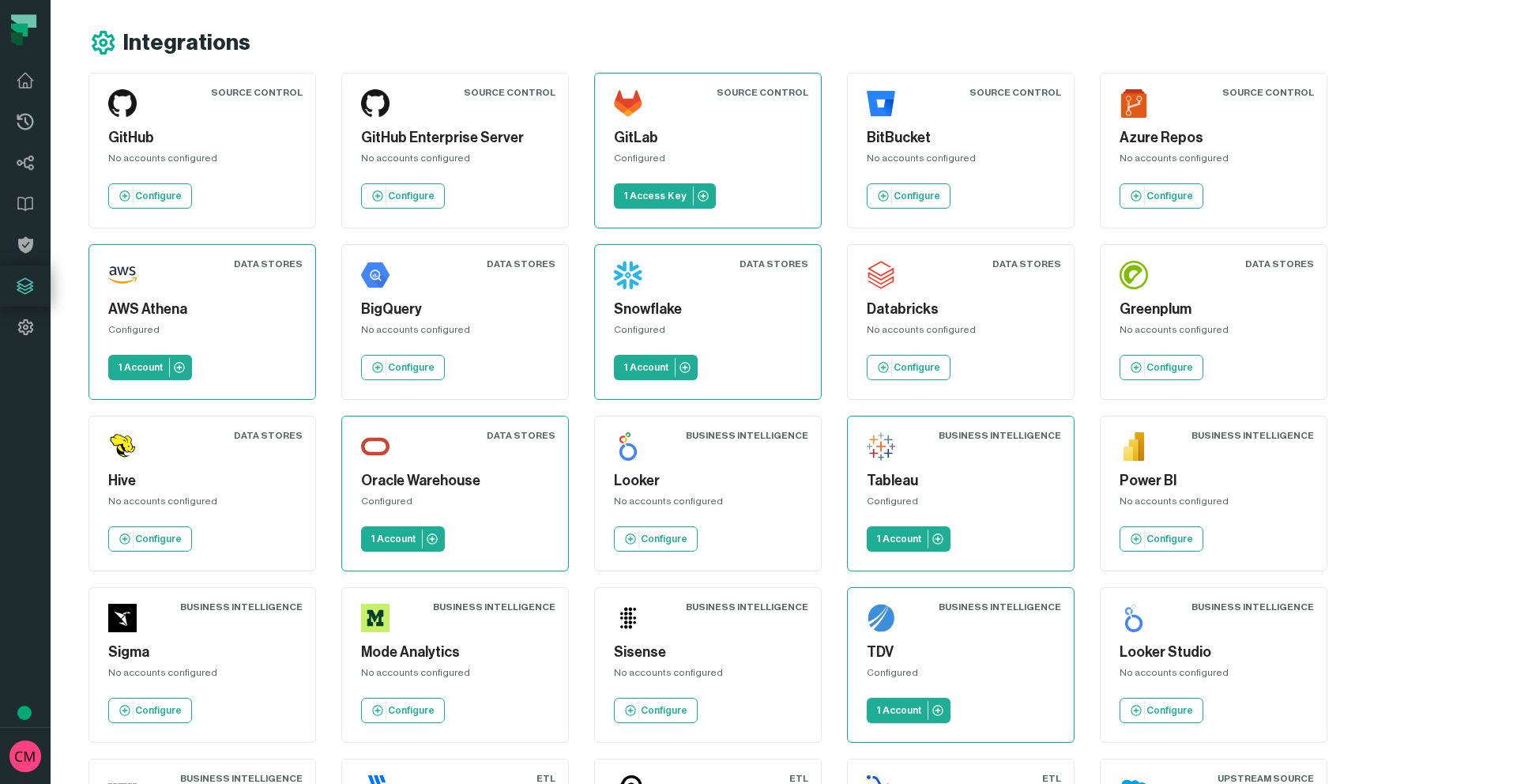
scroll to position [330, 0]
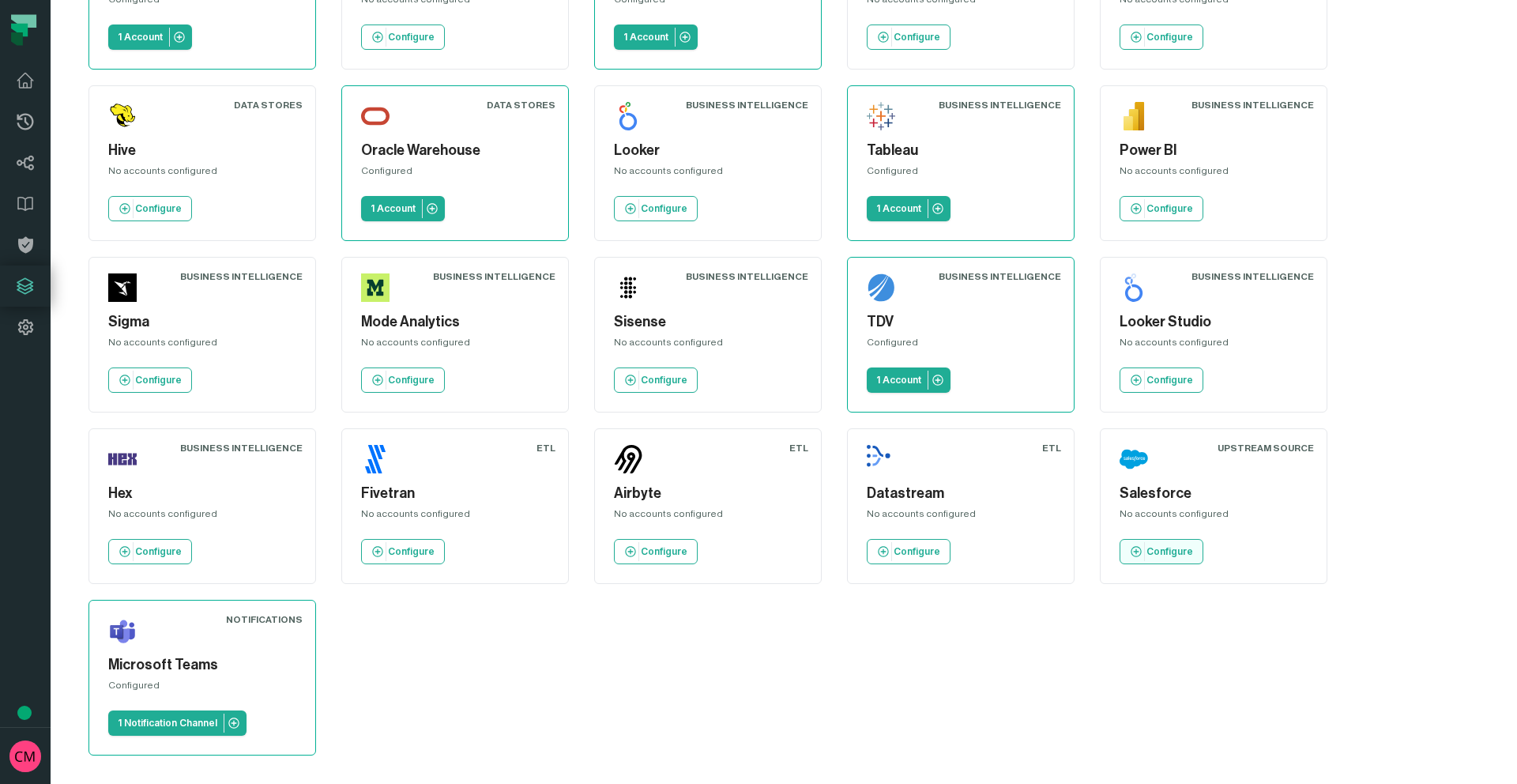
click at [1172, 555] on p "Configure" at bounding box center [1169, 551] width 46 height 13
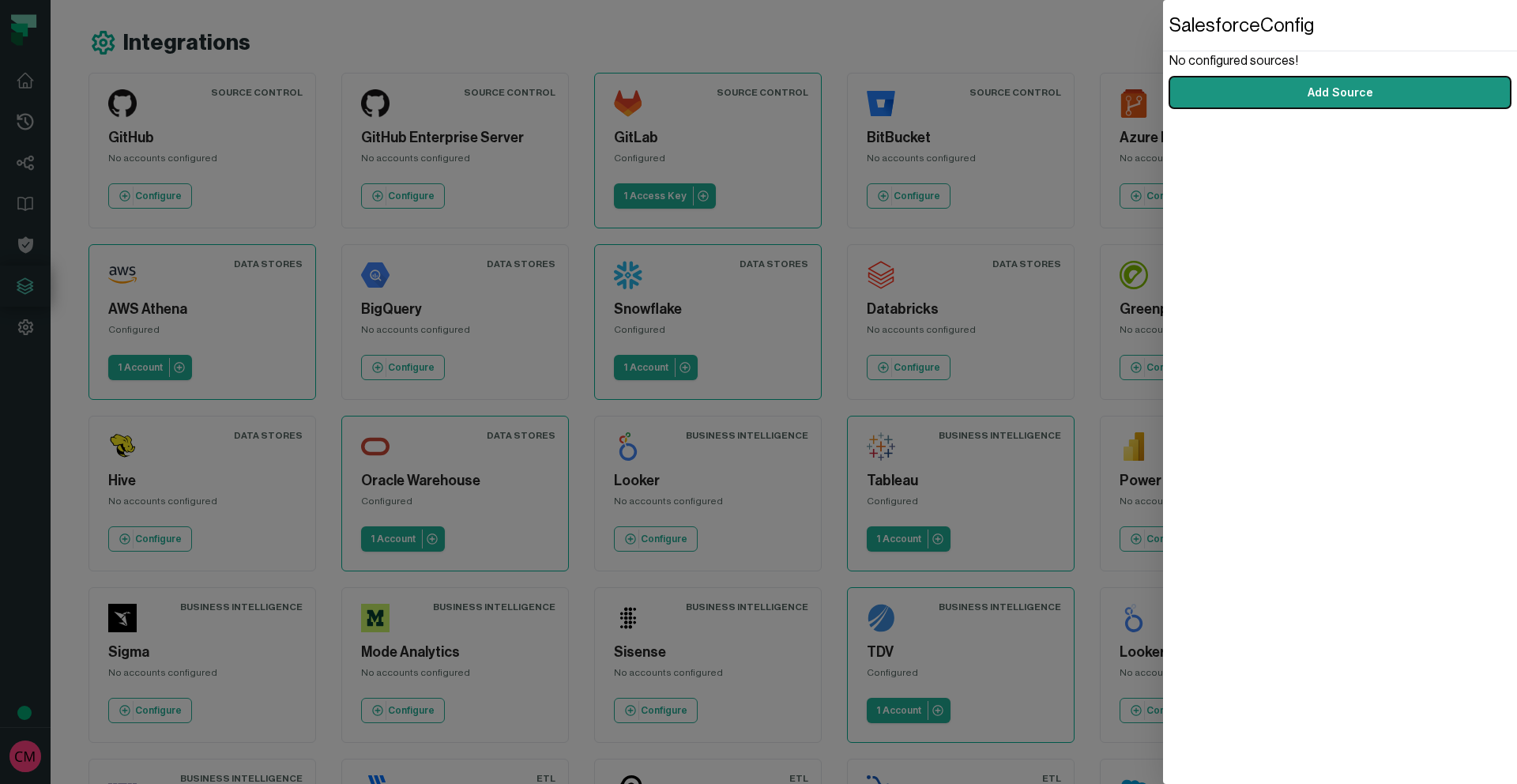
click at [1369, 98] on button "Add Source" at bounding box center [1340, 92] width 342 height 32
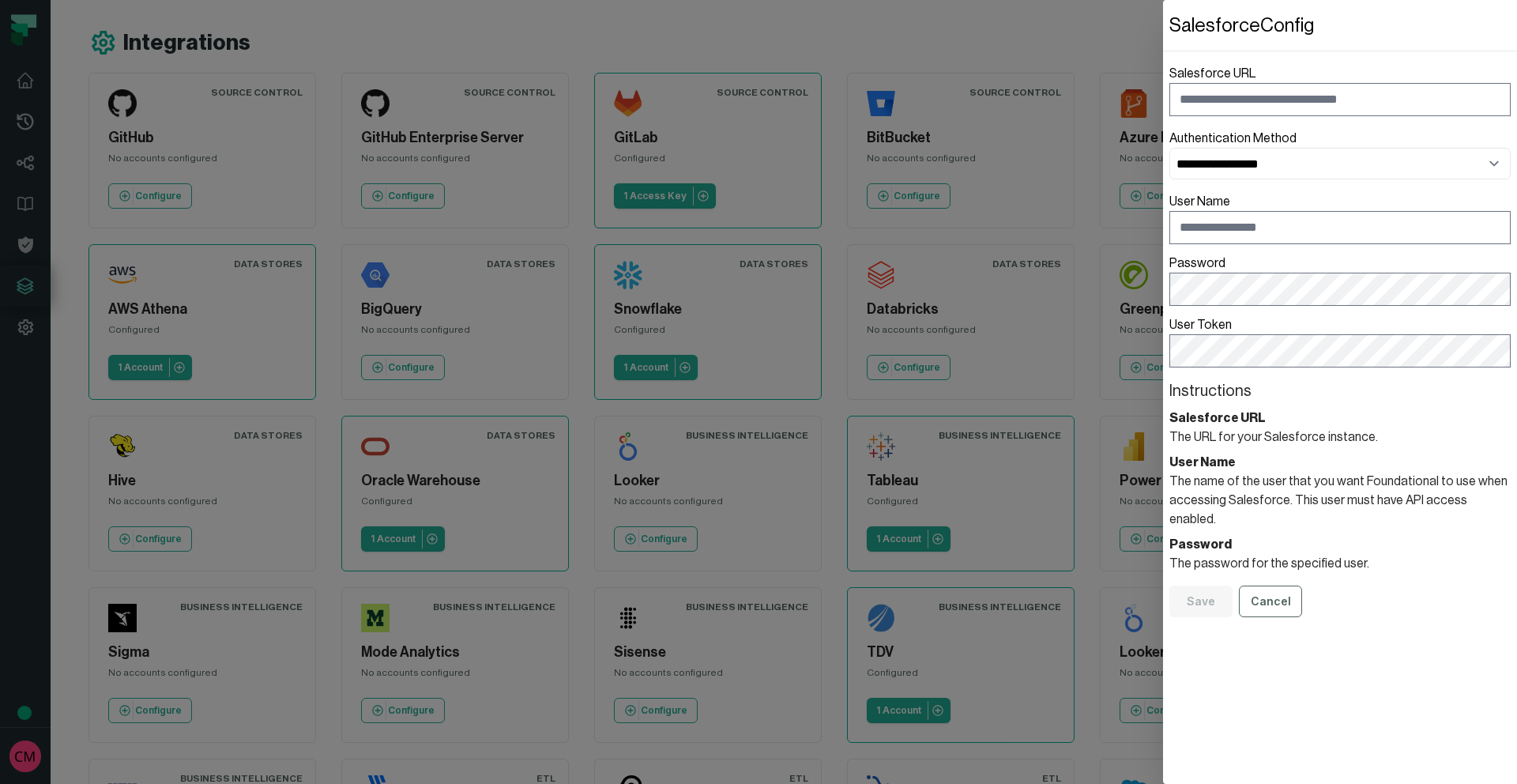
click at [1164, 372] on dialog "**********" at bounding box center [1340, 392] width 354 height 784
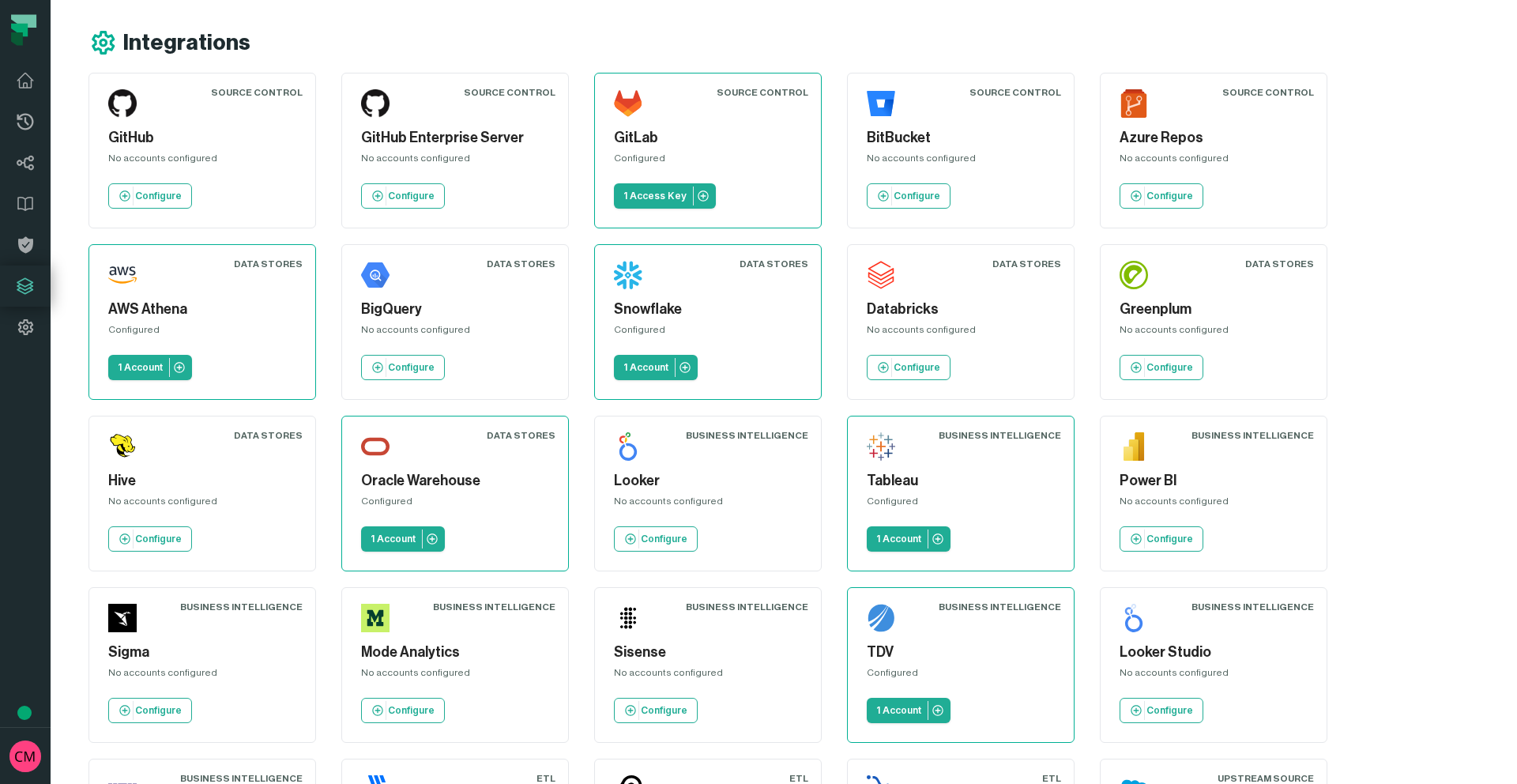
click at [1086, 372] on div "Source Control GitHub No accounts configured Configure Source Control GitHub En…" at bounding box center [794, 578] width 1410 height 1013
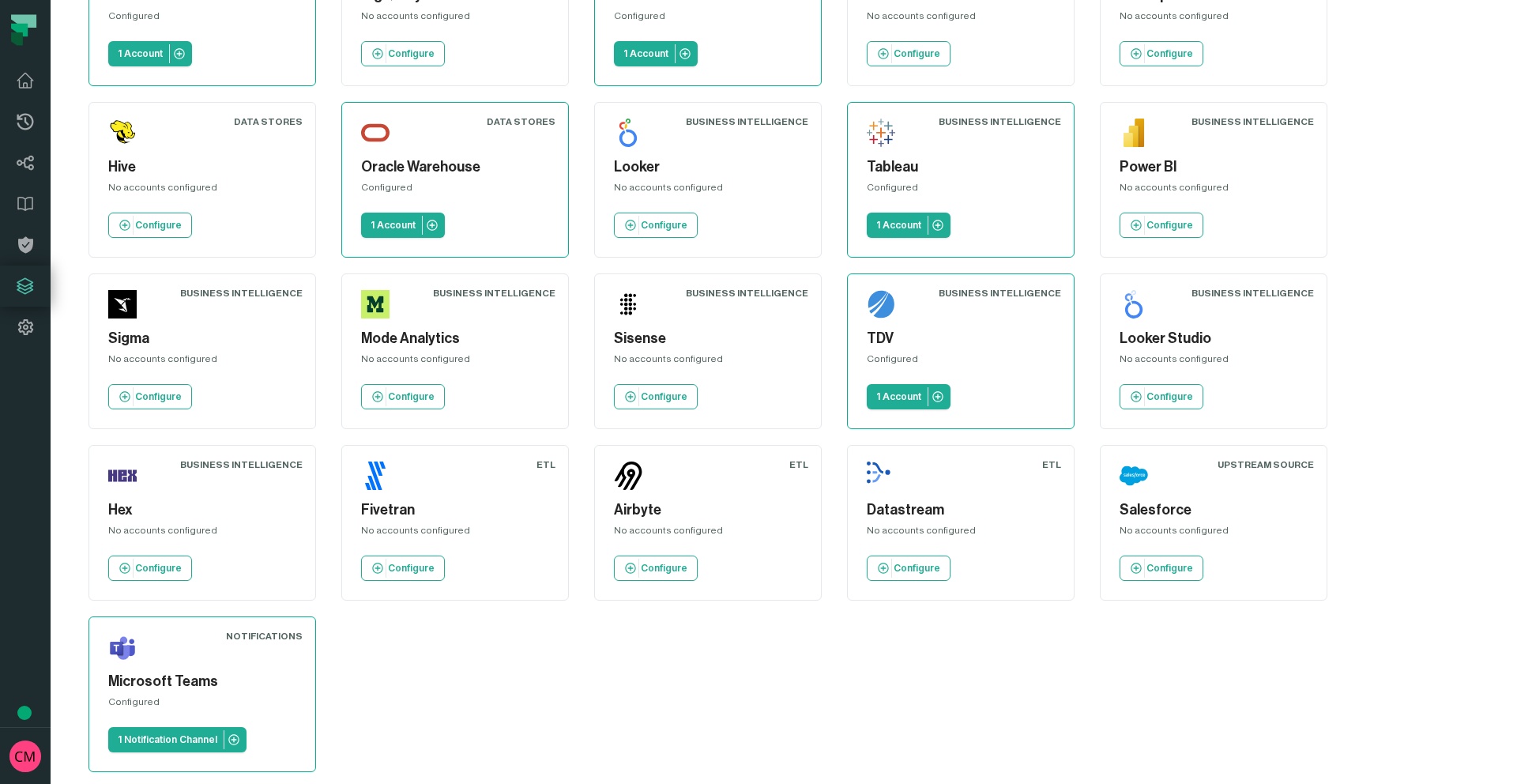
scroll to position [330, 0]
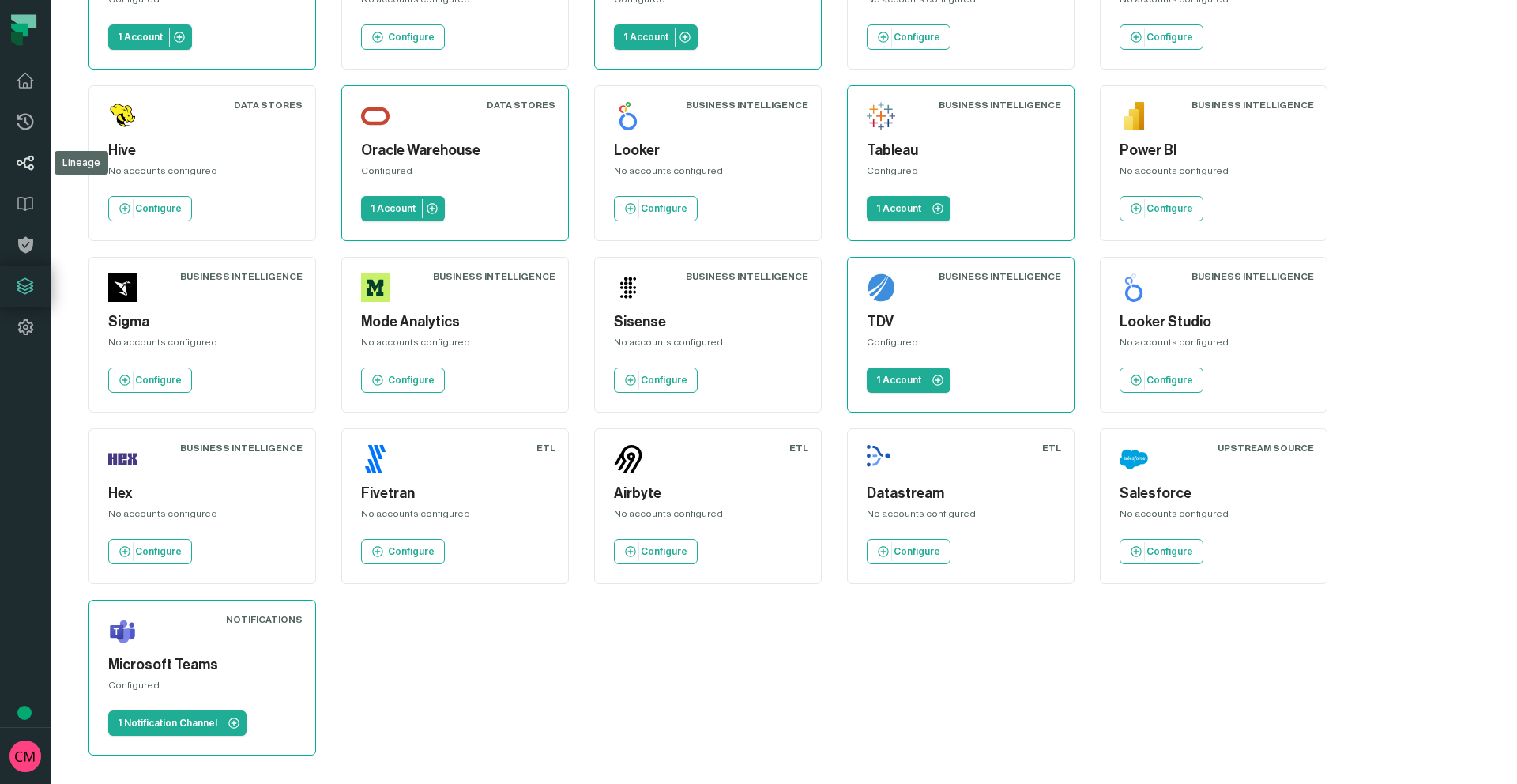
click at [32, 159] on icon at bounding box center [25, 163] width 17 height 15
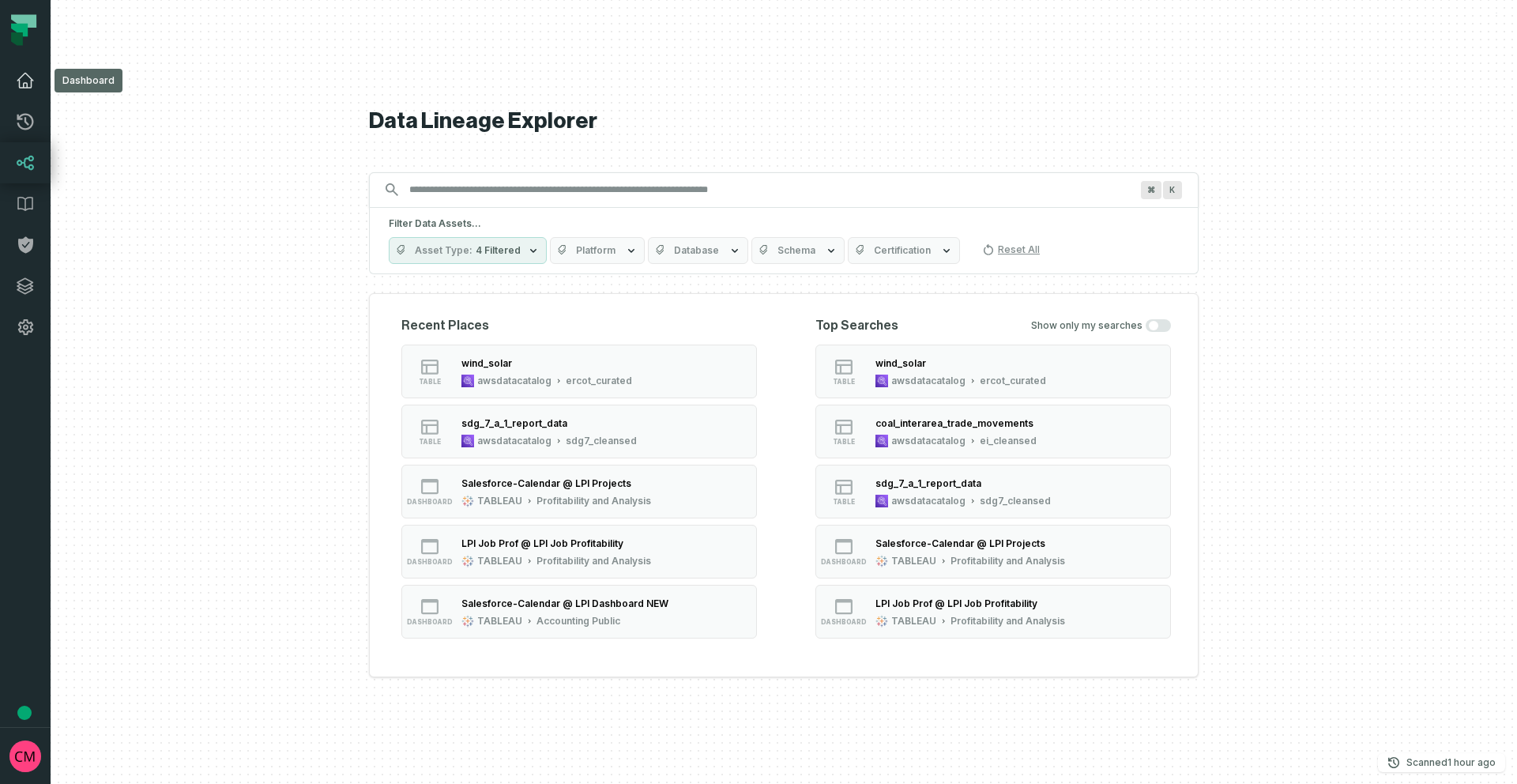
click at [22, 78] on icon at bounding box center [25, 81] width 19 height 19
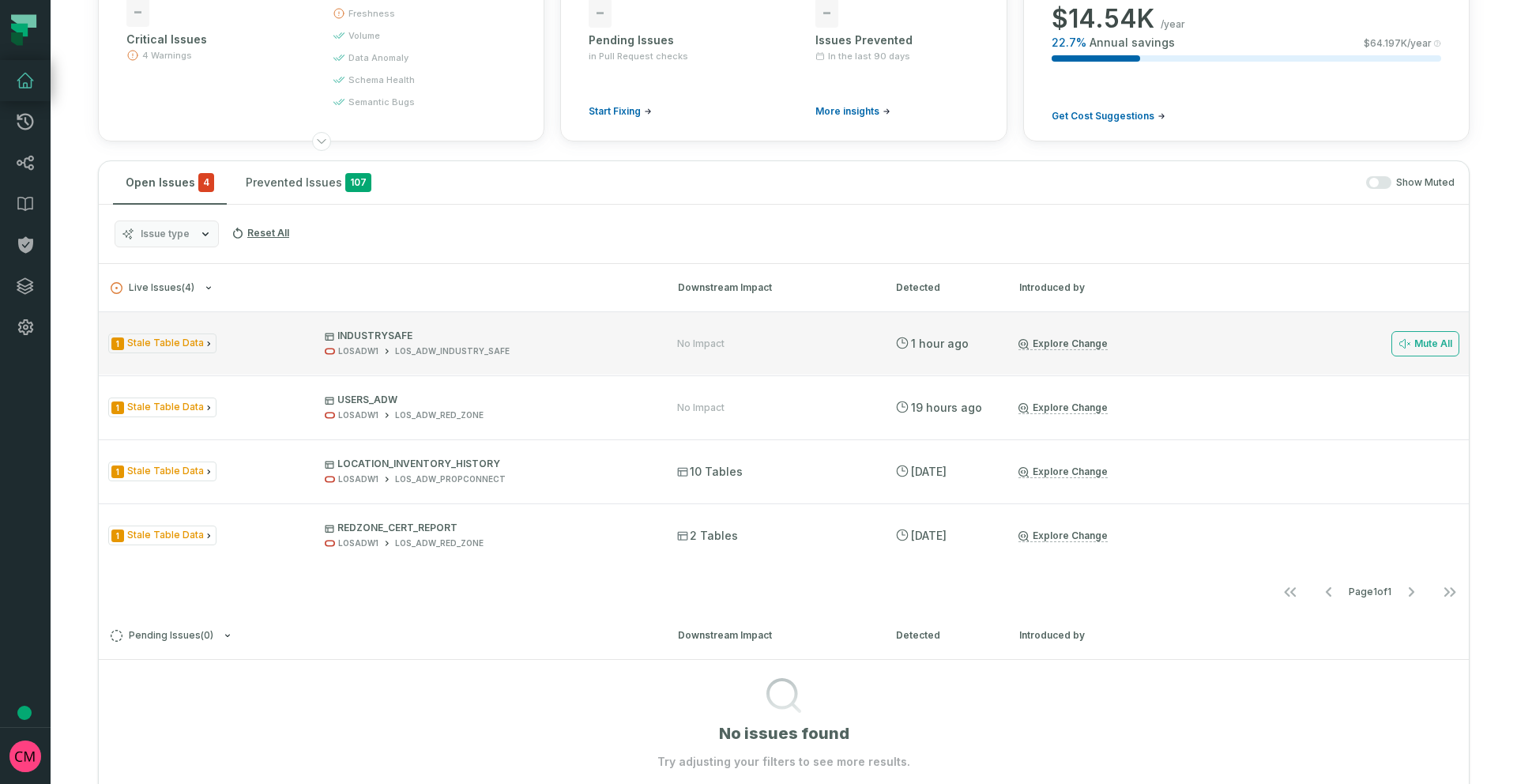
scroll to position [153, 0]
click at [221, 353] on div "1 Stale Table Data INDUSTRYSAFE LOSADW1 LOS_ADW_INDUSTRY_SAFE" at bounding box center [379, 342] width 541 height 28
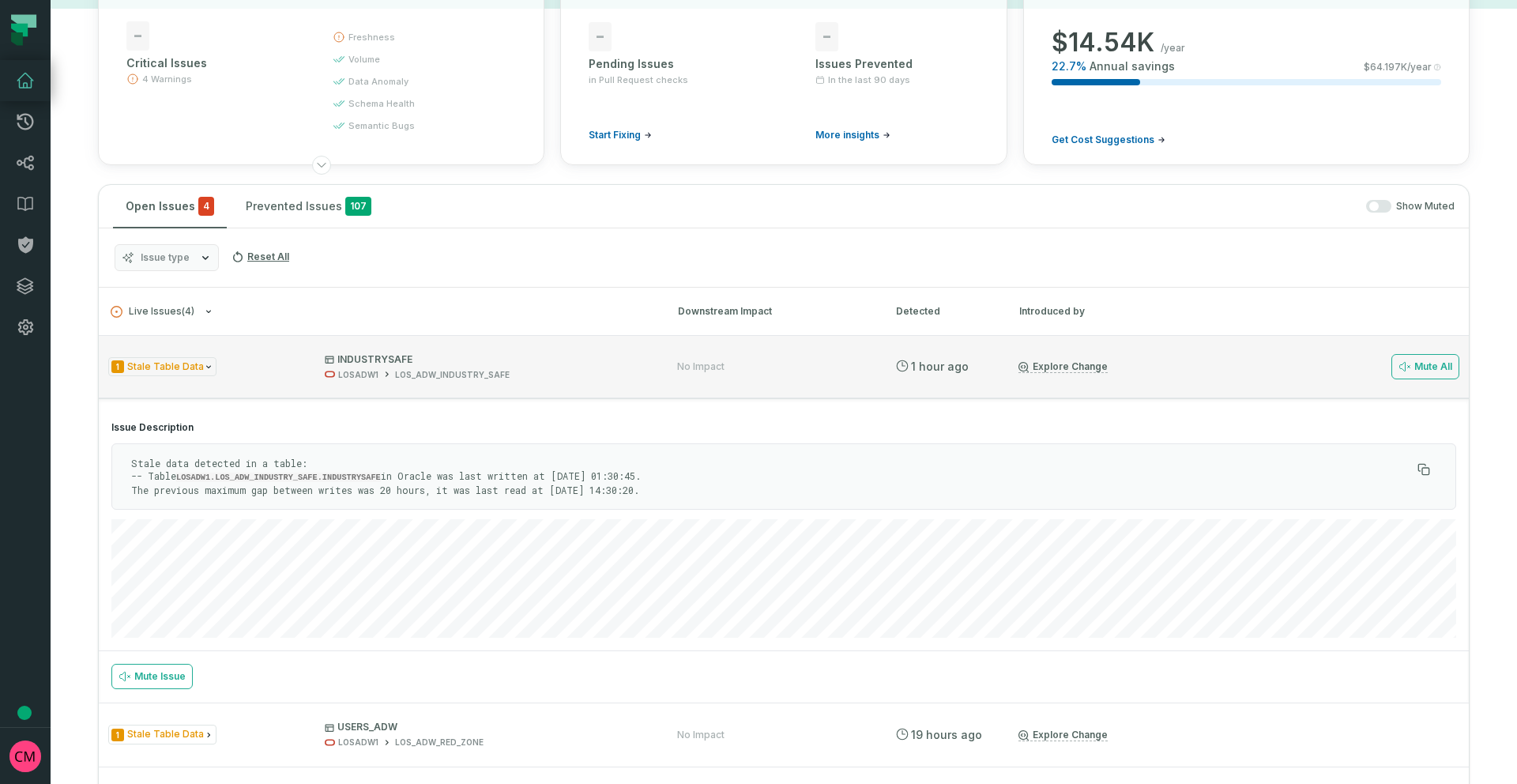
scroll to position [150, 0]
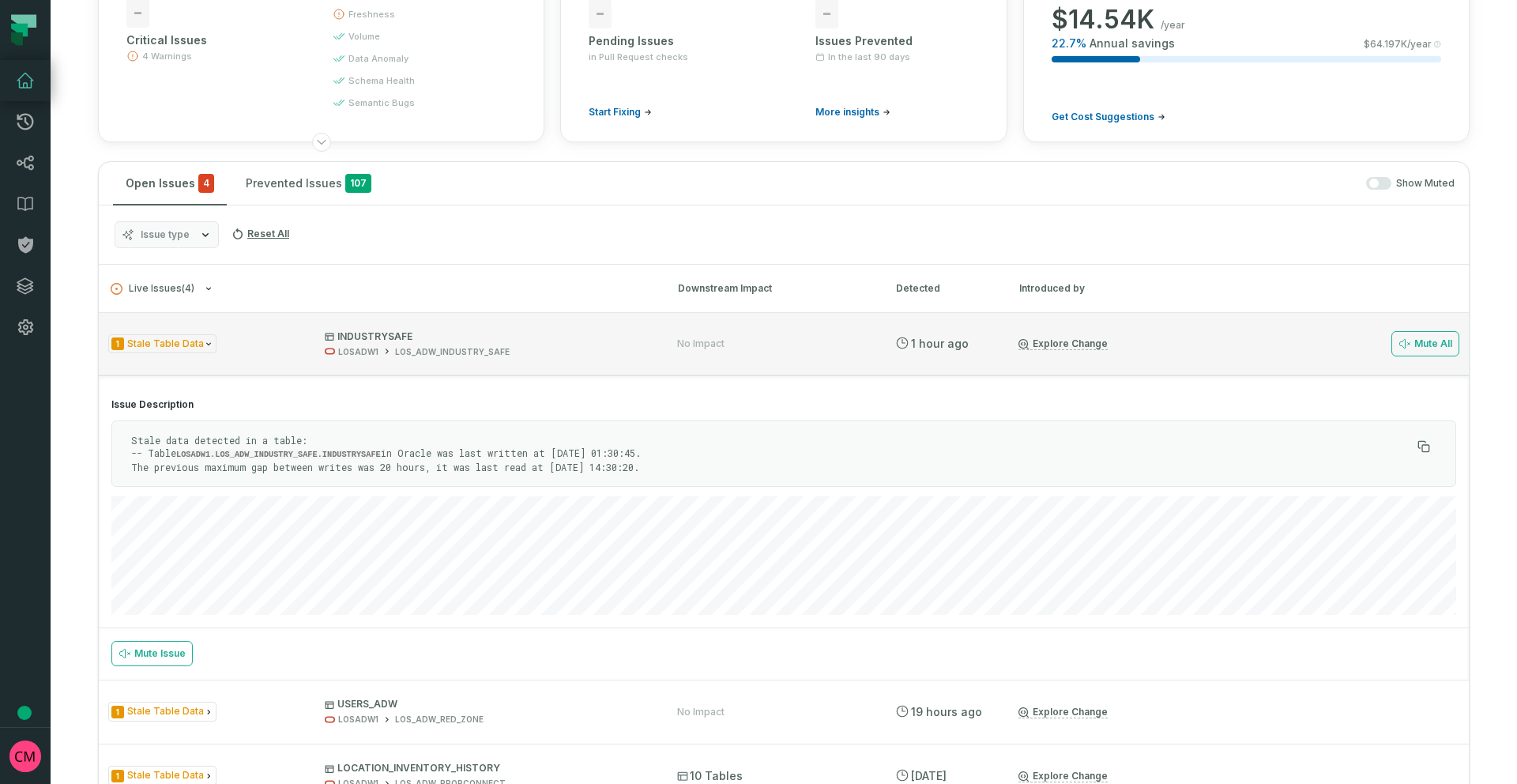
click at [256, 346] on div "1 Stale Table Data INDUSTRYSAFE LOSADW1 LOS_ADW_INDUSTRY_SAFE" at bounding box center [379, 344] width 541 height 28
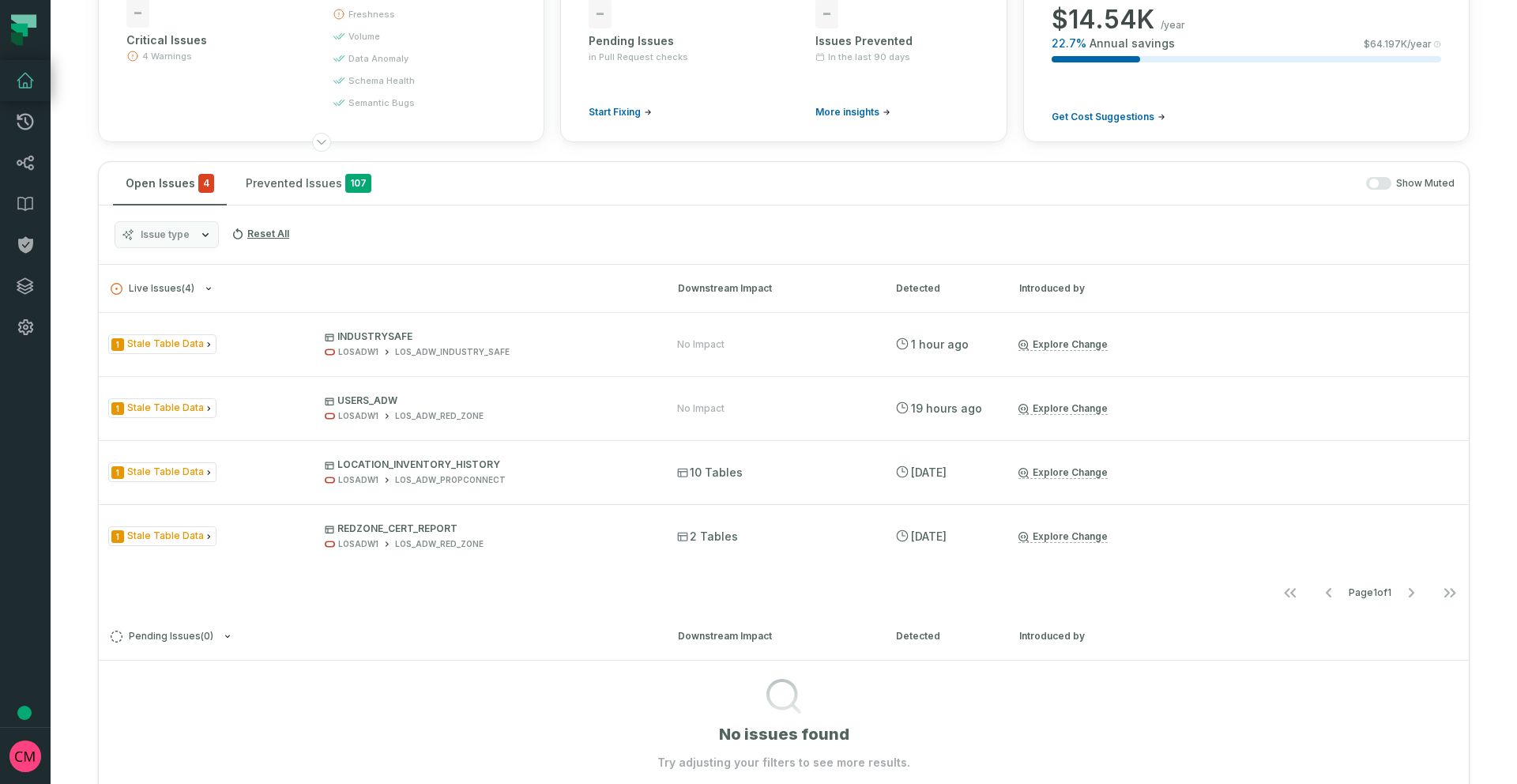
scroll to position [0, 0]
